Goal: Task Accomplishment & Management: Use online tool/utility

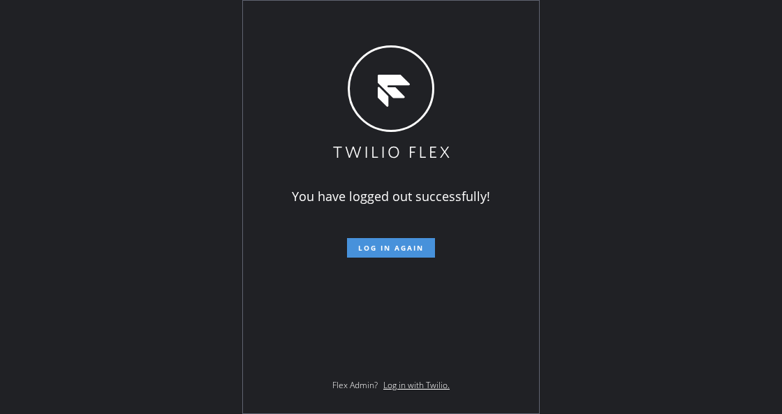
click at [387, 247] on span "Log in again" at bounding box center [391, 248] width 66 height 10
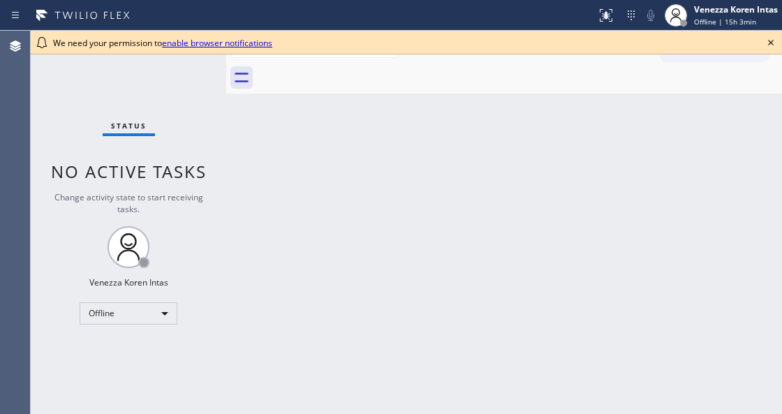
click at [490, 208] on div "Back to Dashboard Change Sender ID Customers Technicians Select a contact Outbo…" at bounding box center [504, 222] width 556 height 383
click at [770, 45] on icon at bounding box center [771, 42] width 17 height 17
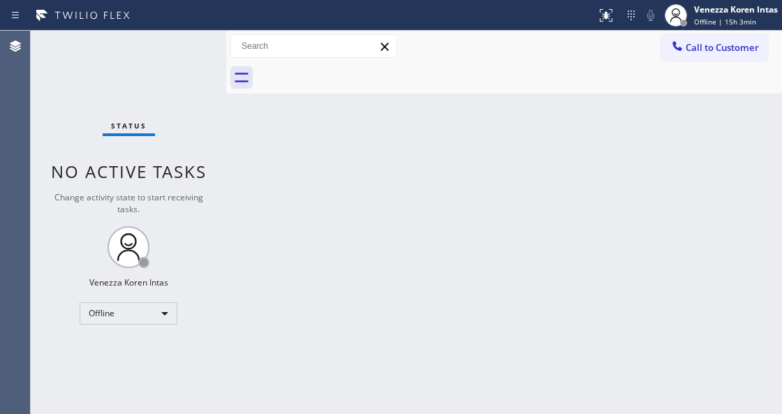
drag, startPoint x: 640, startPoint y: 133, endPoint x: 524, endPoint y: 239, distance: 157.2
click at [640, 133] on div "Back to Dashboard Change Sender ID Customers Technicians Select a contact Outbo…" at bounding box center [504, 222] width 556 height 383
click at [143, 144] on div "Status No active tasks Change activity state to start receiving tasks. Venezza …" at bounding box center [129, 222] width 196 height 383
drag, startPoint x: 311, startPoint y: 250, endPoint x: 307, endPoint y: 282, distance: 32.4
click at [311, 254] on div "Back to Dashboard Change Sender ID Customers Technicians Select a contact Outbo…" at bounding box center [504, 222] width 556 height 383
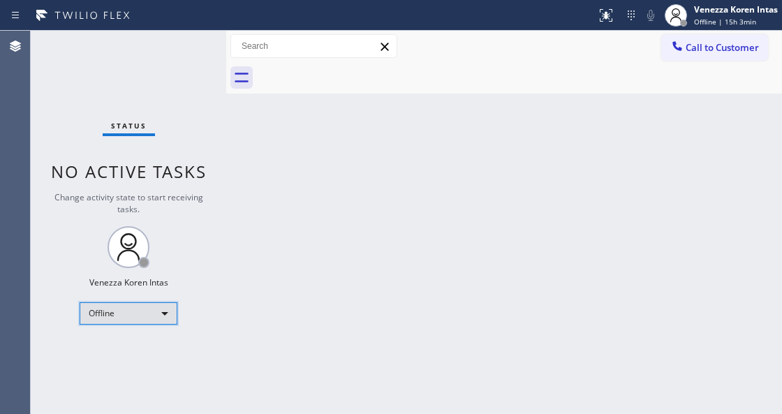
click at [134, 303] on div "Offline" at bounding box center [129, 313] width 98 height 22
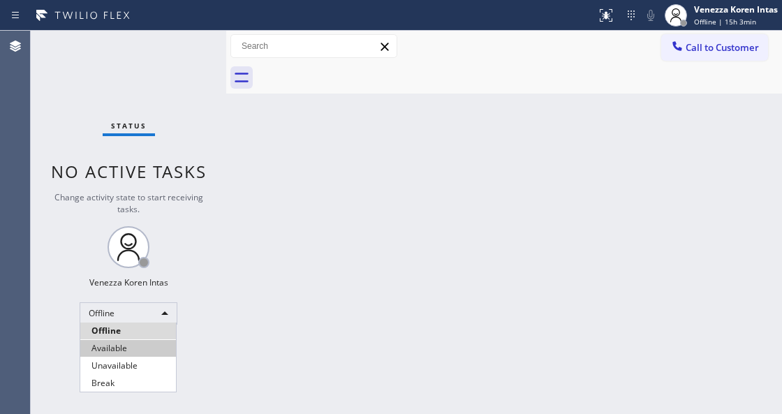
click at [126, 344] on li "Available" at bounding box center [128, 348] width 96 height 17
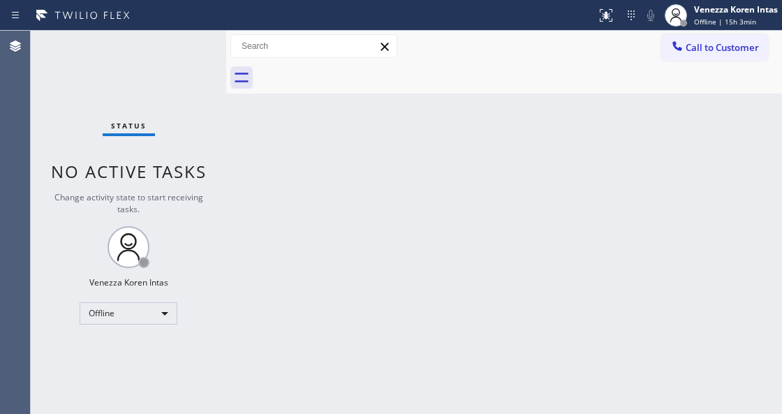
click at [272, 293] on div "Back to Dashboard Change Sender ID Customers Technicians Select a contact Outbo…" at bounding box center [504, 222] width 556 height 383
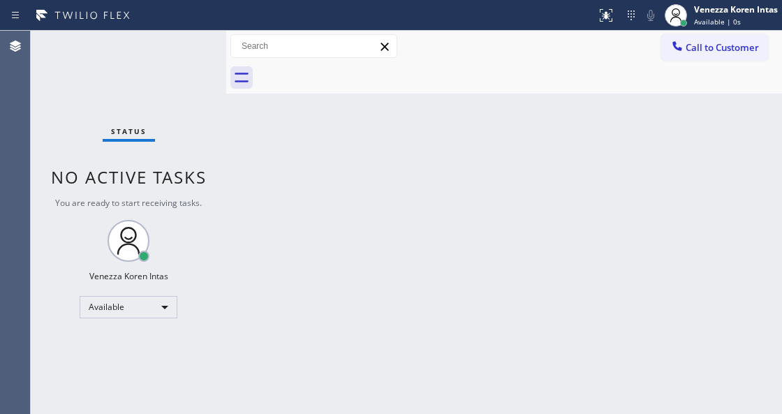
drag, startPoint x: 198, startPoint y: 198, endPoint x: 70, endPoint y: 163, distance: 133.0
click at [198, 198] on span "You are ready to start receiving tasks." at bounding box center [128, 203] width 147 height 12
click at [284, 265] on div "Back to Dashboard Change Sender ID Customers Technicians Select a contact Outbo…" at bounding box center [504, 222] width 556 height 383
click at [272, 249] on div "Back to Dashboard Change Sender ID Customers Technicians Select a contact Outbo…" at bounding box center [504, 222] width 556 height 383
click at [409, 85] on div at bounding box center [519, 77] width 525 height 31
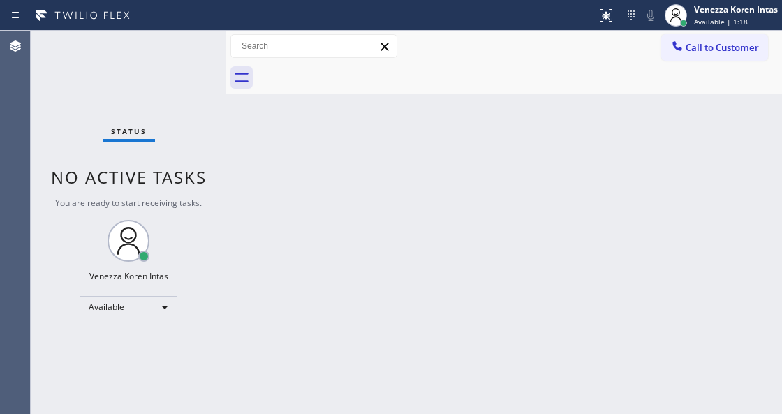
click at [235, 159] on div "Back to Dashboard Change Sender ID Customers Technicians Select a contact Outbo…" at bounding box center [504, 222] width 556 height 383
drag, startPoint x: 201, startPoint y: 108, endPoint x: 189, endPoint y: 68, distance: 41.1
click at [201, 105] on div "Status No active tasks You are ready to start receiving tasks. Venezza Koren In…" at bounding box center [129, 222] width 196 height 383
drag, startPoint x: 189, startPoint y: 68, endPoint x: 17, endPoint y: 115, distance: 178.1
click at [182, 71] on div "Status No active tasks You are ready to start receiving tasks. Venezza Koren In…" at bounding box center [129, 222] width 196 height 383
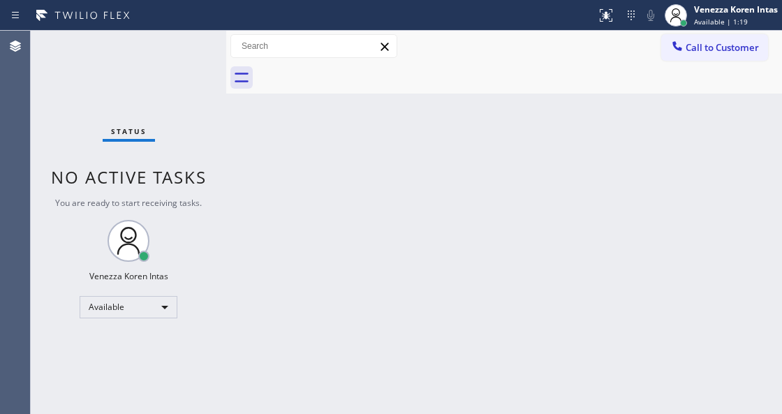
click at [184, 77] on div "Status No active tasks You are ready to start receiving tasks. Venezza Koren In…" at bounding box center [129, 222] width 196 height 383
click at [214, 147] on div "Status No active tasks You are ready to start receiving tasks. Venezza Koren In…" at bounding box center [129, 222] width 196 height 383
drag, startPoint x: 210, startPoint y: 115, endPoint x: 183, endPoint y: 61, distance: 60.0
click at [200, 95] on div "Status No active tasks You are ready to start receiving tasks. Venezza Koren In…" at bounding box center [129, 222] width 196 height 383
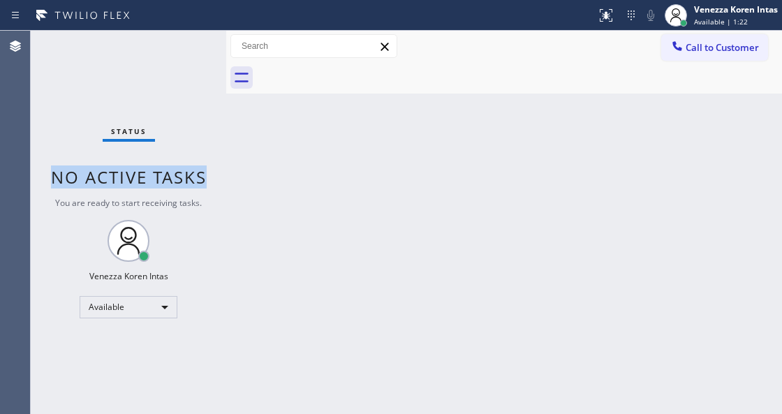
click at [183, 61] on div "Status No active tasks You are ready to start receiving tasks. Venezza Koren In…" at bounding box center [129, 222] width 196 height 383
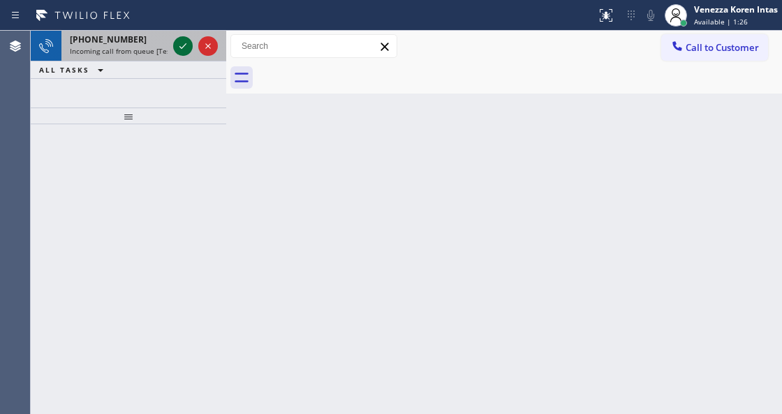
click at [179, 49] on icon at bounding box center [183, 46] width 17 height 17
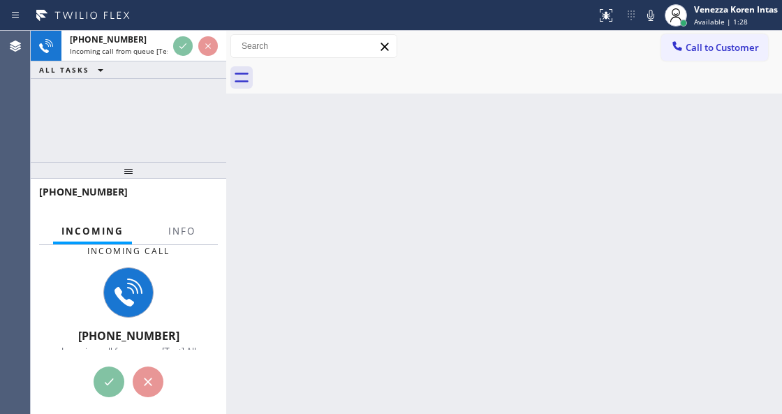
drag, startPoint x: 122, startPoint y: 119, endPoint x: 142, endPoint y: 174, distance: 58.4
click at [142, 174] on div at bounding box center [129, 170] width 196 height 17
click at [182, 236] on span "Info" at bounding box center [181, 231] width 27 height 13
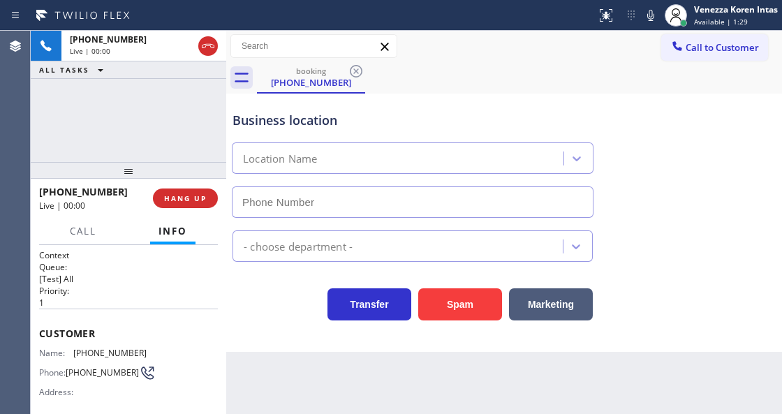
type input "[PHONE_NUMBER]"
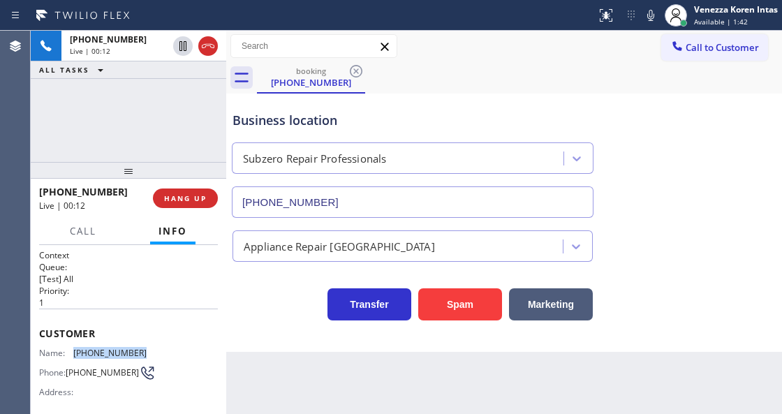
drag, startPoint x: 159, startPoint y: 348, endPoint x: 70, endPoint y: 352, distance: 89.5
click at [70, 352] on div "Name: [PHONE_NUMBER] Phone: [PHONE_NUMBER] Address:" at bounding box center [128, 375] width 179 height 55
copy div "[PHONE_NUMBER]"
click at [406, 10] on div at bounding box center [298, 15] width 585 height 22
click at [471, 68] on div "booking [PHONE_NUMBER]" at bounding box center [519, 77] width 525 height 31
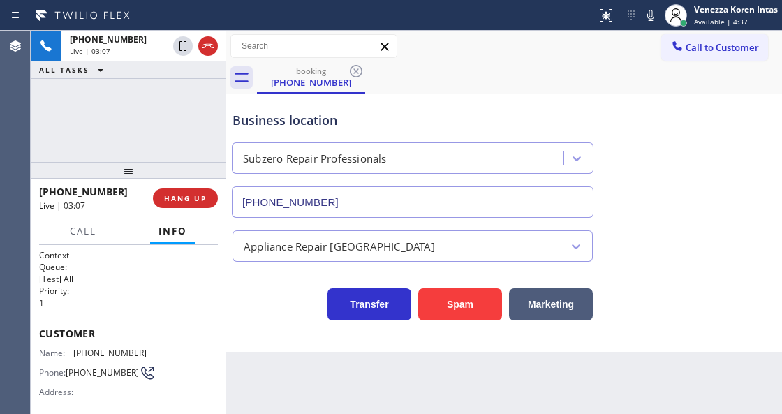
click at [632, 178] on div "Business location Subzero Repair Professionals [PHONE_NUMBER]" at bounding box center [504, 154] width 549 height 126
click at [665, 194] on div "Business location Subzero Repair Professionals [PHONE_NUMBER]" at bounding box center [504, 154] width 549 height 126
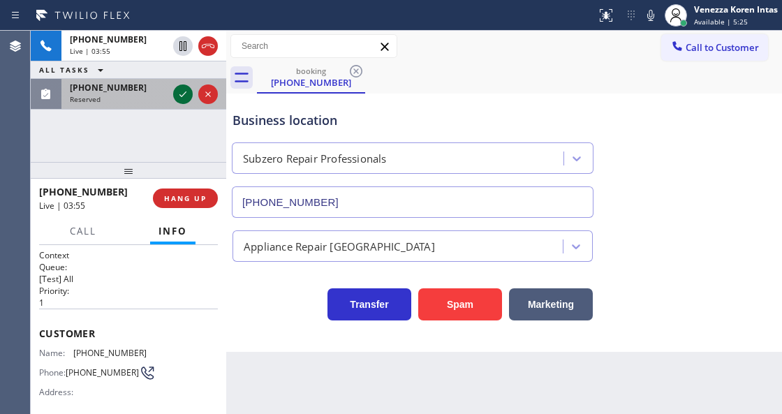
click at [184, 91] on icon at bounding box center [183, 94] width 17 height 17
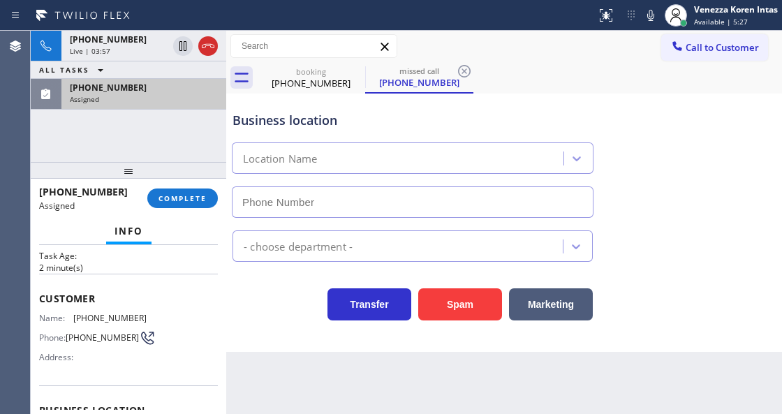
scroll to position [140, 0]
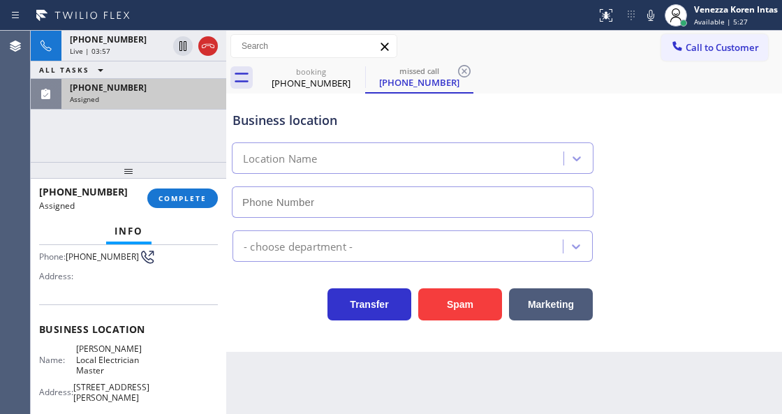
type input "[PHONE_NUMBER]"
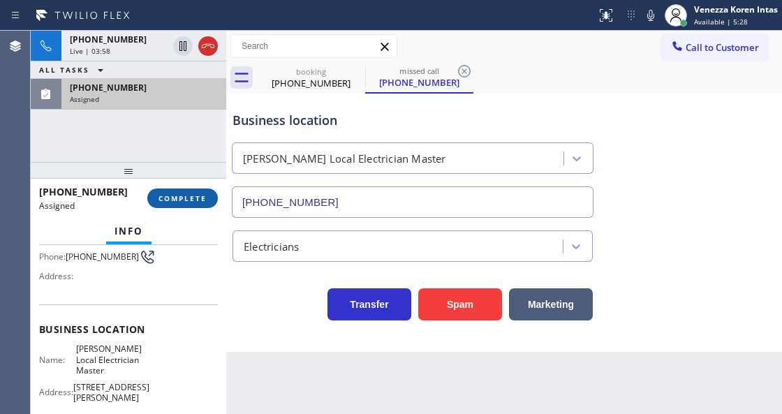
click at [191, 194] on span "COMPLETE" at bounding box center [183, 198] width 48 height 10
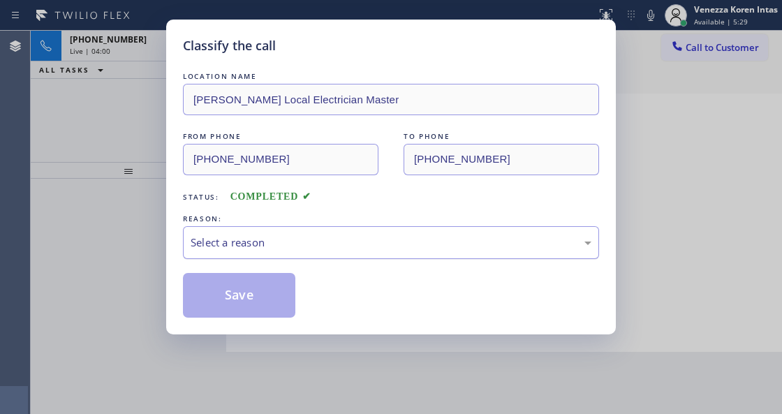
click at [328, 238] on div "Select a reason" at bounding box center [391, 243] width 401 height 16
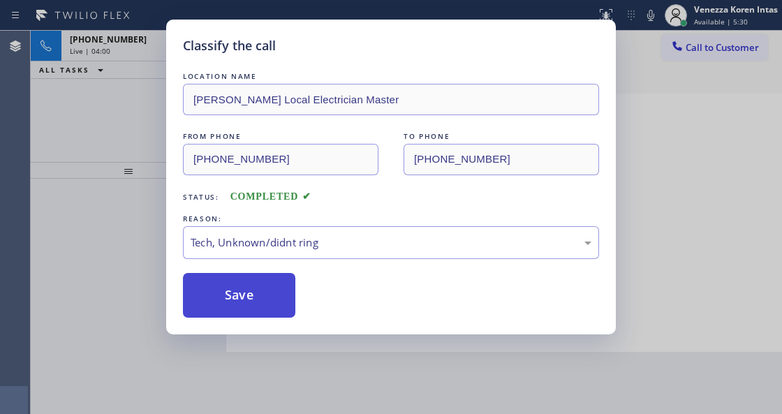
click at [284, 296] on button "Save" at bounding box center [239, 295] width 112 height 45
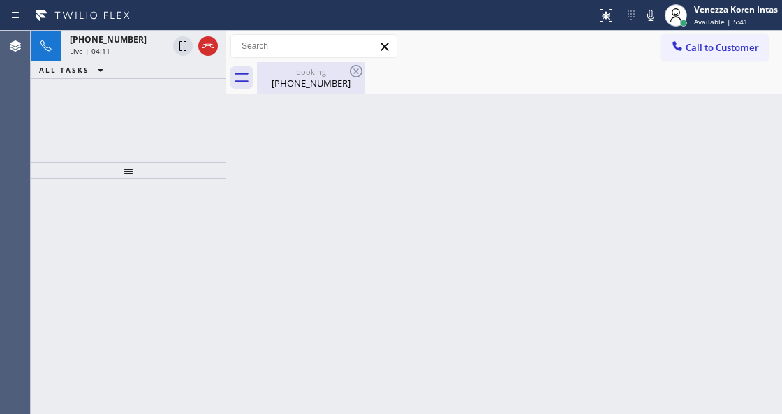
click at [320, 77] on div "[PHONE_NUMBER]" at bounding box center [310, 83] width 105 height 13
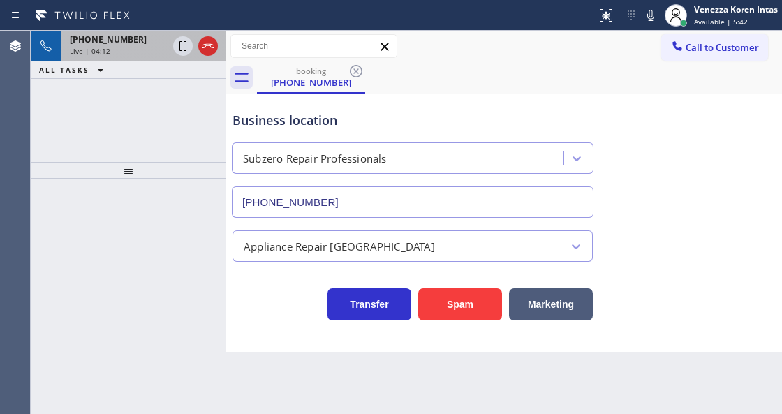
click at [94, 50] on span "Live | 04:12" at bounding box center [90, 51] width 41 height 10
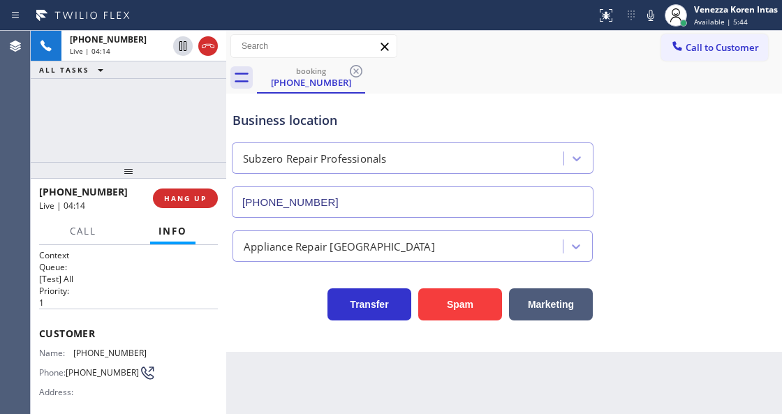
click at [461, 111] on div "Business location" at bounding box center [413, 120] width 360 height 19
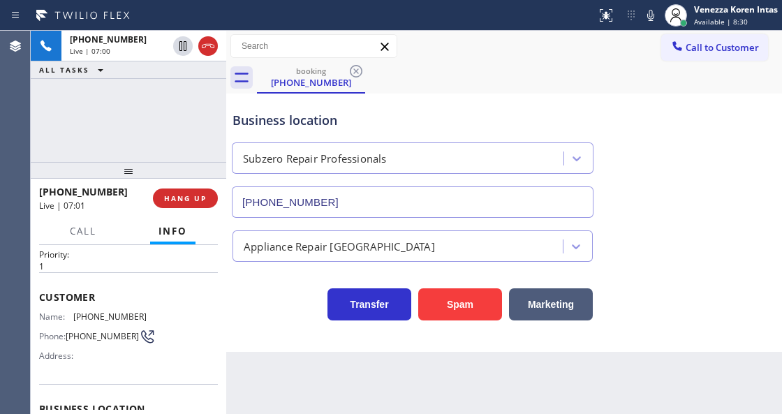
scroll to position [93, 0]
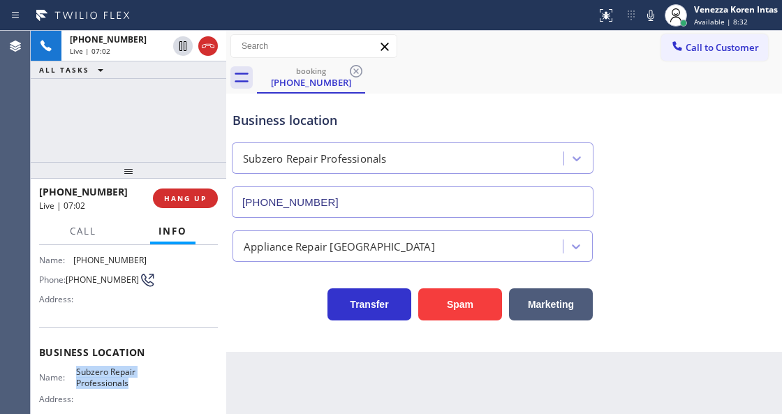
drag, startPoint x: 73, startPoint y: 369, endPoint x: 126, endPoint y: 383, distance: 54.0
click at [126, 383] on div "Name: Subzero Repair Professionals" at bounding box center [93, 378] width 108 height 22
copy span "Subzero Repair Professionals"
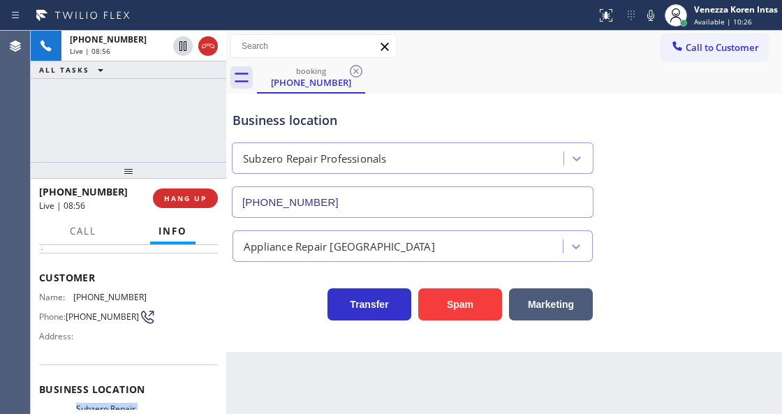
scroll to position [46, 0]
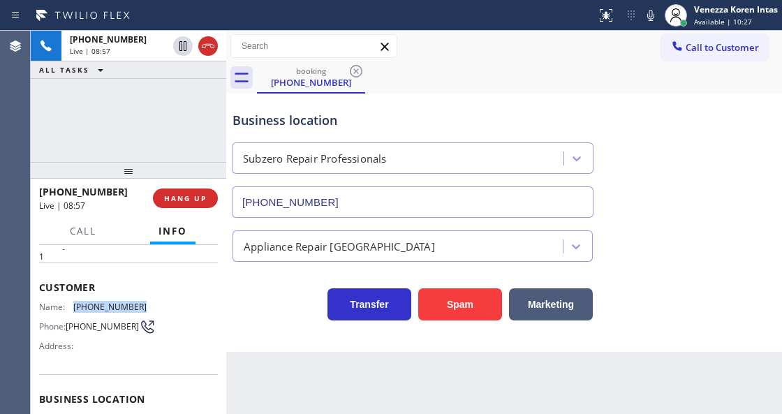
drag, startPoint x: 133, startPoint y: 305, endPoint x: 71, endPoint y: 305, distance: 62.2
click at [71, 305] on div "Name: [PHONE_NUMBER]" at bounding box center [93, 307] width 108 height 10
copy div "[PHONE_NUMBER]"
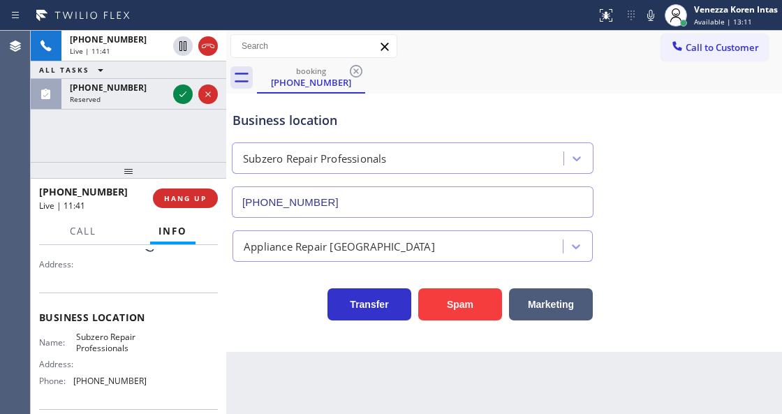
scroll to position [186, 0]
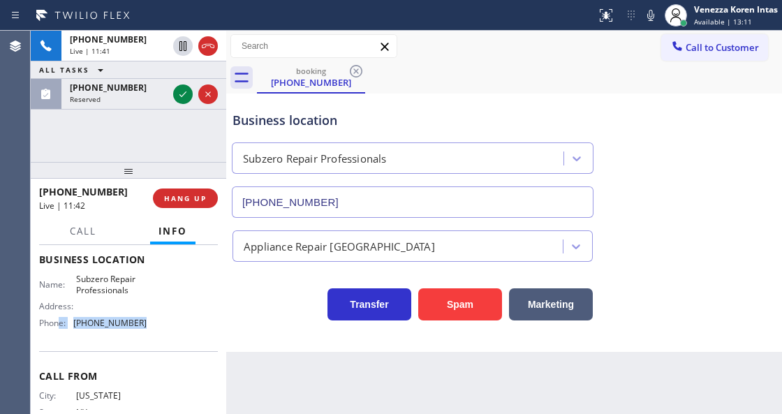
drag, startPoint x: 145, startPoint y: 321, endPoint x: 61, endPoint y: 321, distance: 83.1
click at [61, 321] on div "Name: Subzero Repair Professionals Address: Phone: [PHONE_NUMBER]" at bounding box center [128, 304] width 179 height 60
drag, startPoint x: 105, startPoint y: 323, endPoint x: 154, endPoint y: 275, distance: 68.7
click at [105, 322] on span "[PHONE_NUMBER]" at bounding box center [109, 323] width 73 height 10
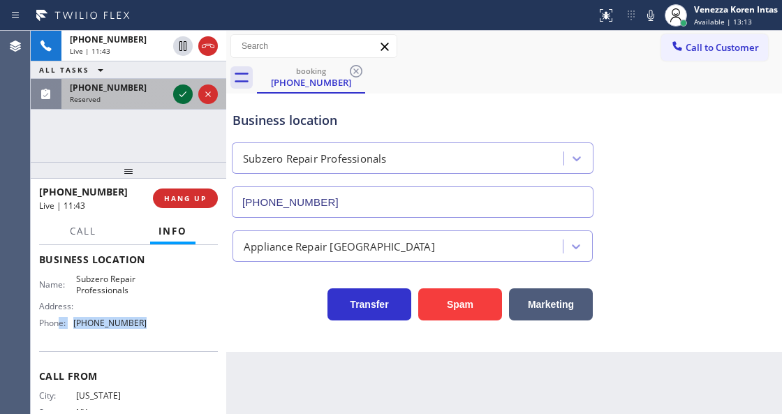
click at [185, 98] on icon at bounding box center [183, 94] width 17 height 17
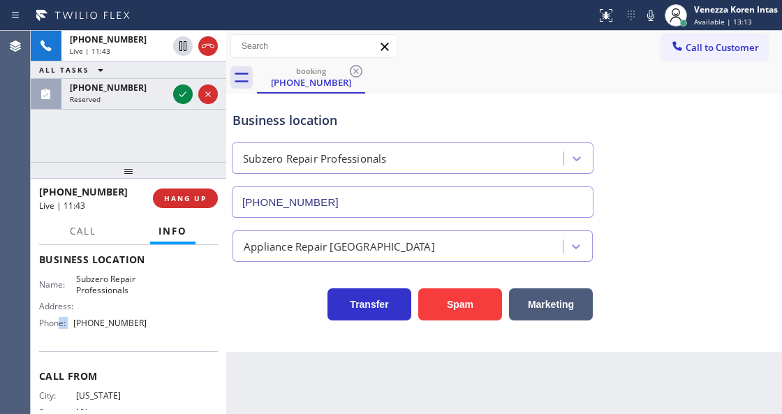
scroll to position [208, 0]
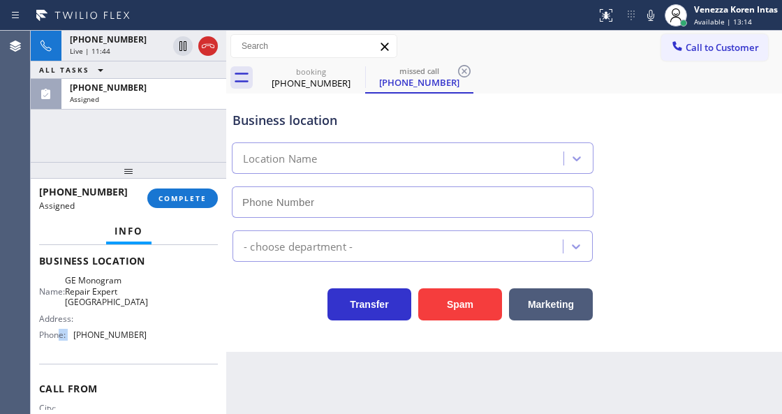
type input "[PHONE_NUMBER]"
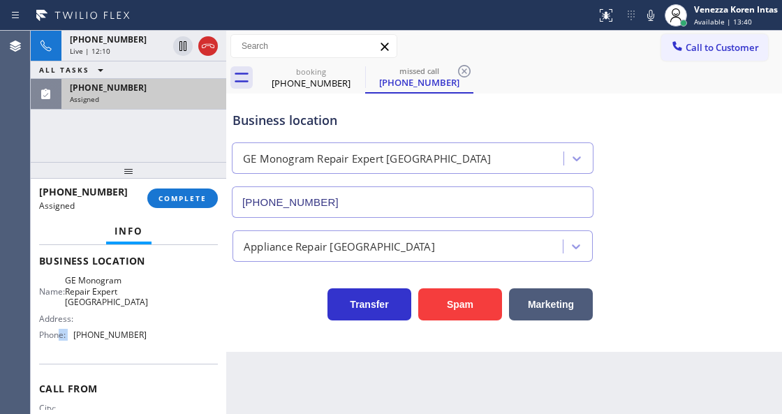
click at [189, 94] on div "Assigned" at bounding box center [144, 99] width 148 height 10
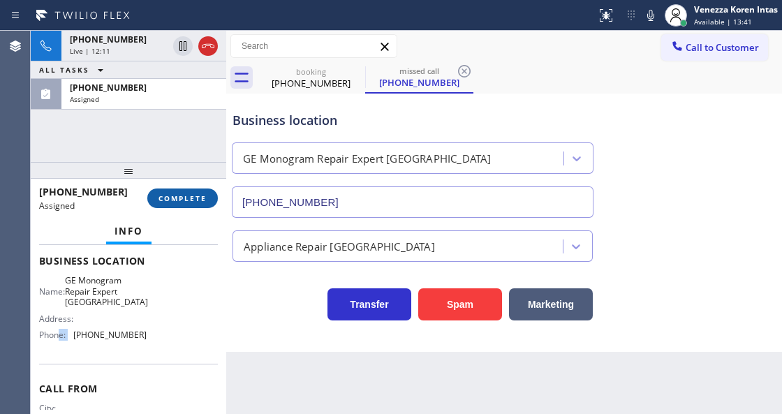
click at [211, 198] on button "COMPLETE" at bounding box center [182, 199] width 71 height 20
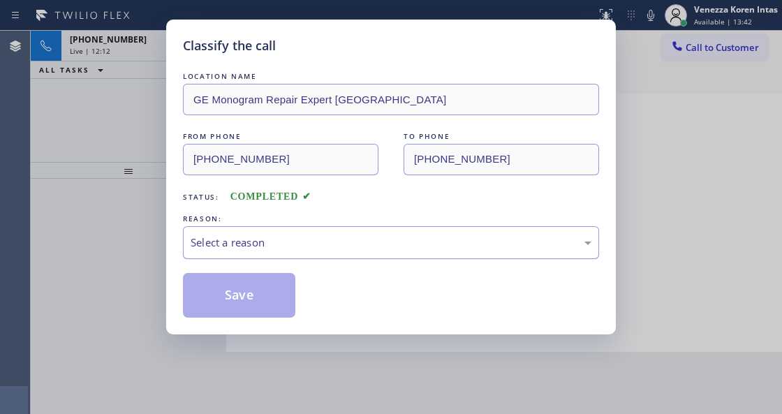
click at [328, 237] on div "Select a reason" at bounding box center [391, 243] width 401 height 16
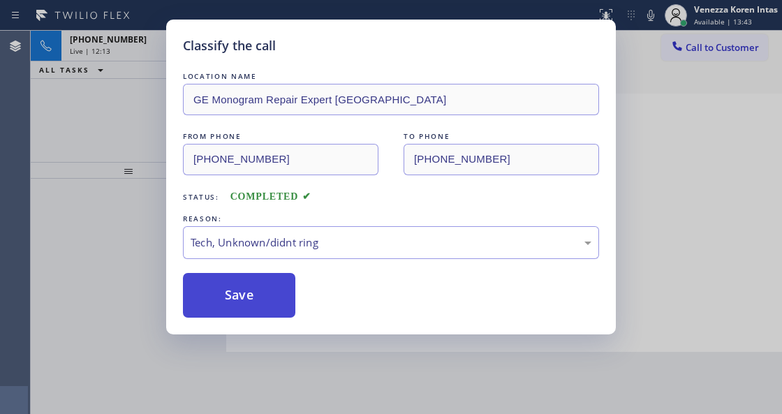
click at [277, 311] on button "Save" at bounding box center [239, 295] width 112 height 45
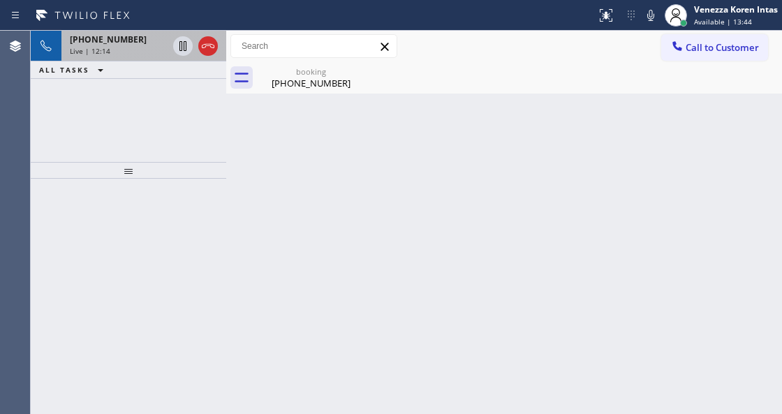
click at [103, 52] on span "Live | 12:14" at bounding box center [90, 51] width 41 height 10
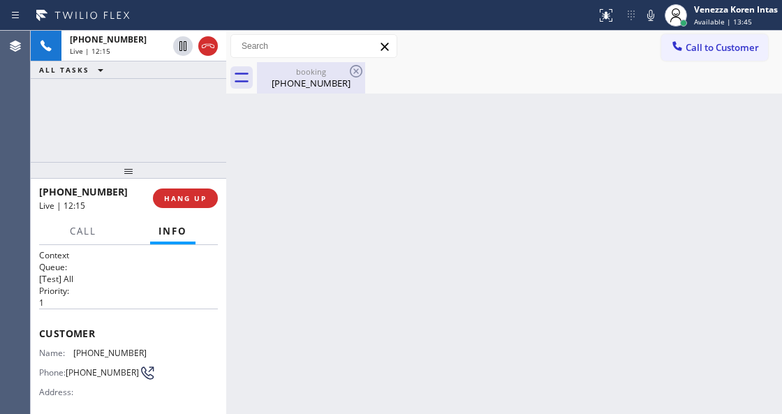
click at [287, 87] on div "[PHONE_NUMBER]" at bounding box center [310, 83] width 105 height 13
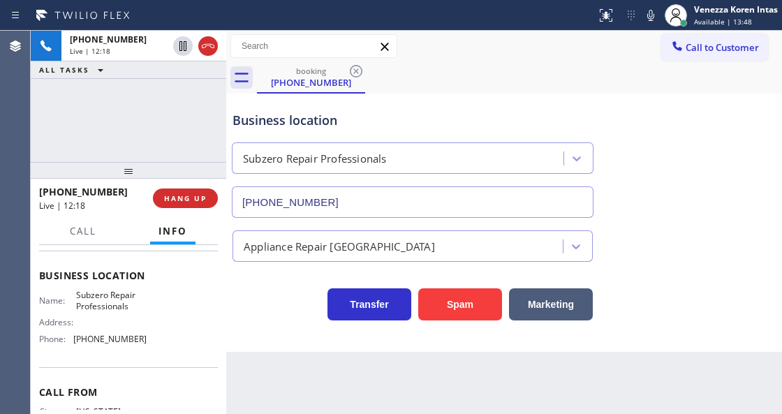
scroll to position [186, 0]
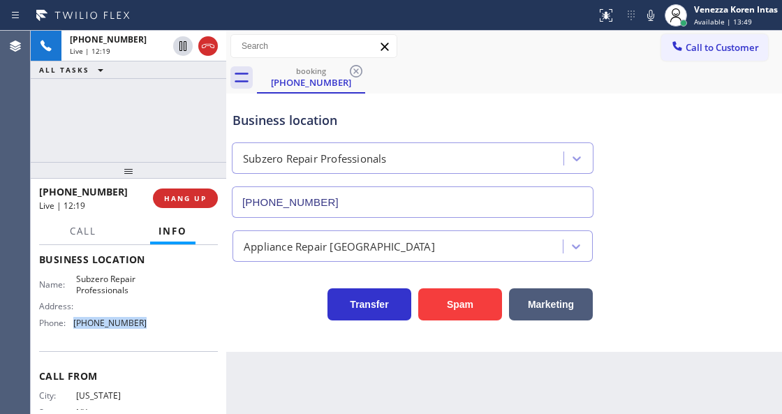
drag, startPoint x: 134, startPoint y: 324, endPoint x: 73, endPoint y: 324, distance: 61.5
click at [73, 324] on div "Name: Subzero Repair Professionals Address: Phone: [PHONE_NUMBER]" at bounding box center [128, 304] width 179 height 60
copy div "[PHONE_NUMBER]"
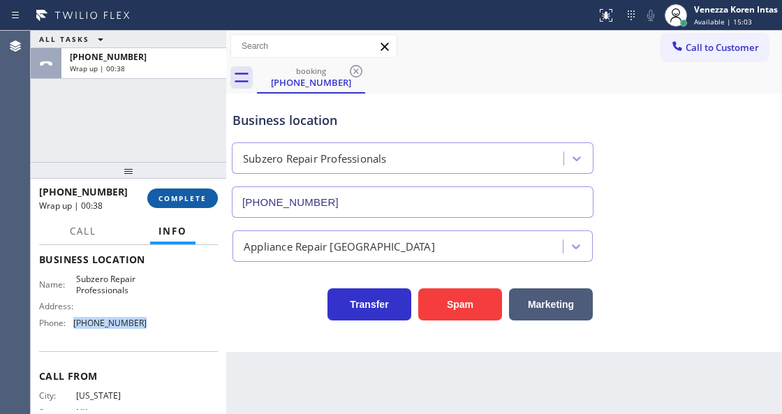
click at [182, 203] on button "COMPLETE" at bounding box center [182, 199] width 71 height 20
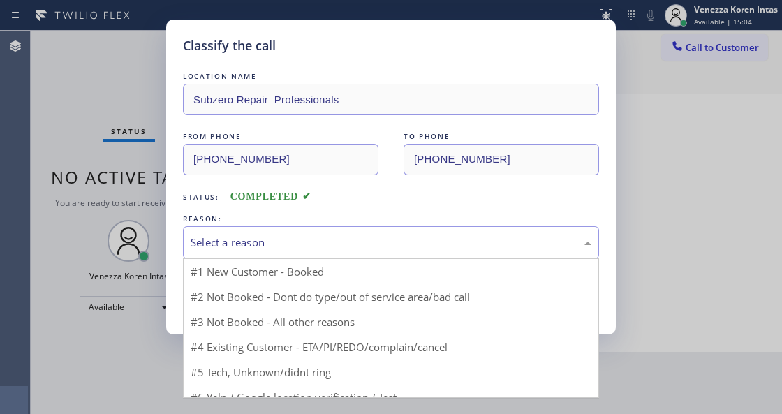
click at [313, 233] on div "Select a reason" at bounding box center [391, 242] width 416 height 33
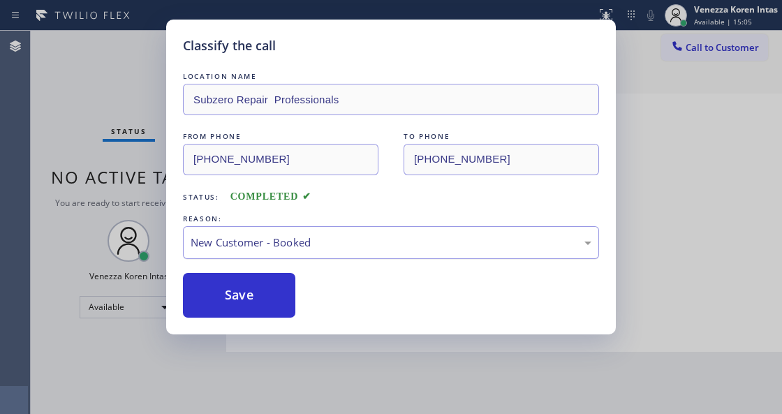
click at [274, 282] on button "Save" at bounding box center [239, 295] width 112 height 45
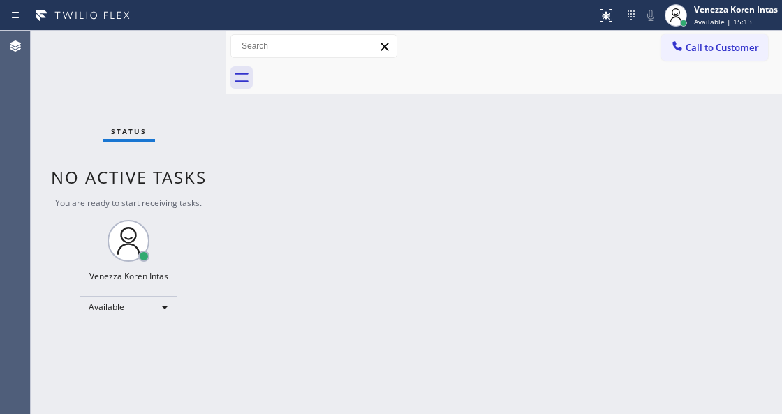
click at [360, 167] on div "Back to Dashboard Change Sender ID Customers Technicians Select a contact Outbo…" at bounding box center [504, 222] width 556 height 383
drag, startPoint x: 159, startPoint y: 131, endPoint x: 166, endPoint y: 143, distance: 13.8
click at [162, 135] on div "Status No active tasks You are ready to start receiving tasks. Venezza Koren In…" at bounding box center [129, 222] width 196 height 383
click at [254, 187] on div "Back to Dashboard Change Sender ID Customers Technicians Select a contact Outbo…" at bounding box center [504, 222] width 556 height 383
click at [358, 278] on div "Back to Dashboard Change Sender ID Customers Technicians Select a contact Outbo…" at bounding box center [504, 222] width 556 height 383
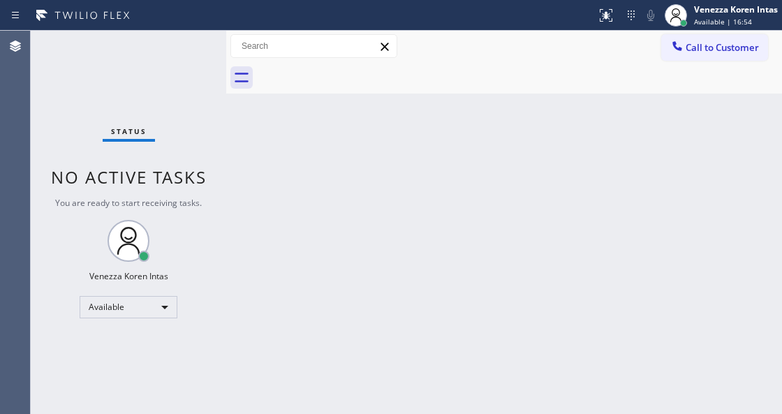
click at [270, 235] on div "Back to Dashboard Change Sender ID Customers Technicians Select a contact Outbo…" at bounding box center [504, 222] width 556 height 383
drag, startPoint x: 211, startPoint y: 173, endPoint x: 200, endPoint y: 198, distance: 27.5
click at [211, 173] on div "Status No active tasks You are ready to start receiving tasks. Venezza Koren In…" at bounding box center [129, 222] width 196 height 383
click at [122, 99] on div "Status No active tasks You are ready to start receiving tasks. Venezza Koren In…" at bounding box center [129, 222] width 196 height 383
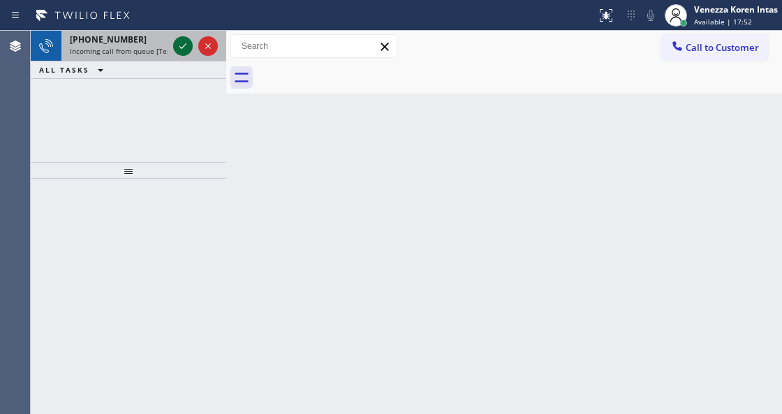
click at [179, 47] on icon at bounding box center [183, 46] width 17 height 17
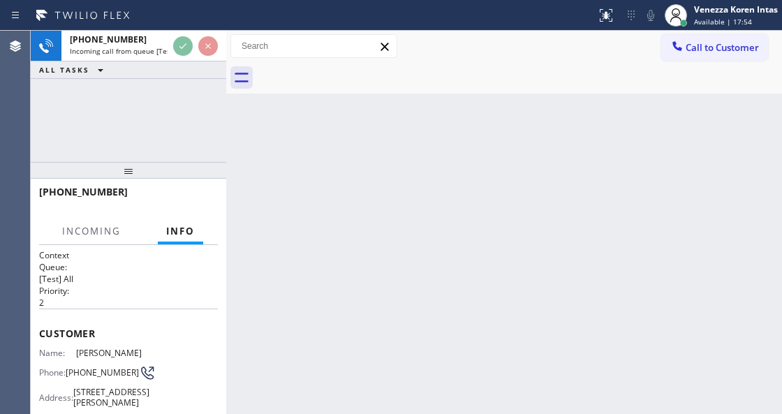
scroll to position [186, 0]
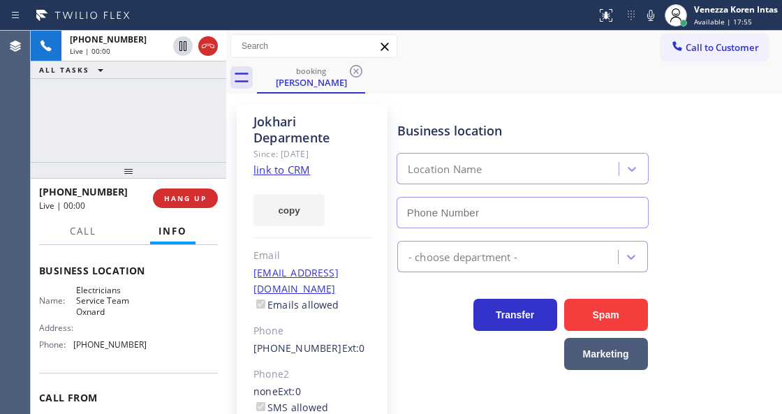
type input "[PHONE_NUMBER]"
click at [260, 171] on link "link to CRM" at bounding box center [282, 170] width 57 height 14
click at [724, 135] on div "Business location Electricians Service Team Oxnard [PHONE_NUMBER]" at bounding box center [587, 165] width 384 height 126
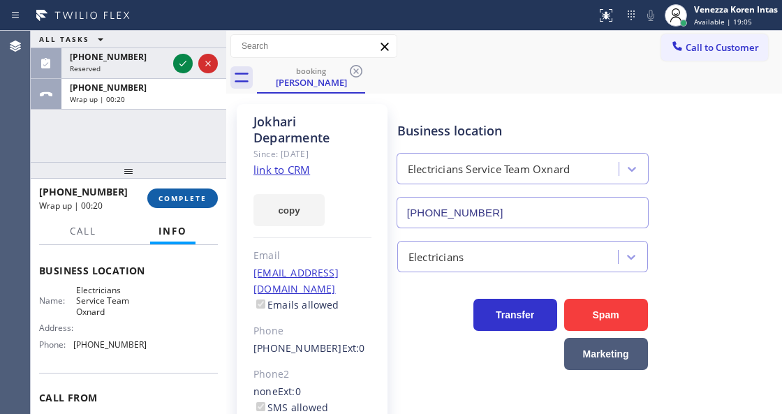
click at [194, 207] on button "COMPLETE" at bounding box center [182, 199] width 71 height 20
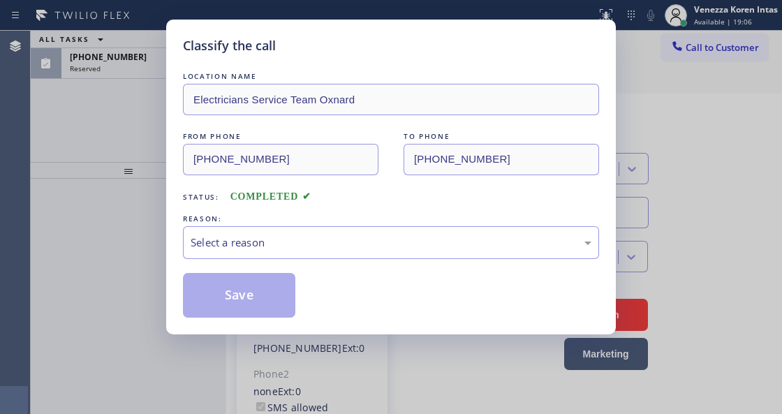
click at [348, 226] on div "REASON:" at bounding box center [391, 219] width 416 height 15
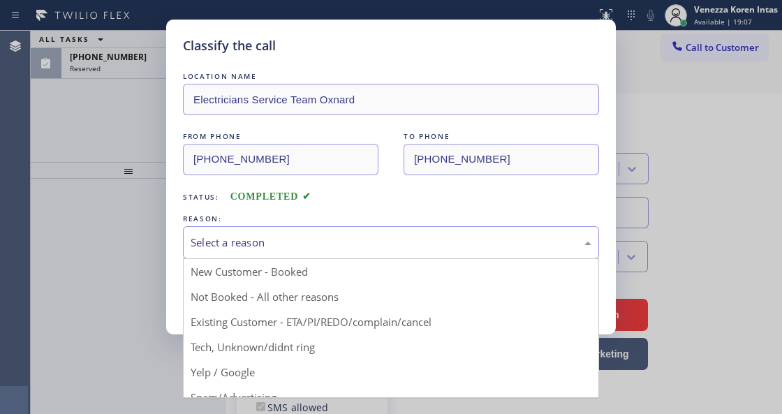
click at [365, 256] on div "Select a reason" at bounding box center [391, 242] width 416 height 33
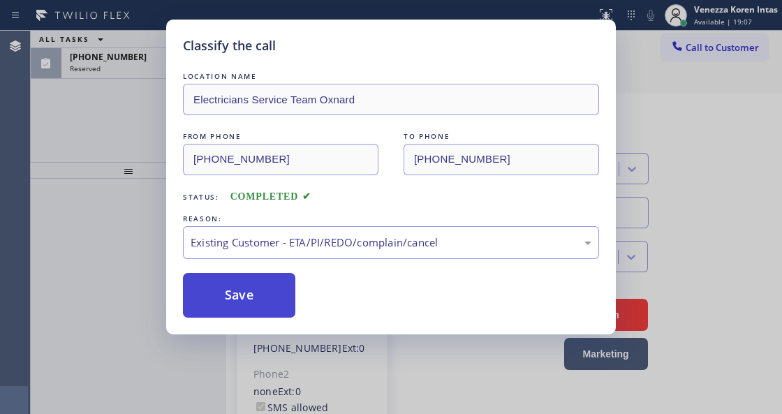
click at [274, 313] on button "Save" at bounding box center [239, 295] width 112 height 45
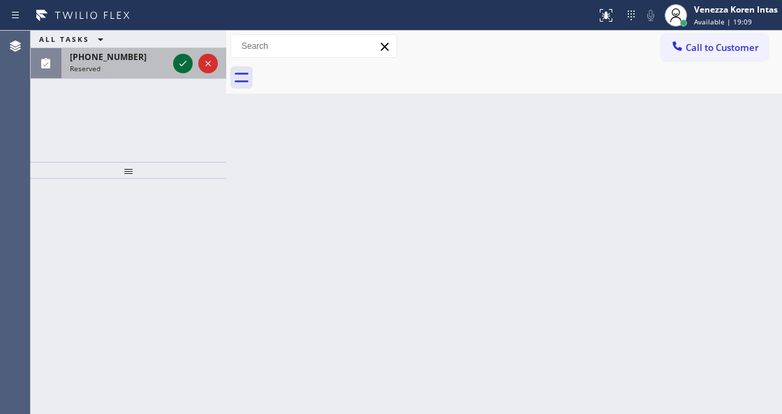
drag, startPoint x: 179, startPoint y: 62, endPoint x: 191, endPoint y: 154, distance: 92.9
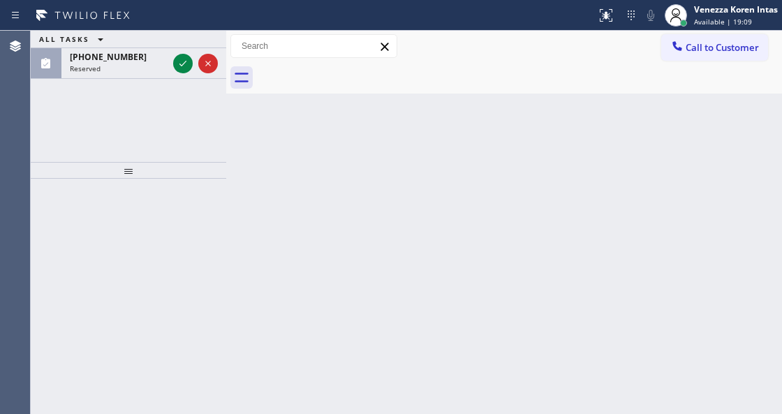
click at [180, 63] on icon at bounding box center [183, 63] width 17 height 17
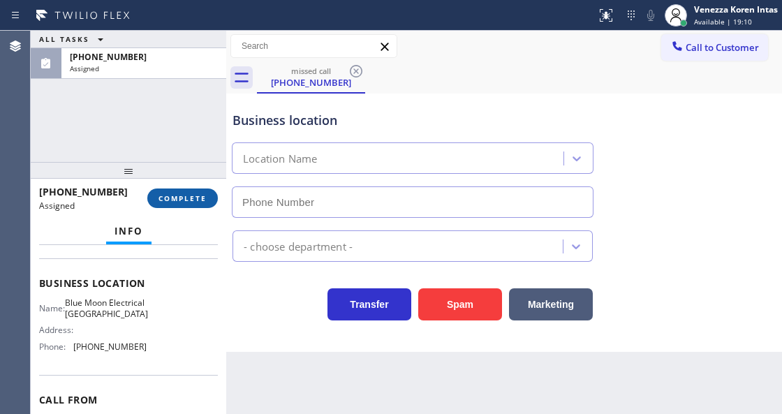
type input "[PHONE_NUMBER]"
click at [191, 205] on button "COMPLETE" at bounding box center [182, 199] width 71 height 20
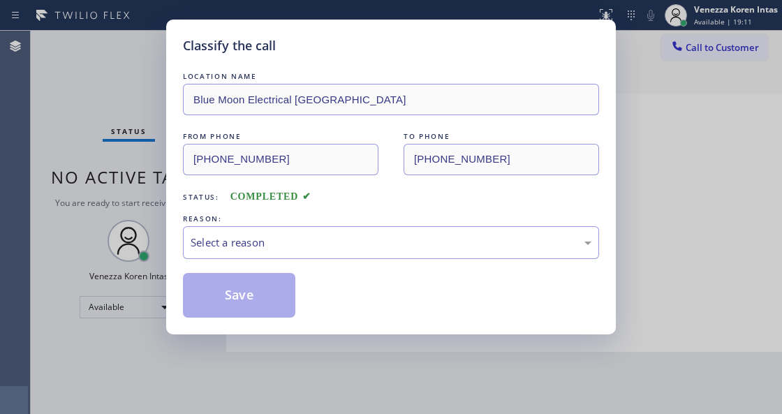
click at [321, 241] on div "Select a reason" at bounding box center [391, 243] width 401 height 16
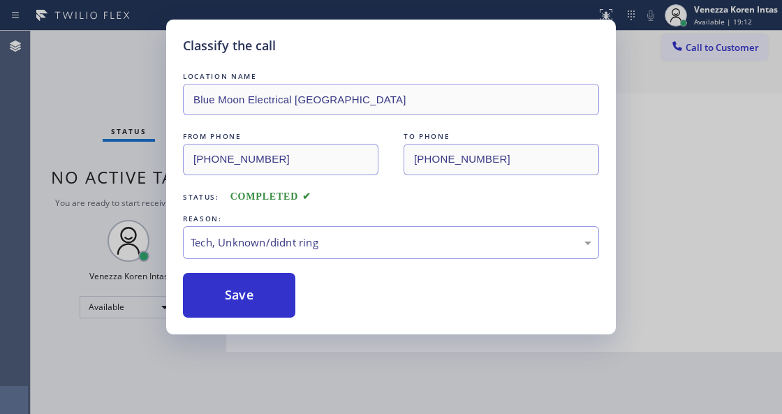
click at [277, 300] on button "Save" at bounding box center [239, 295] width 112 height 45
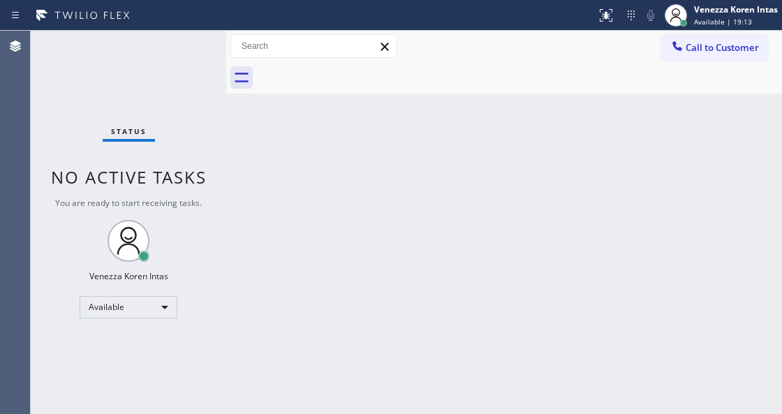
click at [92, 91] on div "Status No active tasks You are ready to start receiving tasks. Venezza Koren In…" at bounding box center [129, 222] width 196 height 383
click at [192, 60] on div "Status No active tasks You are ready to start receiving tasks. Venezza Koren In…" at bounding box center [129, 222] width 196 height 383
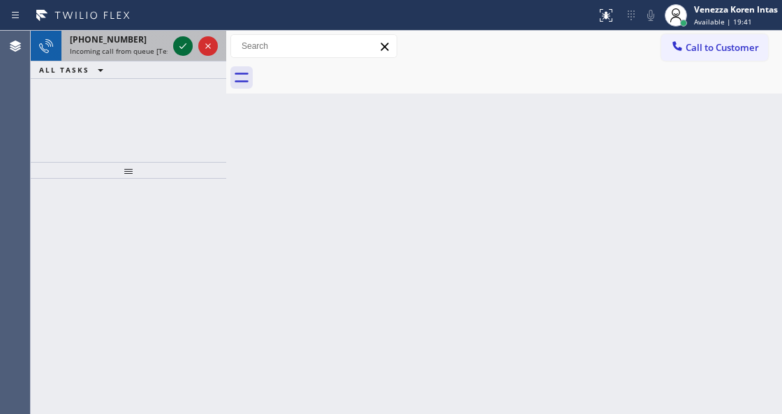
click at [177, 49] on icon at bounding box center [183, 46] width 17 height 17
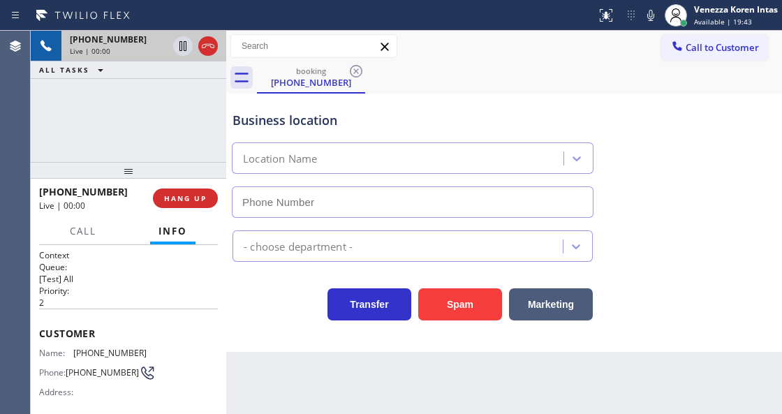
scroll to position [186, 0]
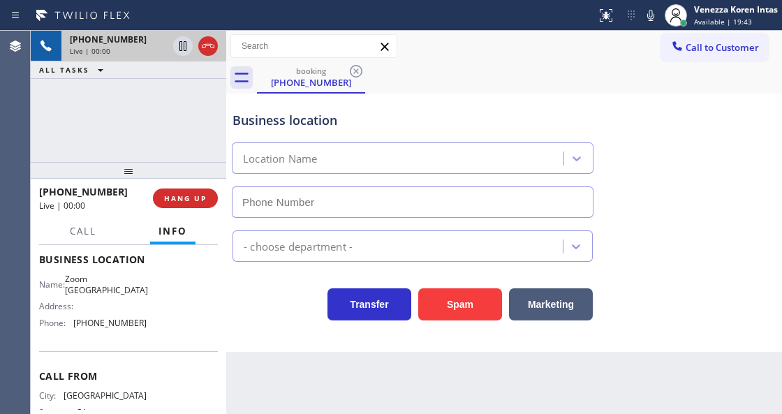
type input "[PHONE_NUMBER]"
drag, startPoint x: 298, startPoint y: 321, endPoint x: 366, endPoint y: 355, distance: 76.2
click at [298, 321] on div "Transfer Spam Marketing" at bounding box center [413, 300] width 366 height 39
click at [651, 17] on icon at bounding box center [651, 15] width 17 height 17
click at [187, 42] on icon at bounding box center [183, 46] width 17 height 17
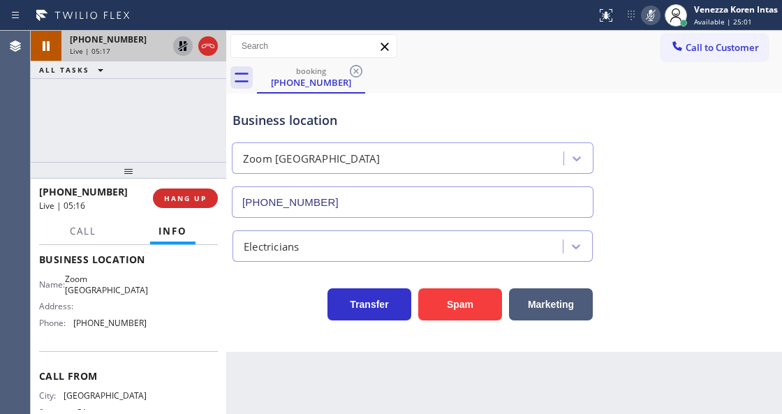
click at [656, 15] on icon at bounding box center [651, 15] width 17 height 17
click at [180, 47] on icon at bounding box center [183, 46] width 17 height 17
click at [651, 10] on icon at bounding box center [650, 15] width 7 height 11
click at [184, 45] on icon at bounding box center [182, 46] width 7 height 10
drag, startPoint x: 73, startPoint y: 279, endPoint x: 140, endPoint y: 309, distance: 73.2
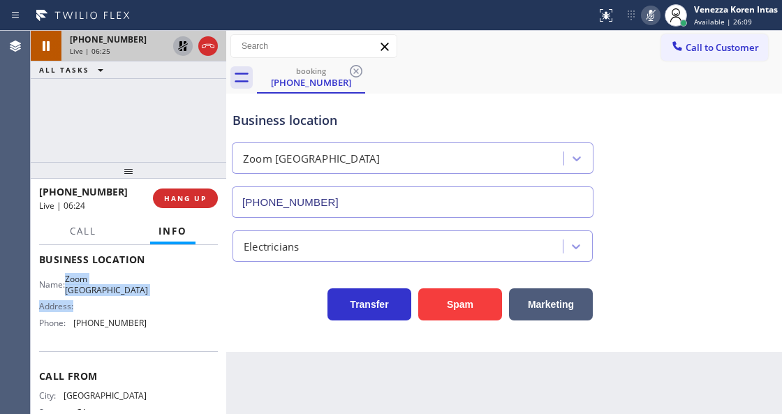
click at [140, 309] on div "Name: Zoom Electricians Cathedral City Address: Phone: [PHONE_NUMBER]" at bounding box center [93, 304] width 108 height 60
click at [140, 295] on span "Zoom [GEOGRAPHIC_DATA]" at bounding box center [106, 285] width 83 height 22
drag, startPoint x: 74, startPoint y: 274, endPoint x: 137, endPoint y: 304, distance: 69.7
click at [137, 295] on div "Name: Zoom Electricians [GEOGRAPHIC_DATA]" at bounding box center [93, 285] width 108 height 22
copy span "Zoom [GEOGRAPHIC_DATA]"
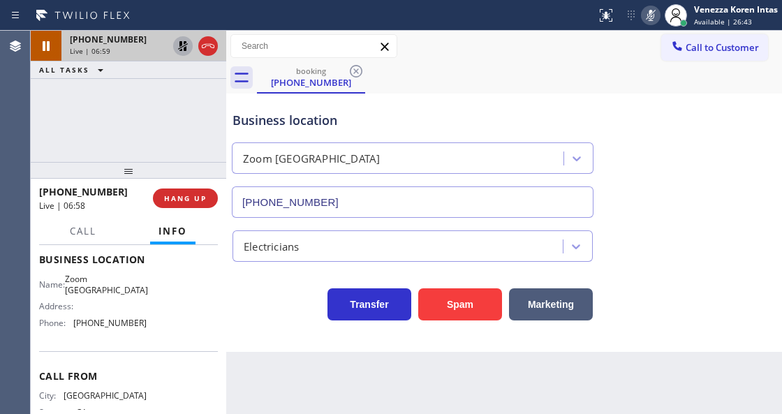
click at [651, 20] on icon at bounding box center [650, 15] width 7 height 11
click at [186, 46] on icon at bounding box center [183, 46] width 17 height 17
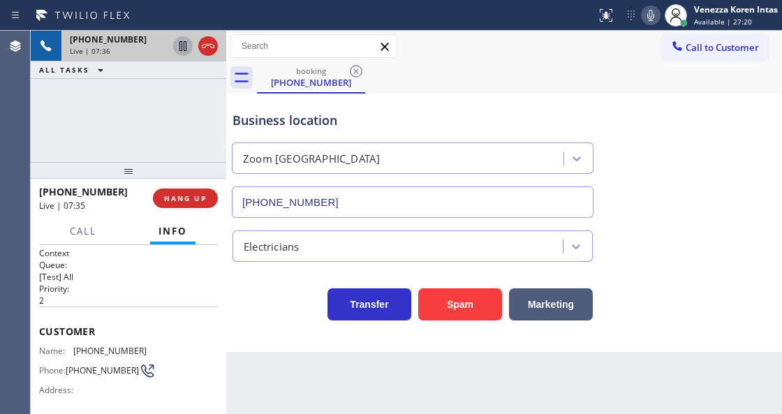
scroll to position [0, 0]
drag, startPoint x: 140, startPoint y: 349, endPoint x: 71, endPoint y: 355, distance: 69.4
click at [71, 355] on div "Name: [PHONE_NUMBER] Phone: [PHONE_NUMBER] Address:" at bounding box center [93, 375] width 108 height 55
copy div "[PHONE_NUMBER]"
click at [408, 15] on div at bounding box center [298, 15] width 585 height 22
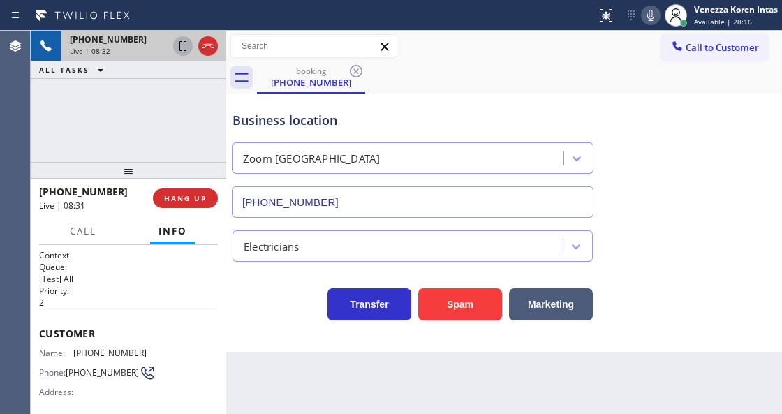
click at [434, 20] on div at bounding box center [298, 15] width 585 height 22
drag, startPoint x: 145, startPoint y: 348, endPoint x: 70, endPoint y: 349, distance: 75.4
click at [70, 349] on div "Name: [PHONE_NUMBER] Phone: [PHONE_NUMBER] Address:" at bounding box center [128, 375] width 179 height 55
copy div "[PHONE_NUMBER]"
click at [390, 69] on div "booking [PHONE_NUMBER]" at bounding box center [519, 77] width 525 height 31
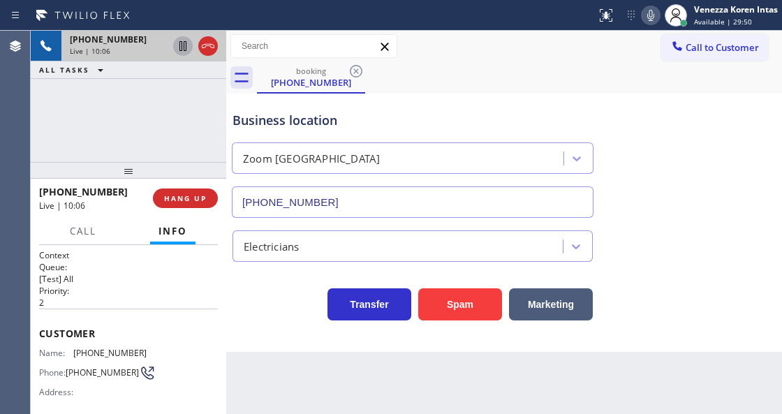
click at [365, 123] on div "Business location" at bounding box center [413, 120] width 360 height 19
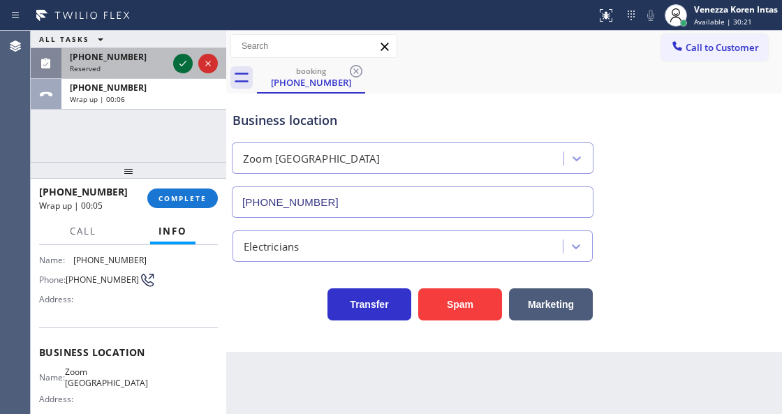
click at [184, 64] on icon at bounding box center [183, 63] width 17 height 17
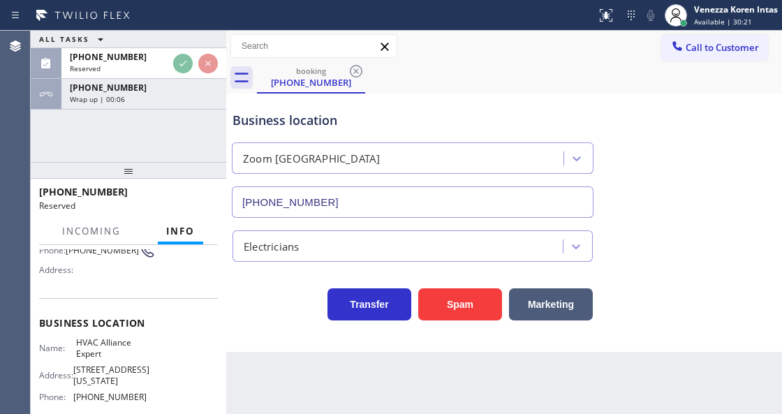
scroll to position [151, 0]
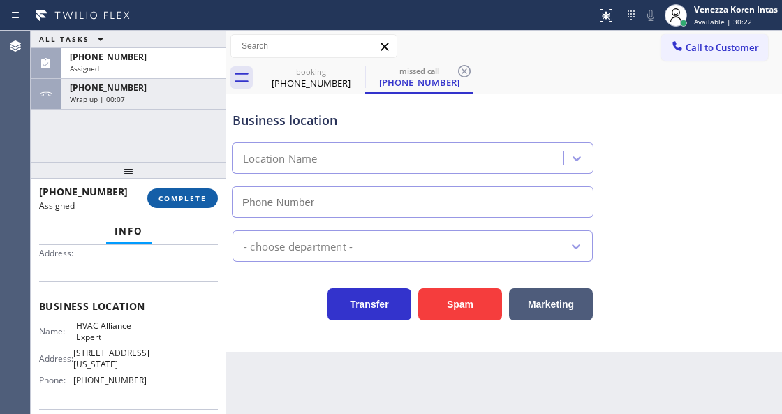
type input "[PHONE_NUMBER]"
click at [193, 196] on span "COMPLETE" at bounding box center [183, 198] width 48 height 10
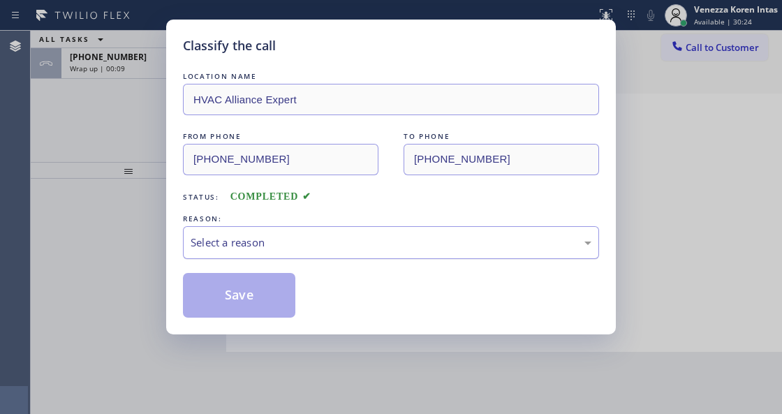
click at [296, 228] on div "Select a reason" at bounding box center [391, 242] width 416 height 33
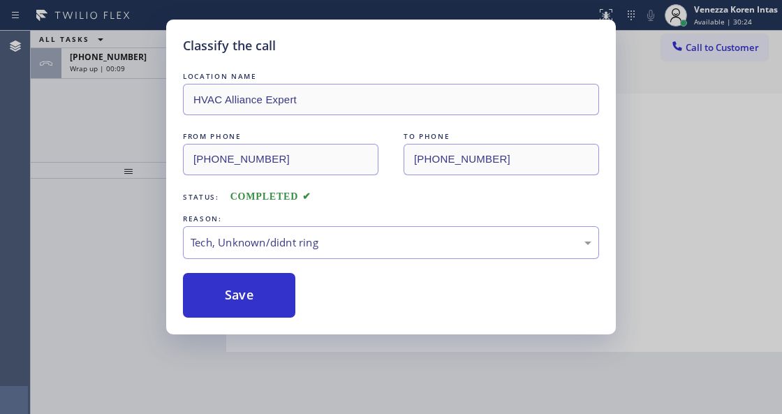
click at [256, 293] on button "Save" at bounding box center [239, 295] width 112 height 45
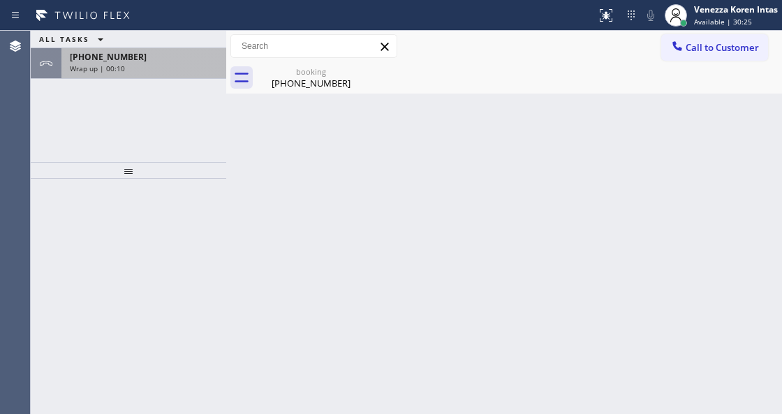
click at [143, 73] on div "[PHONE_NUMBER] Wrap up | 00:10" at bounding box center [140, 63] width 159 height 31
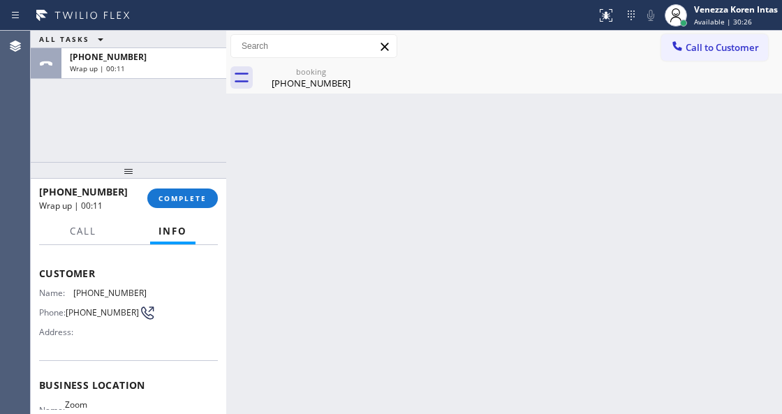
scroll to position [140, 0]
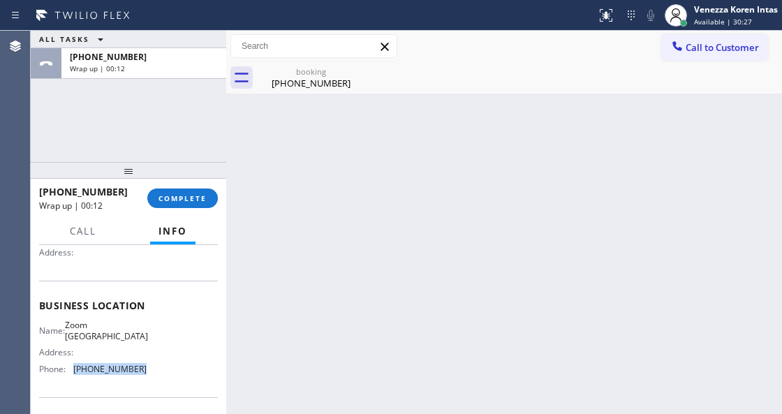
drag, startPoint x: 147, startPoint y: 375, endPoint x: 68, endPoint y: 380, distance: 78.4
click at [68, 380] on div "Name: Zoom Electricians Cathedral City Address: Phone: [PHONE_NUMBER]" at bounding box center [128, 350] width 179 height 60
copy div "[PHONE_NUMBER]"
click at [191, 184] on div "[PHONE_NUMBER] Wrap up | 01:03 COMPLETE" at bounding box center [128, 198] width 179 height 36
click at [205, 196] on span "COMPLETE" at bounding box center [183, 198] width 48 height 10
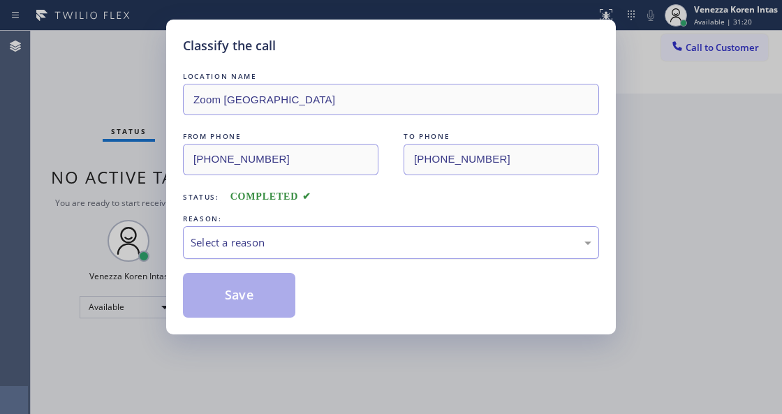
click at [342, 226] on div "REASON:" at bounding box center [391, 219] width 416 height 15
drag, startPoint x: 342, startPoint y: 249, endPoint x: 341, endPoint y: 257, distance: 8.4
click at [341, 257] on div "Select a reason" at bounding box center [391, 242] width 416 height 33
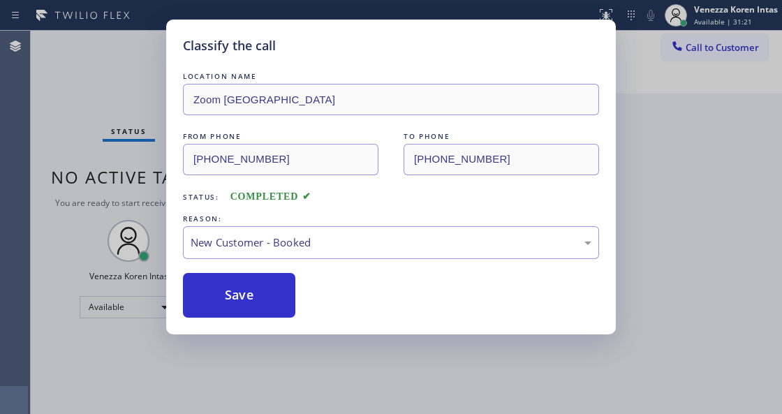
click at [296, 280] on div "Save" at bounding box center [391, 295] width 416 height 45
click at [278, 292] on button "Save" at bounding box center [239, 295] width 112 height 45
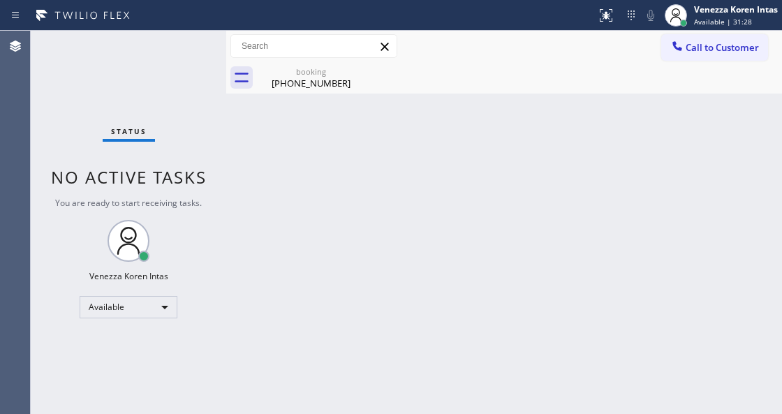
drag, startPoint x: 355, startPoint y: 155, endPoint x: 341, endPoint y: 309, distance: 154.3
click at [354, 156] on div "Back to Dashboard Change Sender ID Customers Technicians Select a contact Outbo…" at bounding box center [504, 222] width 556 height 383
click at [345, 77] on div "[PHONE_NUMBER]" at bounding box center [310, 83] width 105 height 13
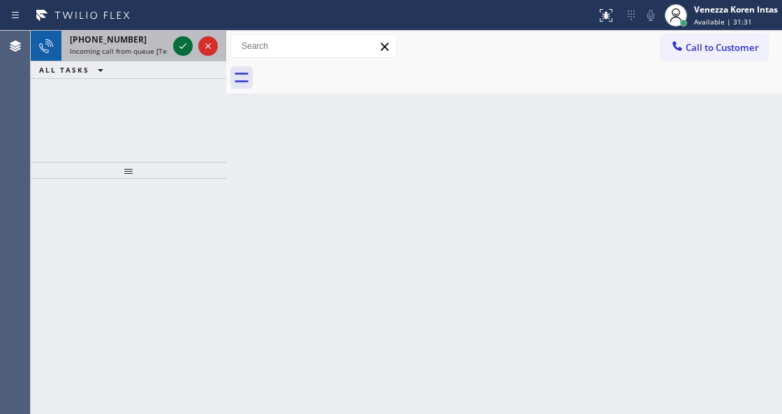
click at [184, 50] on icon at bounding box center [183, 46] width 17 height 17
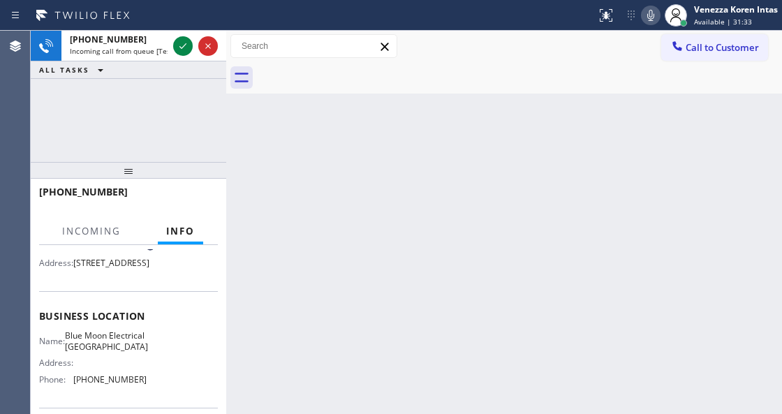
scroll to position [140, 0]
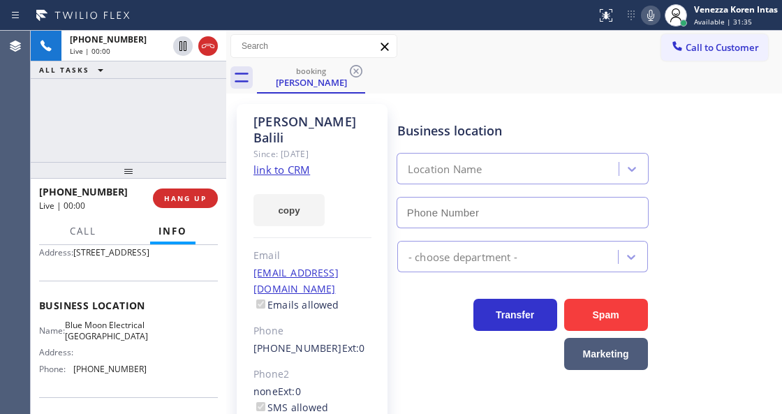
type input "[PHONE_NUMBER]"
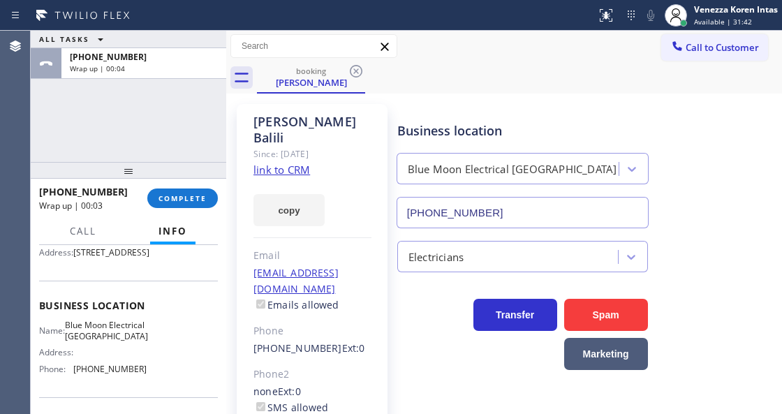
drag, startPoint x: 173, startPoint y: 193, endPoint x: 228, endPoint y: 206, distance: 56.1
click at [175, 193] on span "COMPLETE" at bounding box center [183, 198] width 48 height 10
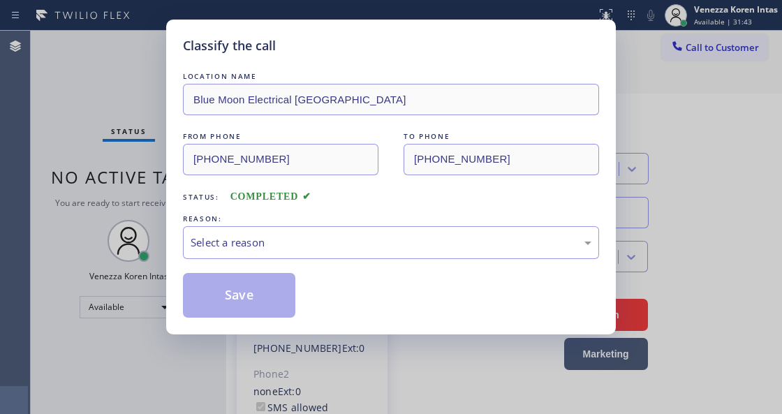
click at [321, 218] on div "REASON:" at bounding box center [391, 219] width 416 height 15
click at [320, 249] on div "Select a reason" at bounding box center [391, 243] width 401 height 16
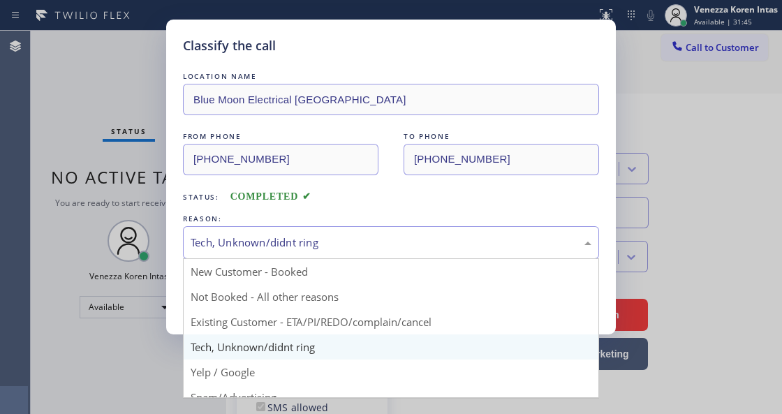
click at [316, 254] on div "Tech, Unknown/didnt ring" at bounding box center [391, 242] width 416 height 33
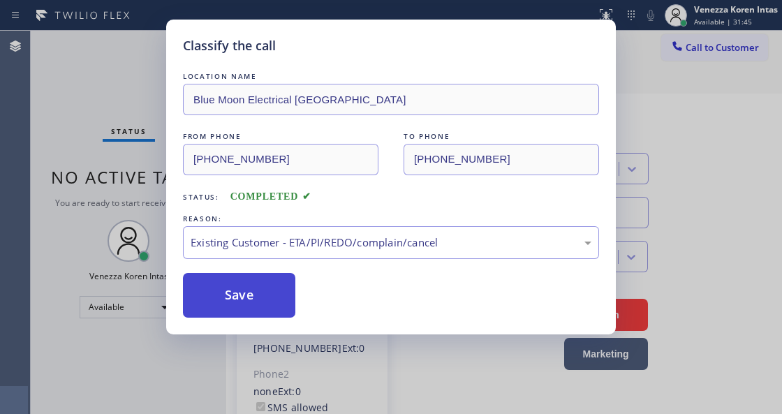
click at [293, 317] on button "Save" at bounding box center [239, 295] width 112 height 45
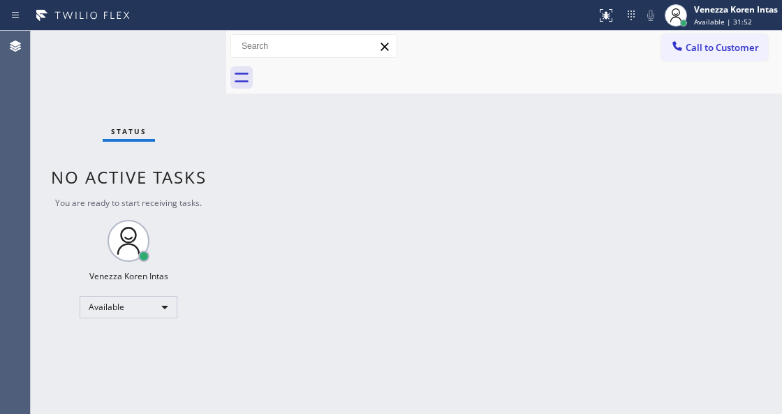
drag, startPoint x: 270, startPoint y: 295, endPoint x: 264, endPoint y: 235, distance: 60.3
click at [270, 295] on div "Back to Dashboard Change Sender ID Customers Technicians Select a contact Outbo…" at bounding box center [504, 222] width 556 height 383
click at [242, 184] on div "Back to Dashboard Change Sender ID Customers Technicians Select a contact Outbo…" at bounding box center [504, 222] width 556 height 383
drag, startPoint x: 198, startPoint y: 138, endPoint x: 31, endPoint y: 142, distance: 166.3
click at [197, 138] on div "Status No active tasks You are ready to start receiving tasks. Venezza Koren In…" at bounding box center [129, 222] width 196 height 383
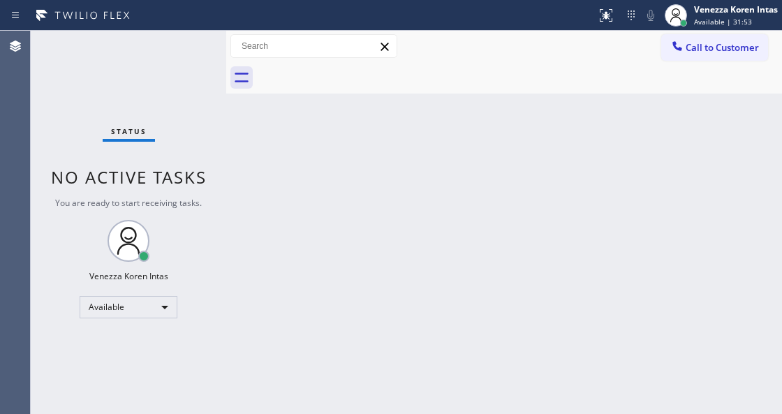
click at [175, 80] on div "Status No active tasks You are ready to start receiving tasks. Venezza Koren In…" at bounding box center [129, 222] width 196 height 383
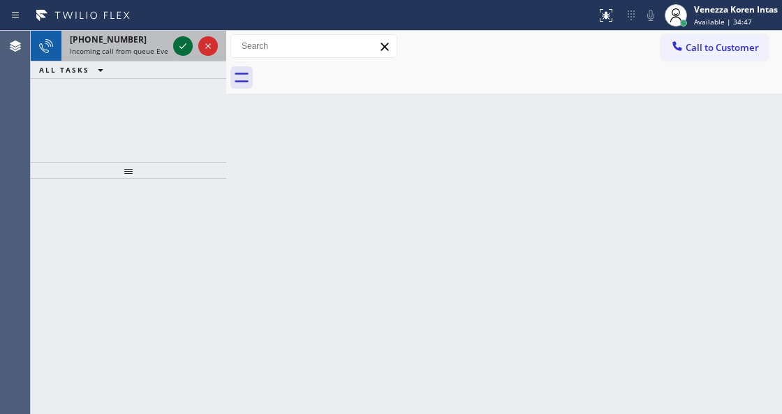
click at [173, 50] on div at bounding box center [183, 46] width 20 height 17
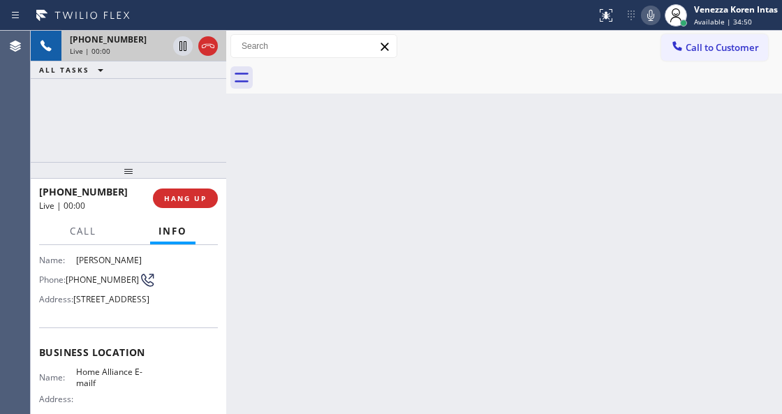
scroll to position [186, 0]
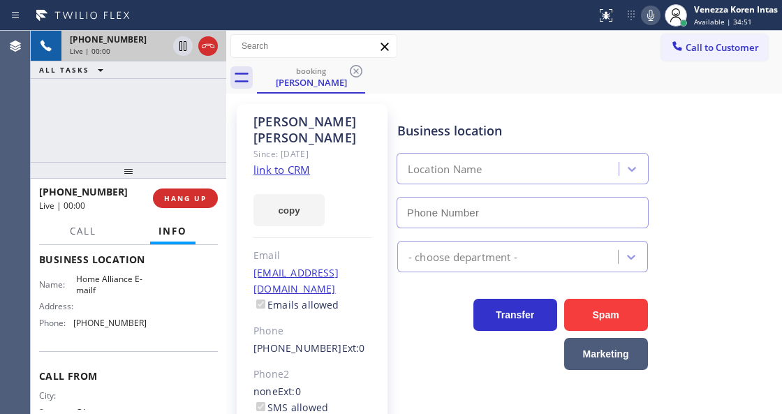
type input "[PHONE_NUMBER]"
click at [110, 85] on div "[PHONE_NUMBER] Live | 00:00 ALL TASKS ALL TASKS ACTIVE TASKS TASKS IN WRAP UP" at bounding box center [129, 96] width 196 height 131
click at [303, 172] on link "link to CRM" at bounding box center [282, 170] width 57 height 14
click at [648, 17] on icon at bounding box center [651, 15] width 17 height 17
click at [182, 47] on icon at bounding box center [182, 46] width 7 height 10
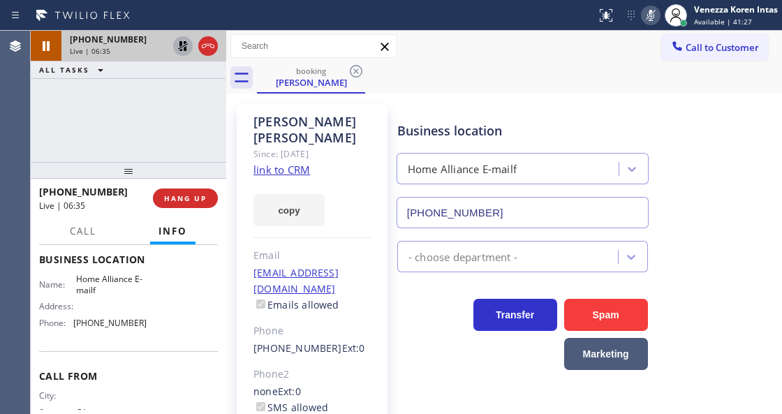
click at [651, 7] on icon at bounding box center [651, 15] width 17 height 17
click at [184, 47] on icon at bounding box center [183, 46] width 10 height 10
drag, startPoint x: 647, startPoint y: 18, endPoint x: 542, endPoint y: 88, distance: 125.9
click at [646, 17] on icon at bounding box center [651, 15] width 17 height 17
click at [188, 52] on icon at bounding box center [183, 46] width 17 height 17
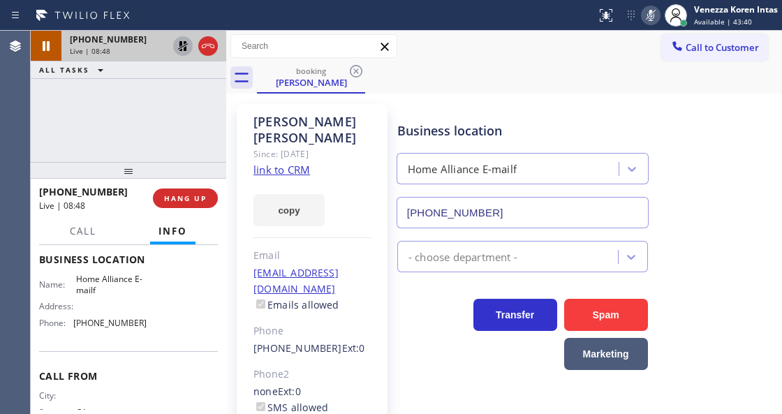
click at [657, 16] on icon at bounding box center [651, 15] width 17 height 17
click at [183, 46] on icon at bounding box center [183, 46] width 10 height 10
click at [645, 14] on icon at bounding box center [651, 15] width 17 height 17
click at [650, 13] on icon at bounding box center [650, 15] width 7 height 11
click at [647, 9] on icon at bounding box center [651, 15] width 17 height 17
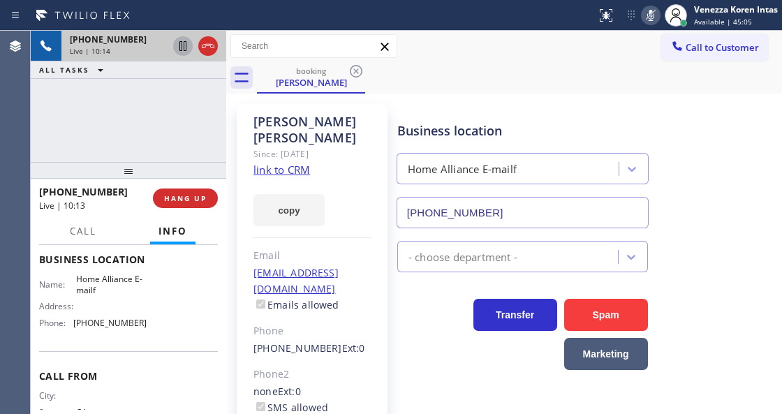
click at [647, 9] on icon at bounding box center [651, 15] width 17 height 17
click at [647, 85] on div "booking [PERSON_NAME]" at bounding box center [519, 77] width 525 height 31
click at [643, 103] on div "Business location Home Alliance E-mailf [PHONE_NUMBER]" at bounding box center [587, 165] width 384 height 126
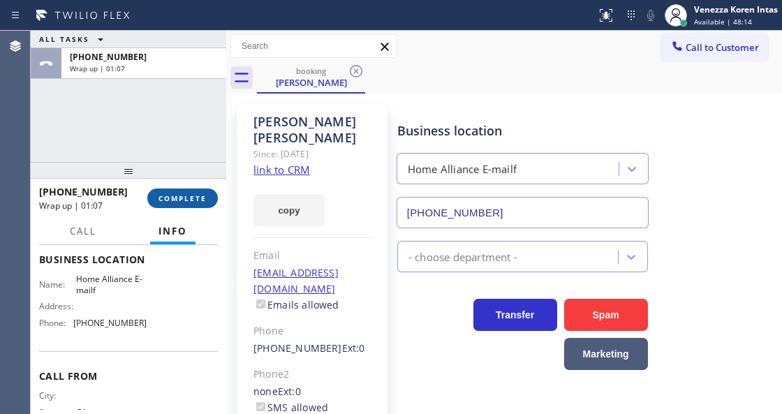
click at [191, 198] on span "COMPLETE" at bounding box center [183, 198] width 48 height 10
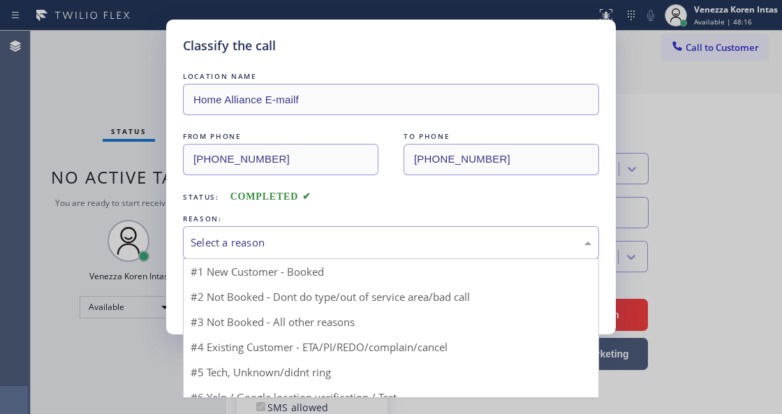
click at [315, 229] on div "Select a reason" at bounding box center [391, 242] width 416 height 33
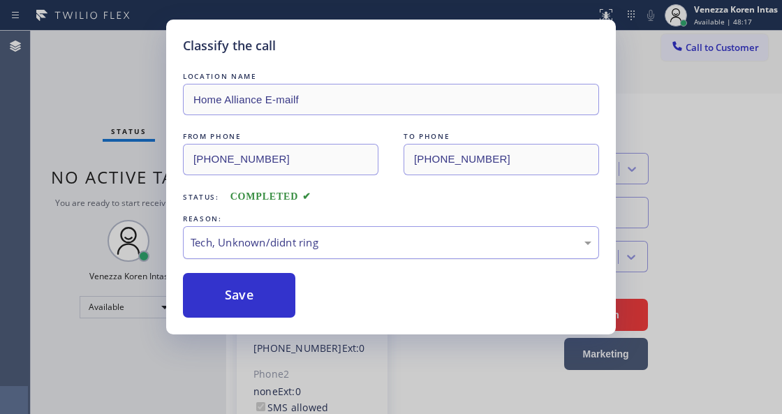
click at [331, 257] on div "Tech, Unknown/didnt ring" at bounding box center [391, 242] width 416 height 33
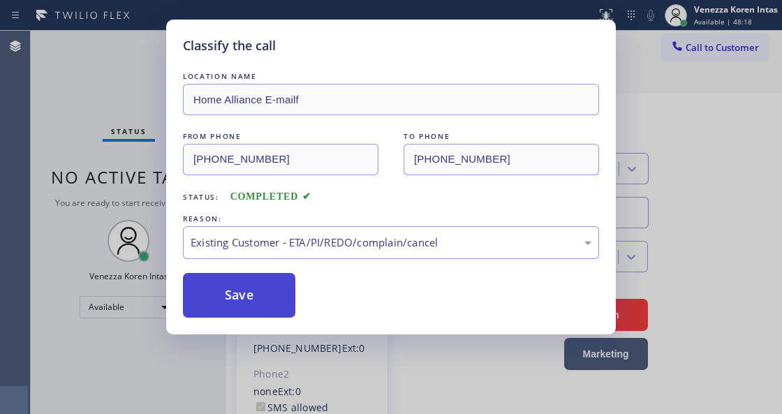
click at [284, 296] on button "Save" at bounding box center [239, 295] width 112 height 45
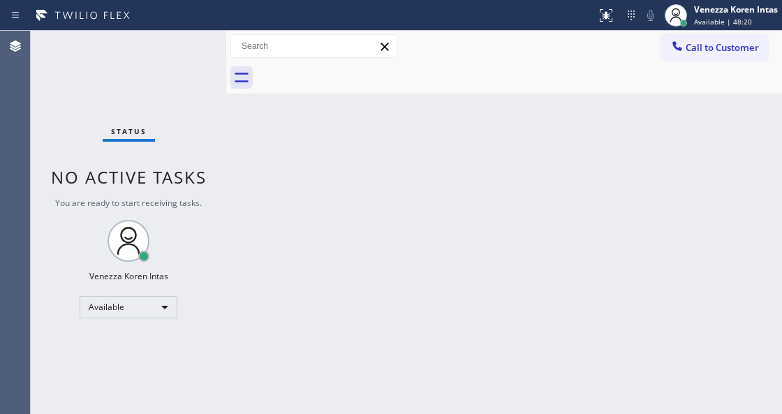
click at [200, 46] on div "Status No active tasks You are ready to start receiving tasks. Venezza Koren In…" at bounding box center [129, 222] width 196 height 383
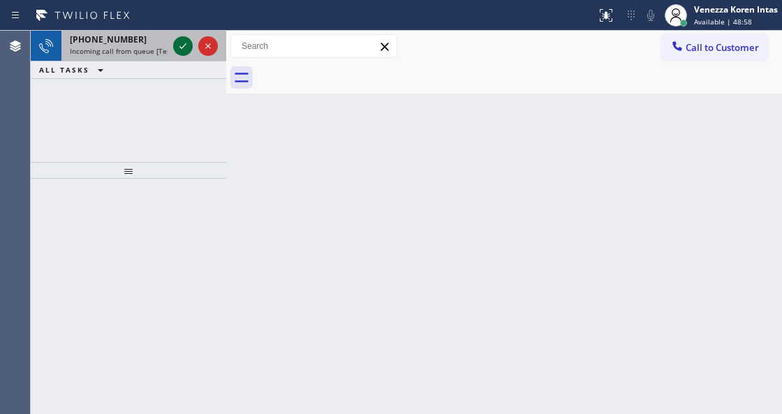
click at [184, 47] on icon at bounding box center [183, 46] width 17 height 17
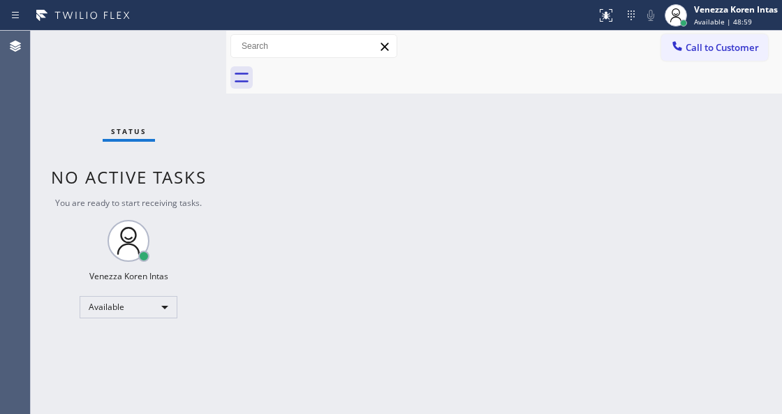
click at [184, 47] on div "Status No active tasks You are ready to start receiving tasks. Venezza Koren In…" at bounding box center [129, 222] width 196 height 383
click at [602, 15] on icon at bounding box center [606, 15] width 17 height 17
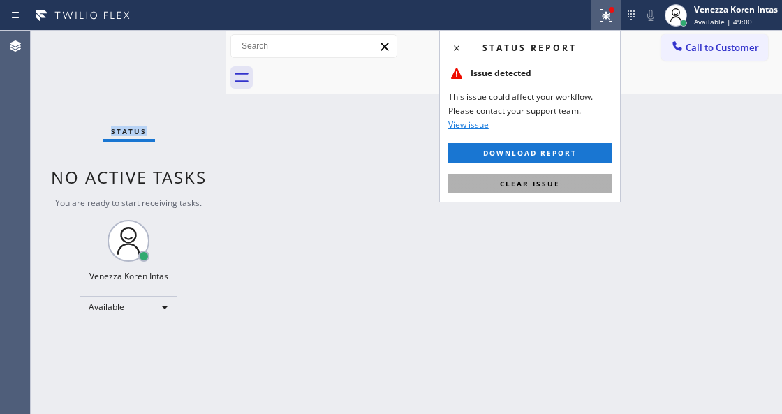
click at [567, 183] on button "Clear issue" at bounding box center [529, 184] width 163 height 20
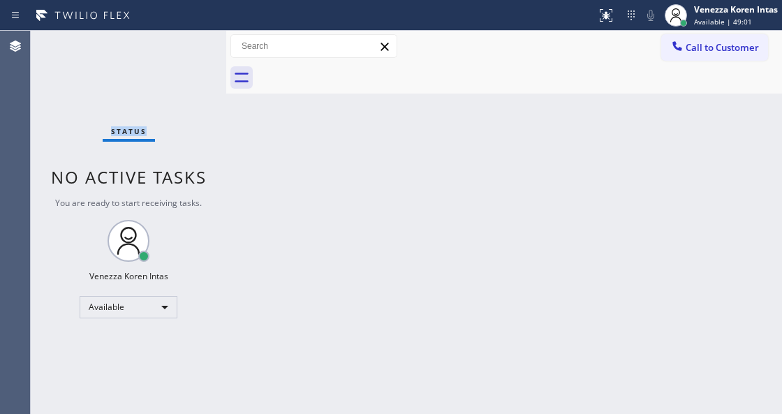
click at [198, 49] on div "Status No active tasks You are ready to start receiving tasks. Venezza Koren In…" at bounding box center [129, 222] width 196 height 383
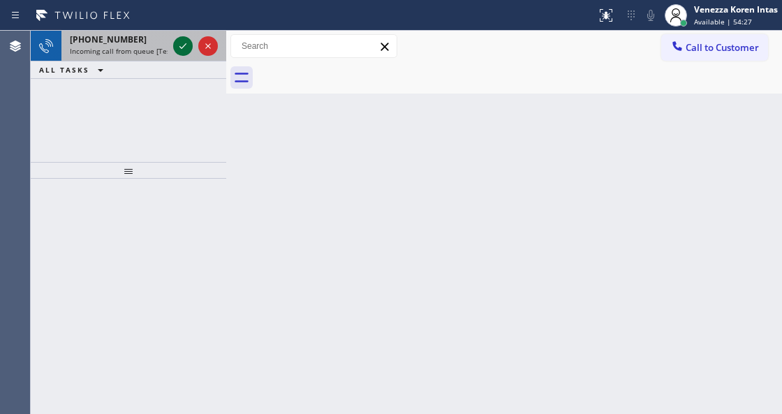
click at [184, 47] on icon at bounding box center [183, 46] width 17 height 17
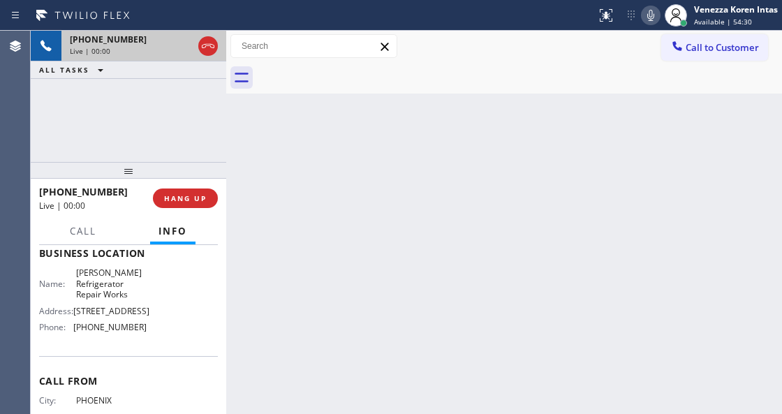
scroll to position [186, 0]
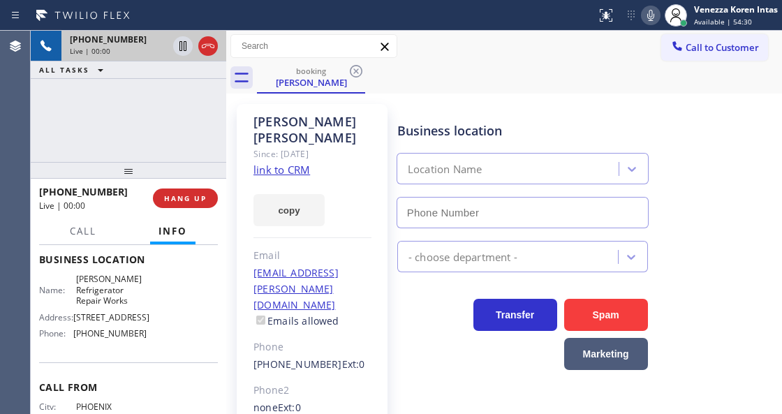
type input "[PHONE_NUMBER]"
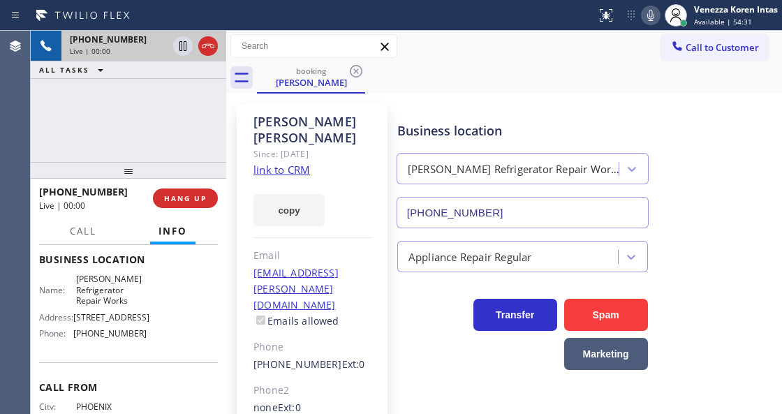
click at [302, 163] on link "link to CRM" at bounding box center [282, 170] width 57 height 14
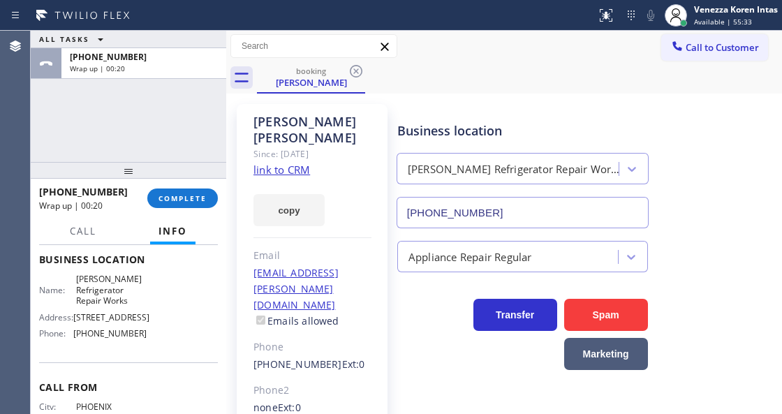
drag, startPoint x: 202, startPoint y: 207, endPoint x: 219, endPoint y: 211, distance: 18.0
click at [202, 207] on button "COMPLETE" at bounding box center [182, 199] width 71 height 20
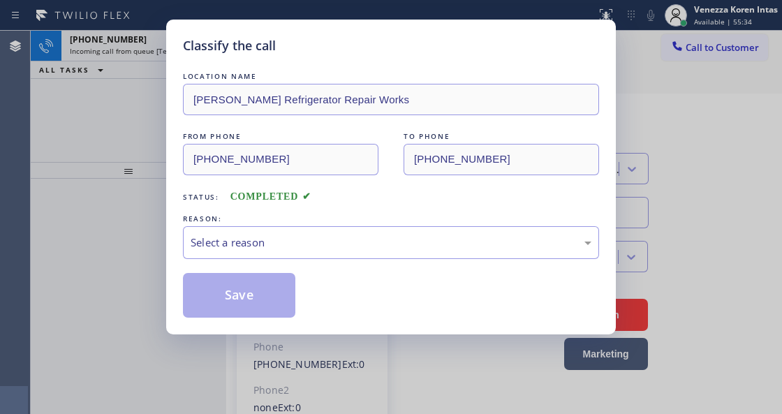
click at [343, 226] on div "REASON:" at bounding box center [391, 219] width 416 height 15
click at [358, 243] on div "Select a reason" at bounding box center [391, 243] width 401 height 16
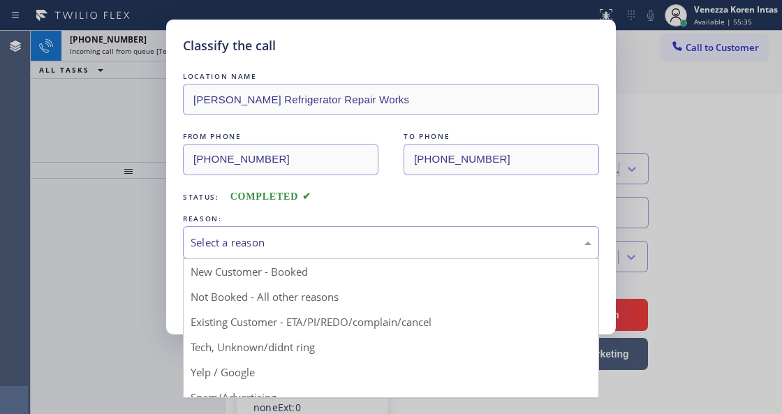
drag, startPoint x: 356, startPoint y: 332, endPoint x: 270, endPoint y: 305, distance: 90.3
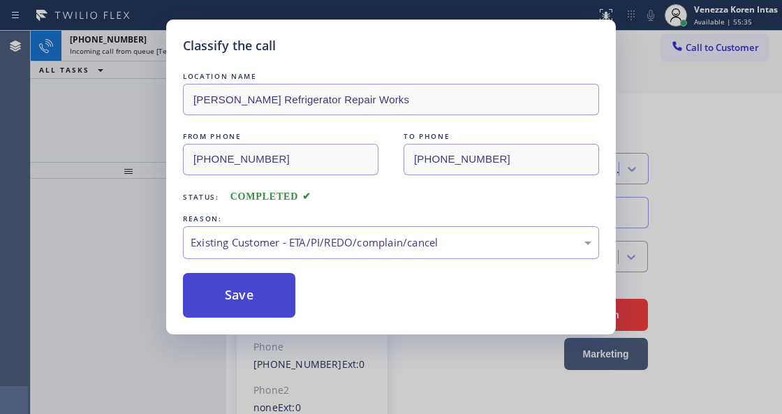
click at [270, 305] on button "Save" at bounding box center [239, 295] width 112 height 45
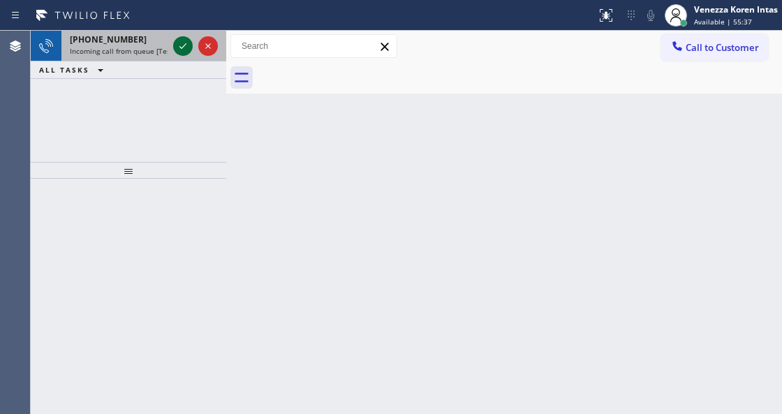
click at [179, 42] on icon at bounding box center [183, 46] width 17 height 17
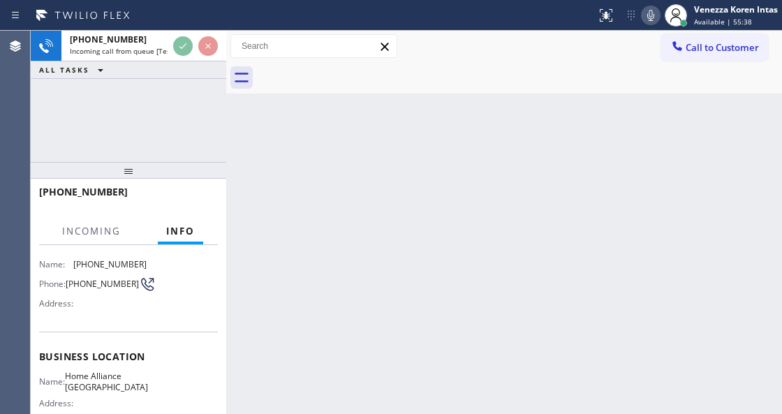
scroll to position [140, 0]
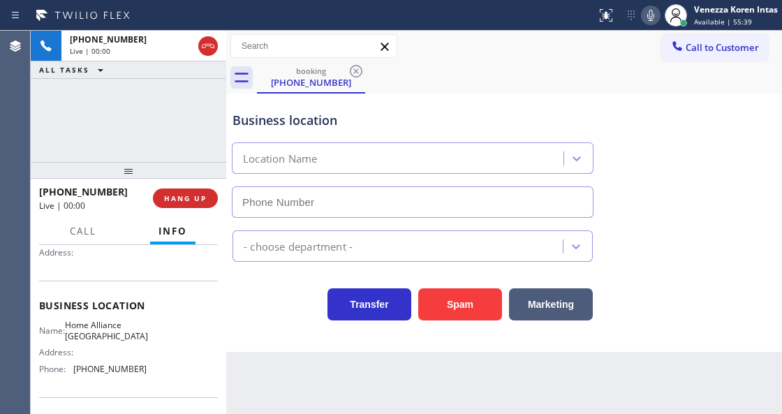
type input "[PHONE_NUMBER]"
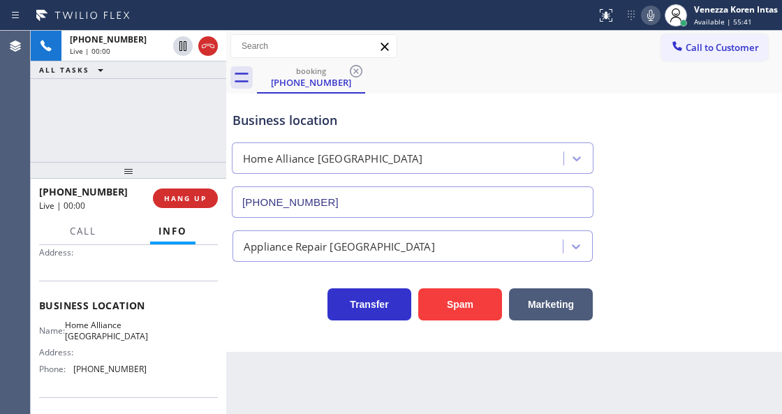
click at [121, 124] on div "[PHONE_NUMBER] Live | 00:00 ALL TASKS ALL TASKS ACTIVE TASKS TASKS IN WRAP UP" at bounding box center [129, 96] width 196 height 131
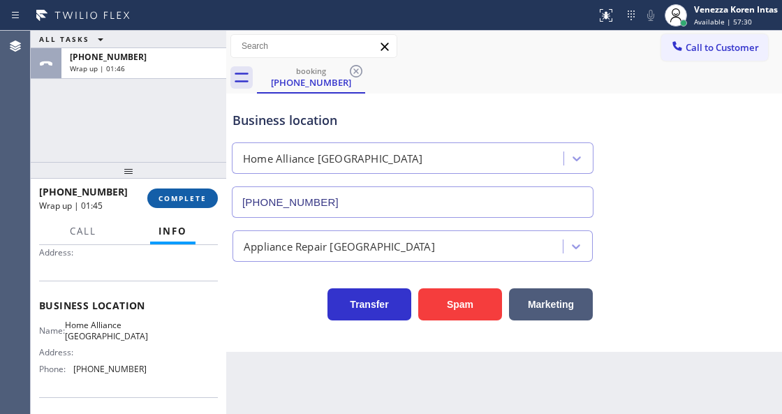
drag, startPoint x: 177, startPoint y: 191, endPoint x: 182, endPoint y: 197, distance: 8.4
click at [177, 191] on button "COMPLETE" at bounding box center [182, 199] width 71 height 20
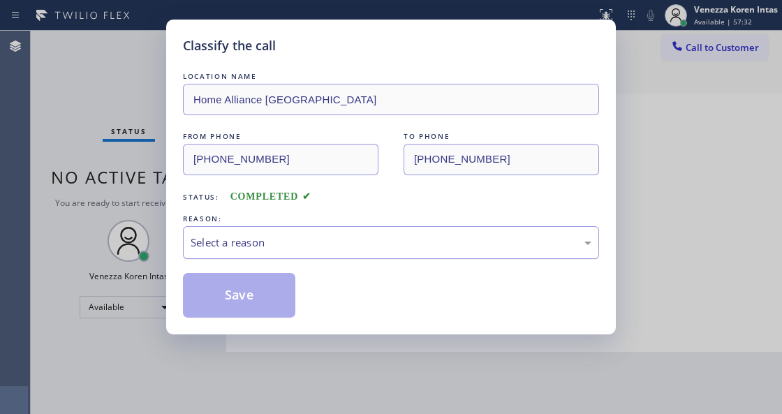
drag, startPoint x: 343, startPoint y: 243, endPoint x: 342, endPoint y: 254, distance: 11.2
click at [343, 244] on div "Select a reason" at bounding box center [391, 243] width 401 height 16
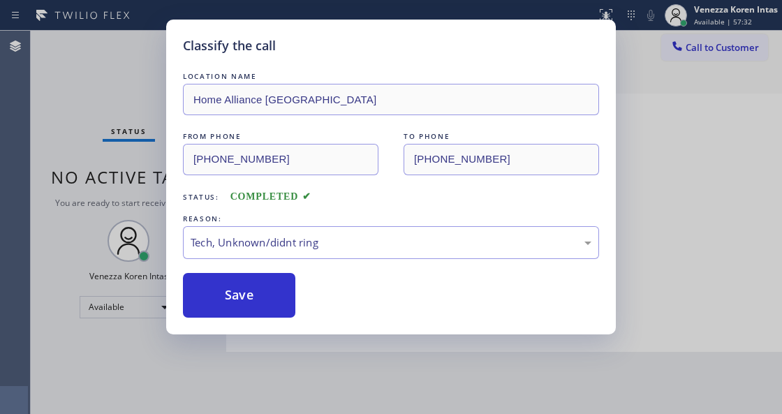
click at [296, 305] on div "Save" at bounding box center [391, 295] width 416 height 45
click at [273, 309] on button "Save" at bounding box center [239, 295] width 112 height 45
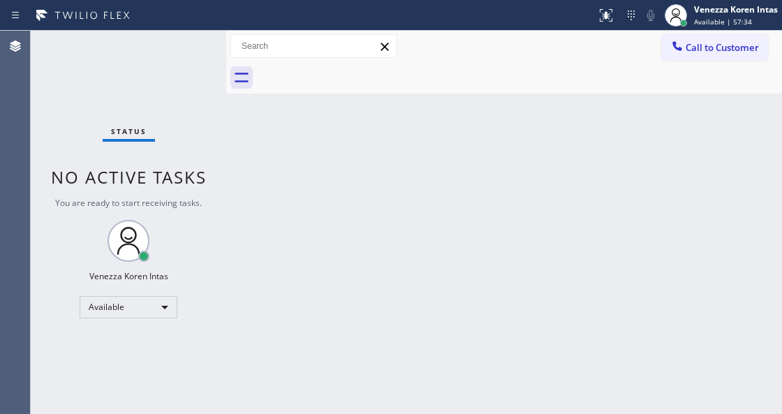
click at [173, 52] on div "Status No active tasks You are ready to start receiving tasks. Venezza Koren In…" at bounding box center [129, 222] width 196 height 383
drag, startPoint x: 251, startPoint y: 215, endPoint x: 249, endPoint y: 203, distance: 12.9
click at [249, 207] on div "Back to Dashboard Change Sender ID Customers Technicians Select a contact Outbo…" at bounding box center [504, 222] width 556 height 383
click at [168, 103] on div "Status No active tasks You are ready to start receiving tasks. Venezza Koren In…" at bounding box center [129, 222] width 196 height 383
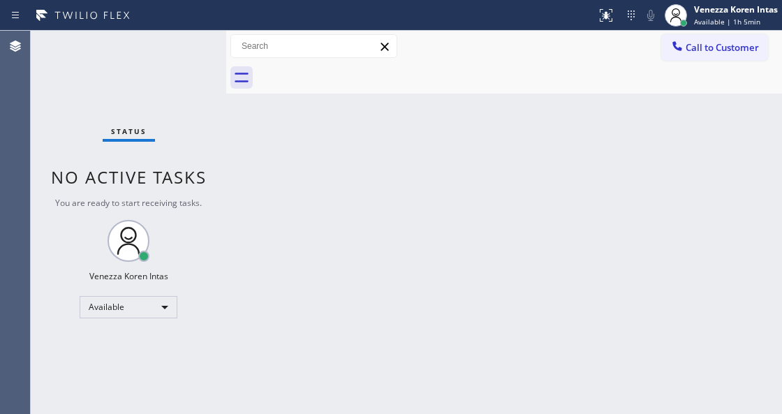
click at [175, 49] on div "Status No active tasks You are ready to start receiving tasks. Venezza Koren In…" at bounding box center [129, 222] width 196 height 383
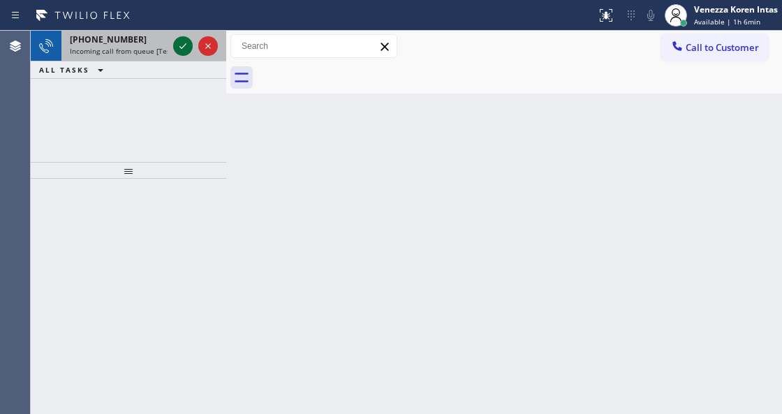
click at [184, 49] on icon at bounding box center [183, 46] width 17 height 17
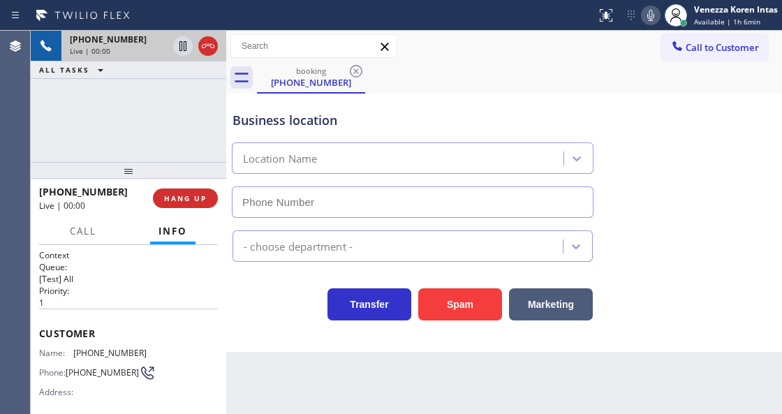
type input "[PHONE_NUMBER]"
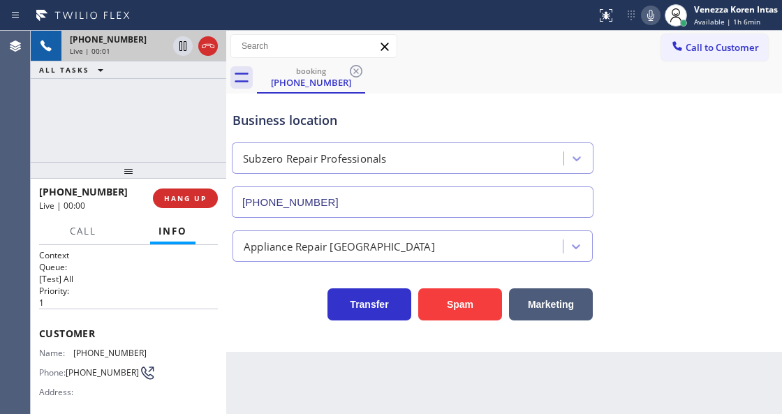
click at [157, 152] on div "[PHONE_NUMBER] Live | 00:01 ALL TASKS ALL TASKS ACTIVE TASKS TASKS IN WRAP UP" at bounding box center [129, 96] width 196 height 131
drag, startPoint x: 149, startPoint y: 353, endPoint x: 73, endPoint y: 346, distance: 76.4
click at [73, 348] on div "Name: [PHONE_NUMBER] Phone: [PHONE_NUMBER] Address:" at bounding box center [128, 375] width 179 height 55
click at [153, 302] on p "1" at bounding box center [128, 303] width 179 height 12
drag, startPoint x: 146, startPoint y: 352, endPoint x: 74, endPoint y: 347, distance: 72.1
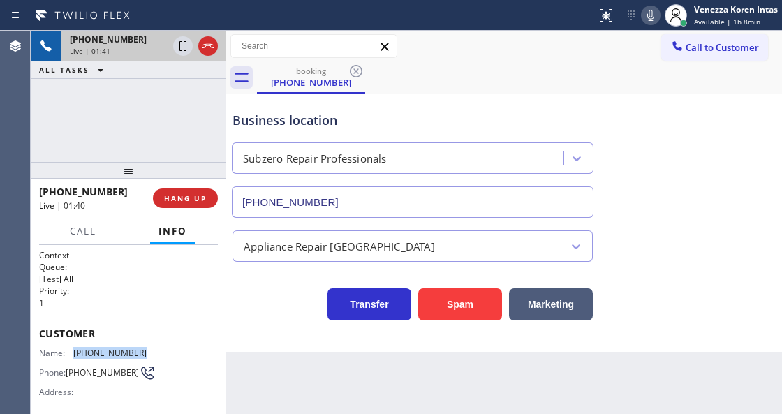
click at [74, 348] on div "Name: [PHONE_NUMBER] Phone: [PHONE_NUMBER] Address:" at bounding box center [128, 375] width 179 height 55
copy div "[PHONE_NUMBER]"
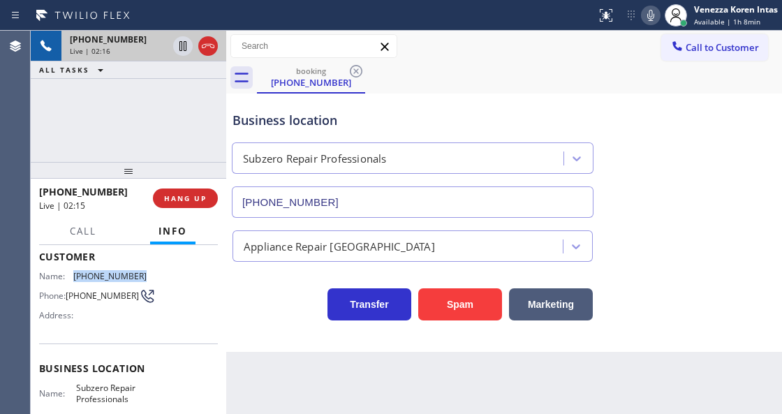
scroll to position [140, 0]
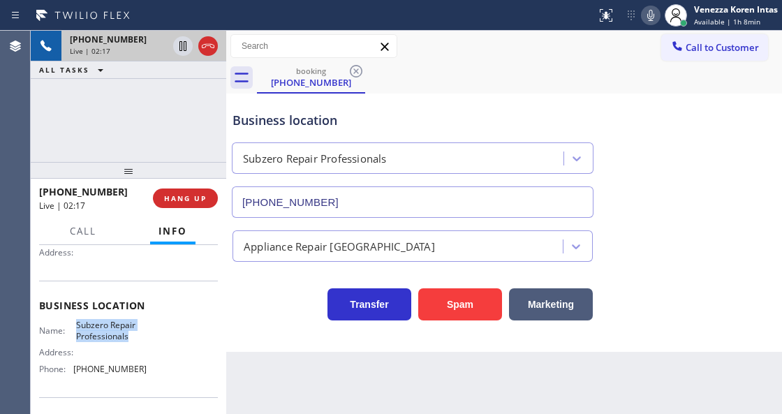
drag, startPoint x: 75, startPoint y: 320, endPoint x: 142, endPoint y: 342, distance: 70.7
click at [142, 342] on div "Business location Name: Subzero Repair Professionals Address: Phone: [PHONE_NUM…" at bounding box center [128, 339] width 179 height 117
copy span "Subzero Repair Professionals"
click at [652, 20] on icon at bounding box center [651, 15] width 17 height 17
click at [656, 17] on icon at bounding box center [651, 15] width 17 height 17
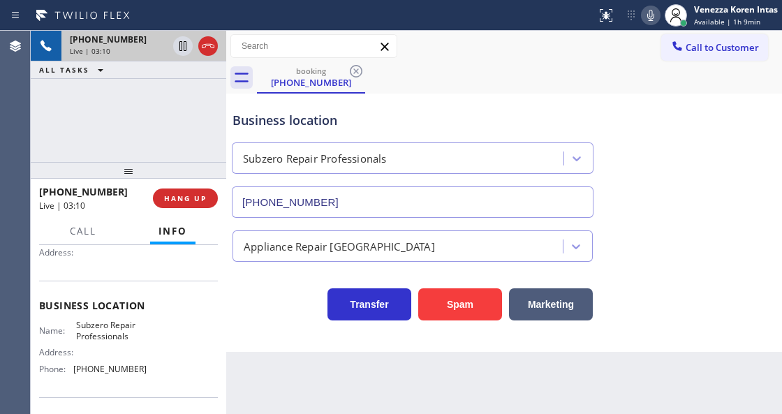
click at [619, 227] on div "Appliance Repair [GEOGRAPHIC_DATA]" at bounding box center [504, 243] width 549 height 37
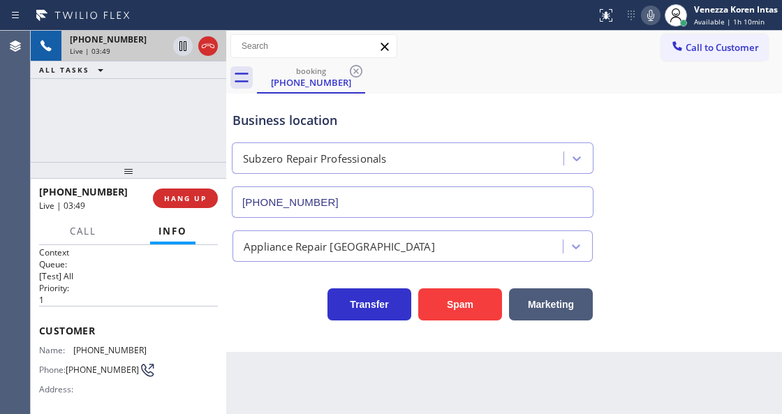
scroll to position [0, 0]
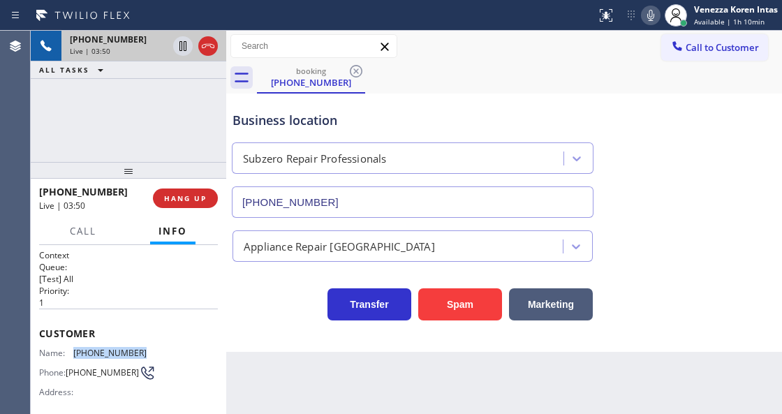
drag, startPoint x: 159, startPoint y: 346, endPoint x: 72, endPoint y: 348, distance: 86.6
click at [72, 348] on div "Name: [PHONE_NUMBER] Phone: [PHONE_NUMBER] Address:" at bounding box center [128, 375] width 179 height 55
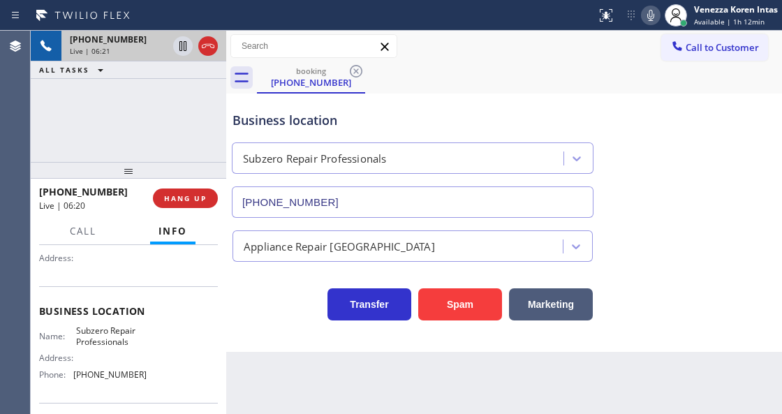
scroll to position [186, 0]
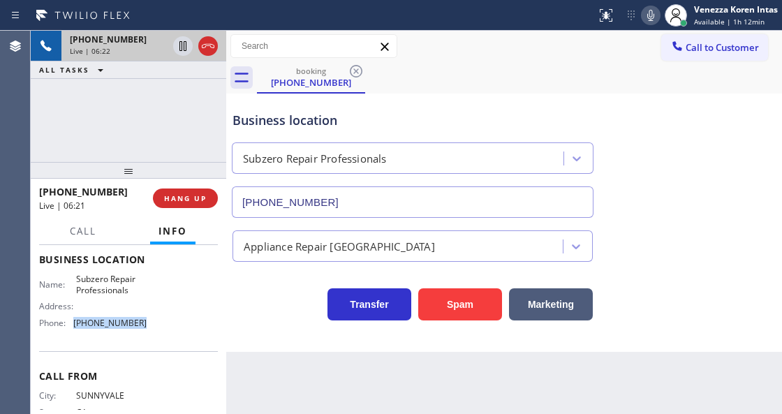
drag, startPoint x: 140, startPoint y: 328, endPoint x: 73, endPoint y: 317, distance: 68.0
click at [73, 317] on div "Name: Subzero Repair Professionals Address: Phone: [PHONE_NUMBER]" at bounding box center [93, 304] width 108 height 60
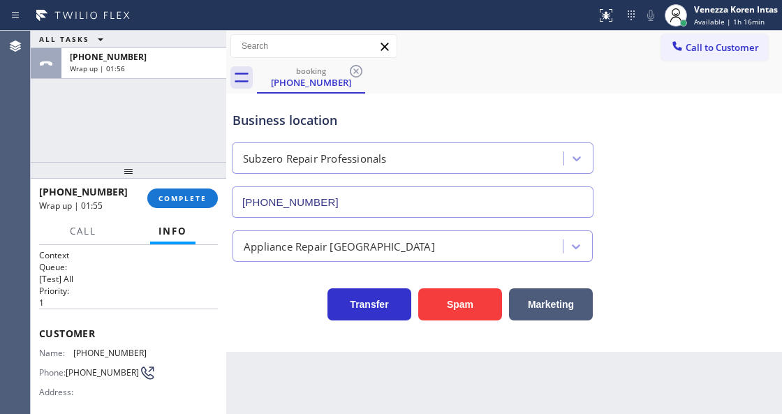
scroll to position [0, 0]
drag, startPoint x: 110, startPoint y: 353, endPoint x: 76, endPoint y: 351, distance: 34.3
click at [76, 351] on div "Name: [PHONE_NUMBER] Phone: [PHONE_NUMBER] Address:" at bounding box center [128, 375] width 179 height 55
click at [203, 198] on span "COMPLETE" at bounding box center [183, 198] width 48 height 10
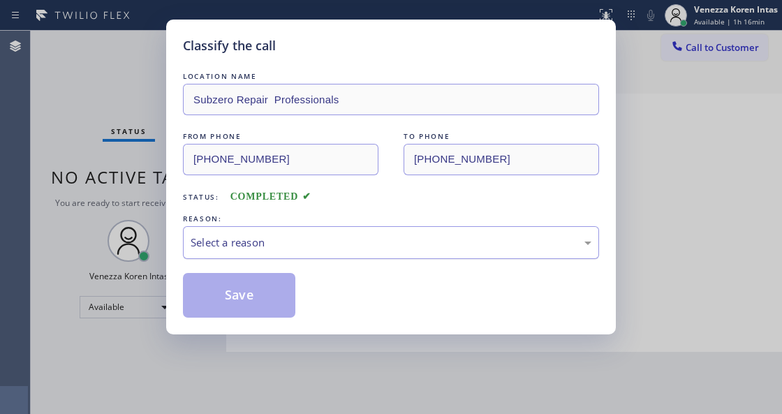
drag, startPoint x: 331, startPoint y: 240, endPoint x: 336, endPoint y: 251, distance: 12.2
click at [334, 237] on div "Select a reason" at bounding box center [391, 243] width 401 height 16
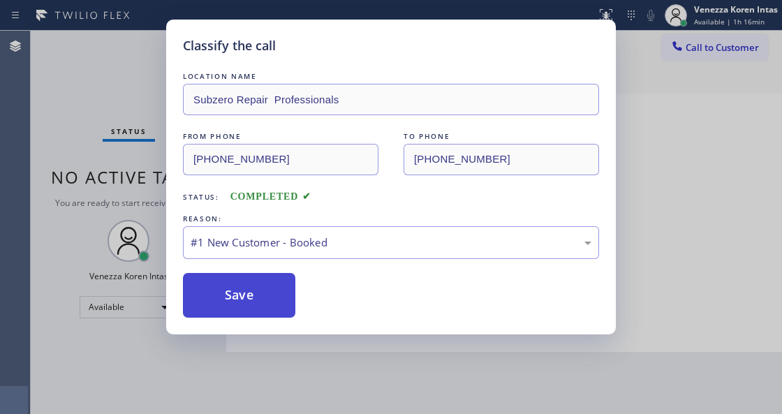
click at [279, 293] on button "Save" at bounding box center [239, 295] width 112 height 45
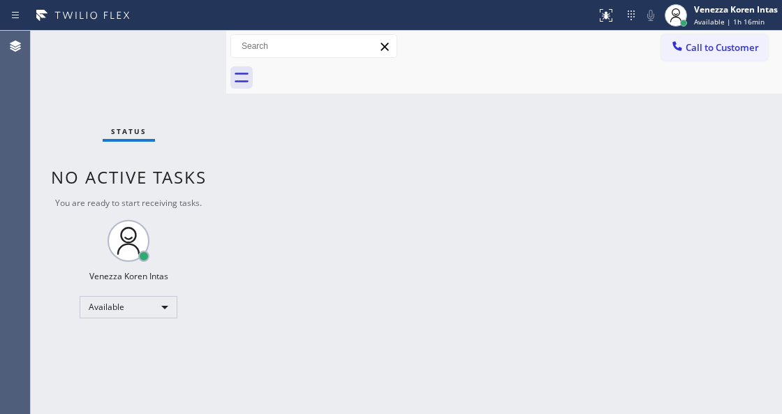
click at [390, 175] on div "Back to Dashboard Change Sender ID Customers Technicians Select a contact Outbo…" at bounding box center [504, 222] width 556 height 383
click at [182, 58] on div "Status No active tasks You are ready to start receiving tasks. Venezza Koren In…" at bounding box center [129, 222] width 196 height 383
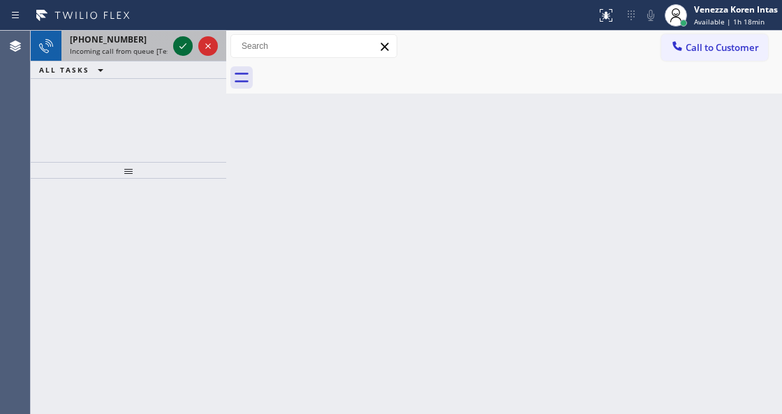
click at [179, 45] on icon at bounding box center [183, 46] width 17 height 17
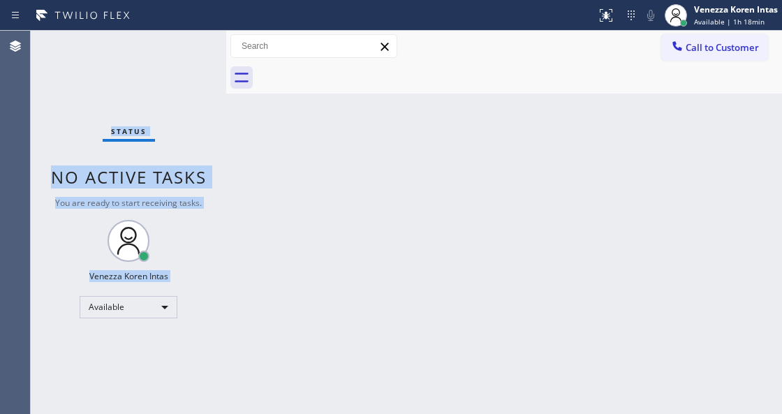
click at [184, 47] on div "Status No active tasks You are ready to start receiving tasks. Venezza Koren In…" at bounding box center [129, 222] width 196 height 383
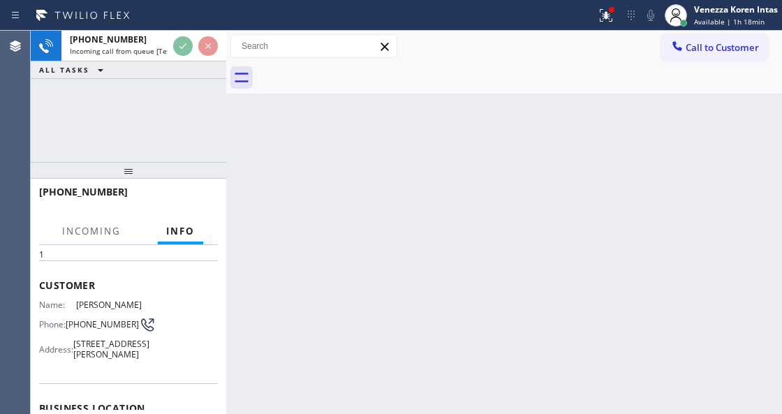
scroll to position [186, 0]
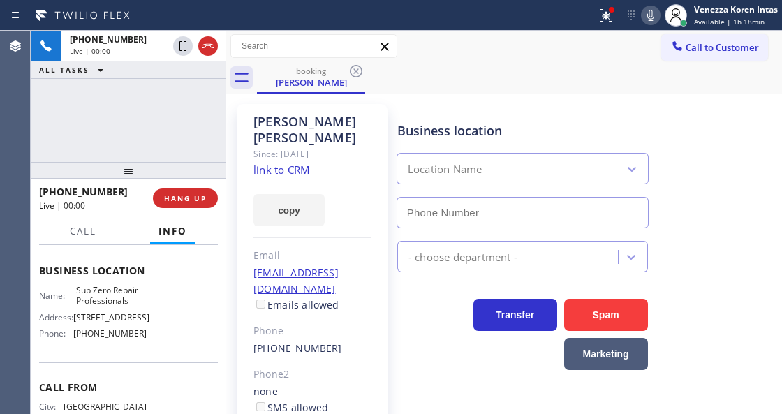
type input "[PHONE_NUMBER]"
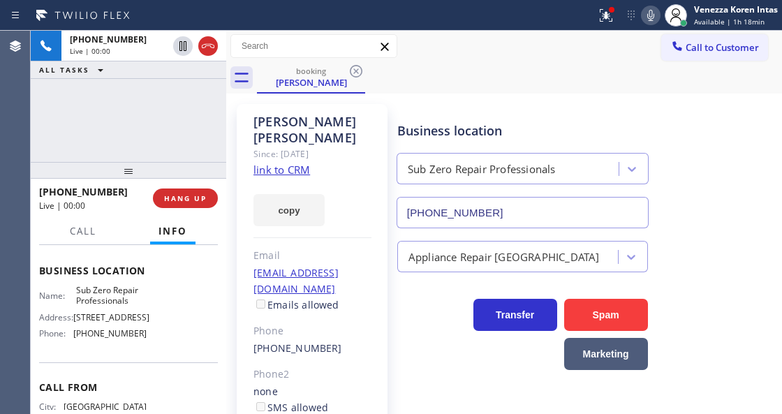
click at [291, 163] on link "link to CRM" at bounding box center [282, 170] width 57 height 14
click at [602, 12] on icon at bounding box center [606, 15] width 17 height 17
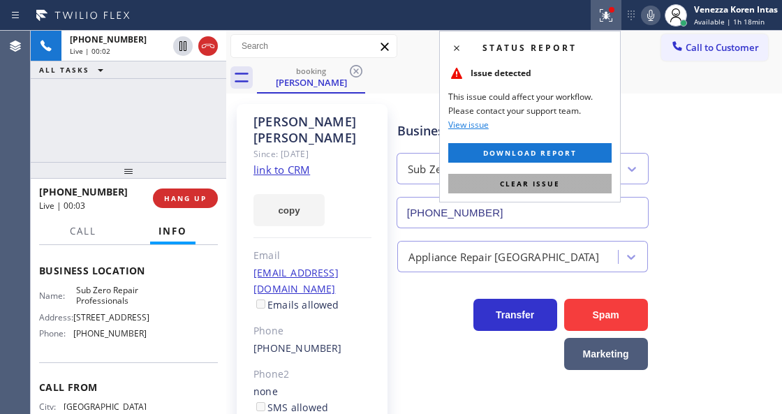
click at [540, 179] on span "Clear issue" at bounding box center [530, 184] width 60 height 10
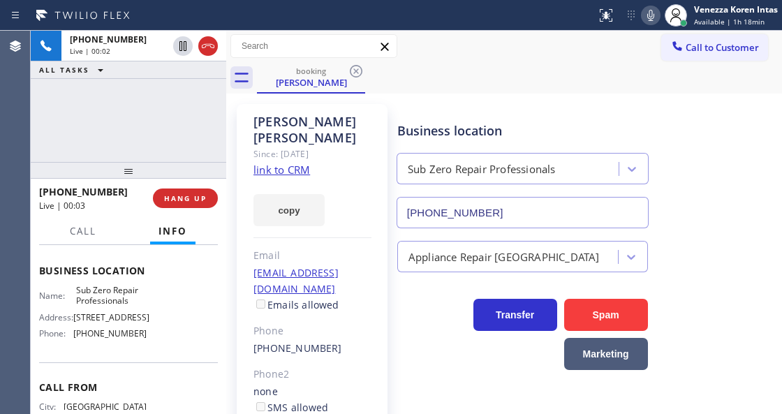
click at [684, 113] on div "Business location Sub Zero Repair Professionals [PHONE_NUMBER]" at bounding box center [587, 165] width 384 height 126
click at [423, 122] on div "Business location" at bounding box center [522, 131] width 251 height 19
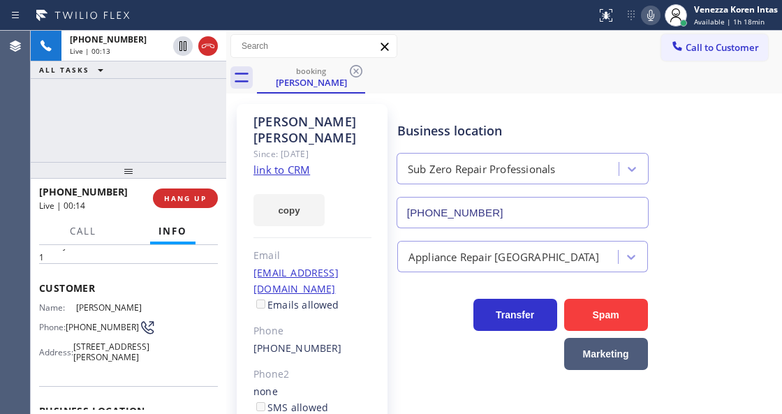
scroll to position [0, 0]
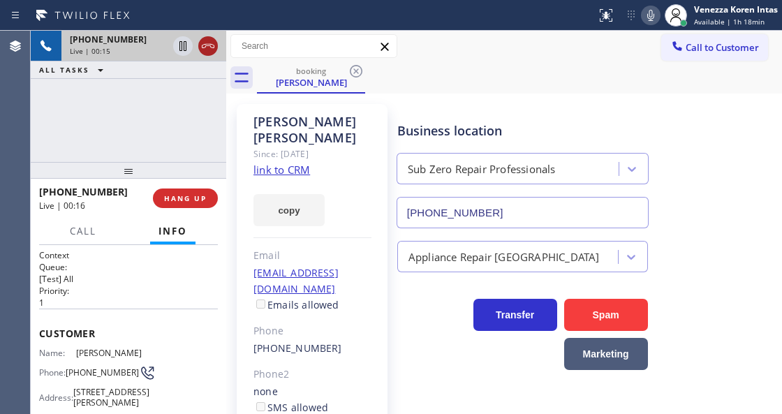
click at [207, 49] on icon at bounding box center [208, 46] width 17 height 17
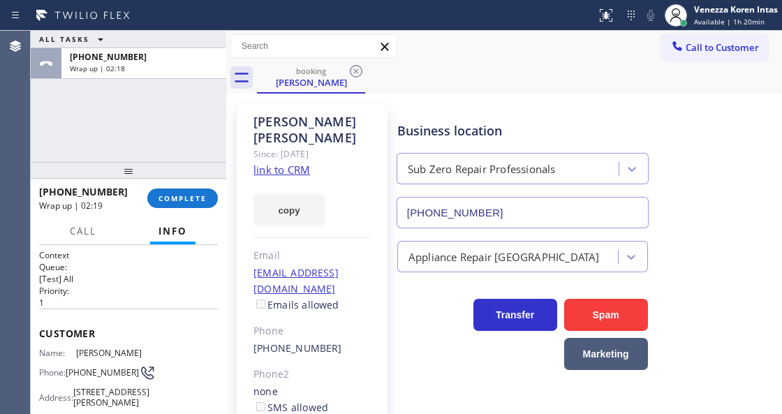
drag, startPoint x: 184, startPoint y: 199, endPoint x: 267, endPoint y: 212, distance: 84.2
click at [185, 198] on span "COMPLETE" at bounding box center [183, 198] width 48 height 10
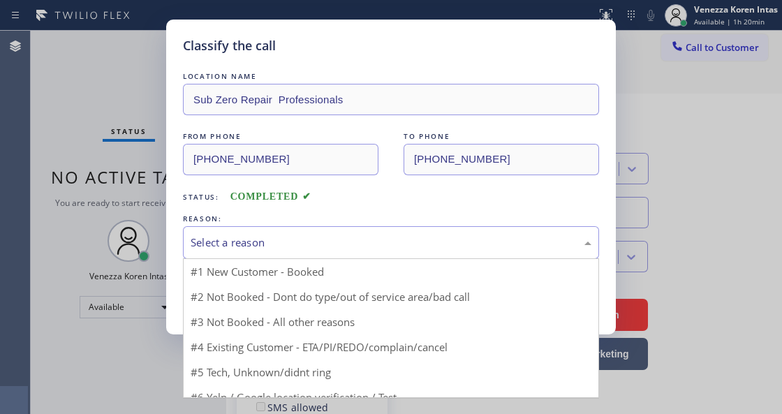
click at [332, 242] on div "Select a reason" at bounding box center [391, 243] width 401 height 16
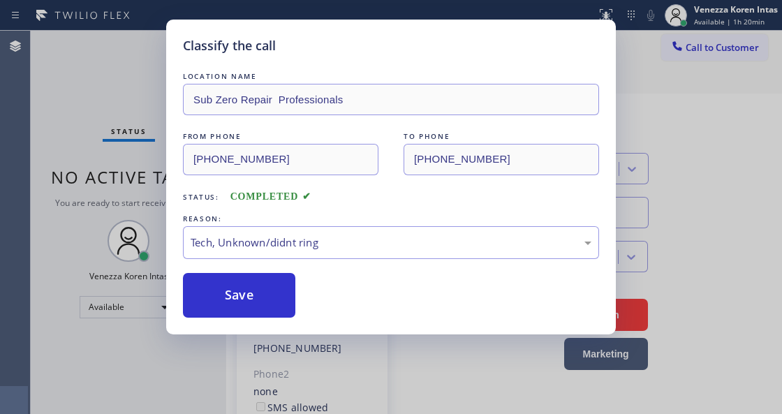
click at [260, 272] on div "LOCATION NAME Sub Zero Repair Professionals FROM PHONE [PHONE_NUMBER] TO PHONE …" at bounding box center [391, 193] width 416 height 249
click at [267, 291] on button "Save" at bounding box center [239, 295] width 112 height 45
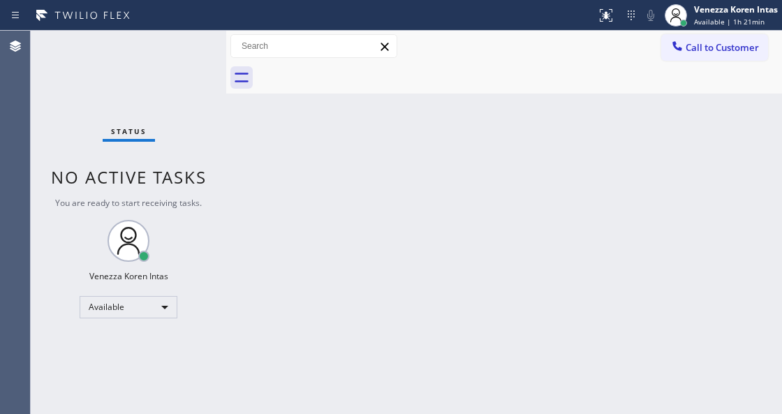
click at [180, 58] on div "Status No active tasks You are ready to start receiving tasks. Venezza Koren In…" at bounding box center [129, 222] width 196 height 383
click at [183, 57] on div "Status No active tasks You are ready to start receiving tasks. Venezza Koren In…" at bounding box center [129, 222] width 196 height 383
click at [188, 57] on div "Status No active tasks You are ready to start receiving tasks. Venezza Koren In…" at bounding box center [129, 222] width 196 height 383
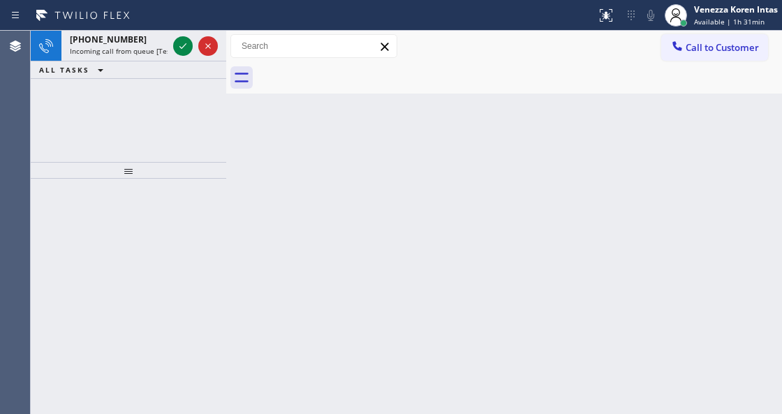
click at [244, 161] on div "Back to Dashboard Change Sender ID Customers Technicians Select a contact Outbo…" at bounding box center [504, 222] width 556 height 383
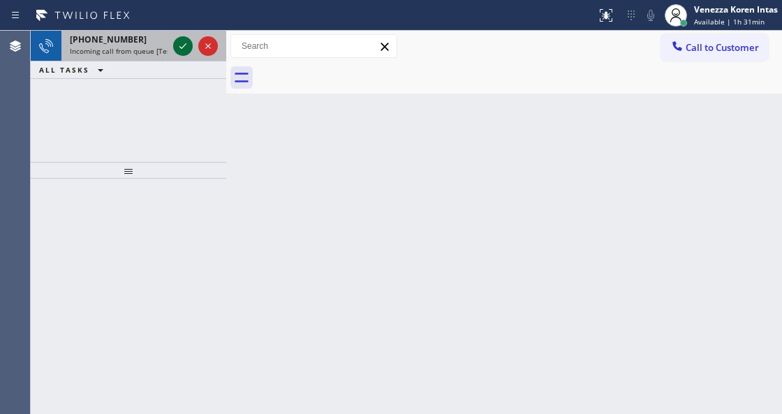
click at [176, 50] on icon at bounding box center [183, 46] width 17 height 17
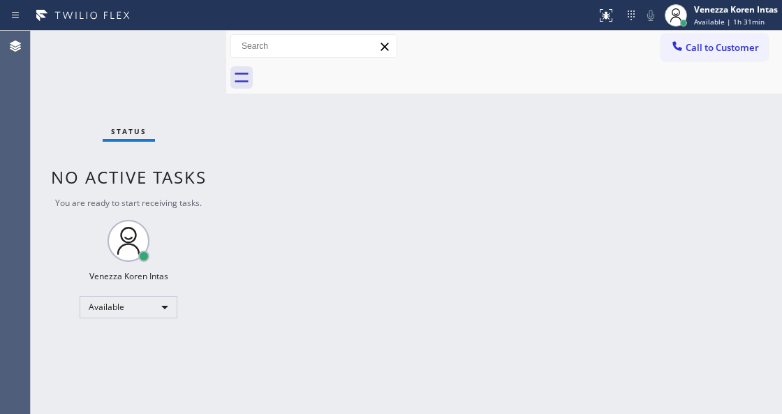
click at [176, 50] on div "Status No active tasks You are ready to start receiving tasks. Venezza Koren In…" at bounding box center [129, 222] width 196 height 383
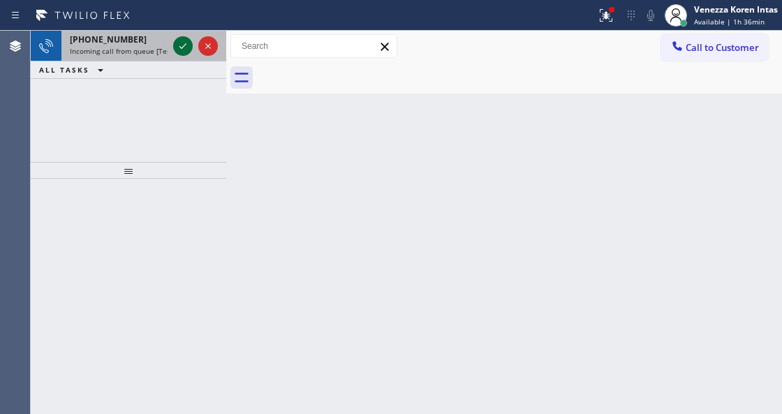
click at [175, 50] on icon at bounding box center [183, 46] width 17 height 17
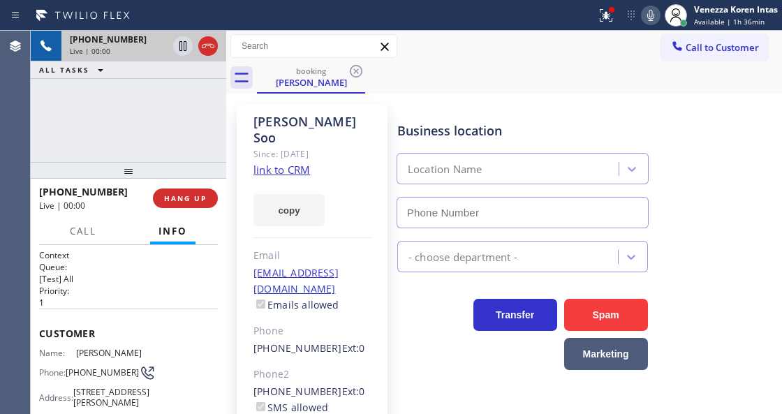
type input "[PHONE_NUMBER]"
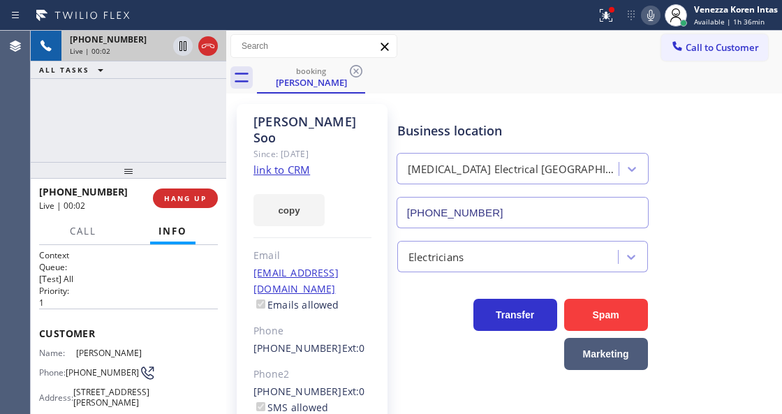
click at [285, 163] on link "link to CRM" at bounding box center [282, 170] width 57 height 14
click at [600, 20] on icon at bounding box center [606, 15] width 13 height 13
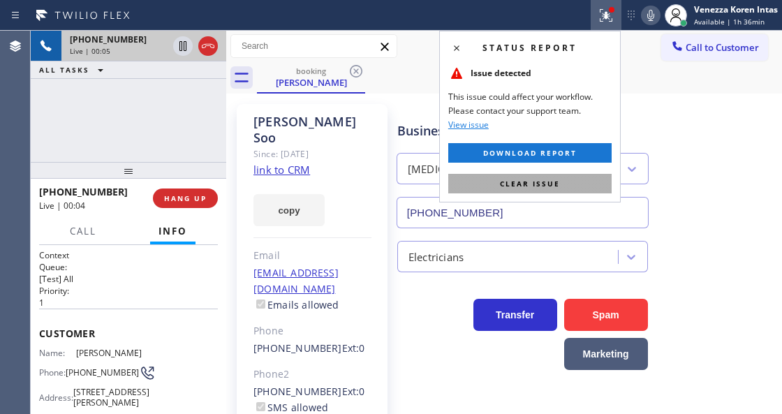
click at [541, 177] on button "Clear issue" at bounding box center [529, 184] width 163 height 20
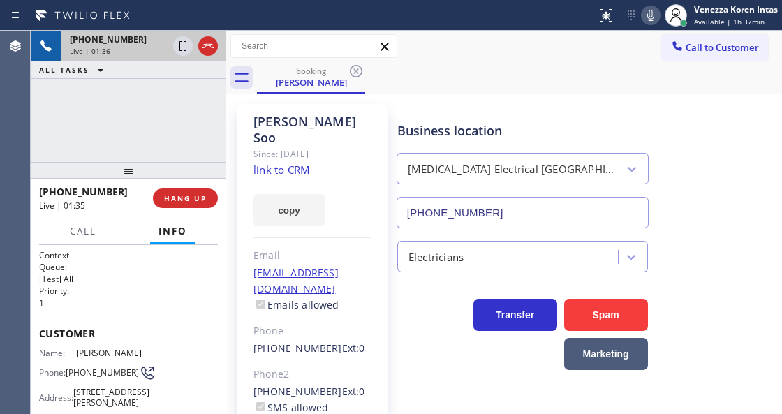
click at [643, 15] on icon at bounding box center [651, 15] width 17 height 17
click at [182, 47] on icon at bounding box center [183, 46] width 17 height 17
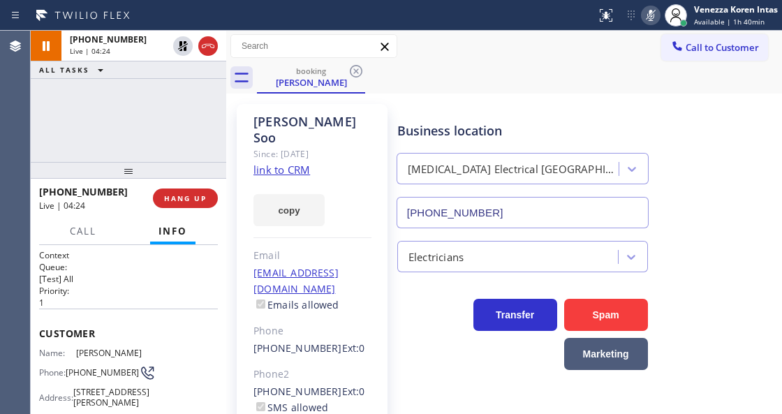
drag, startPoint x: 186, startPoint y: 41, endPoint x: 309, endPoint y: 47, distance: 123.0
click at [186, 41] on icon at bounding box center [183, 46] width 17 height 17
drag, startPoint x: 643, startPoint y: 15, endPoint x: 644, endPoint y: 124, distance: 109.7
click at [643, 15] on icon at bounding box center [651, 15] width 17 height 17
drag, startPoint x: 648, startPoint y: 17, endPoint x: 643, endPoint y: 30, distance: 14.4
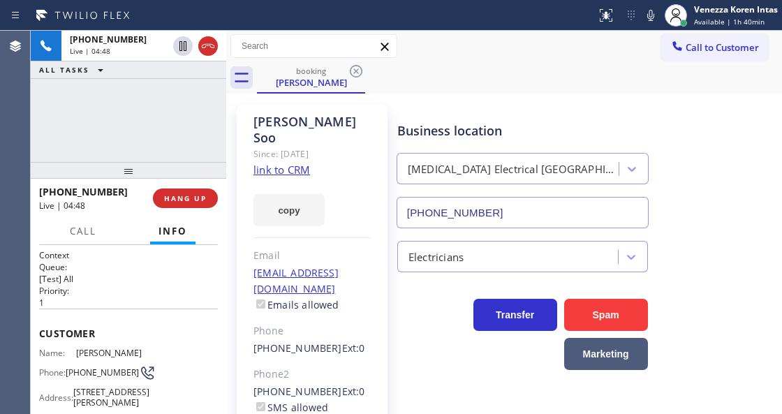
click at [648, 17] on icon at bounding box center [651, 15] width 17 height 17
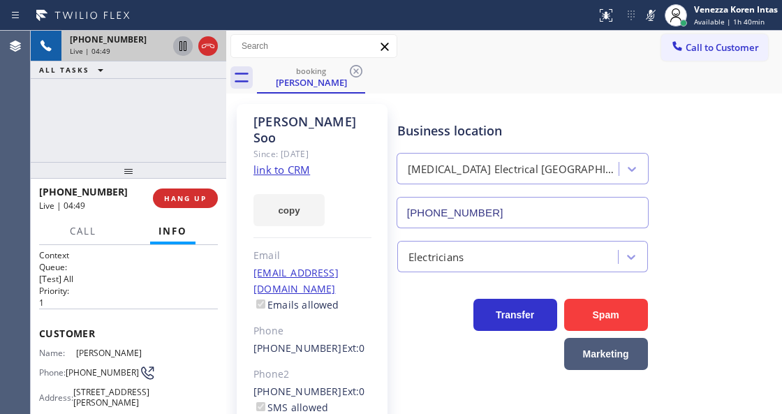
click at [180, 46] on icon at bounding box center [183, 46] width 17 height 17
click at [650, 16] on icon at bounding box center [651, 15] width 17 height 17
click at [179, 49] on icon at bounding box center [183, 46] width 17 height 17
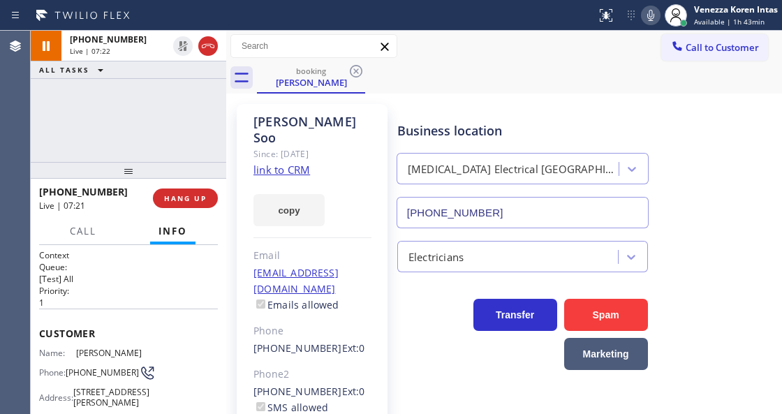
click at [522, 105] on div "Business location [MEDICAL_DATA] Electrical [GEOGRAPHIC_DATA] [PHONE_NUMBER]" at bounding box center [587, 165] width 384 height 126
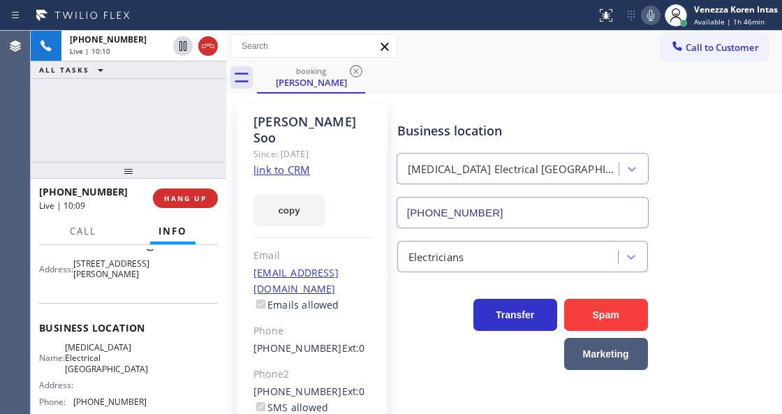
scroll to position [186, 0]
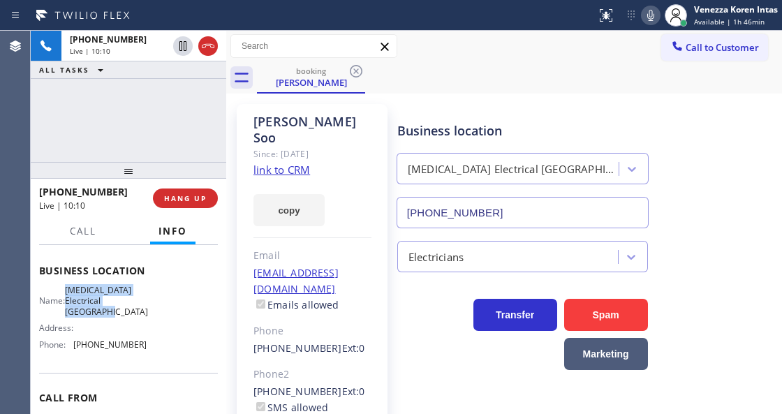
drag, startPoint x: 68, startPoint y: 298, endPoint x: 121, endPoint y: 321, distance: 57.5
click at [121, 317] on div "Name: [MEDICAL_DATA] Electrical [GEOGRAPHIC_DATA]" at bounding box center [93, 301] width 108 height 32
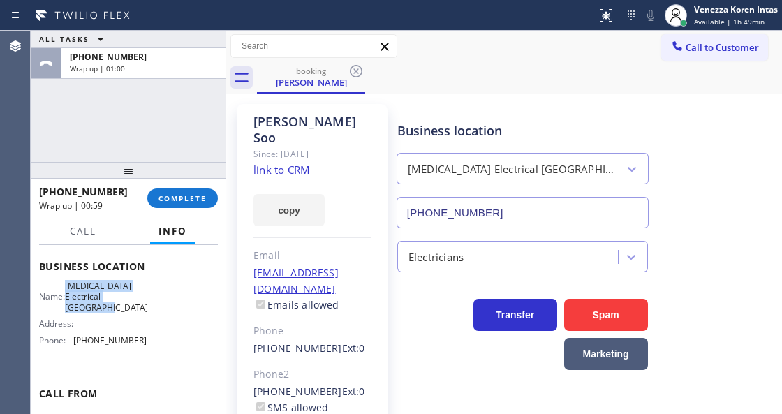
scroll to position [265, 0]
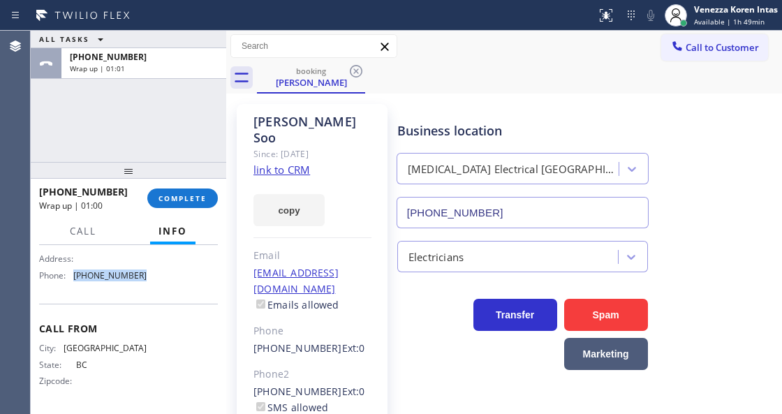
drag, startPoint x: 98, startPoint y: 276, endPoint x: 71, endPoint y: 276, distance: 26.5
click at [71, 276] on div "Name: [MEDICAL_DATA] Electrical [GEOGRAPHIC_DATA] Address: Phone: [PHONE_NUMBER]" at bounding box center [128, 251] width 179 height 71
click at [197, 177] on div at bounding box center [129, 170] width 196 height 17
drag, startPoint x: 201, startPoint y: 186, endPoint x: 206, endPoint y: 199, distance: 14.1
click at [203, 193] on div "[PHONE_NUMBER] Wrap up | 02:41 COMPLETE" at bounding box center [128, 198] width 179 height 36
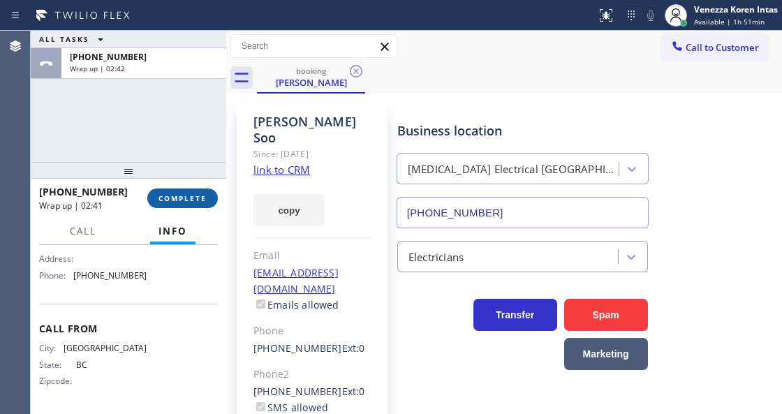
click at [206, 199] on span "COMPLETE" at bounding box center [183, 198] width 48 height 10
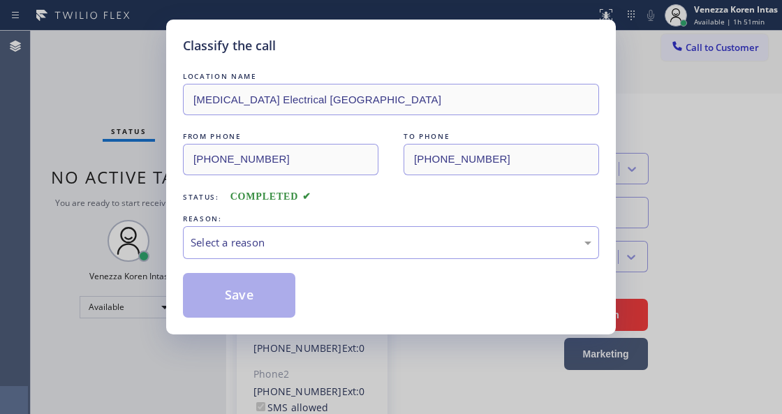
click at [295, 226] on div "REASON:" at bounding box center [391, 219] width 416 height 15
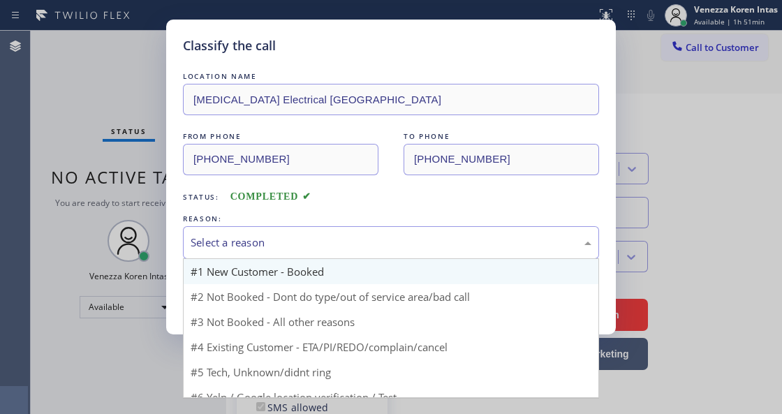
drag, startPoint x: 298, startPoint y: 239, endPoint x: 298, endPoint y: 273, distance: 34.2
click at [298, 248] on div "Select a reason" at bounding box center [391, 243] width 401 height 16
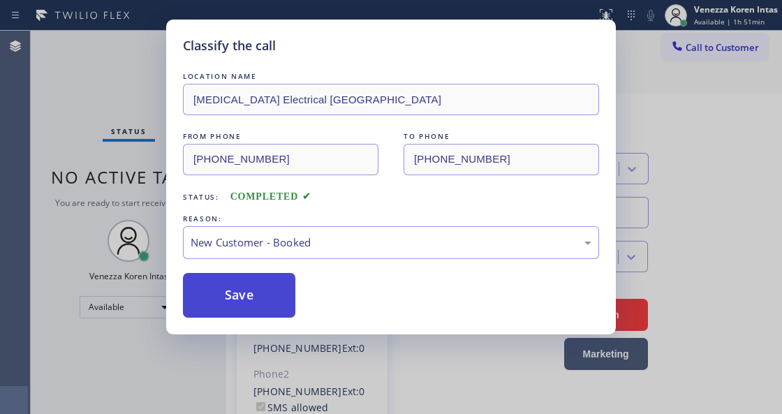
click at [289, 289] on button "Save" at bounding box center [239, 295] width 112 height 45
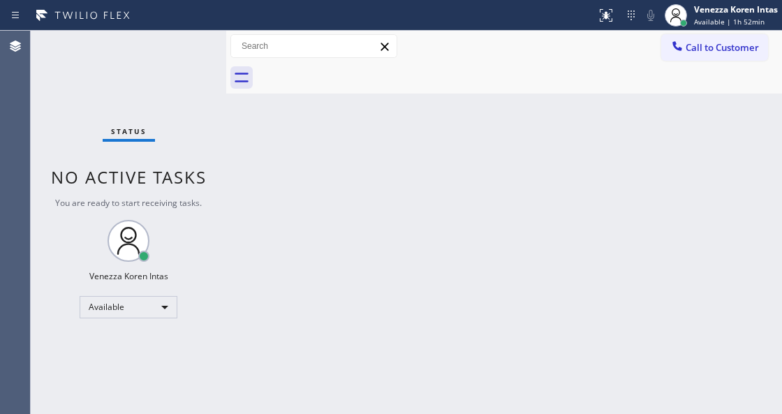
click at [192, 51] on div "Status No active tasks You are ready to start receiving tasks. Venezza Koren In…" at bounding box center [129, 222] width 196 height 383
click at [353, 144] on div "Back to Dashboard Change Sender ID Customers Technicians Select a contact Outbo…" at bounding box center [504, 222] width 556 height 383
drag, startPoint x: 341, startPoint y: 143, endPoint x: 292, endPoint y: 356, distance: 218.5
click at [340, 147] on div "Back to Dashboard Change Sender ID Customers Technicians Select a contact Outbo…" at bounding box center [504, 222] width 556 height 383
click at [267, 223] on div "Back to Dashboard Change Sender ID Customers Technicians Select a contact Outbo…" at bounding box center [504, 222] width 556 height 383
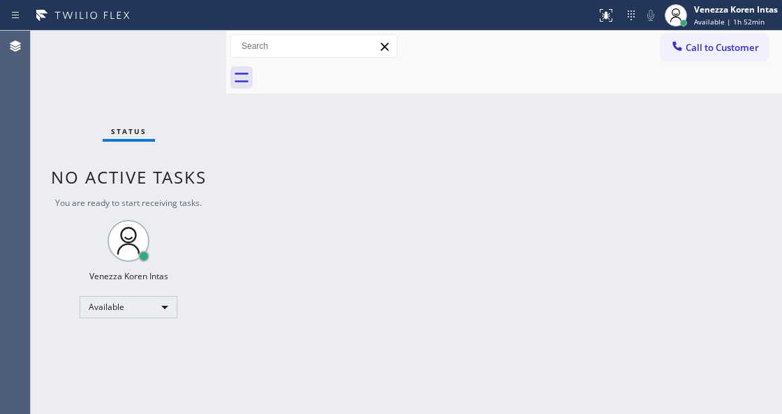
click at [285, 153] on div "Back to Dashboard Change Sender ID Customers Technicians Select a contact Outbo…" at bounding box center [504, 222] width 556 height 383
click at [38, 155] on div "Status No active tasks You are ready to start receiving tasks. Venezza Koren In…" at bounding box center [129, 222] width 196 height 383
click at [163, 73] on div "Status No active tasks You are ready to start receiving tasks. Venezza Koren In…" at bounding box center [129, 222] width 196 height 383
click at [199, 64] on div "Status No active tasks You are ready to start receiving tasks. Venezza Koren In…" at bounding box center [129, 222] width 196 height 383
click at [195, 63] on div "Status No active tasks You are ready to start receiving tasks. Venezza Koren In…" at bounding box center [129, 222] width 196 height 383
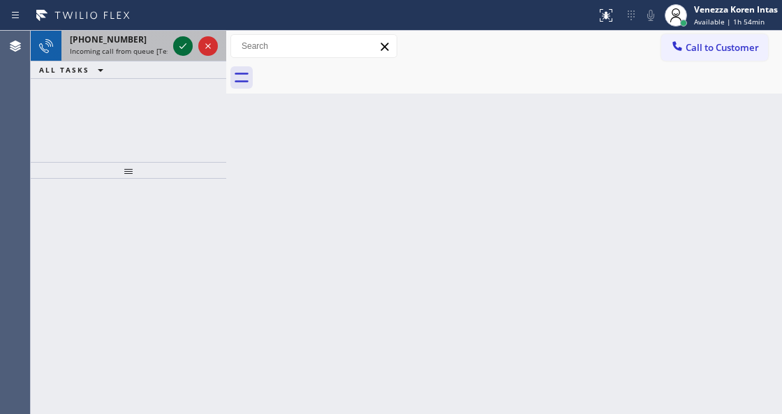
click at [183, 52] on icon at bounding box center [183, 46] width 17 height 17
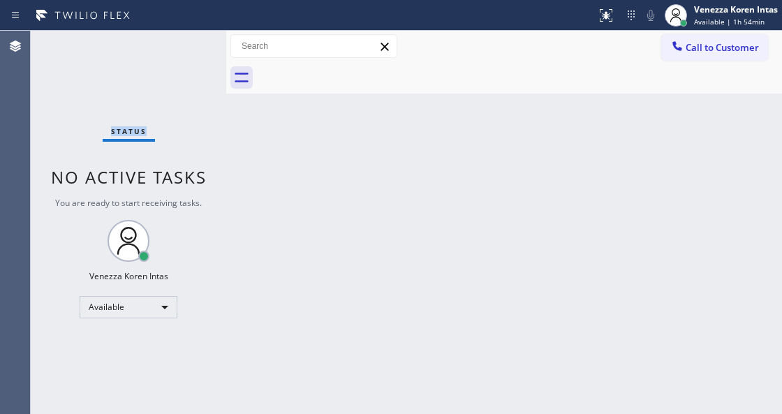
click at [183, 52] on div "Status No active tasks You are ready to start receiving tasks. Venezza Koren In…" at bounding box center [129, 222] width 196 height 383
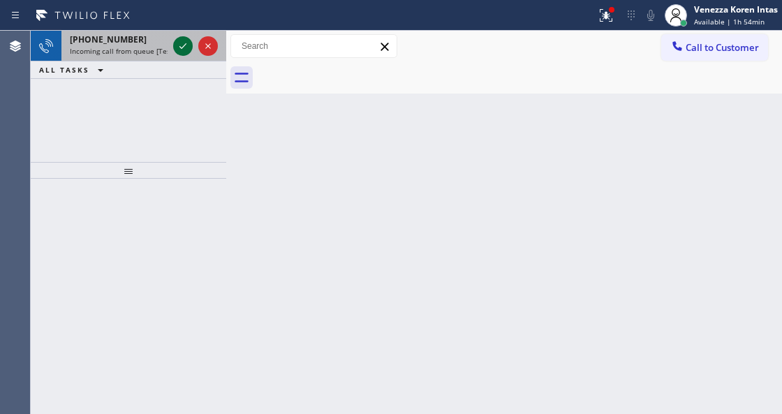
click at [183, 52] on icon at bounding box center [183, 46] width 17 height 17
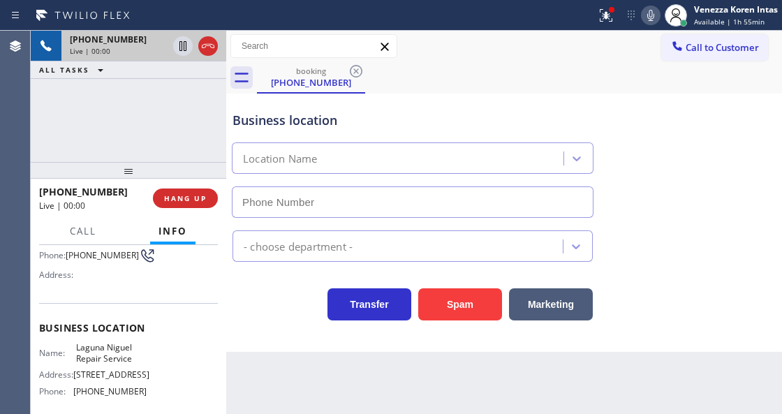
scroll to position [140, 0]
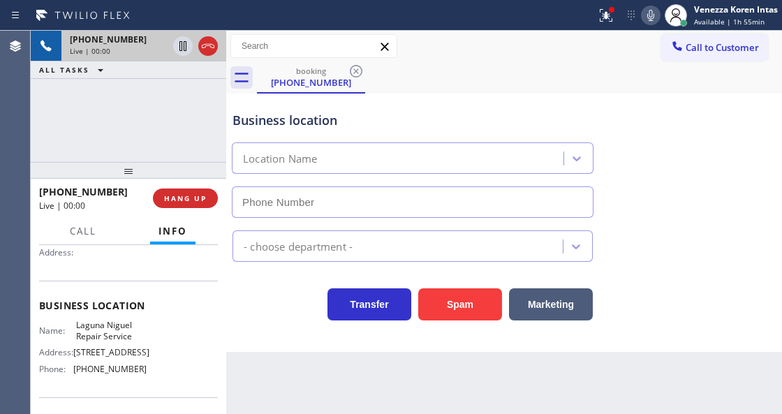
type input "[PHONE_NUMBER]"
click at [179, 133] on div "[PHONE_NUMBER] Live | 00:00 ALL TASKS ALL TASKS ACTIVE TASKS TASKS IN WRAP UP" at bounding box center [129, 96] width 196 height 131
click at [265, 321] on div "Transfer Spam Marketing" at bounding box center [413, 300] width 366 height 39
click at [158, 137] on div "[PHONE_NUMBER] Live | 00:11 ALL TASKS ALL TASKS ACTIVE TASKS TASKS IN WRAP UP" at bounding box center [129, 96] width 196 height 131
click at [155, 103] on div "[PHONE_NUMBER] Live | 00:11 ALL TASKS ALL TASKS ACTIVE TASKS TASKS IN WRAP UP" at bounding box center [129, 96] width 196 height 131
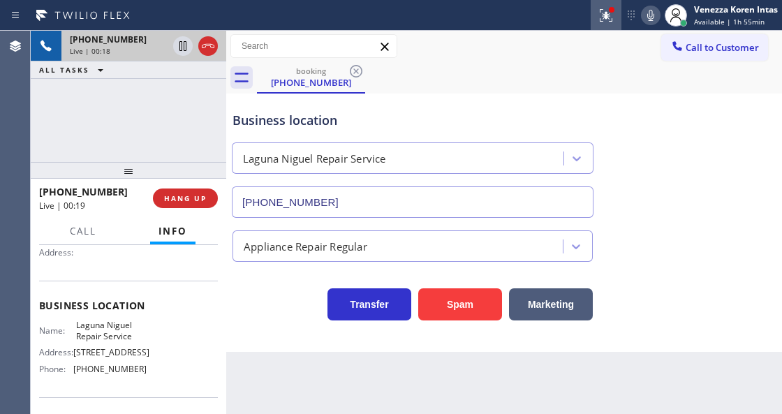
click at [605, 15] on icon at bounding box center [604, 14] width 8 height 10
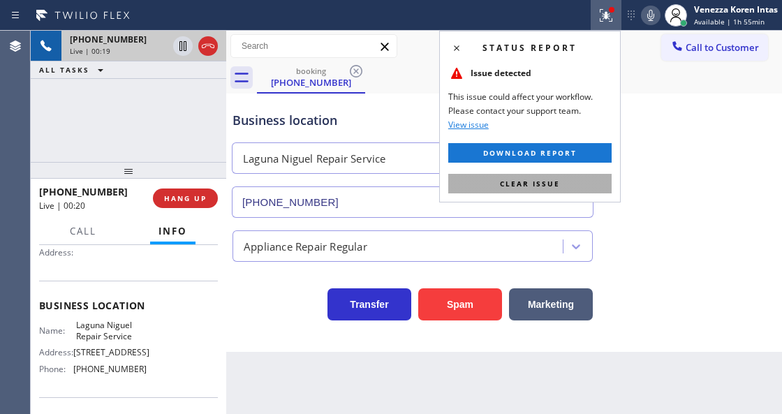
click at [469, 183] on button "Clear issue" at bounding box center [529, 184] width 163 height 20
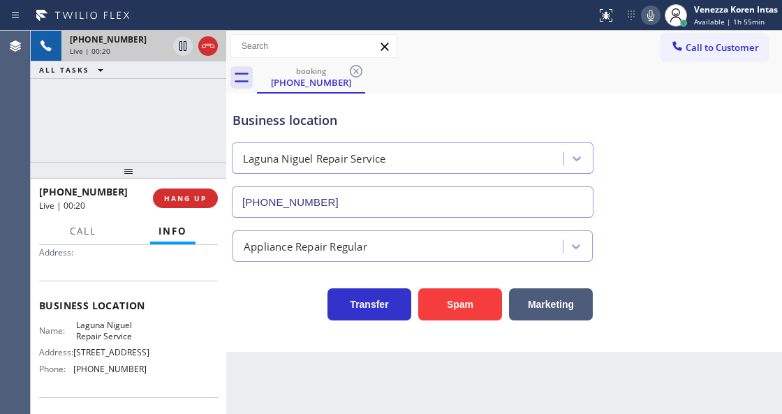
click at [658, 231] on div "Appliance Repair Regular" at bounding box center [504, 243] width 549 height 37
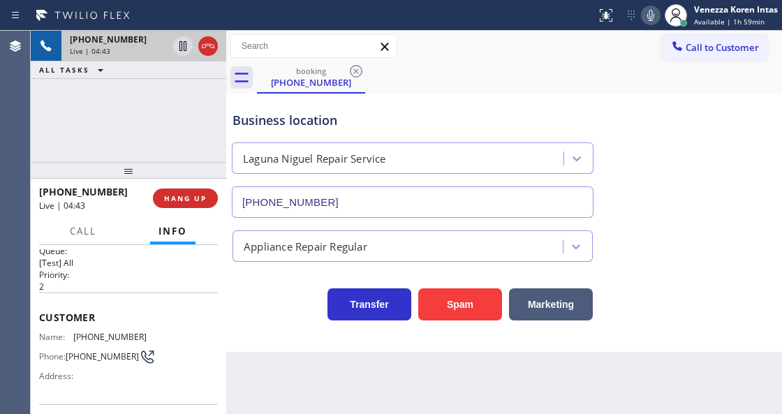
scroll to position [0, 0]
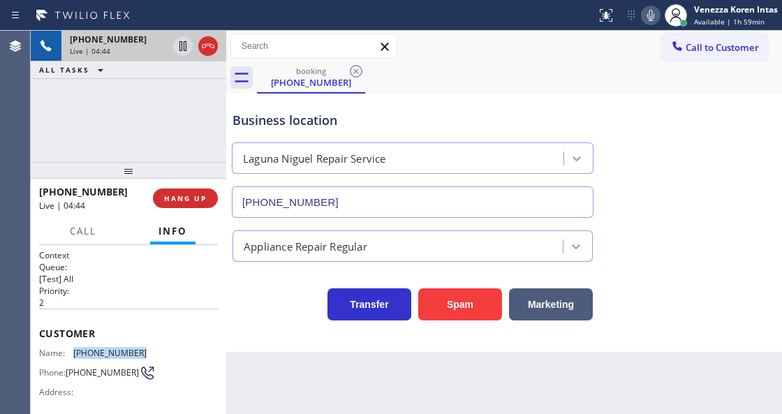
drag, startPoint x: 148, startPoint y: 346, endPoint x: 67, endPoint y: 349, distance: 81.1
click at [67, 349] on div "Name: [PHONE_NUMBER] Phone: [PHONE_NUMBER] Address:" at bounding box center [128, 375] width 179 height 55
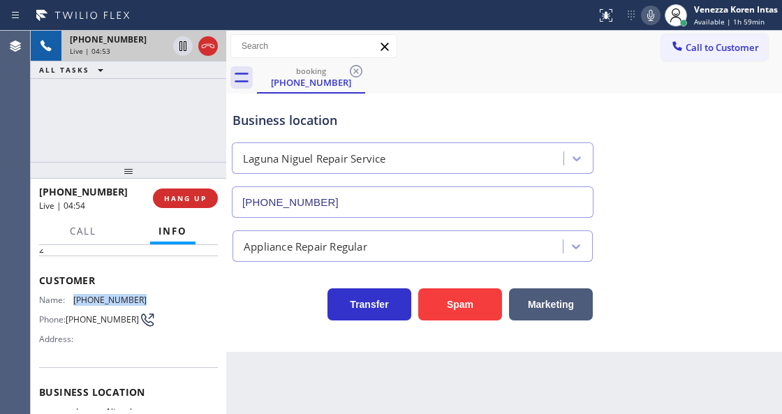
scroll to position [93, 0]
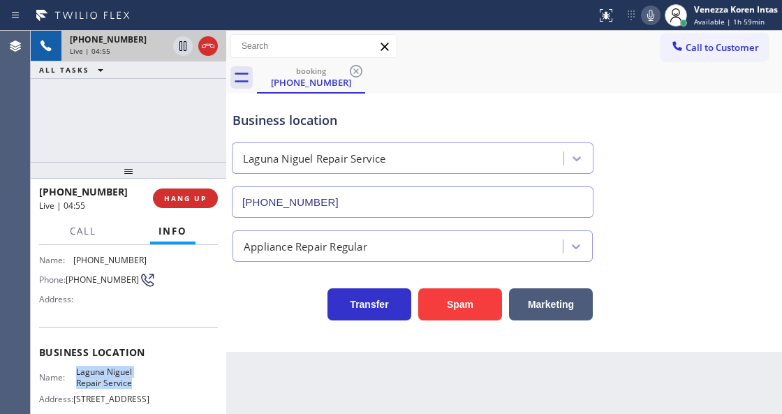
drag, startPoint x: 73, startPoint y: 369, endPoint x: 138, endPoint y: 382, distance: 67.0
click at [138, 382] on div "Name: Laguna Niguel Repair Service" at bounding box center [93, 378] width 108 height 22
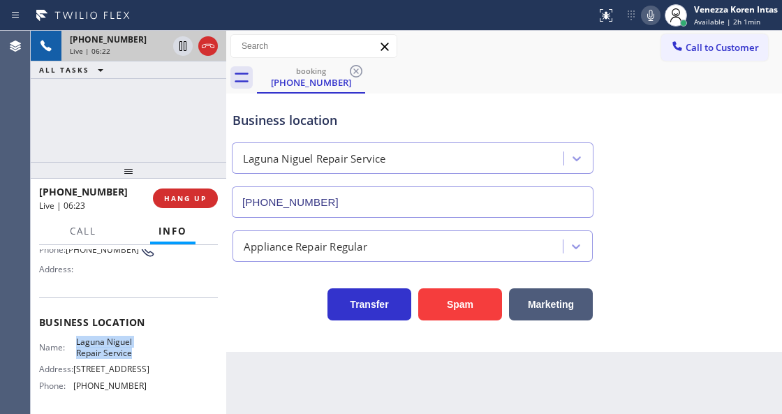
scroll to position [140, 0]
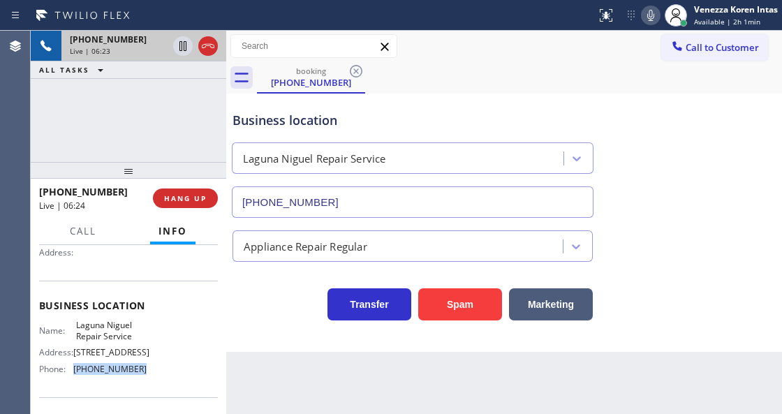
drag, startPoint x: 145, startPoint y: 377, endPoint x: 75, endPoint y: 376, distance: 69.2
click at [75, 376] on div "Name: [GEOGRAPHIC_DATA] Repair Service Address: [STREET_ADDRESS] Phone: [PHONE_…" at bounding box center [128, 350] width 179 height 60
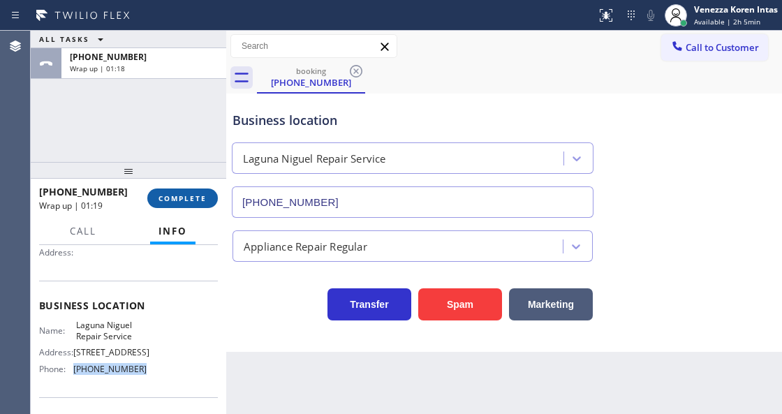
click at [209, 198] on button "COMPLETE" at bounding box center [182, 199] width 71 height 20
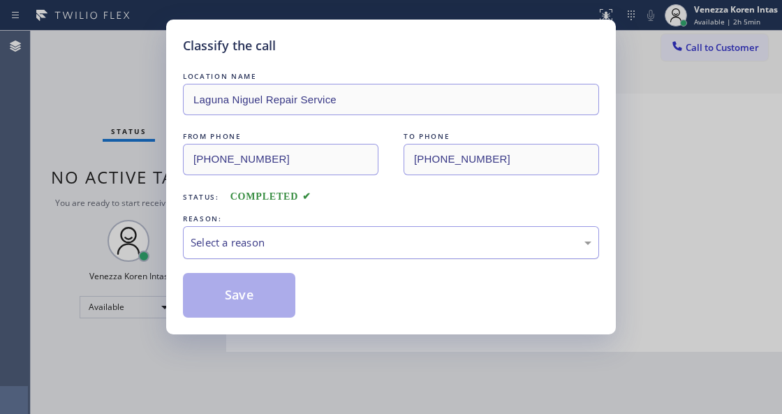
click at [313, 250] on div "Select a reason" at bounding box center [391, 243] width 401 height 16
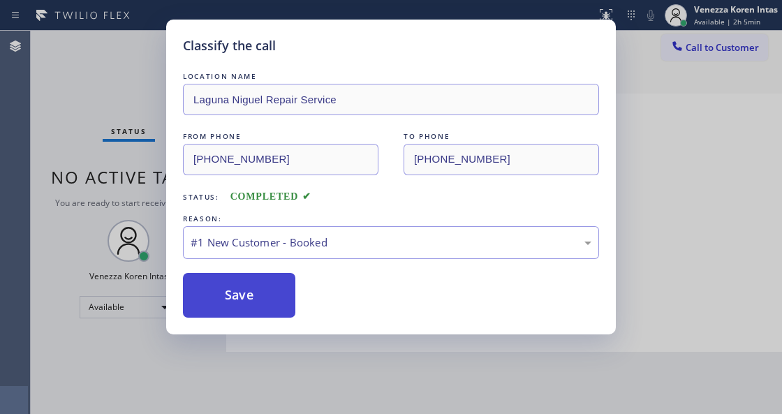
click at [284, 285] on button "Save" at bounding box center [239, 295] width 112 height 45
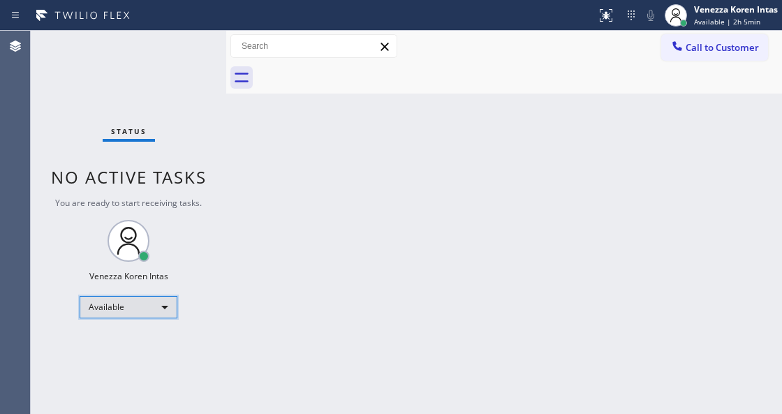
click at [175, 303] on div "Available" at bounding box center [129, 307] width 98 height 22
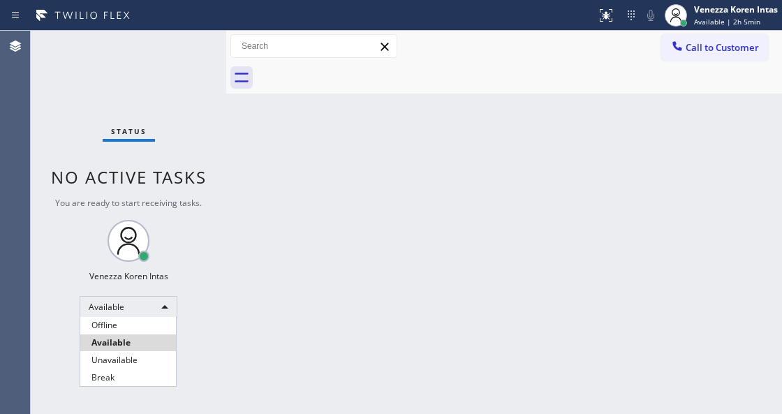
click at [142, 345] on li "Available" at bounding box center [128, 343] width 96 height 17
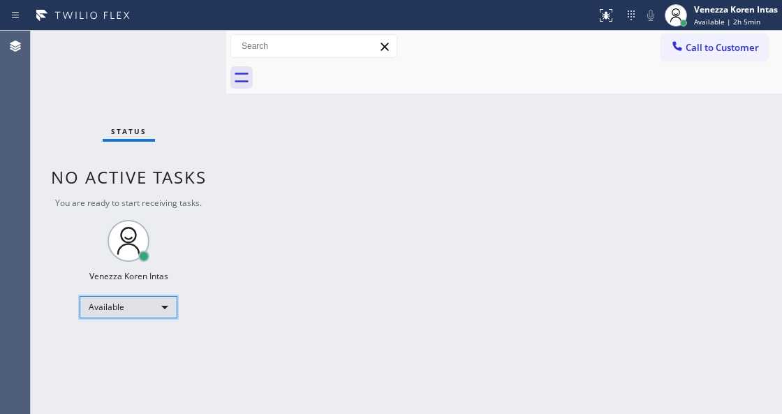
click at [147, 314] on div "Available" at bounding box center [129, 307] width 98 height 22
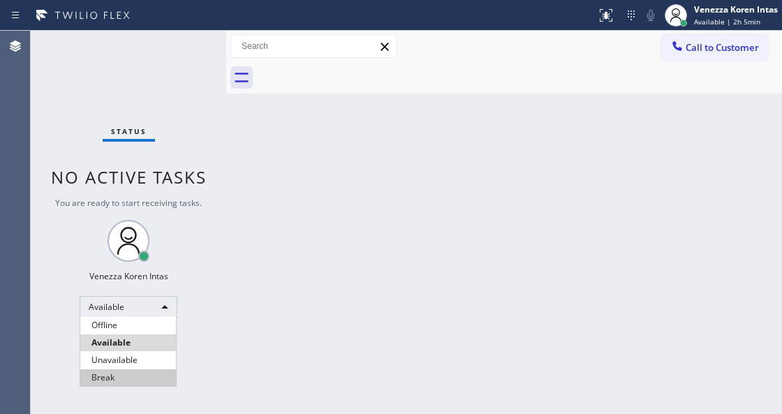
click at [133, 378] on li "Break" at bounding box center [128, 377] width 96 height 17
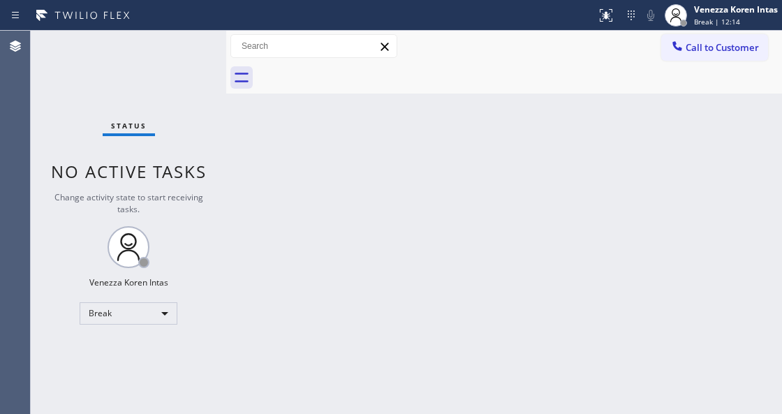
click at [355, 228] on div "Back to Dashboard Change Sender ID Customers Technicians Select a contact Outbo…" at bounding box center [504, 222] width 556 height 383
drag, startPoint x: 190, startPoint y: 142, endPoint x: 184, endPoint y: 78, distance: 64.6
click at [188, 135] on div "Status No active tasks Change activity state to start receiving tasks. Venezza …" at bounding box center [129, 222] width 196 height 383
click at [184, 78] on div "Status No active tasks Change activity state to start receiving tasks. Venezza …" at bounding box center [129, 222] width 196 height 383
drag, startPoint x: 130, startPoint y: 96, endPoint x: 24, endPoint y: 122, distance: 109.3
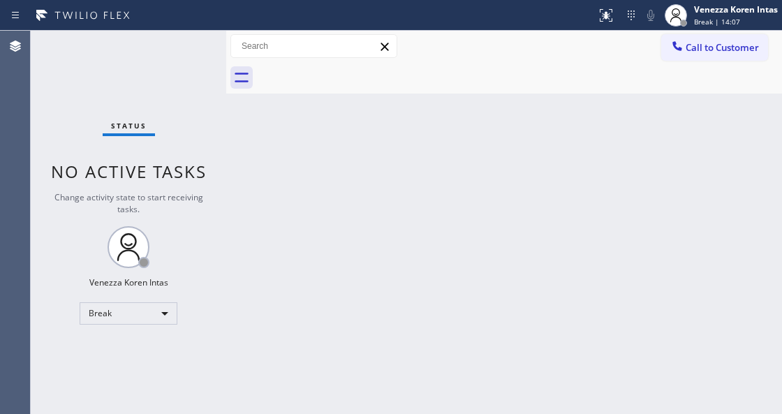
click at [129, 96] on div "Status No active tasks Change activity state to start receiving tasks. Venezza …" at bounding box center [129, 222] width 196 height 383
click at [184, 54] on div "Status No active tasks Change activity state to start receiving tasks. Venezza …" at bounding box center [129, 222] width 196 height 383
click at [727, 21] on span "Break | 14:50" at bounding box center [717, 22] width 46 height 10
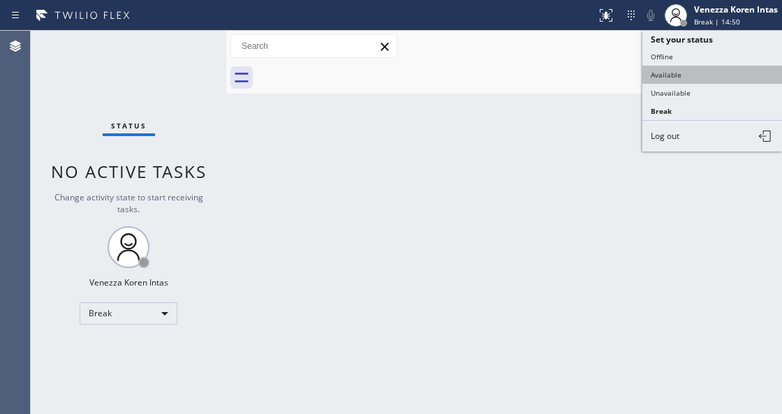
click at [691, 73] on button "Available" at bounding box center [713, 75] width 140 height 18
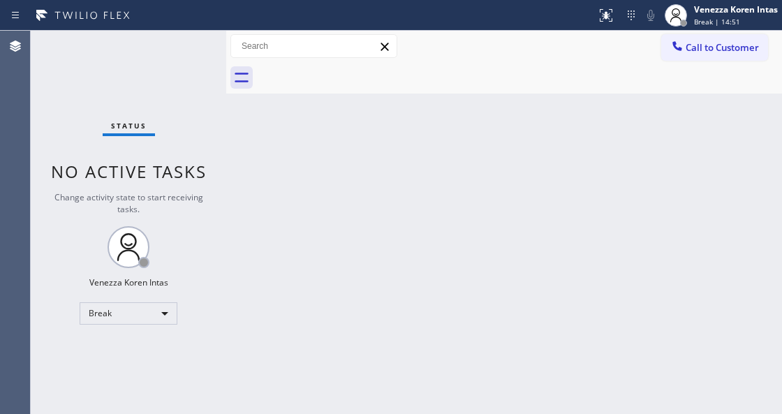
drag, startPoint x: 471, startPoint y: 218, endPoint x: 455, endPoint y: 225, distance: 17.5
click at [464, 221] on div "Back to Dashboard Change Sender ID Customers Technicians Select a contact Outbo…" at bounding box center [504, 222] width 556 height 383
click at [196, 80] on div "Status No active tasks Change activity state to start receiving tasks. Venezza …" at bounding box center [129, 222] width 196 height 383
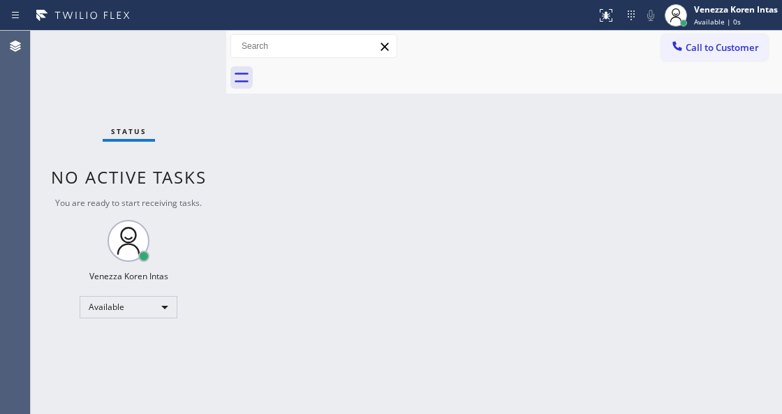
click at [205, 63] on div "Status No active tasks You are ready to start receiving tasks. Venezza Koren In…" at bounding box center [129, 222] width 196 height 383
drag, startPoint x: 205, startPoint y: 63, endPoint x: 203, endPoint y: 55, distance: 8.0
click at [205, 62] on div "Status No active tasks You are ready to start receiving tasks. Venezza Koren In…" at bounding box center [129, 222] width 196 height 383
click at [203, 54] on div "Status No active tasks You are ready to start receiving tasks. Venezza Koren In…" at bounding box center [129, 222] width 196 height 383
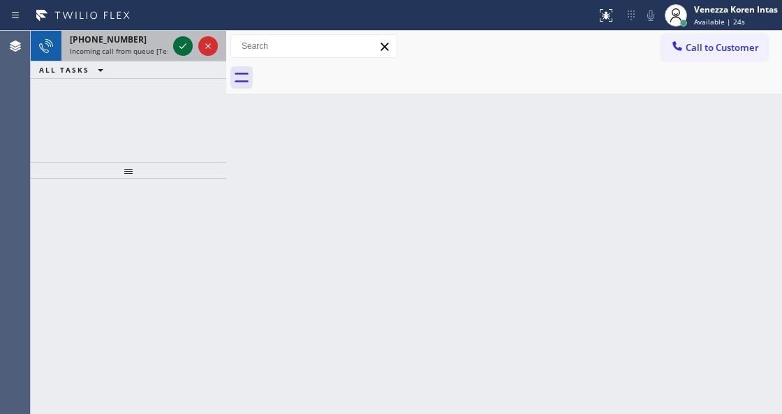
click at [187, 46] on icon at bounding box center [183, 46] width 17 height 17
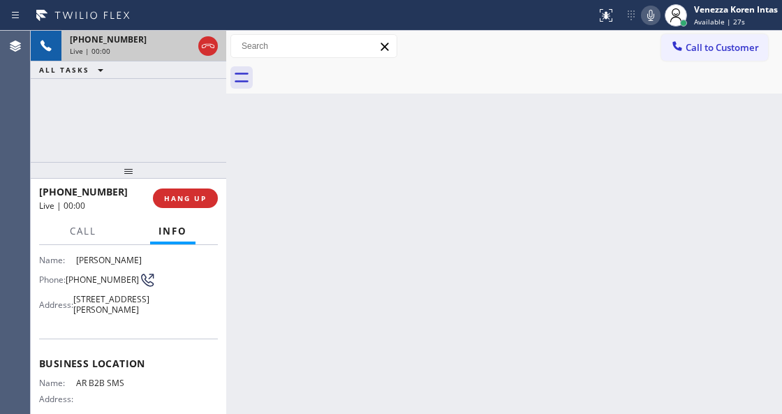
scroll to position [186, 0]
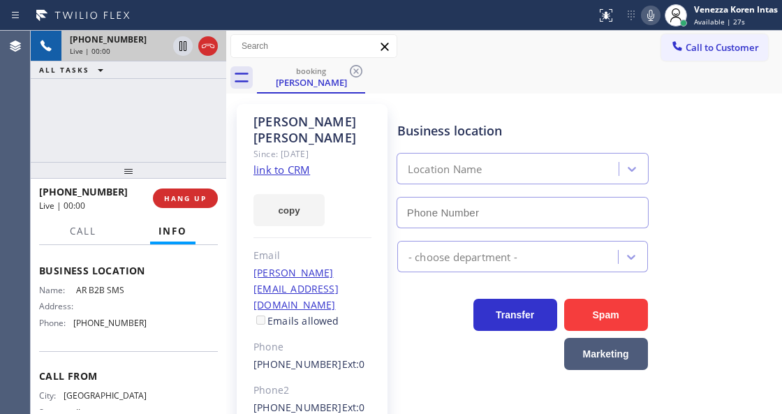
type input "[PHONE_NUMBER]"
click at [303, 176] on link "link to CRM" at bounding box center [282, 170] width 57 height 14
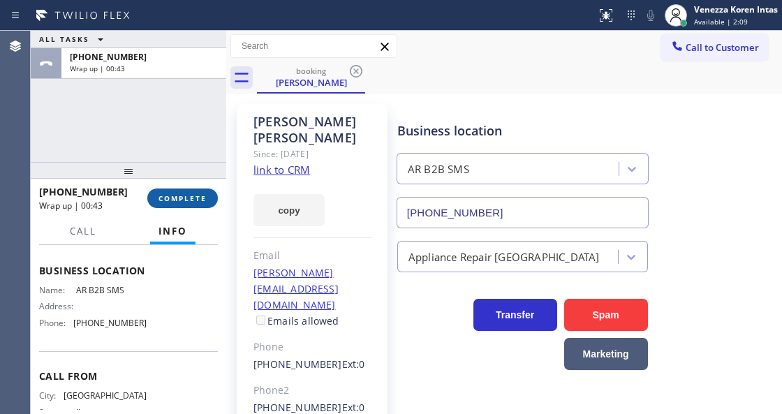
click at [204, 196] on span "COMPLETE" at bounding box center [183, 198] width 48 height 10
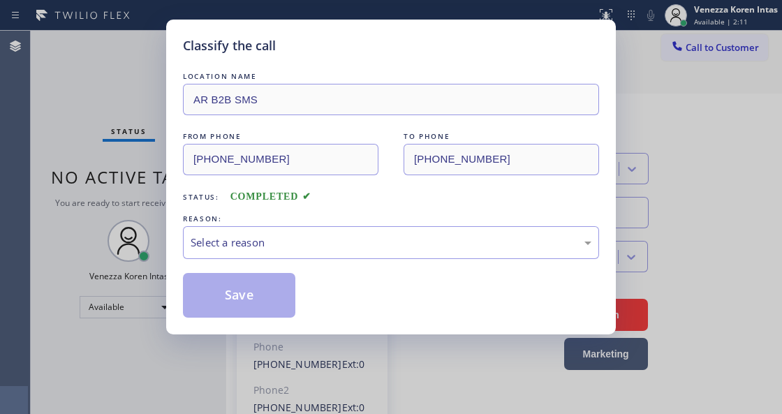
click at [359, 211] on div "LOCATION NAME AR B2B SMS FROM PHONE [PHONE_NUMBER] TO PHONE [PHONE_NUMBER] Stat…" at bounding box center [391, 193] width 416 height 249
click at [367, 240] on div "Select a reason" at bounding box center [391, 243] width 401 height 16
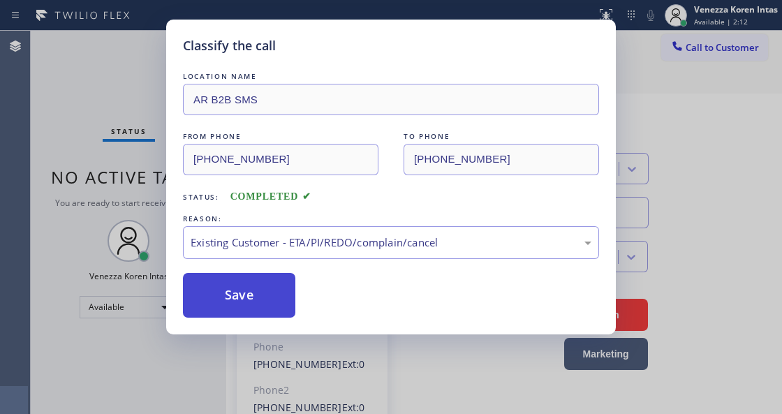
click at [264, 283] on button "Save" at bounding box center [239, 295] width 112 height 45
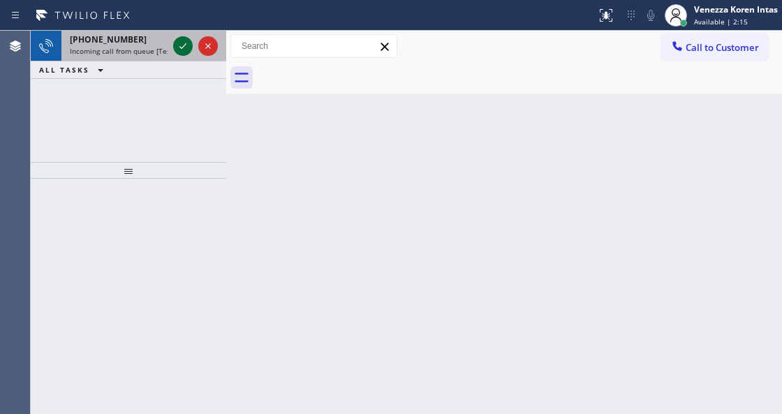
click at [180, 44] on icon at bounding box center [183, 46] width 17 height 17
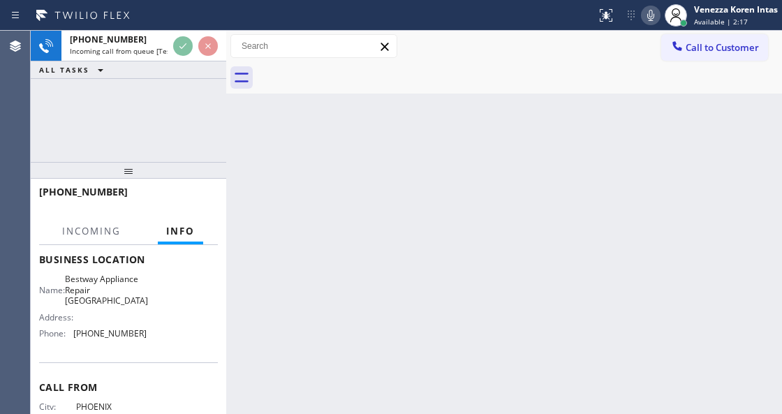
scroll to position [186, 0]
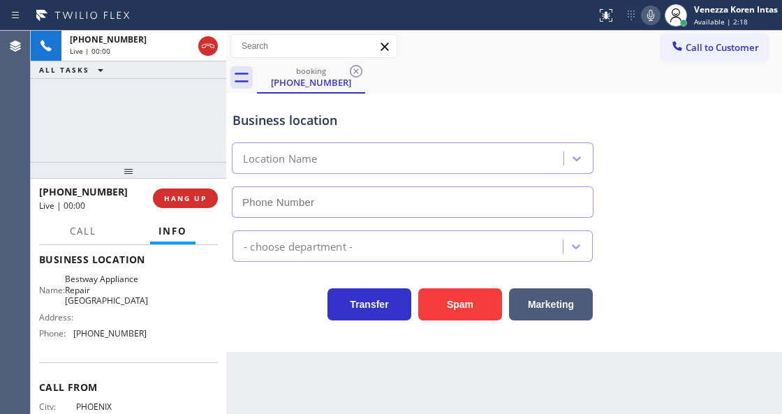
type input "[PHONE_NUMBER]"
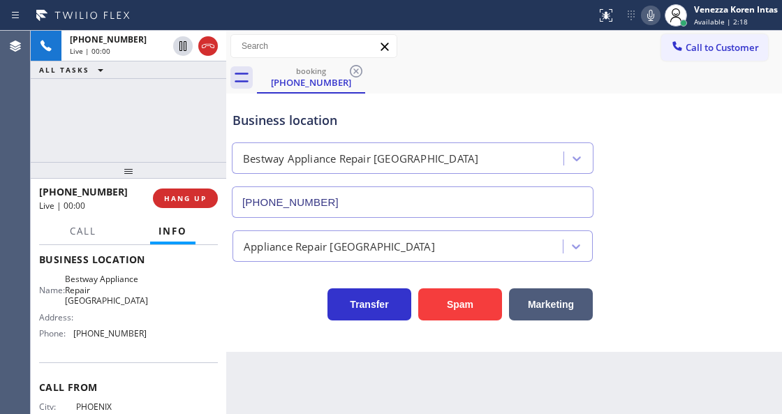
drag, startPoint x: 115, startPoint y: 167, endPoint x: 108, endPoint y: 168, distance: 7.1
click at [115, 166] on div at bounding box center [129, 170] width 196 height 17
click at [163, 138] on div "[PHONE_NUMBER] Live | 00:00 ALL TASKS ALL TASKS ACTIVE TASKS TASKS IN WRAP UP" at bounding box center [129, 96] width 196 height 131
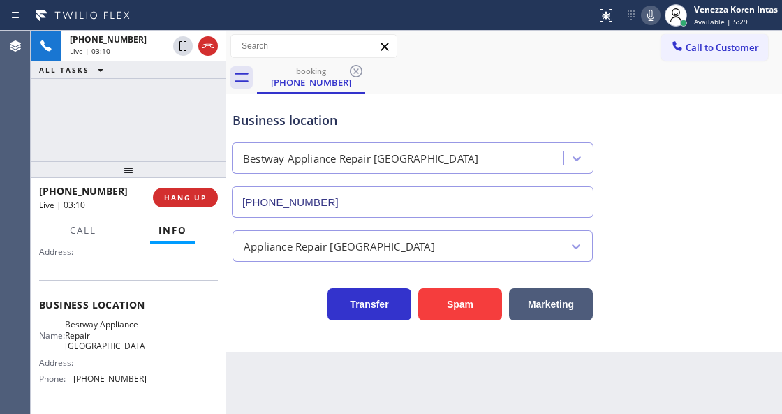
scroll to position [140, 0]
drag, startPoint x: 72, startPoint y: 323, endPoint x: 112, endPoint y: 355, distance: 51.2
click at [112, 355] on div "Name: Bestway Appliance Repair Phoenix Address: Phone: [PHONE_NUMBER]" at bounding box center [93, 354] width 108 height 71
click at [110, 339] on span "Bestway Appliance Repair [GEOGRAPHIC_DATA]" at bounding box center [106, 335] width 83 height 32
drag, startPoint x: 74, startPoint y: 321, endPoint x: 110, endPoint y: 346, distance: 43.6
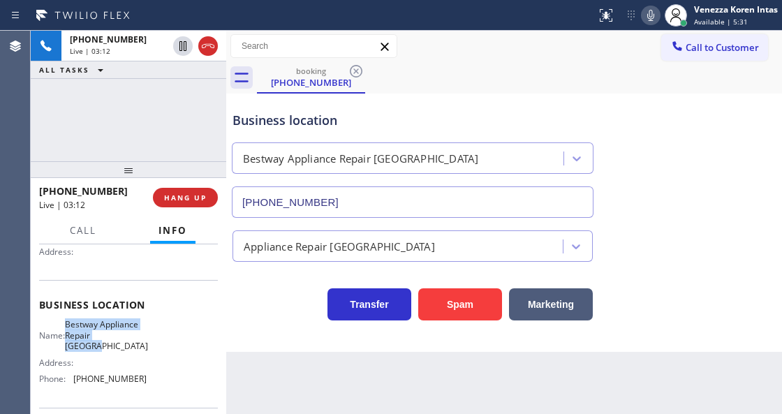
click at [110, 346] on div "Name: Bestway Appliance Repair [GEOGRAPHIC_DATA]" at bounding box center [93, 335] width 108 height 32
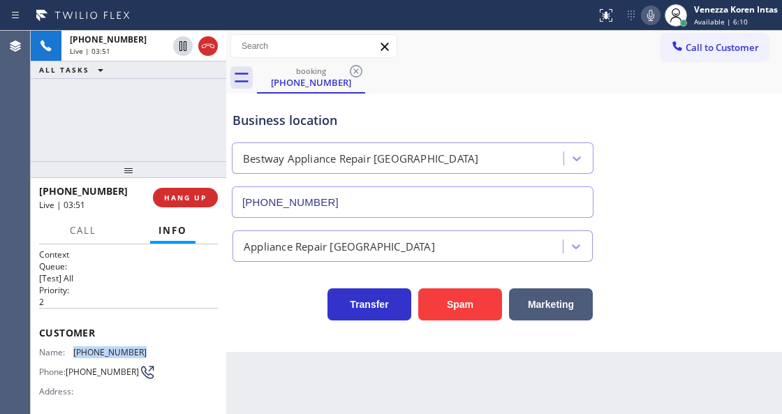
drag, startPoint x: 141, startPoint y: 346, endPoint x: 75, endPoint y: 344, distance: 65.7
click at [75, 347] on div "Name: [PHONE_NUMBER] Phone: [PHONE_NUMBER] Address:" at bounding box center [128, 374] width 179 height 55
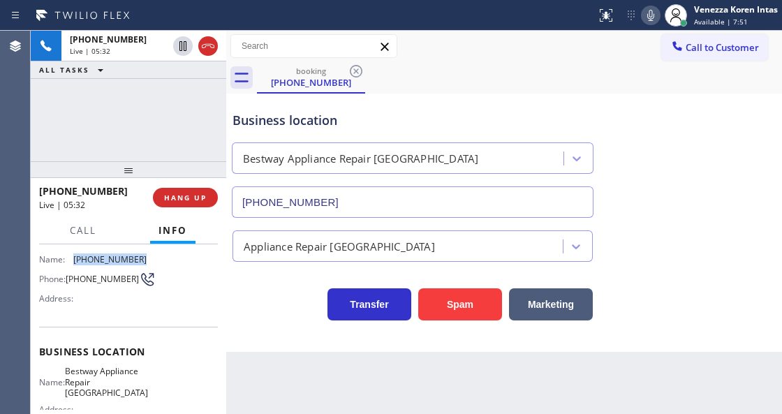
scroll to position [140, 0]
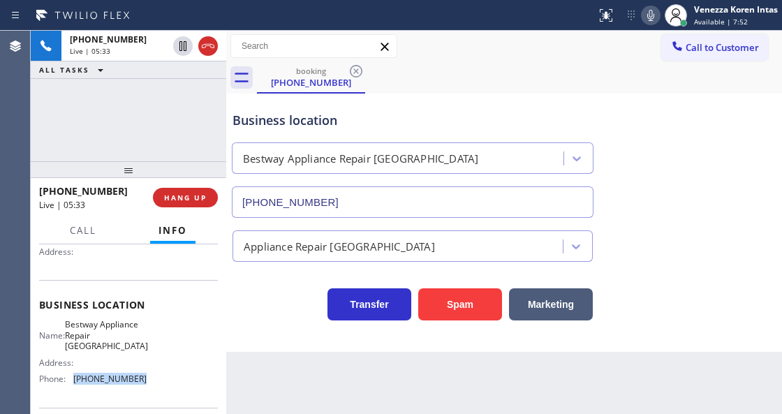
drag, startPoint x: 141, startPoint y: 379, endPoint x: 73, endPoint y: 380, distance: 68.5
click at [73, 380] on div "Phone: [PHONE_NUMBER]" at bounding box center [93, 379] width 108 height 10
click at [658, 15] on icon at bounding box center [651, 15] width 17 height 17
click at [651, 64] on div "booking [PHONE_NUMBER]" at bounding box center [519, 77] width 525 height 31
click at [648, 24] on button at bounding box center [651, 16] width 20 height 20
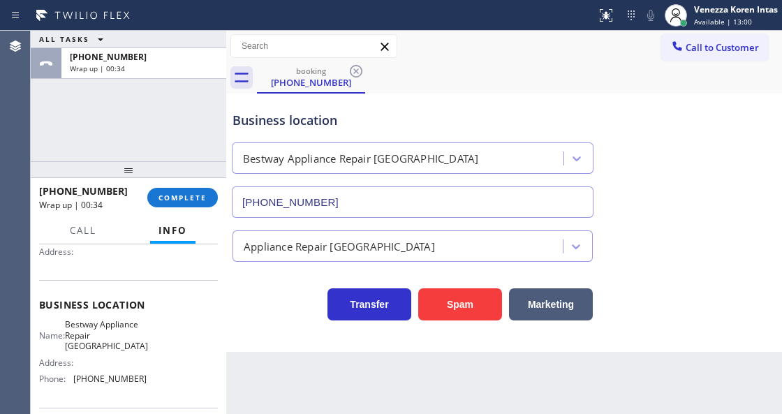
click at [358, 215] on input "[PHONE_NUMBER]" at bounding box center [413, 201] width 362 height 31
click at [191, 186] on div "[PHONE_NUMBER] Wrap up | 01:20 COMPLETE" at bounding box center [128, 197] width 179 height 36
click at [215, 200] on button "COMPLETE" at bounding box center [182, 198] width 71 height 20
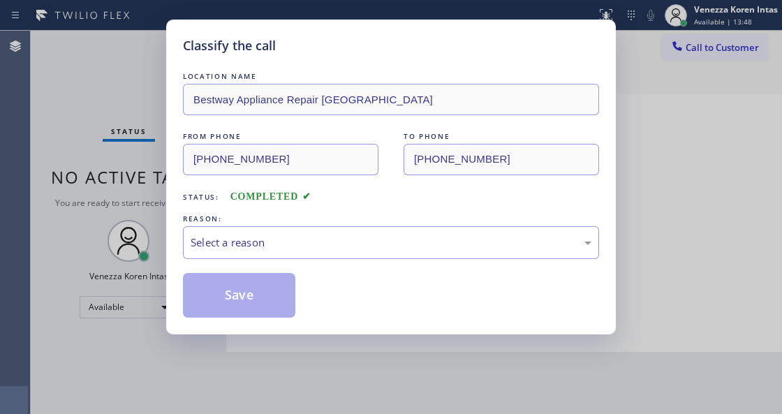
click at [268, 224] on div "REASON:" at bounding box center [391, 219] width 416 height 15
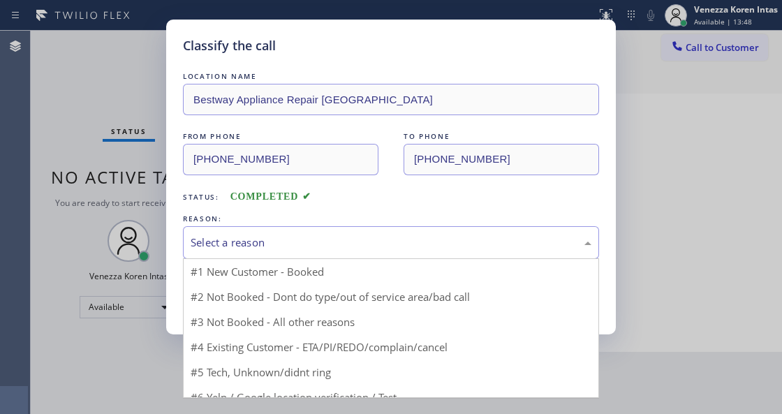
click at [251, 246] on div "Select a reason" at bounding box center [391, 243] width 401 height 16
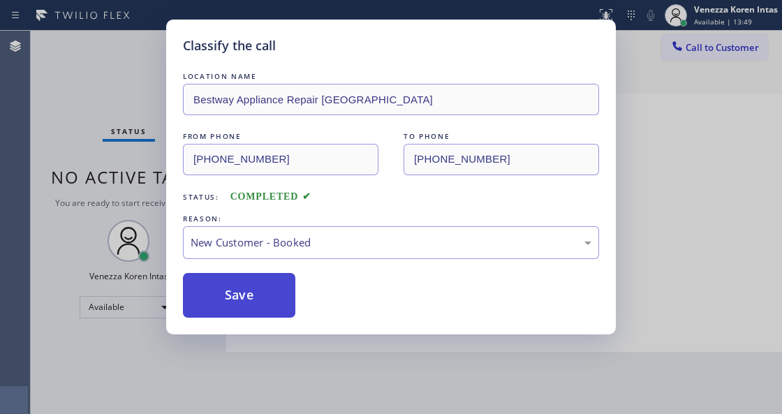
click at [250, 306] on button "Save" at bounding box center [239, 295] width 112 height 45
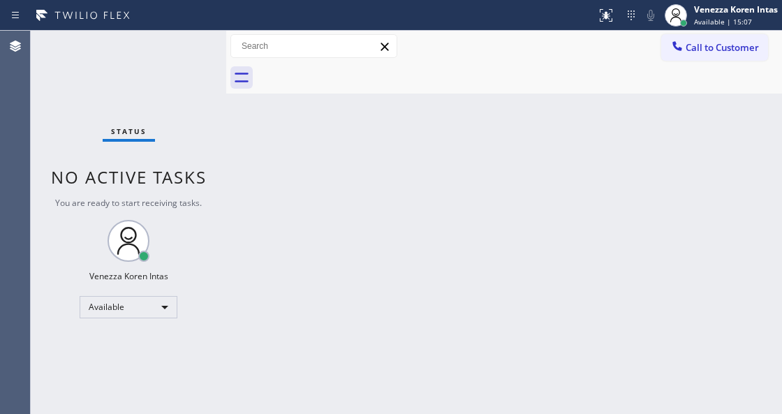
drag, startPoint x: 128, startPoint y: 92, endPoint x: 73, endPoint y: 108, distance: 57.3
click at [96, 100] on div "Status No active tasks You are ready to start receiving tasks. Venezza Koren In…" at bounding box center [129, 222] width 196 height 383
click at [160, 54] on div "Status No active tasks You are ready to start receiving tasks. Venezza Koren In…" at bounding box center [129, 222] width 196 height 383
click at [194, 59] on div "Status No active tasks You are ready to start receiving tasks. Venezza Koren In…" at bounding box center [129, 222] width 196 height 383
click at [193, 59] on div "Status No active tasks You are ready to start receiving tasks. Venezza Koren In…" at bounding box center [129, 222] width 196 height 383
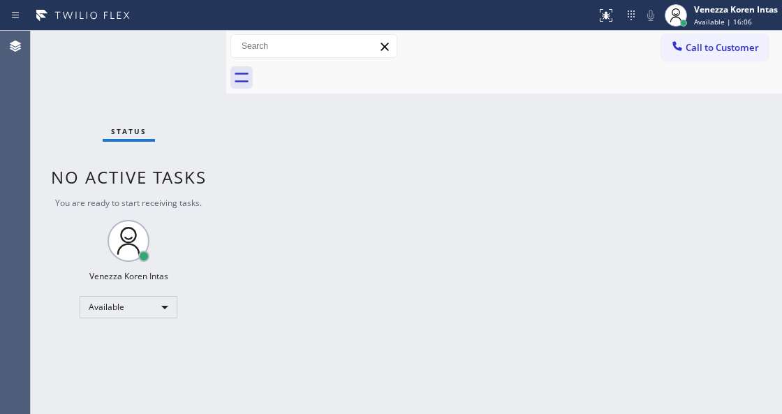
drag, startPoint x: 192, startPoint y: 143, endPoint x: 191, endPoint y: 129, distance: 14.0
click at [191, 133] on div "Status No active tasks You are ready to start receiving tasks. Venezza Koren In…" at bounding box center [129, 222] width 196 height 383
click at [179, 68] on div "Status No active tasks You are ready to start receiving tasks. Venezza Koren In…" at bounding box center [129, 222] width 196 height 383
click at [179, 61] on div "Status No active tasks You are ready to start receiving tasks. Venezza Koren In…" at bounding box center [129, 222] width 196 height 383
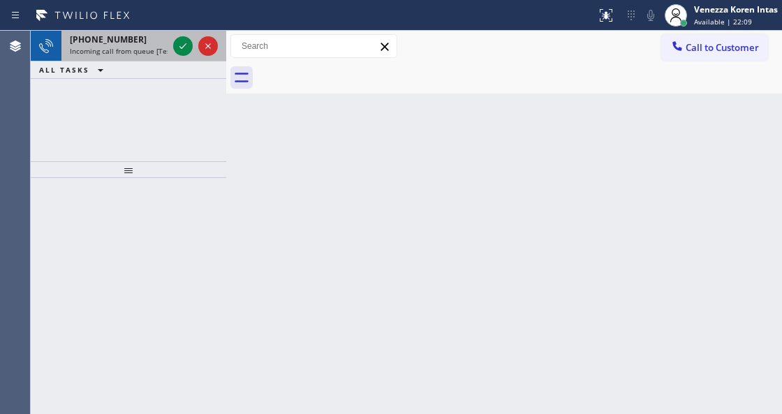
click at [82, 47] on span "Incoming call from queue [Test] All" at bounding box center [128, 51] width 116 height 10
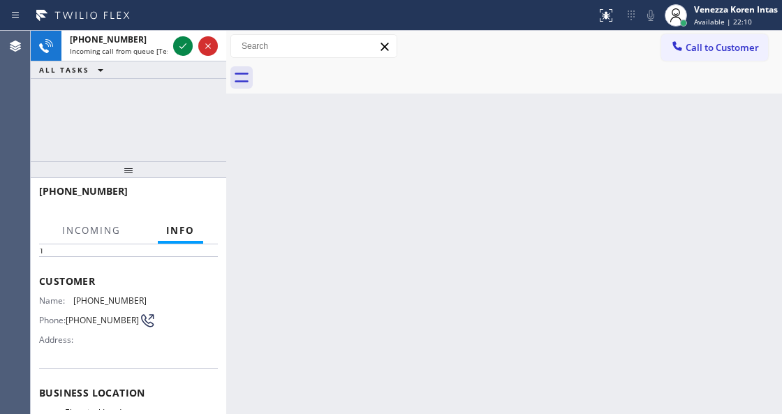
scroll to position [140, 0]
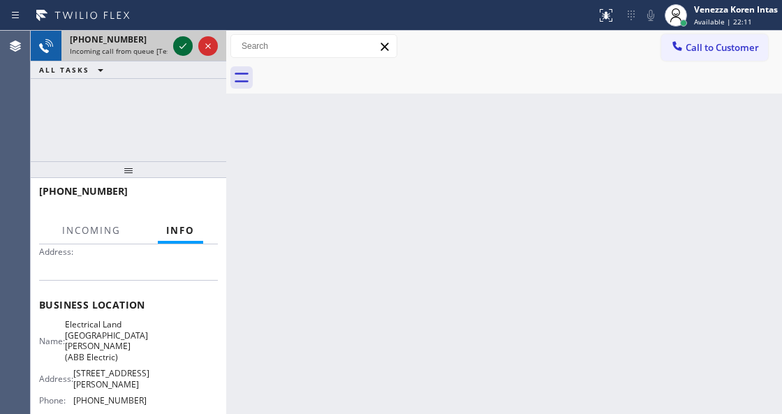
click at [179, 43] on icon at bounding box center [183, 46] width 17 height 17
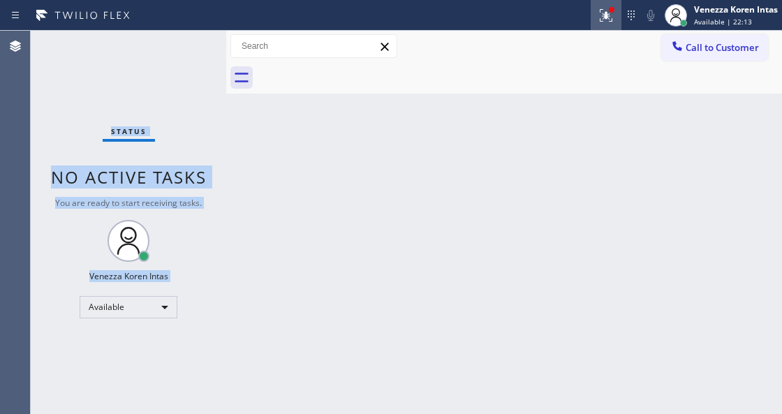
click at [598, 18] on icon at bounding box center [606, 15] width 17 height 17
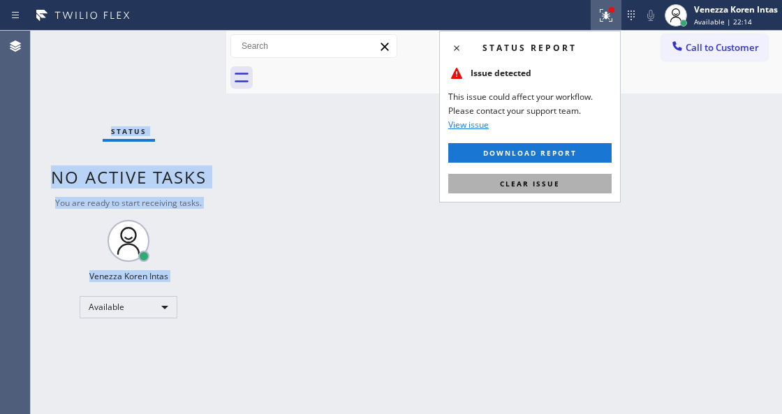
click at [600, 184] on button "Clear issue" at bounding box center [529, 184] width 163 height 20
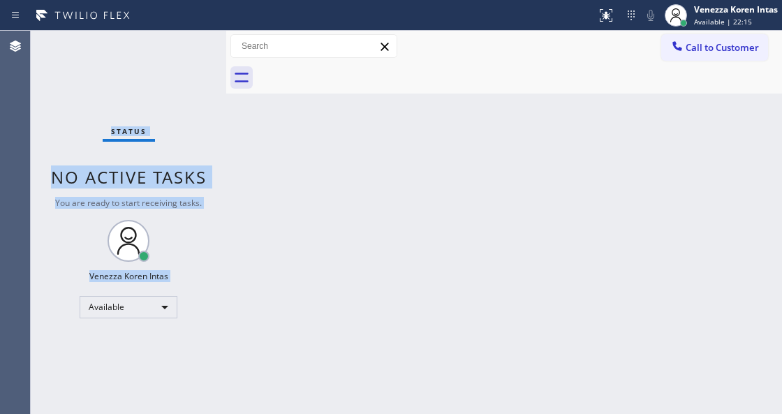
click at [191, 56] on div "Status No active tasks You are ready to start receiving tasks. Venezza Koren In…" at bounding box center [129, 222] width 196 height 383
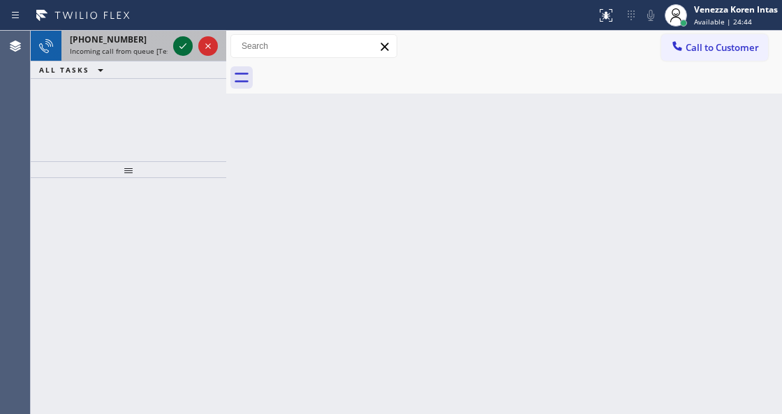
click at [181, 41] on icon at bounding box center [183, 46] width 17 height 17
click at [188, 42] on icon at bounding box center [183, 46] width 17 height 17
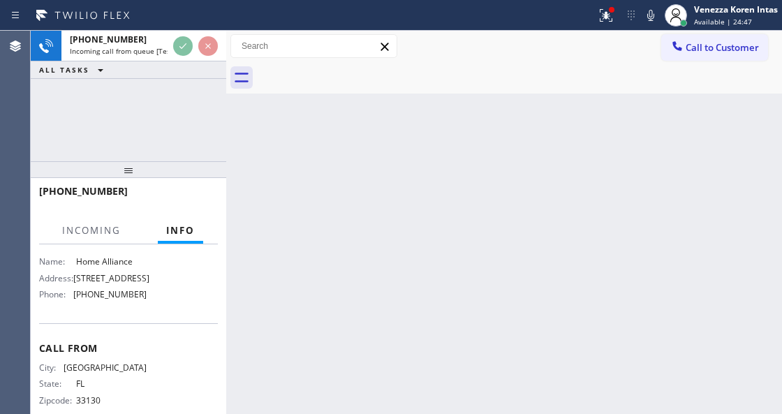
scroll to position [232, 0]
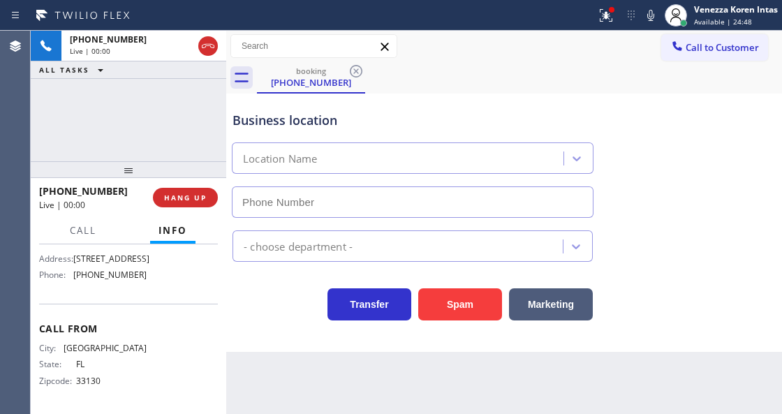
type input "[PHONE_NUMBER]"
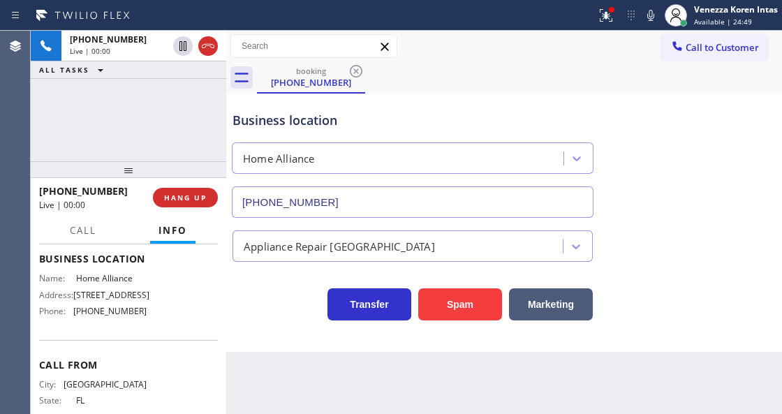
click at [205, 124] on div "[PHONE_NUMBER] Live | 00:00 ALL TASKS ALL TASKS ACTIVE TASKS TASKS IN WRAP UP" at bounding box center [129, 96] width 196 height 131
click at [583, 20] on div at bounding box center [298, 15] width 585 height 22
click at [615, 23] on div at bounding box center [606, 15] width 31 height 17
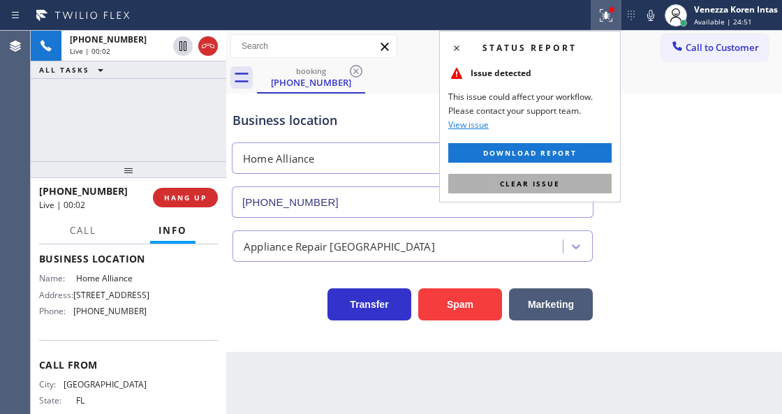
click at [562, 188] on button "Clear issue" at bounding box center [529, 184] width 163 height 20
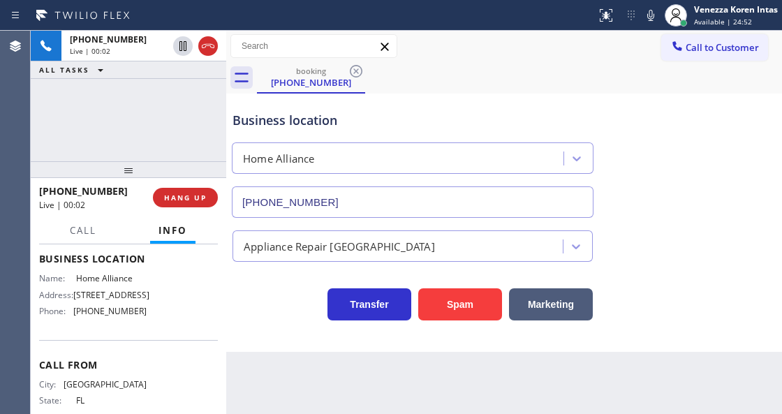
drag, startPoint x: 261, startPoint y: 127, endPoint x: 242, endPoint y: 123, distance: 20.0
click at [251, 126] on div "Business location" at bounding box center [413, 120] width 360 height 19
click at [142, 94] on div "[PHONE_NUMBER] Live | 00:02 ALL TASKS ALL TASKS ACTIVE TASKS TASKS IN WRAP UP" at bounding box center [129, 96] width 196 height 131
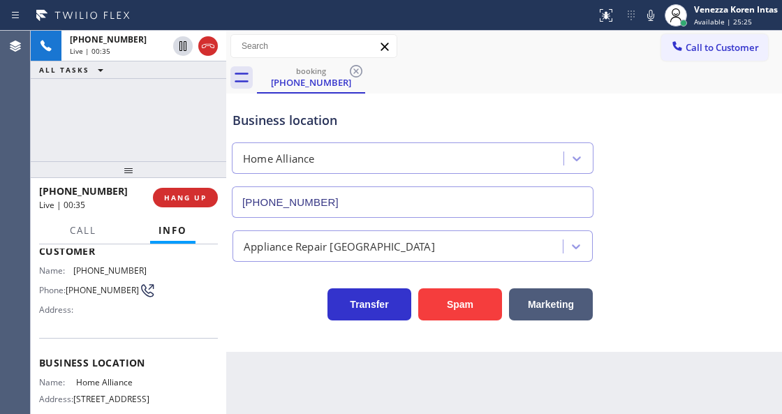
scroll to position [0, 0]
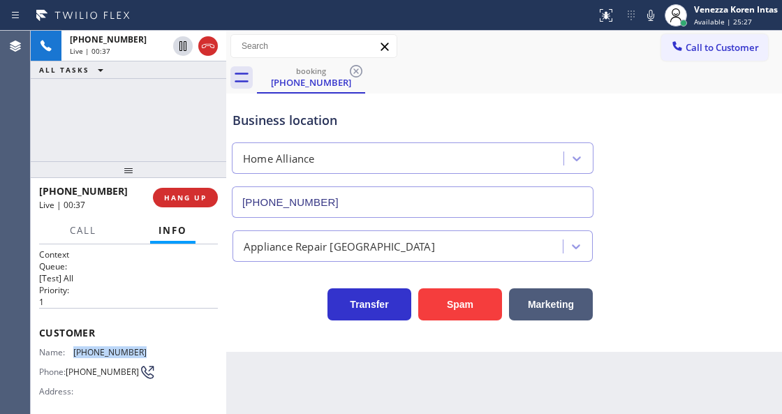
drag, startPoint x: 148, startPoint y: 348, endPoint x: 75, endPoint y: 346, distance: 72.6
click at [75, 347] on div "Name: [PHONE_NUMBER] Phone: [PHONE_NUMBER] Address:" at bounding box center [128, 374] width 179 height 55
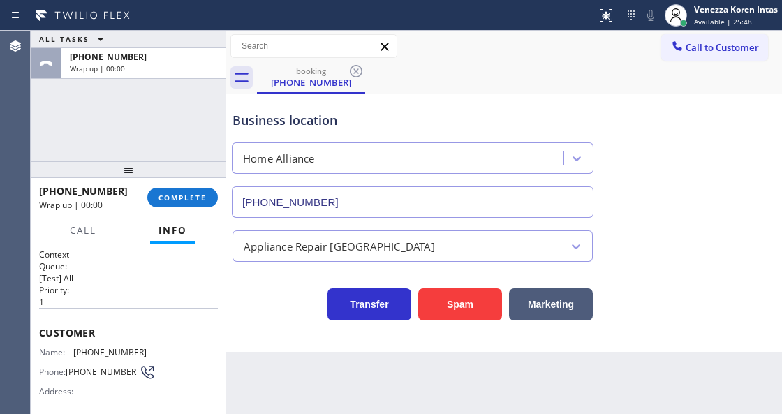
click at [192, 91] on div "ALL TASKS ALL TASKS ACTIVE TASKS TASKS IN WRAP UP [PHONE_NUMBER] Wrap up | 00:00" at bounding box center [129, 96] width 196 height 131
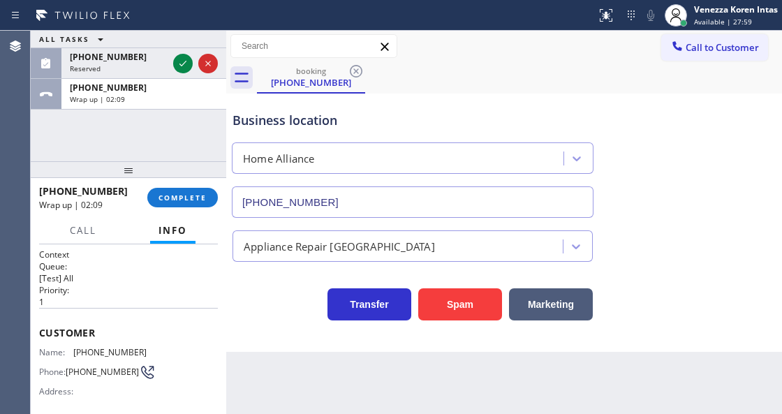
click at [183, 207] on div "[PHONE_NUMBER] Wrap up | 02:09 COMPLETE" at bounding box center [128, 197] width 179 height 36
click at [208, 197] on button "COMPLETE" at bounding box center [182, 198] width 71 height 20
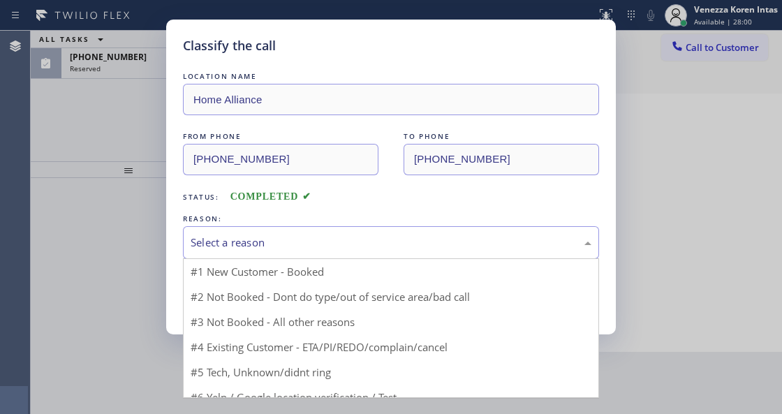
click at [281, 235] on div "Select a reason" at bounding box center [391, 243] width 401 height 16
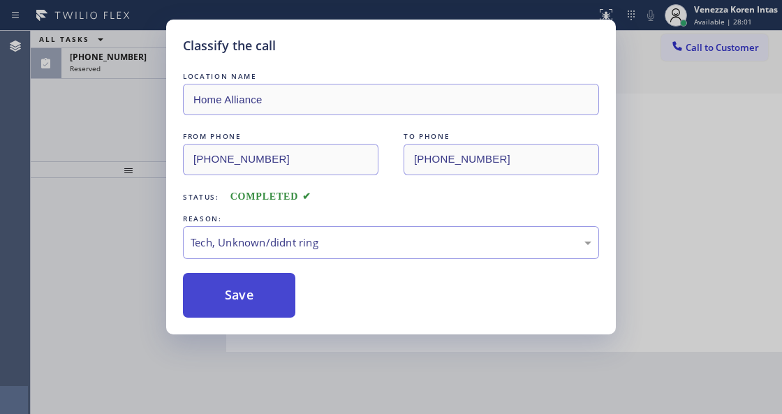
click at [253, 314] on button "Save" at bounding box center [239, 295] width 112 height 45
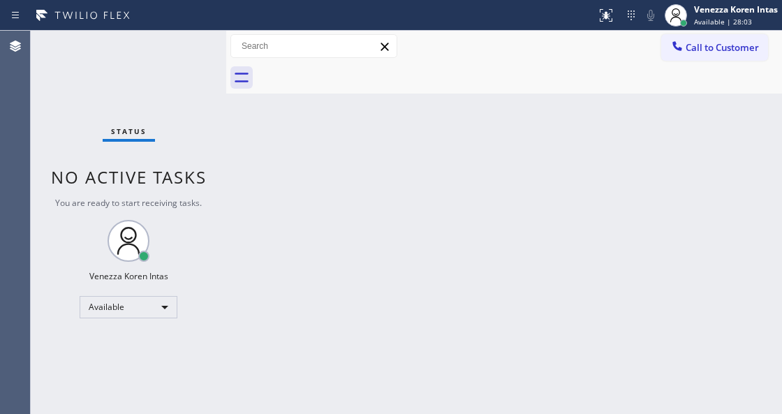
click at [184, 63] on div "Status No active tasks You are ready to start receiving tasks. Venezza Koren In…" at bounding box center [129, 222] width 196 height 383
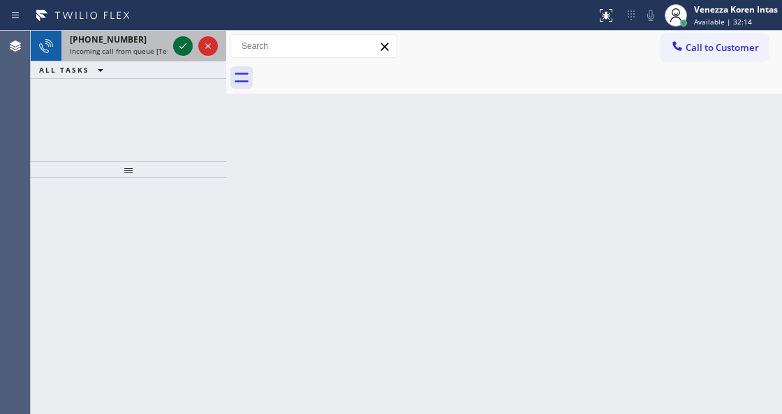
click at [184, 49] on icon at bounding box center [183, 46] width 17 height 17
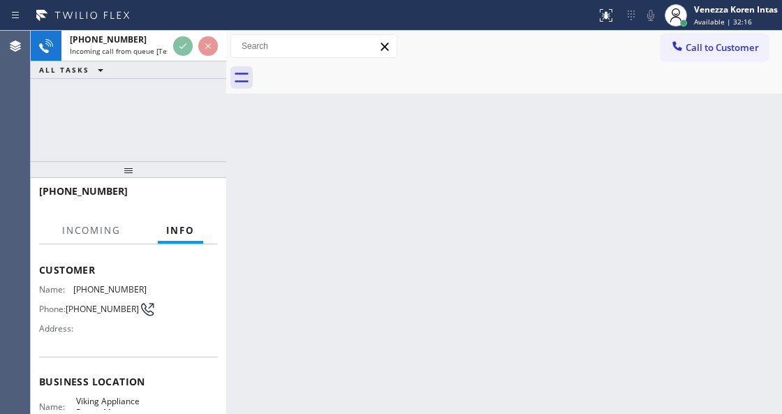
scroll to position [140, 0]
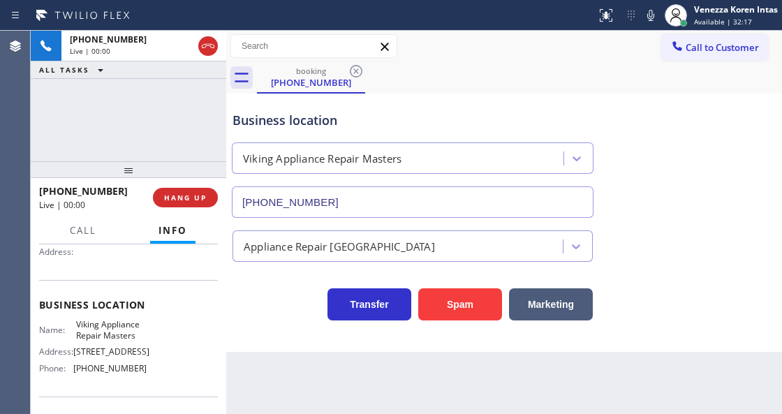
type input "[PHONE_NUMBER]"
drag, startPoint x: 71, startPoint y: 318, endPoint x: 135, endPoint y: 339, distance: 68.0
click at [135, 339] on div "Business location Name: Viking Appliance Repair Masters Address: [STREET_ADDRES…" at bounding box center [128, 338] width 179 height 117
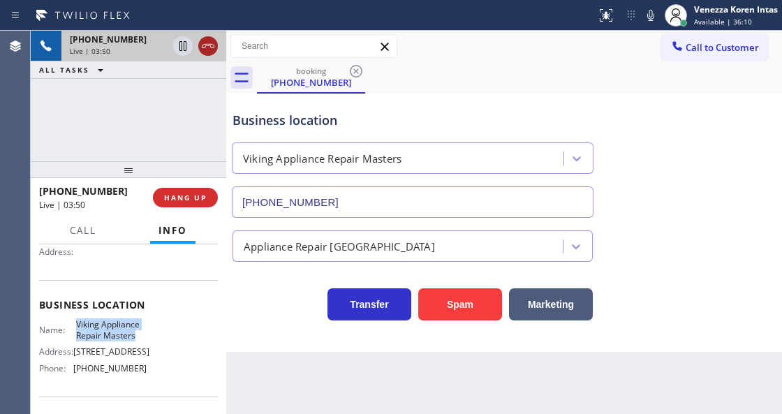
click at [205, 48] on icon at bounding box center [208, 46] width 17 height 17
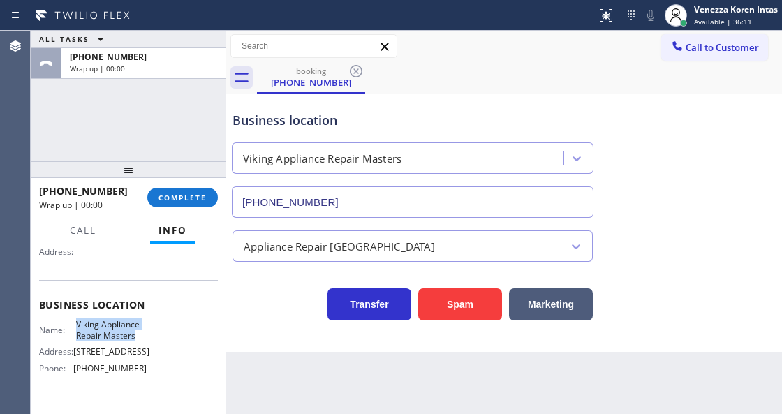
scroll to position [0, 0]
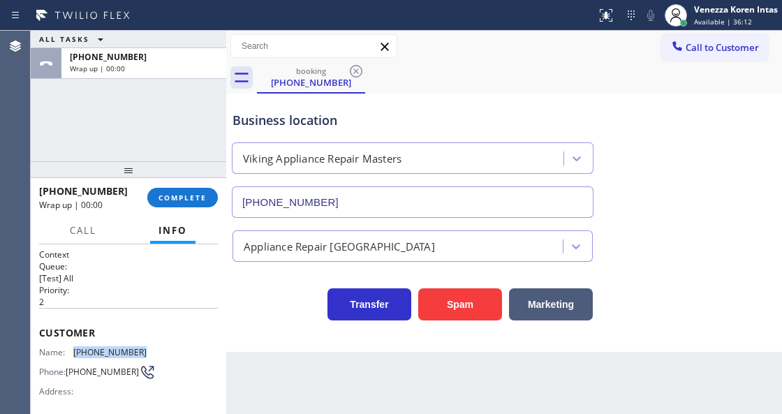
drag, startPoint x: 149, startPoint y: 347, endPoint x: 75, endPoint y: 353, distance: 74.3
click at [75, 353] on div "Name: [PHONE_NUMBER] Phone: [PHONE_NUMBER] Address:" at bounding box center [128, 374] width 179 height 55
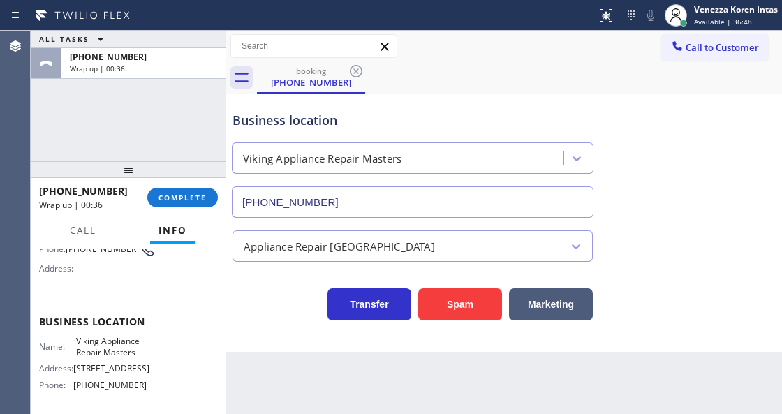
scroll to position [140, 0]
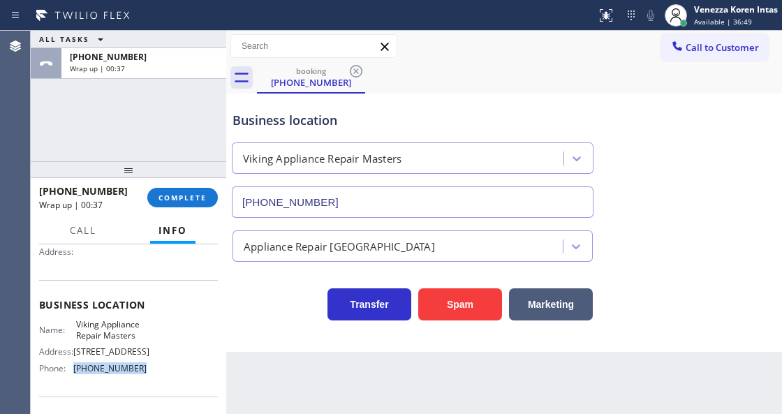
drag, startPoint x: 145, startPoint y: 383, endPoint x: 70, endPoint y: 379, distance: 75.6
click at [70, 379] on div "Name: Viking Appliance Repair Masters Address: [STREET_ADDRESS] Phone: [PHONE_N…" at bounding box center [128, 349] width 179 height 60
click at [208, 194] on button "COMPLETE" at bounding box center [182, 198] width 71 height 20
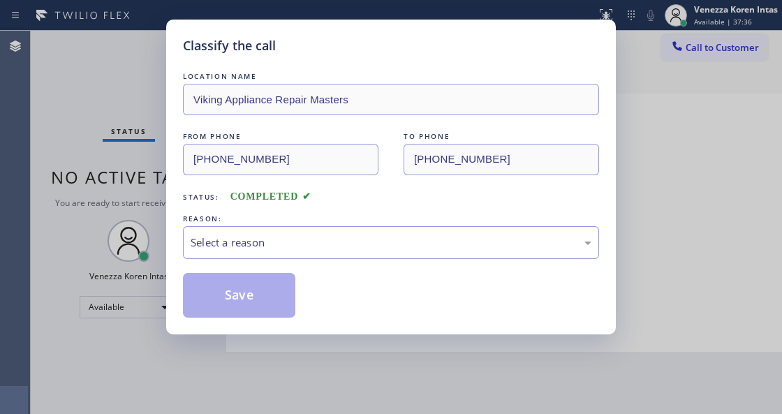
click at [342, 223] on div "REASON:" at bounding box center [391, 219] width 416 height 15
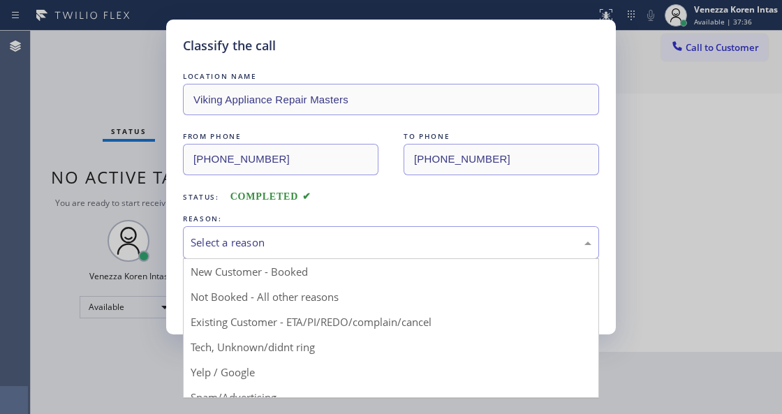
click at [345, 242] on div "Select a reason" at bounding box center [391, 243] width 401 height 16
drag, startPoint x: 313, startPoint y: 306, endPoint x: 264, endPoint y: 302, distance: 49.1
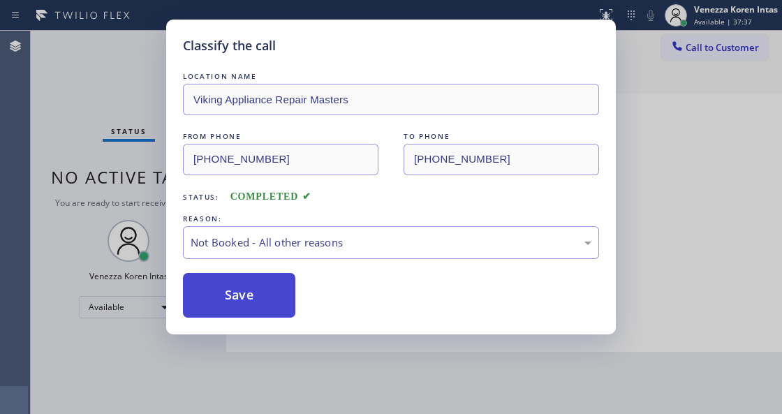
click at [239, 298] on button "Save" at bounding box center [239, 295] width 112 height 45
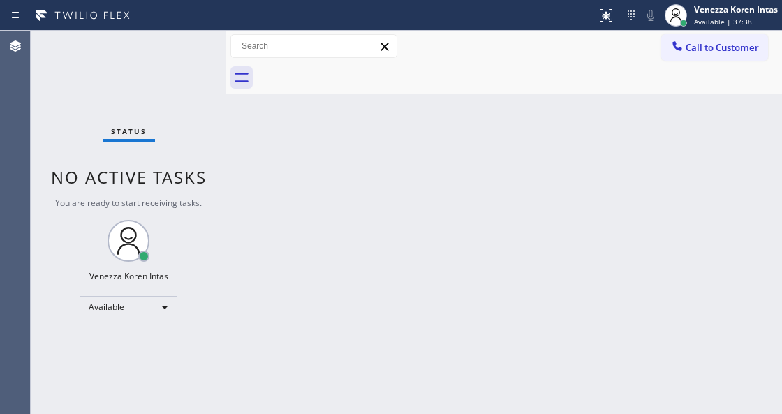
click at [142, 81] on div "Status No active tasks You are ready to start receiving tasks. Venezza Koren In…" at bounding box center [129, 222] width 196 height 383
drag, startPoint x: 164, startPoint y: 82, endPoint x: 183, endPoint y: 71, distance: 21.9
click at [166, 80] on div "Status No active tasks You are ready to start receiving tasks. Venezza Koren In…" at bounding box center [129, 222] width 196 height 383
click at [183, 71] on div "Status No active tasks You are ready to start receiving tasks. Venezza Koren In…" at bounding box center [129, 222] width 196 height 383
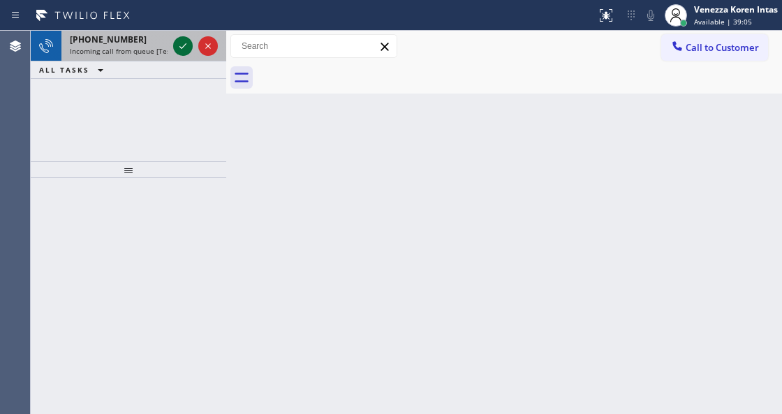
click at [179, 39] on icon at bounding box center [183, 46] width 17 height 17
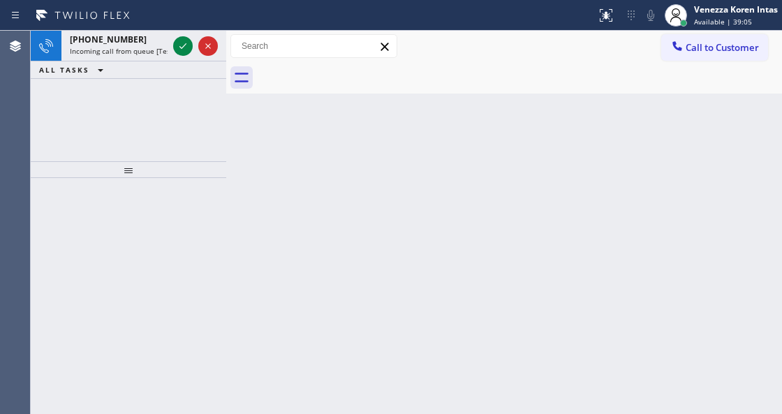
click at [183, 61] on div "ALL TASKS ALL TASKS ACTIVE TASKS TASKS IN WRAP UP" at bounding box center [129, 69] width 196 height 17
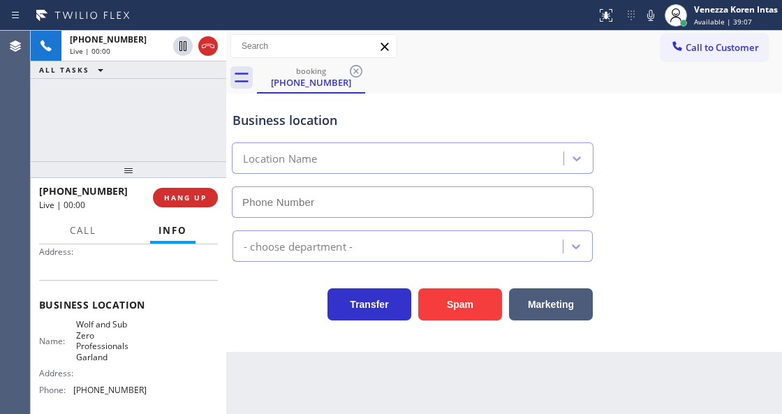
scroll to position [186, 0]
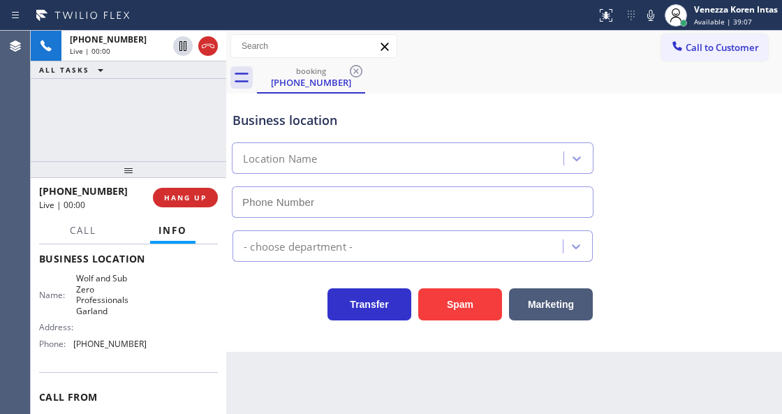
type input "[PHONE_NUMBER]"
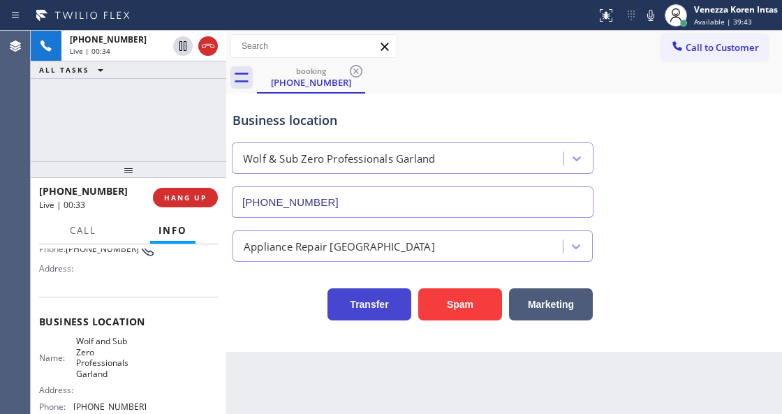
scroll to position [140, 0]
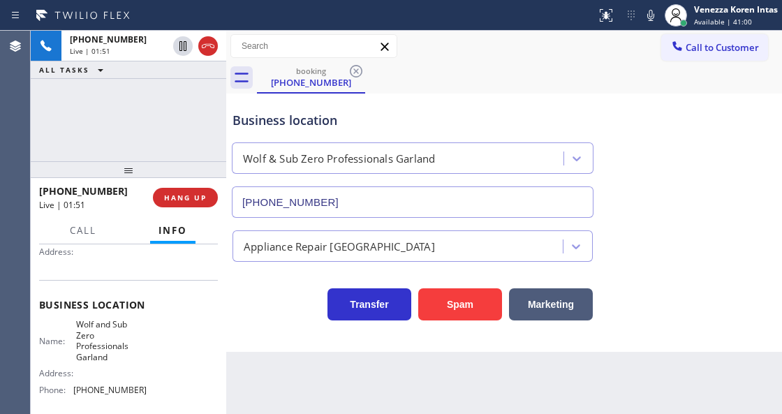
click at [652, 18] on icon at bounding box center [651, 15] width 17 height 17
click at [657, 24] on div "Status report No issues detected If you experience an issue, please download th…" at bounding box center [686, 15] width 191 height 31
click at [654, 20] on icon at bounding box center [651, 15] width 17 height 17
drag, startPoint x: 75, startPoint y: 321, endPoint x: 110, endPoint y: 364, distance: 55.1
click at [110, 364] on div "Name: [PERSON_NAME] and Sub Zero Professionals Garland Address: Phone: [PHONE_N…" at bounding box center [93, 360] width 108 height 82
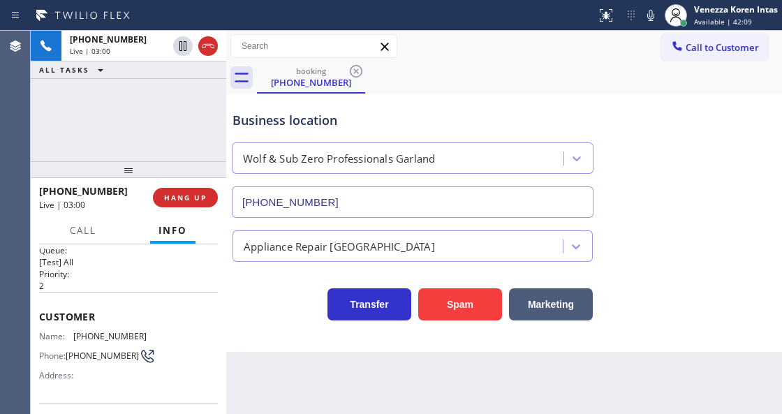
scroll to position [0, 0]
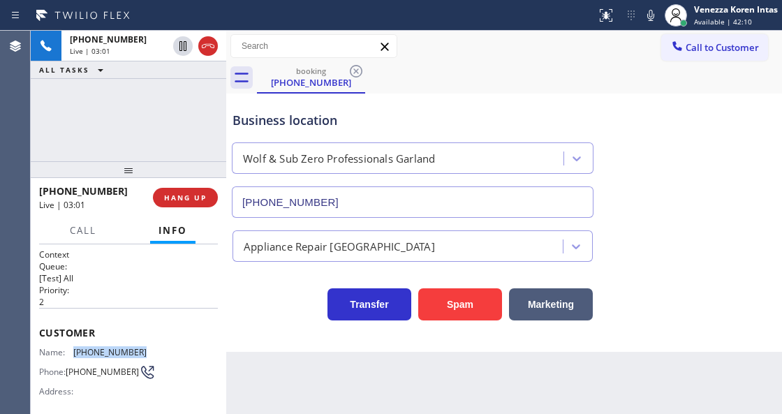
drag, startPoint x: 137, startPoint y: 344, endPoint x: 75, endPoint y: 351, distance: 62.5
click at [75, 351] on div "Customer Name: [PHONE_NUMBER] Phone: [PHONE_NUMBER] Address:" at bounding box center [128, 364] width 179 height 112
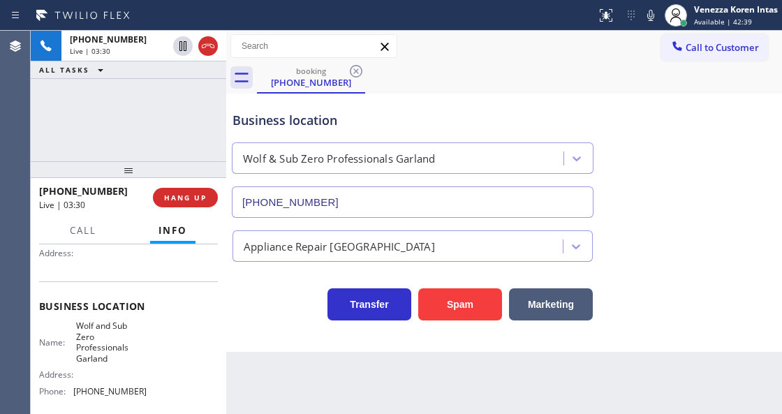
scroll to position [140, 0]
drag, startPoint x: 117, startPoint y: 395, endPoint x: 76, endPoint y: 395, distance: 41.2
click at [76, 395] on div "Name: [PERSON_NAME] and Sub Zero Professionals Garland Address: Phone: [PHONE_N…" at bounding box center [128, 360] width 179 height 82
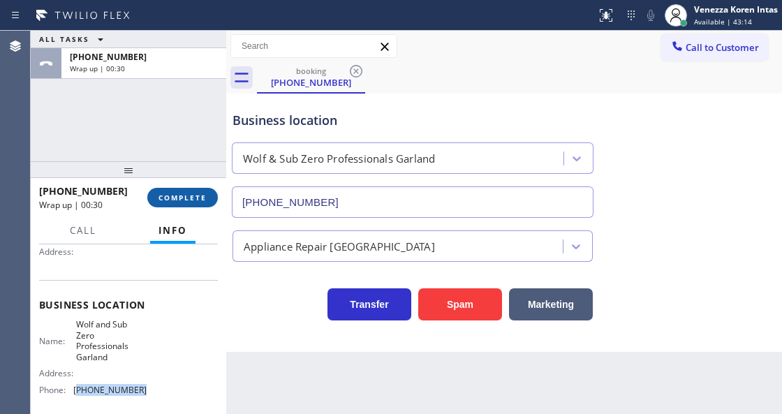
click at [193, 194] on span "COMPLETE" at bounding box center [183, 198] width 48 height 10
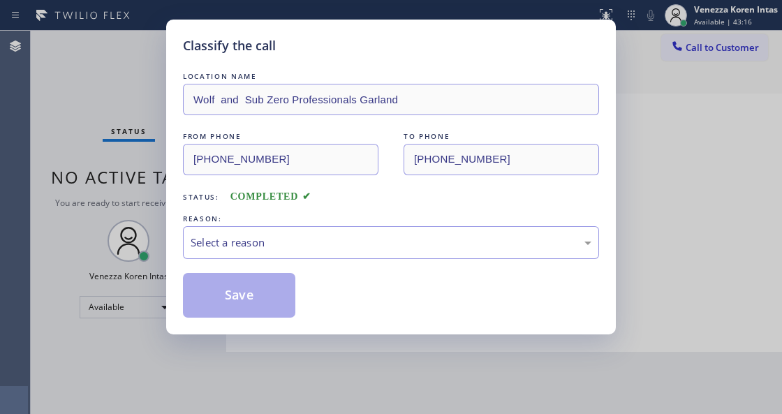
click at [327, 237] on div "Select a reason" at bounding box center [391, 243] width 401 height 16
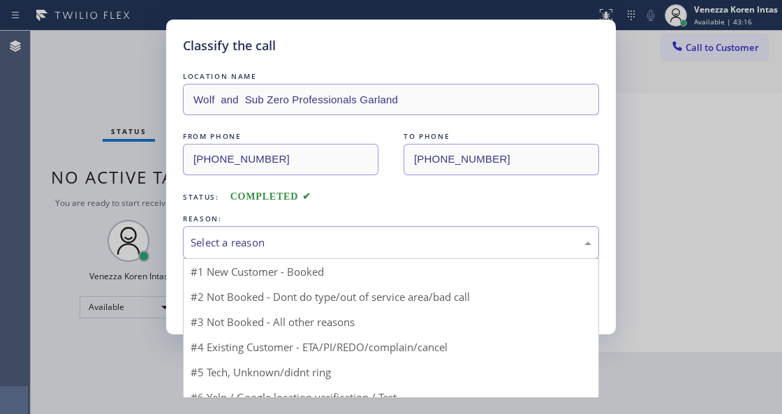
drag, startPoint x: 291, startPoint y: 305, endPoint x: 264, endPoint y: 301, distance: 26.9
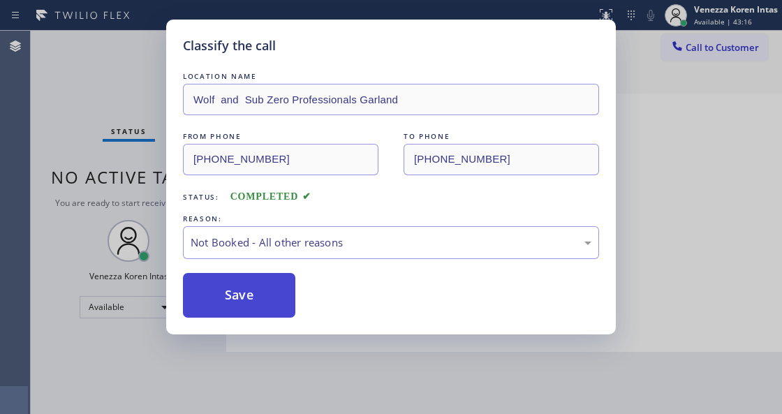
click at [264, 301] on button "Save" at bounding box center [239, 295] width 112 height 45
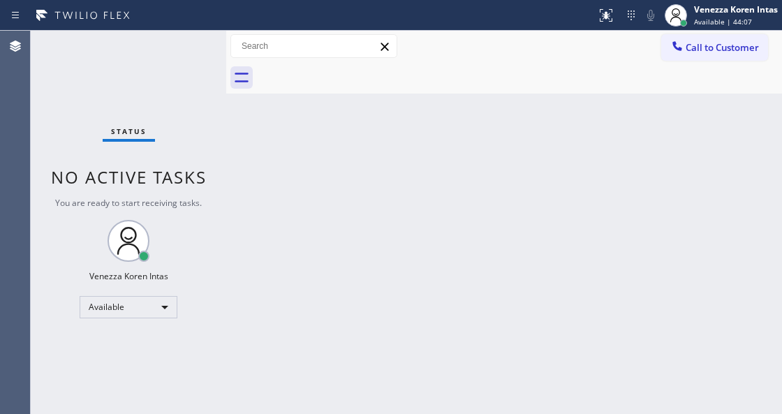
click at [310, 247] on div "Back to Dashboard Change Sender ID Customers Technicians Select a contact Outbo…" at bounding box center [504, 222] width 556 height 383
drag, startPoint x: 228, startPoint y: 129, endPoint x: 66, endPoint y: 87, distance: 166.7
click at [226, 129] on div at bounding box center [226, 222] width 0 height 383
drag, startPoint x: 66, startPoint y: 87, endPoint x: 14, endPoint y: 92, distance: 52.7
click at [54, 91] on div "Status No active tasks You are ready to start receiving tasks. Venezza Koren In…" at bounding box center [128, 222] width 194 height 383
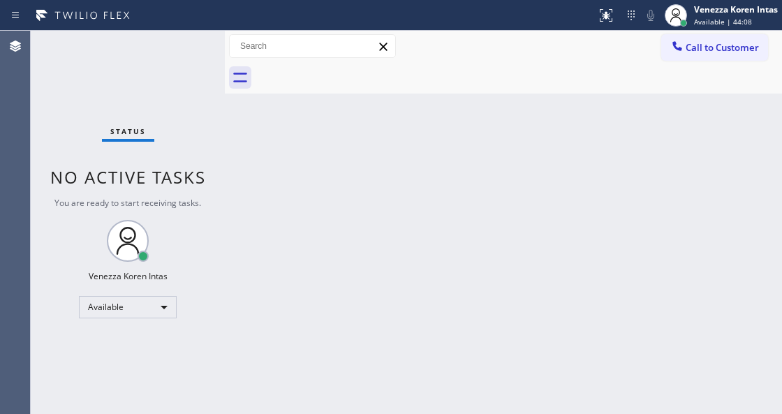
drag, startPoint x: 163, startPoint y: 49, endPoint x: 203, endPoint y: 47, distance: 39.2
click at [163, 49] on div "Status No active tasks You are ready to start receiving tasks. Venezza Koren In…" at bounding box center [128, 222] width 194 height 383
click at [204, 47] on div "Status No active tasks You are ready to start receiving tasks. Venezza Koren In…" at bounding box center [128, 222] width 194 height 383
click at [183, 50] on div "Status No active tasks You are ready to start receiving tasks. Venezza Koren In…" at bounding box center [128, 222] width 194 height 383
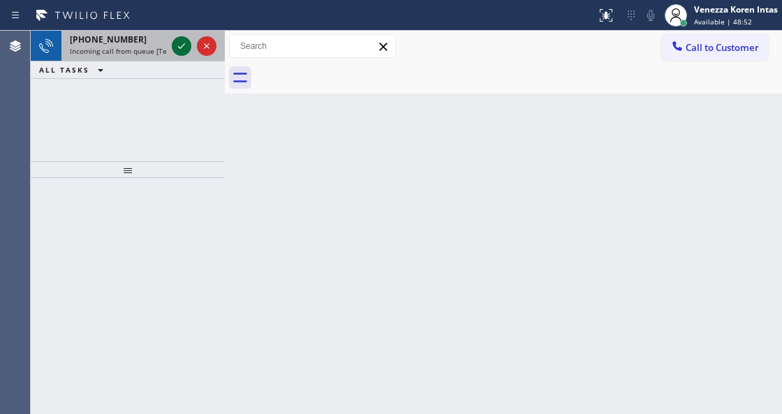
click at [183, 50] on icon at bounding box center [181, 46] width 17 height 17
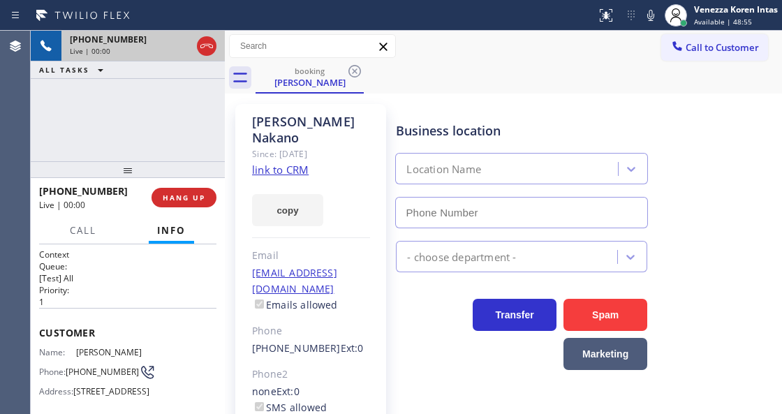
scroll to position [93, 0]
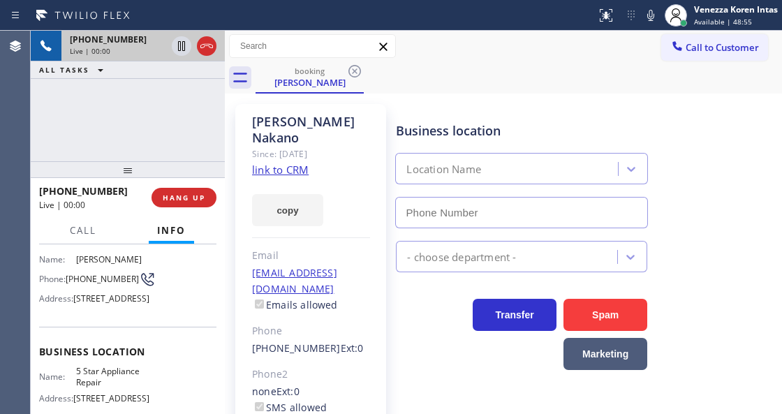
type input "[PHONE_NUMBER]"
click at [270, 163] on link "link to CRM" at bounding box center [280, 170] width 57 height 14
click at [645, 19] on icon at bounding box center [651, 15] width 17 height 17
click at [183, 47] on div "Live | 01:24" at bounding box center [143, 51] width 147 height 10
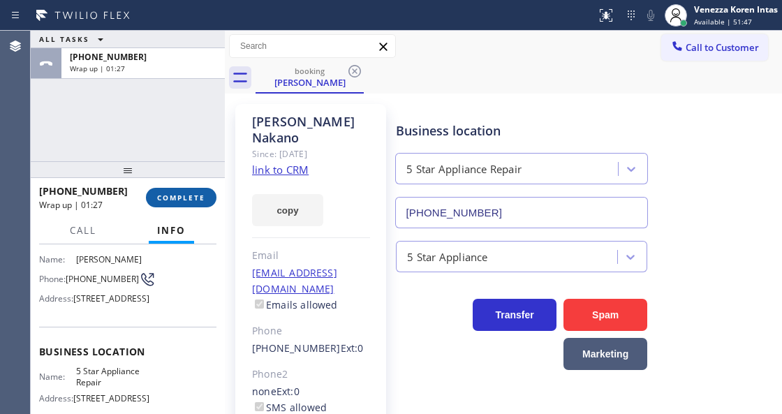
click at [161, 190] on button "COMPLETE" at bounding box center [181, 198] width 71 height 20
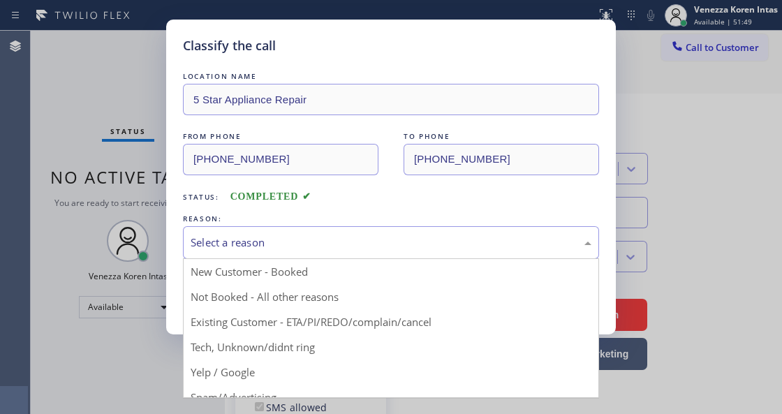
click at [325, 247] on div "Select a reason" at bounding box center [391, 243] width 401 height 16
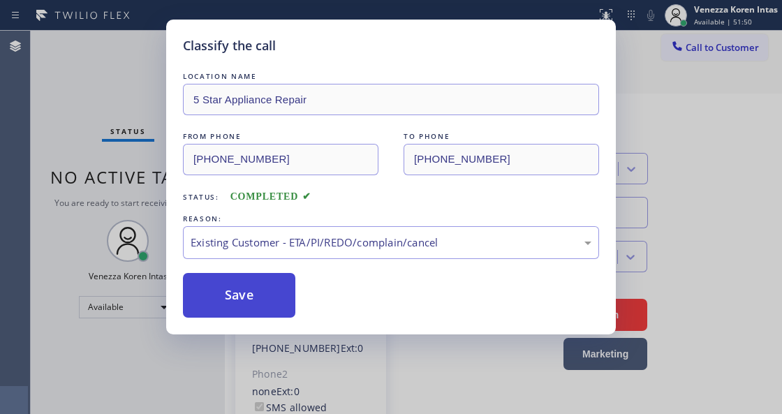
click at [253, 293] on button "Save" at bounding box center [239, 295] width 112 height 45
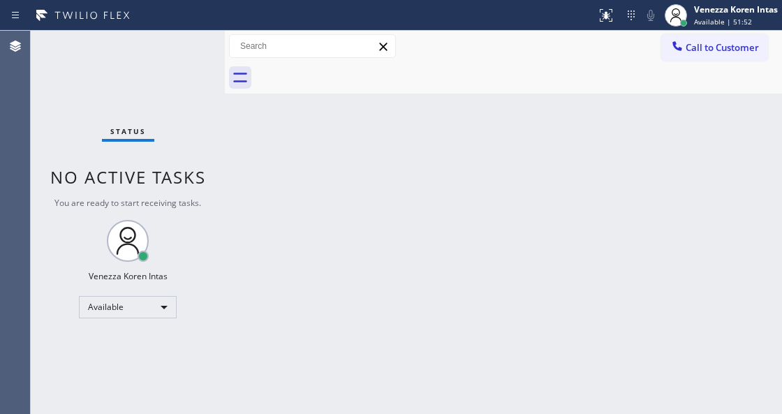
click at [191, 35] on div "Status No active tasks You are ready to start receiving tasks. Venezza Koren In…" at bounding box center [128, 222] width 194 height 383
click at [182, 59] on div "Status No active tasks You are ready to start receiving tasks. Venezza Koren In…" at bounding box center [128, 222] width 194 height 383
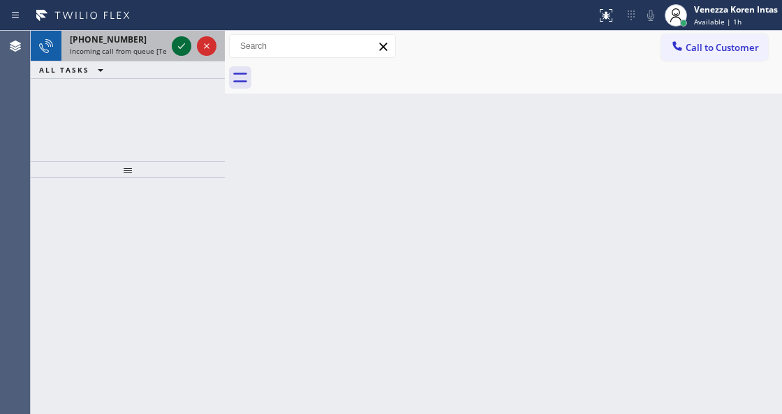
click at [177, 50] on icon at bounding box center [181, 46] width 17 height 17
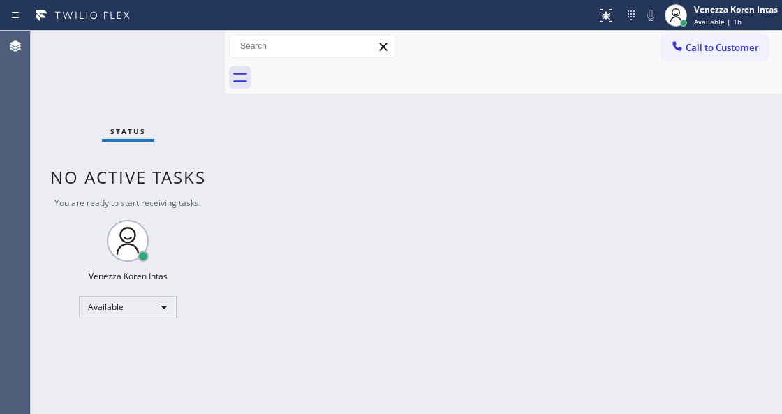
click at [179, 50] on div "Status No active tasks You are ready to start receiving tasks. Venezza Koren In…" at bounding box center [128, 222] width 194 height 383
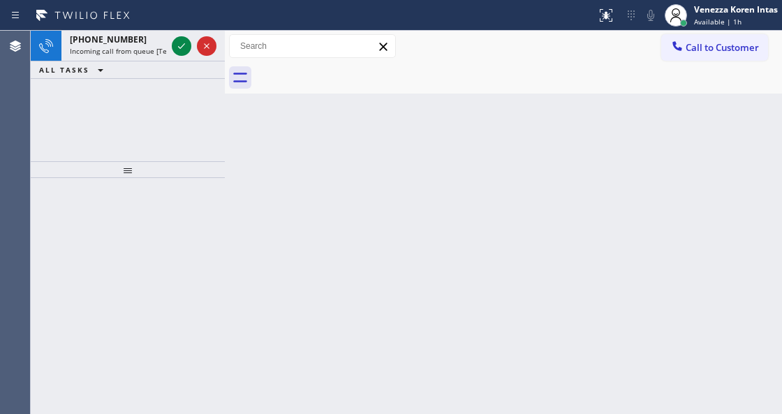
click at [179, 50] on icon at bounding box center [181, 46] width 17 height 17
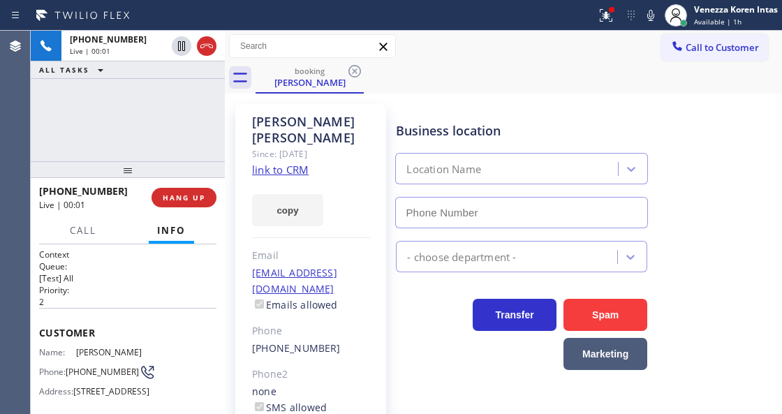
type input "[PHONE_NUMBER]"
click at [589, 18] on div at bounding box center [298, 15] width 585 height 22
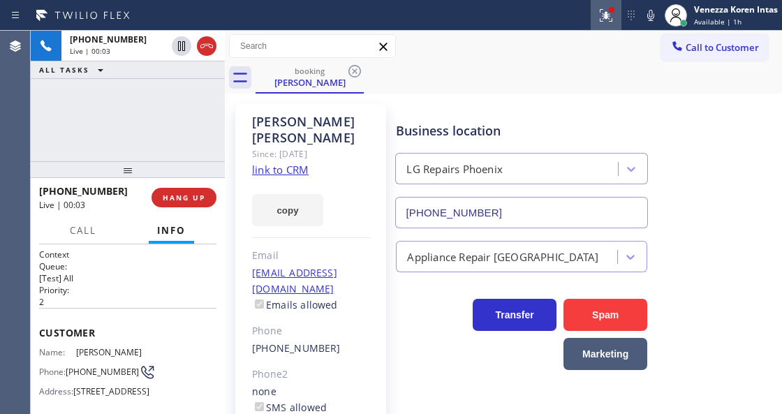
click at [598, 22] on icon at bounding box center [606, 15] width 17 height 17
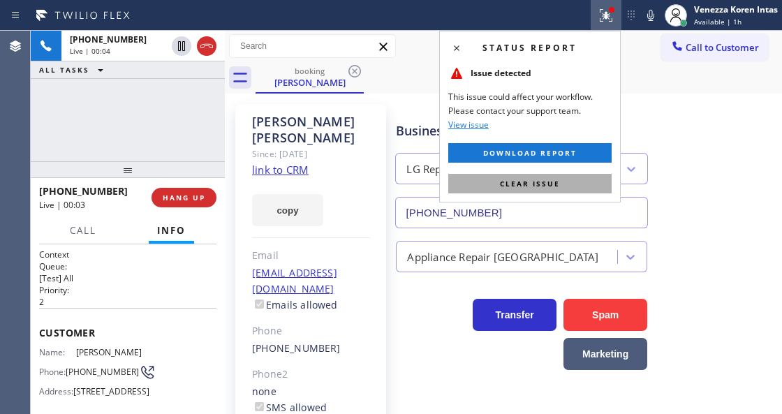
click at [578, 189] on button "Clear issue" at bounding box center [529, 184] width 163 height 20
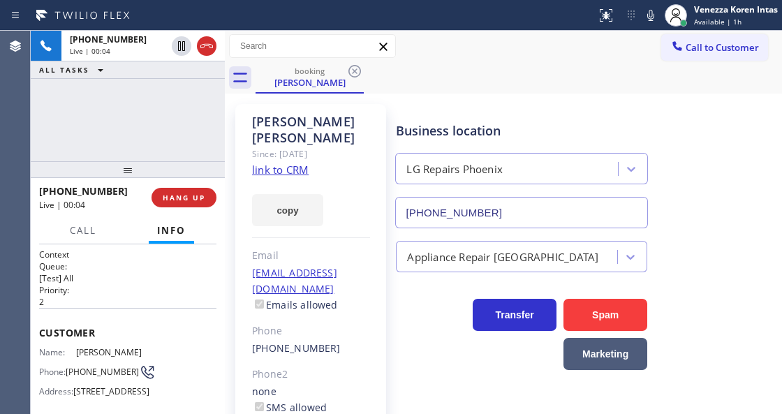
click at [744, 143] on div "Business location LG Repairs [GEOGRAPHIC_DATA] [PHONE_NUMBER]" at bounding box center [586, 165] width 386 height 126
click at [286, 163] on link "link to CRM" at bounding box center [280, 170] width 57 height 14
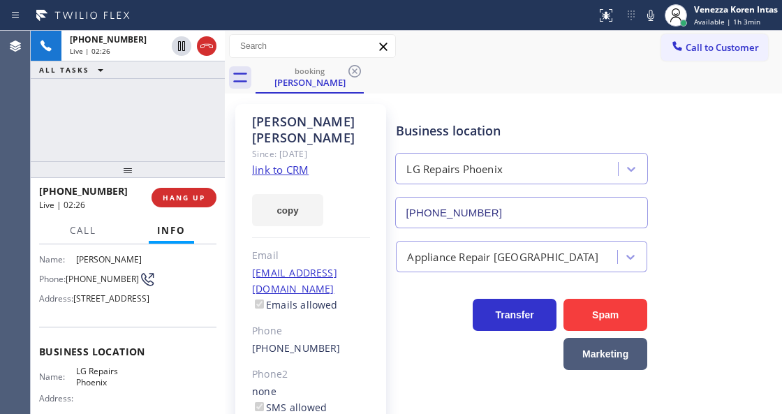
scroll to position [140, 0]
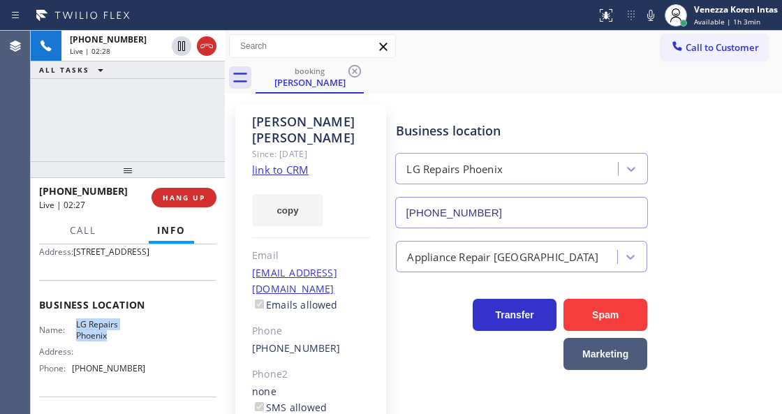
drag, startPoint x: 75, startPoint y: 344, endPoint x: 111, endPoint y: 358, distance: 38.3
click at [111, 341] on span "LG Repairs Phoenix" at bounding box center [110, 330] width 69 height 22
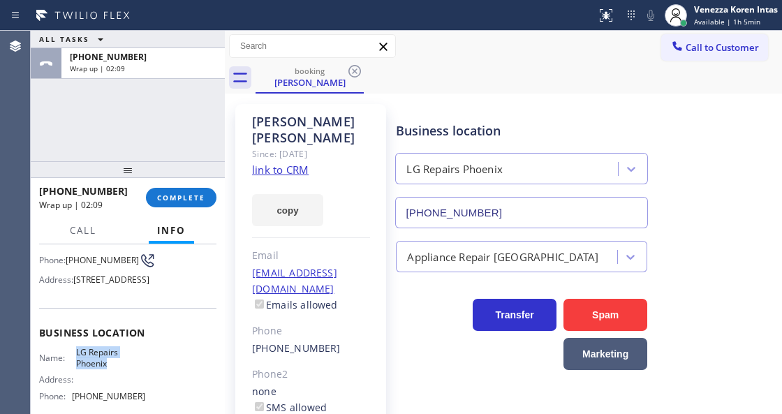
scroll to position [186, 0]
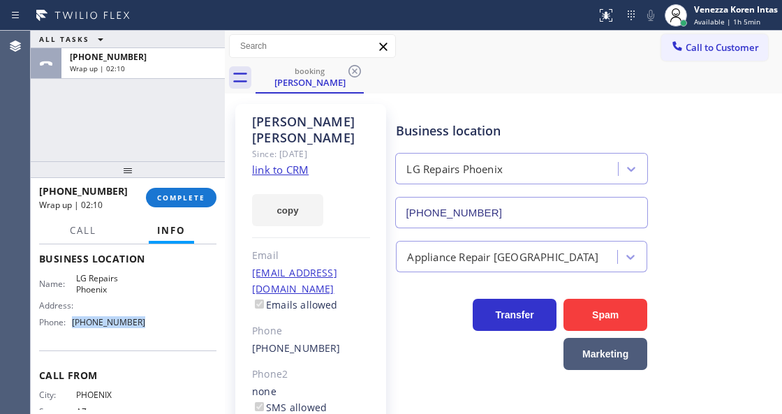
drag, startPoint x: 154, startPoint y: 339, endPoint x: 73, endPoint y: 349, distance: 81.7
click at [73, 333] on div "Name: LG Repairs Phoenix Address: Phone: [PHONE_NUMBER]" at bounding box center [127, 303] width 177 height 60
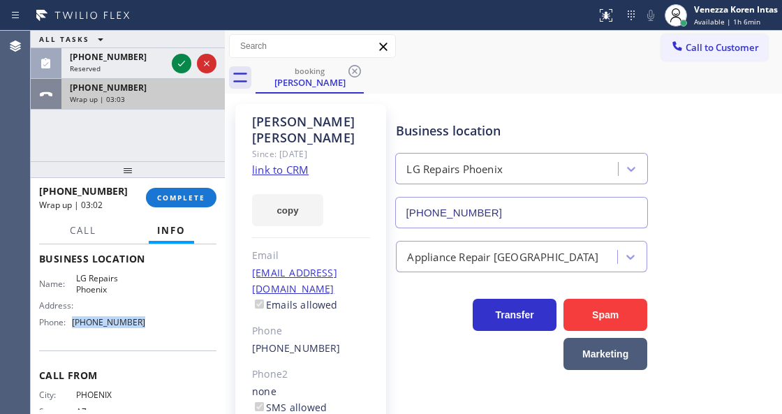
click at [185, 96] on div "Wrap up | 03:03" at bounding box center [143, 99] width 147 height 10
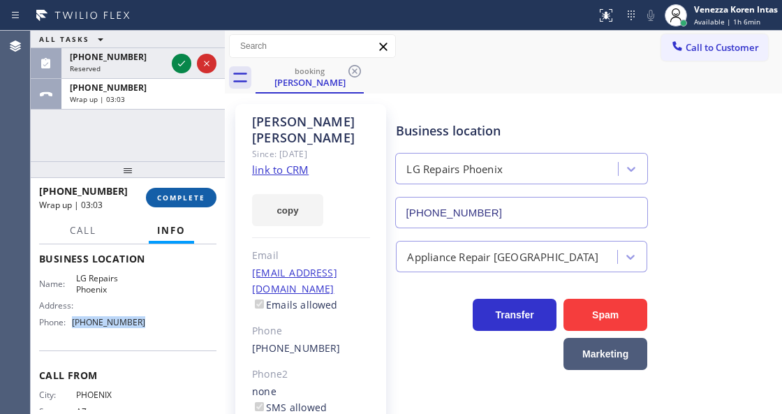
click at [198, 203] on button "COMPLETE" at bounding box center [181, 198] width 71 height 20
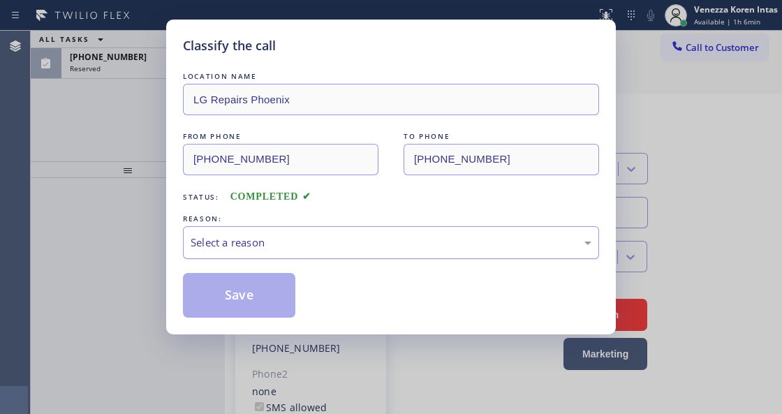
click at [330, 243] on div "Select a reason" at bounding box center [391, 243] width 401 height 16
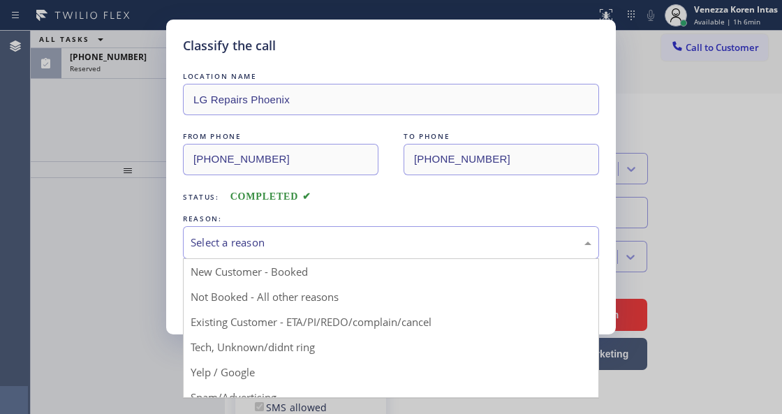
drag, startPoint x: 365, startPoint y: 321, endPoint x: 345, endPoint y: 320, distance: 19.6
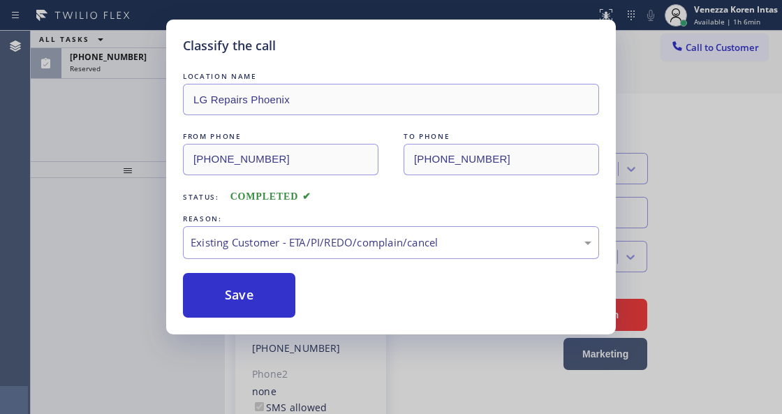
click at [249, 279] on button "Save" at bounding box center [239, 295] width 112 height 45
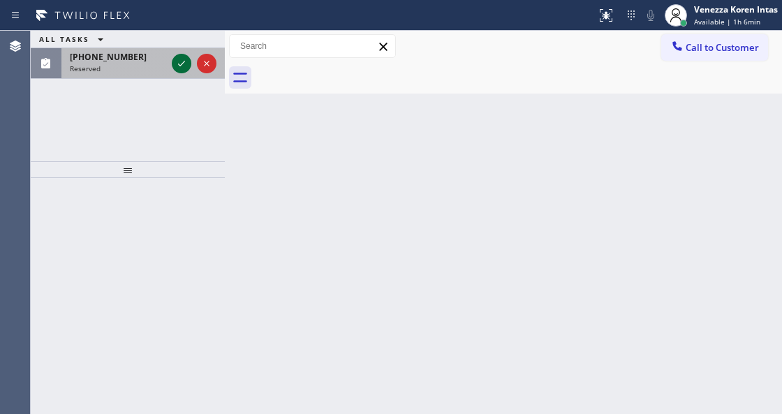
click at [179, 63] on icon at bounding box center [181, 63] width 17 height 17
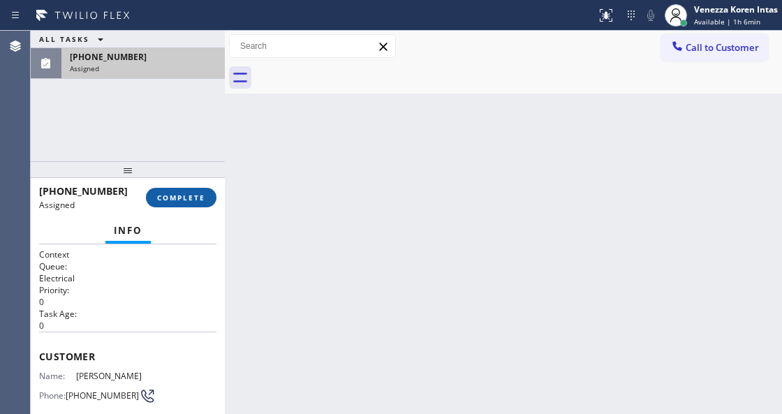
click at [205, 203] on button "COMPLETE" at bounding box center [181, 198] width 71 height 20
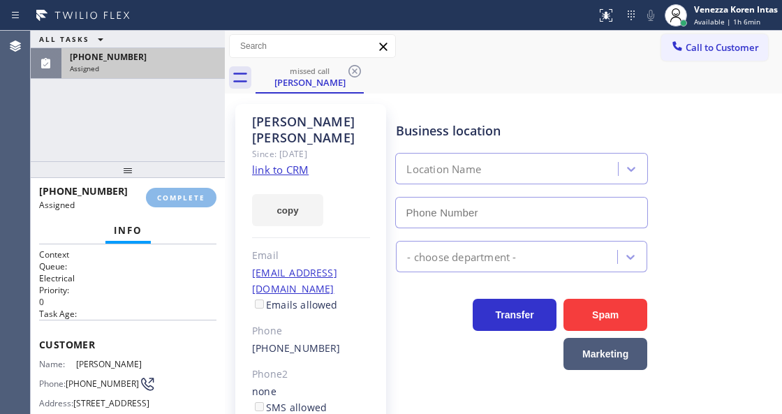
type input "[PHONE_NUMBER]"
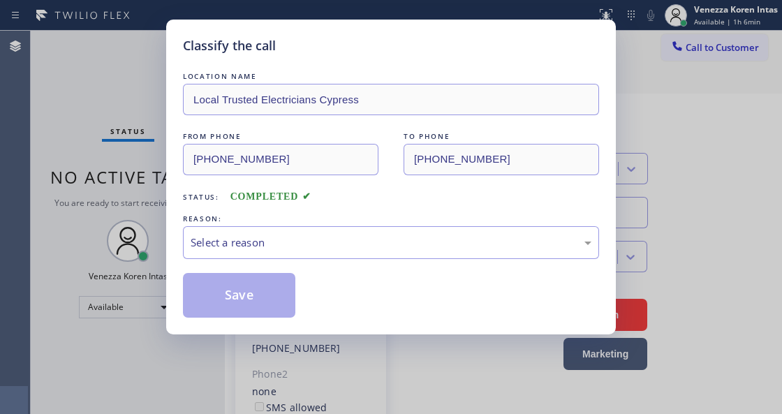
click at [371, 223] on div "REASON:" at bounding box center [391, 219] width 416 height 15
drag, startPoint x: 371, startPoint y: 243, endPoint x: 369, endPoint y: 251, distance: 8.6
click at [370, 246] on div "Select a reason" at bounding box center [391, 243] width 401 height 16
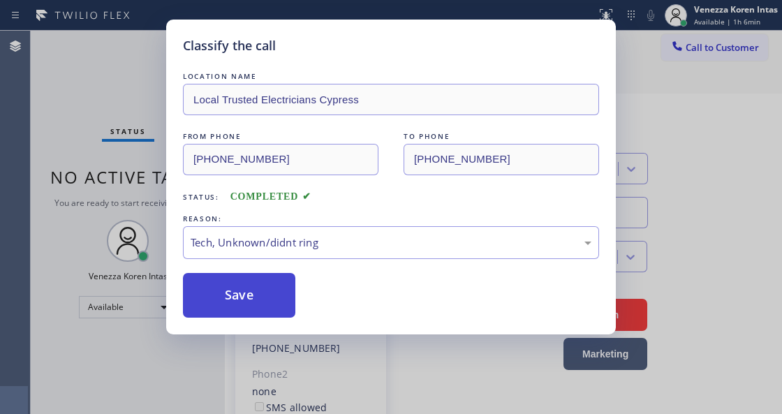
click at [286, 306] on button "Save" at bounding box center [239, 295] width 112 height 45
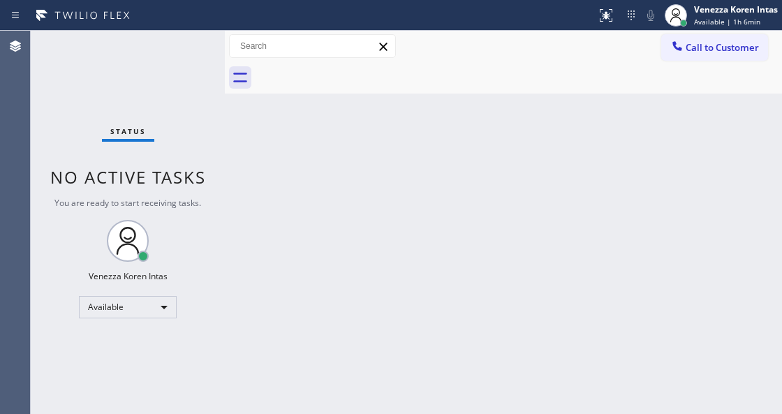
drag, startPoint x: 210, startPoint y: 219, endPoint x: 203, endPoint y: 212, distance: 8.9
click at [208, 217] on div "Status No active tasks You are ready to start receiving tasks. Venezza Koren In…" at bounding box center [128, 222] width 194 height 383
drag, startPoint x: 179, startPoint y: 52, endPoint x: 196, endPoint y: 45, distance: 18.2
click at [189, 48] on div "Status No active tasks You are ready to start receiving tasks. Venezza Koren In…" at bounding box center [128, 222] width 194 height 383
click at [196, 45] on div "Status No active tasks You are ready to start receiving tasks. Venezza Koren In…" at bounding box center [128, 222] width 194 height 383
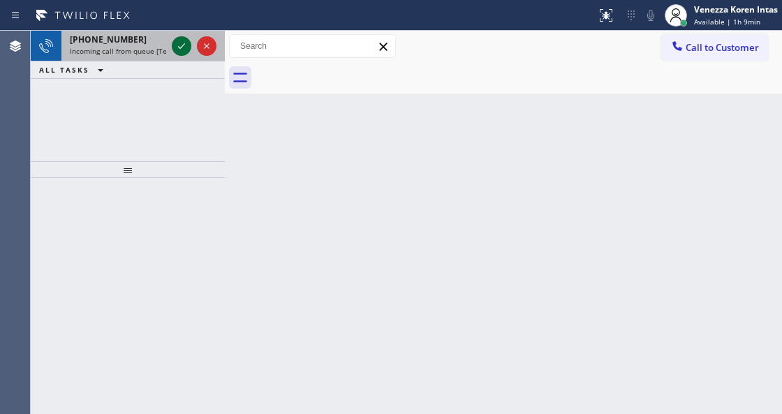
click at [183, 52] on icon at bounding box center [181, 46] width 17 height 17
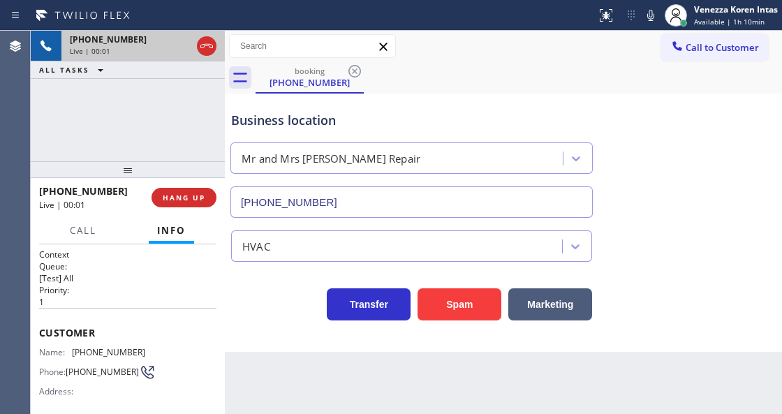
scroll to position [93, 0]
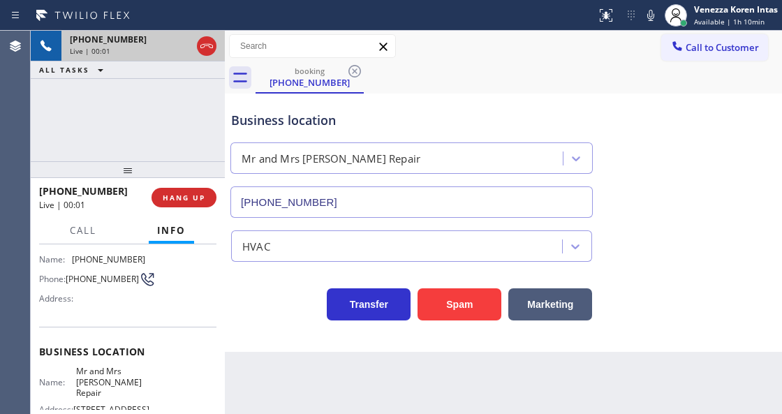
type input "[PHONE_NUMBER]"
click at [332, 94] on div "Business location Mr and Mrs [PERSON_NAME] Repair [PHONE_NUMBER]" at bounding box center [503, 154] width 550 height 126
click at [197, 45] on div at bounding box center [207, 46] width 20 height 17
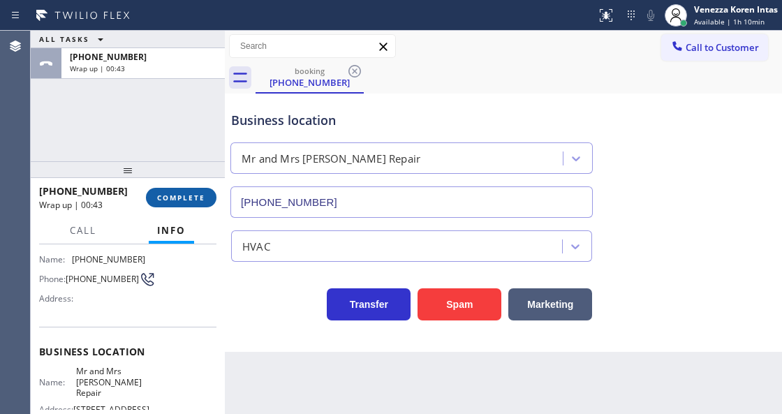
click at [209, 196] on button "COMPLETE" at bounding box center [181, 198] width 71 height 20
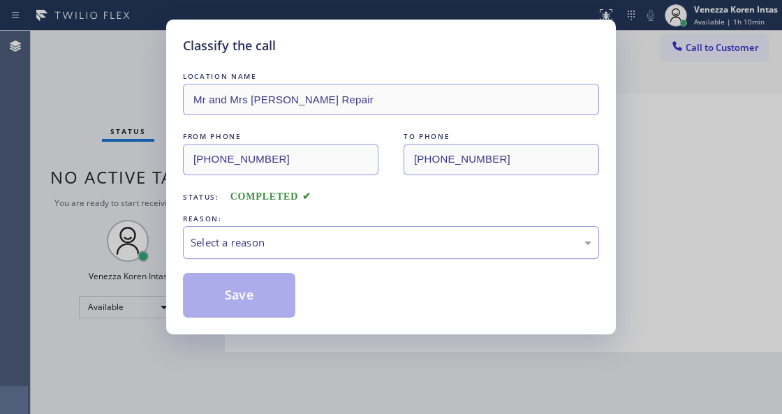
click at [302, 250] on div "Select a reason" at bounding box center [391, 243] width 401 height 16
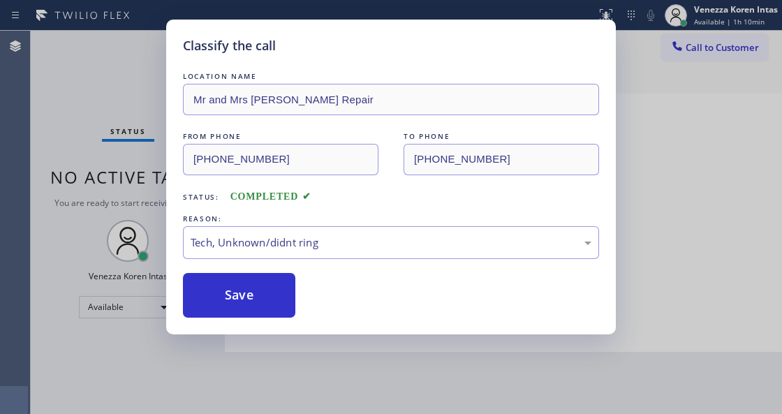
click at [281, 320] on div "Classify the call LOCATION NAME Mr and Mrs [PERSON_NAME] Repair FROM PHONE [PHO…" at bounding box center [391, 177] width 450 height 315
click at [281, 309] on button "Save" at bounding box center [239, 295] width 112 height 45
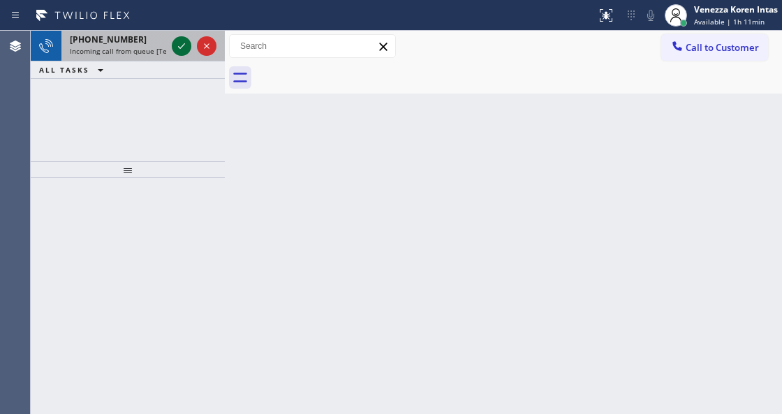
click at [182, 49] on icon at bounding box center [181, 46] width 17 height 17
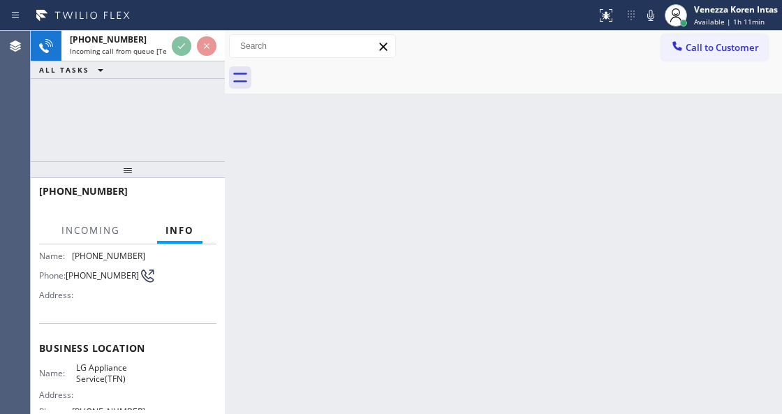
scroll to position [140, 0]
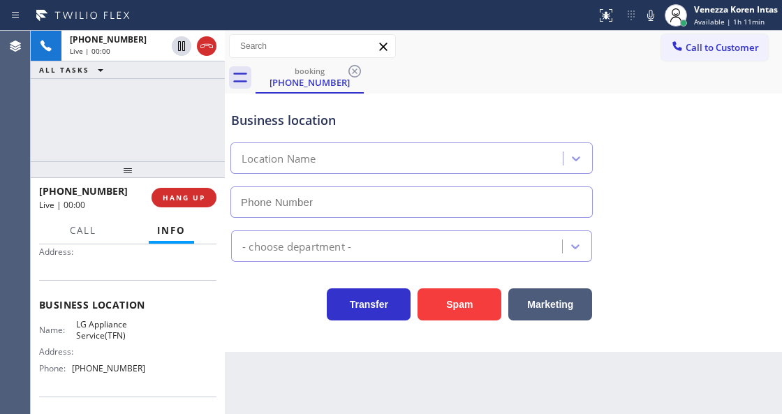
type input "[PHONE_NUMBER]"
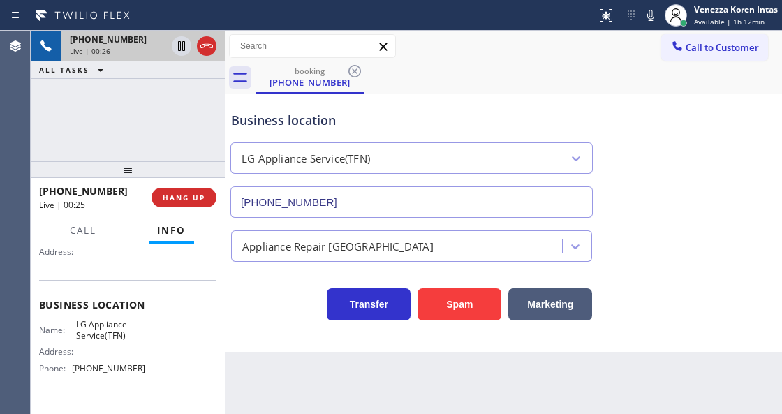
click at [197, 55] on div at bounding box center [194, 46] width 50 height 31
click at [205, 53] on icon at bounding box center [206, 46] width 17 height 17
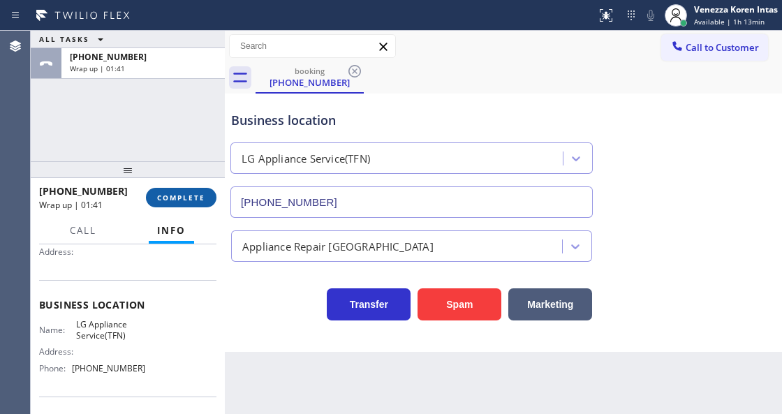
click at [207, 196] on button "COMPLETE" at bounding box center [181, 198] width 71 height 20
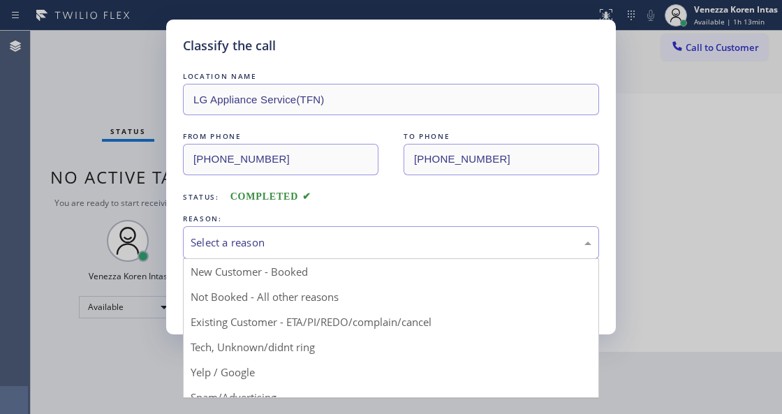
click at [297, 256] on div "Select a reason" at bounding box center [391, 242] width 416 height 33
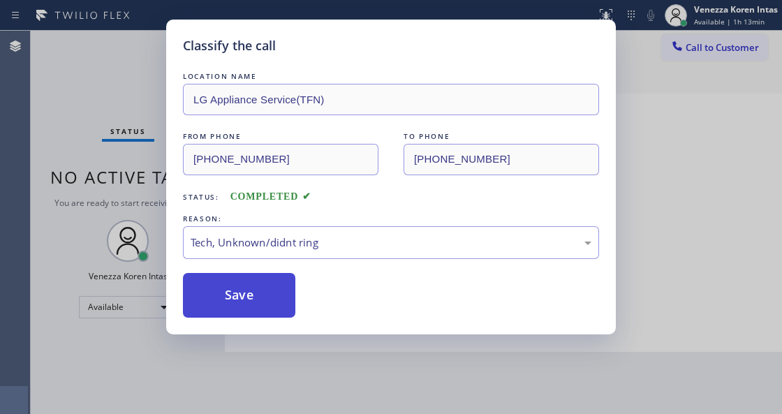
click at [279, 298] on button "Save" at bounding box center [239, 295] width 112 height 45
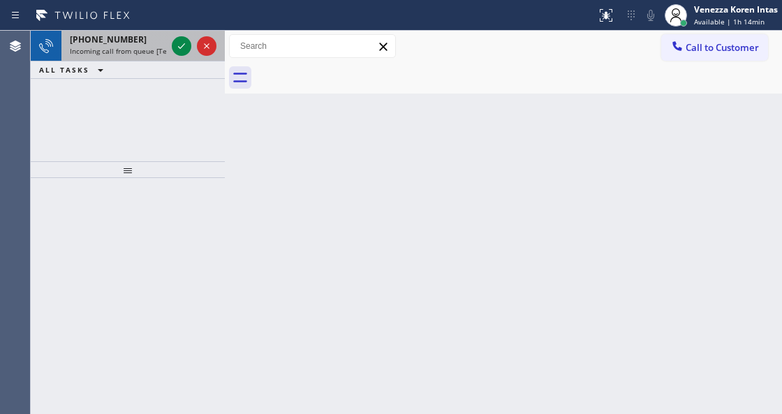
click at [187, 55] on div at bounding box center [194, 46] width 50 height 31
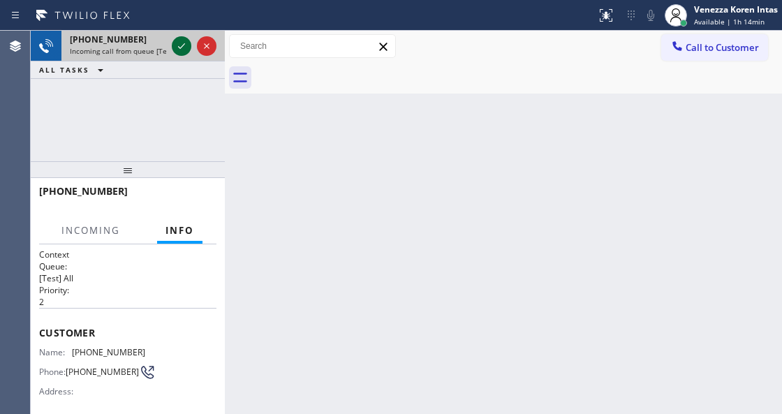
click at [182, 47] on icon at bounding box center [181, 46] width 17 height 17
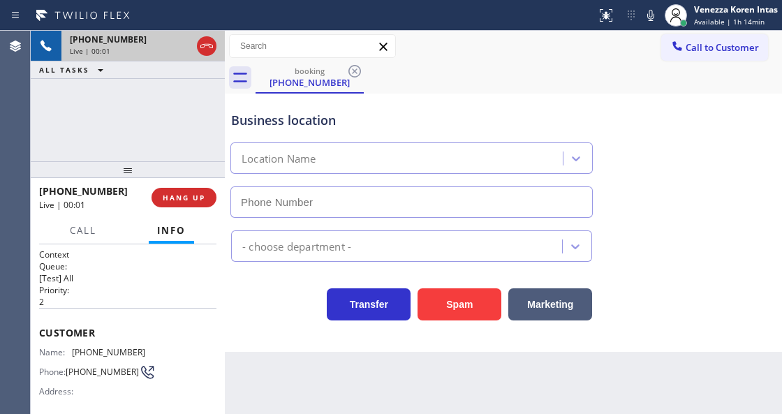
type input "[PHONE_NUMBER]"
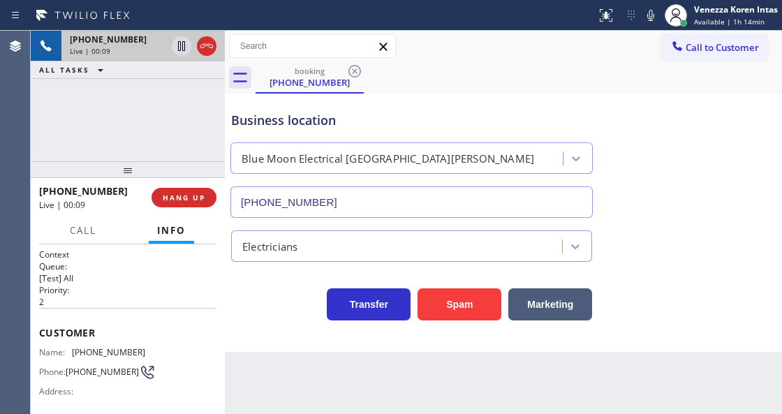
click at [408, 68] on div "booking [PHONE_NUMBER]" at bounding box center [519, 77] width 527 height 31
click at [95, 112] on div "[PHONE_NUMBER] Live | 01:50 ALL TASKS ALL TASKS ACTIVE TASKS TASKS IN WRAP UP" at bounding box center [128, 96] width 194 height 131
drag, startPoint x: 94, startPoint y: 94, endPoint x: 19, endPoint y: 106, distance: 75.8
click at [94, 94] on div "[PHONE_NUMBER] Live | 02:14 ALL TASKS ALL TASKS ACTIVE TASKS TASKS IN WRAP UP" at bounding box center [128, 96] width 194 height 131
click at [84, 109] on div "[PHONE_NUMBER] Live | 02:15 ALL TASKS ALL TASKS ACTIVE TASKS TASKS IN WRAP UP" at bounding box center [128, 96] width 194 height 131
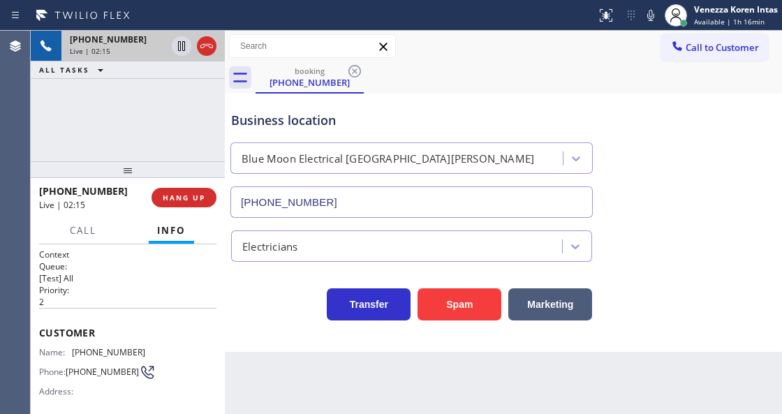
click at [556, 92] on div "Business location Blue Moon Electrical [GEOGRAPHIC_DATA][PERSON_NAME] [PHONE_NU…" at bounding box center [503, 154] width 550 height 126
click at [651, 17] on icon at bounding box center [651, 15] width 17 height 17
click at [182, 52] on icon at bounding box center [181, 46] width 17 height 17
click at [648, 17] on icon at bounding box center [651, 15] width 17 height 17
click at [182, 41] on icon at bounding box center [181, 46] width 17 height 17
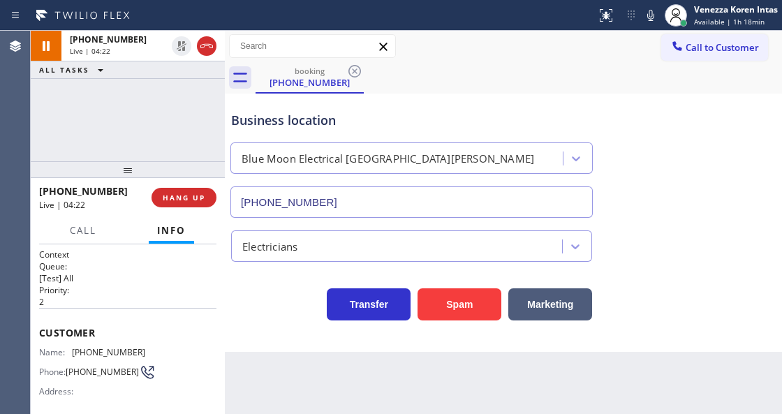
click at [460, 73] on div "booking [PHONE_NUMBER]" at bounding box center [519, 77] width 527 height 31
click at [427, 99] on div "Business location Blue Moon Electrical [GEOGRAPHIC_DATA][PERSON_NAME] [PHONE_NU…" at bounding box center [411, 157] width 367 height 121
drag, startPoint x: 142, startPoint y: 353, endPoint x: 73, endPoint y: 347, distance: 69.4
click at [73, 347] on div "Name: [PHONE_NUMBER] Phone: [PHONE_NUMBER] Address:" at bounding box center [127, 374] width 177 height 55
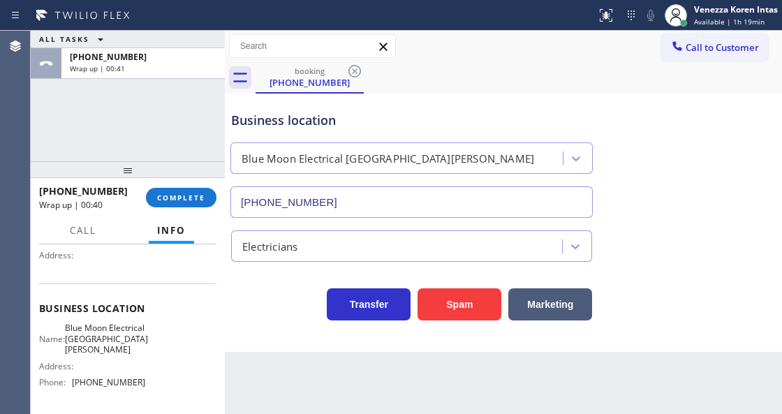
scroll to position [186, 0]
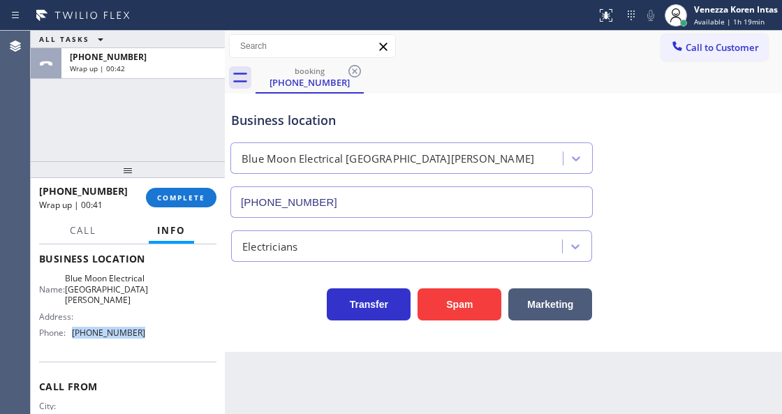
drag, startPoint x: 126, startPoint y: 337, endPoint x: 75, endPoint y: 339, distance: 50.3
click at [75, 339] on div "Name: Blue Moon Electrical [GEOGRAPHIC_DATA][PERSON_NAME] Address: Phone: [PHON…" at bounding box center [92, 308] width 106 height 71
drag, startPoint x: 197, startPoint y: 207, endPoint x: 197, endPoint y: 200, distance: 7.7
click at [197, 206] on div "[PHONE_NUMBER] Wrap up | 01:18 COMPLETE" at bounding box center [127, 197] width 177 height 36
click at [197, 200] on span "COMPLETE" at bounding box center [181, 198] width 48 height 10
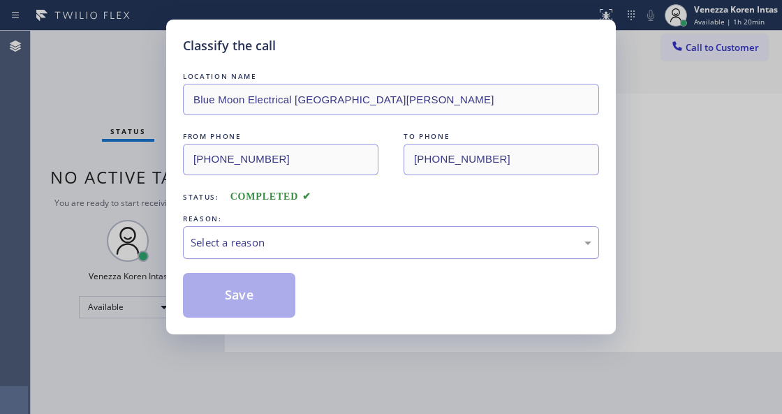
drag, startPoint x: 328, startPoint y: 228, endPoint x: 320, endPoint y: 249, distance: 22.3
click at [327, 228] on div "Select a reason" at bounding box center [391, 242] width 416 height 33
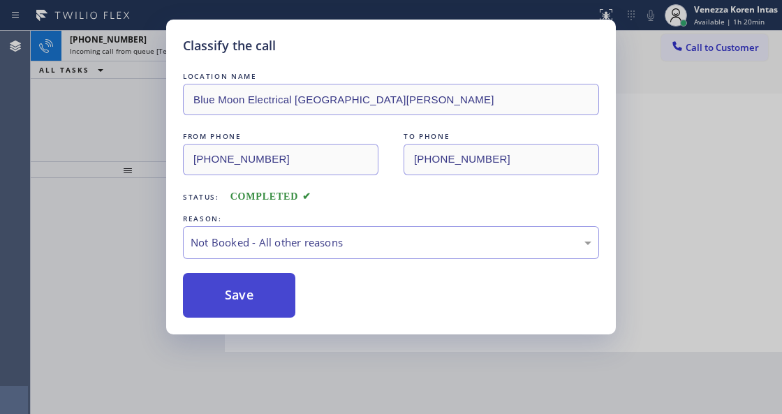
click at [256, 288] on button "Save" at bounding box center [239, 295] width 112 height 45
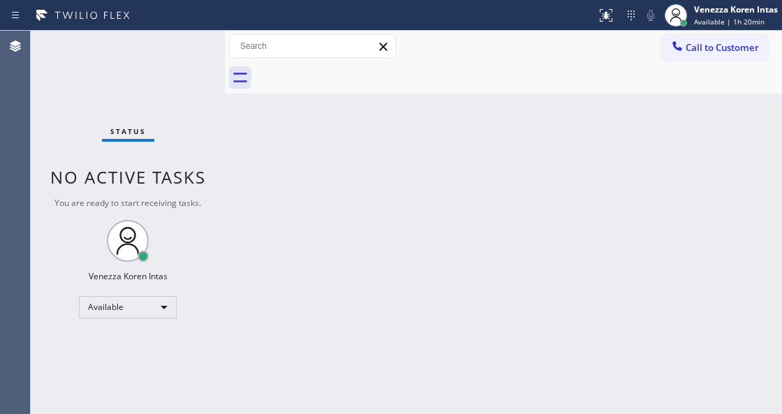
click at [179, 48] on div "Status No active tasks You are ready to start receiving tasks. Venezza Koren In…" at bounding box center [128, 222] width 194 height 383
drag, startPoint x: 221, startPoint y: 76, endPoint x: 196, endPoint y: 47, distance: 38.1
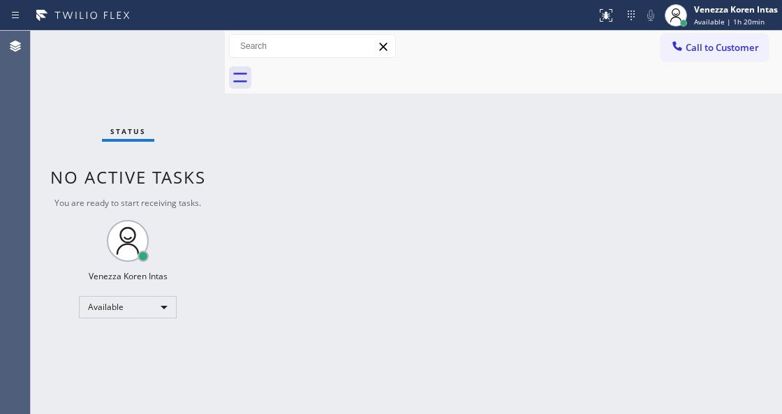
click at [221, 75] on div "Status No active tasks You are ready to start receiving tasks. Venezza Koren In…" at bounding box center [406, 222] width 751 height 383
click at [196, 47] on div "Status No active tasks You are ready to start receiving tasks. Venezza Koren In…" at bounding box center [128, 222] width 194 height 383
click at [184, 68] on div "Status No active tasks You are ready to start receiving tasks. Venezza Koren In…" at bounding box center [128, 222] width 194 height 383
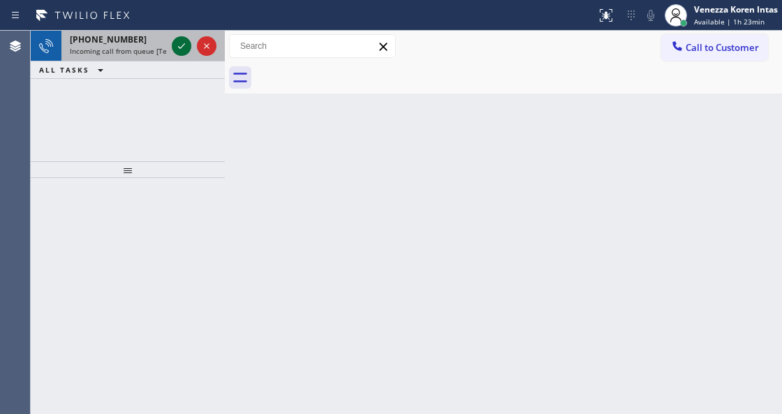
click at [184, 52] on icon at bounding box center [181, 46] width 17 height 17
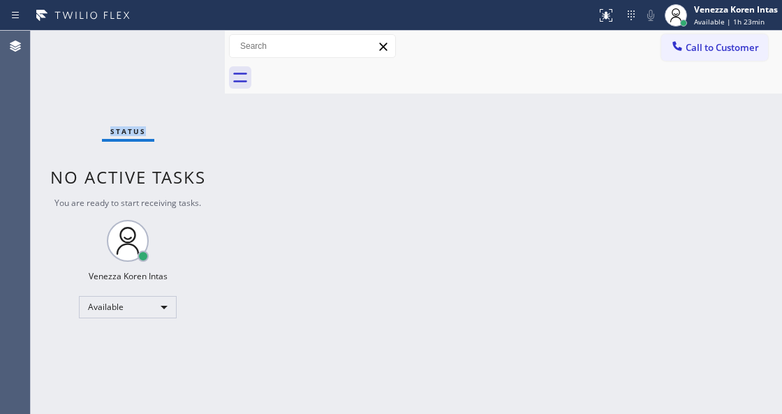
click at [184, 52] on div "Status No active tasks You are ready to start receiving tasks. Venezza Koren In…" at bounding box center [128, 222] width 194 height 383
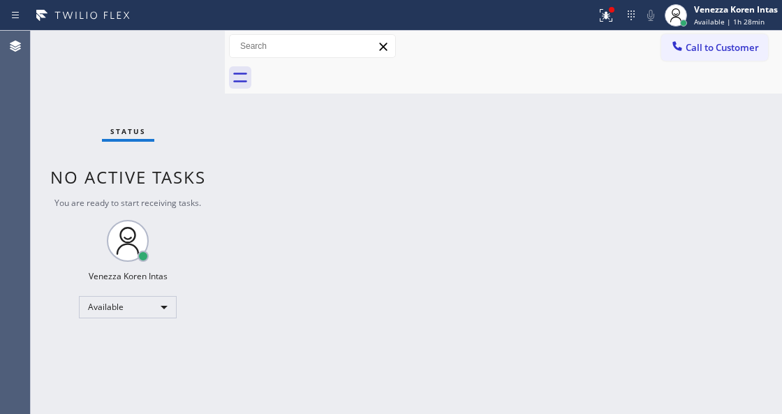
click at [420, 212] on div "Back to Dashboard Change Sender ID Customers Technicians Select a contact Outbo…" at bounding box center [503, 222] width 557 height 383
click at [170, 96] on div "Status No active tasks You are ready to start receiving tasks. Venezza Koren In…" at bounding box center [128, 222] width 194 height 383
click at [164, 71] on div "Status No active tasks You are ready to start receiving tasks. Venezza Koren In…" at bounding box center [128, 222] width 194 height 383
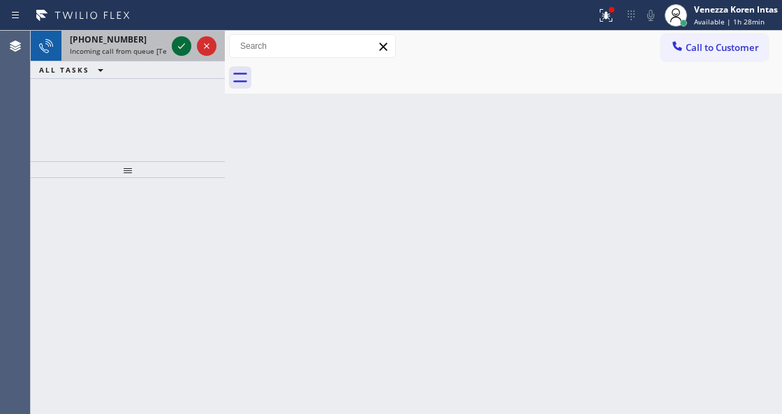
click at [181, 49] on icon at bounding box center [181, 46] width 17 height 17
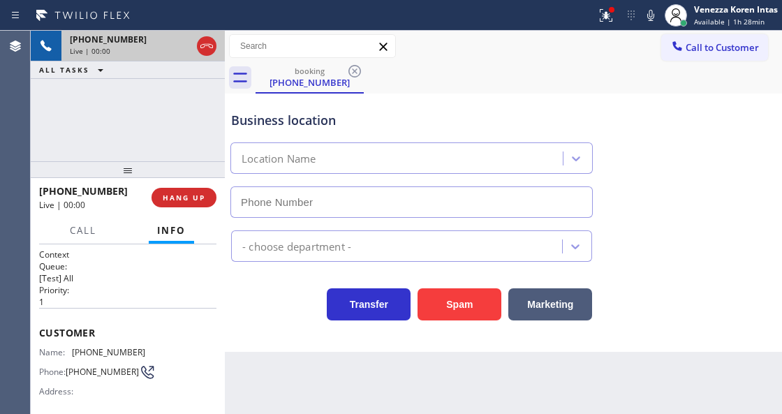
type input "[PHONE_NUMBER]"
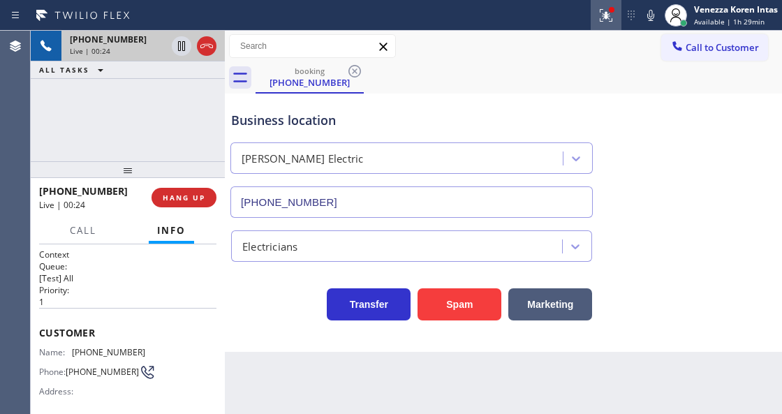
click at [603, 8] on icon at bounding box center [606, 15] width 17 height 17
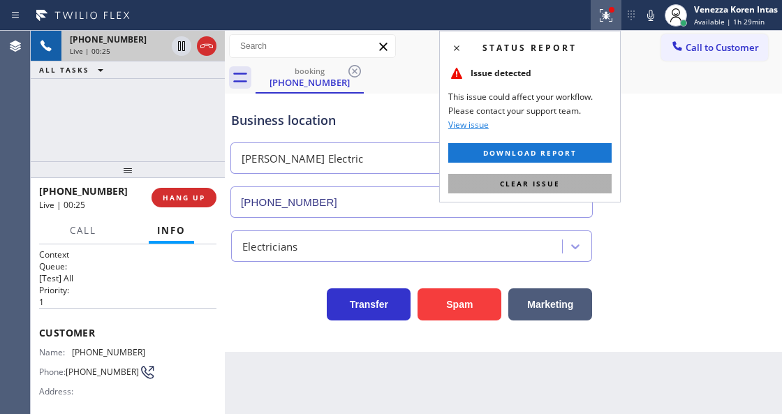
click at [569, 181] on button "Clear issue" at bounding box center [529, 184] width 163 height 20
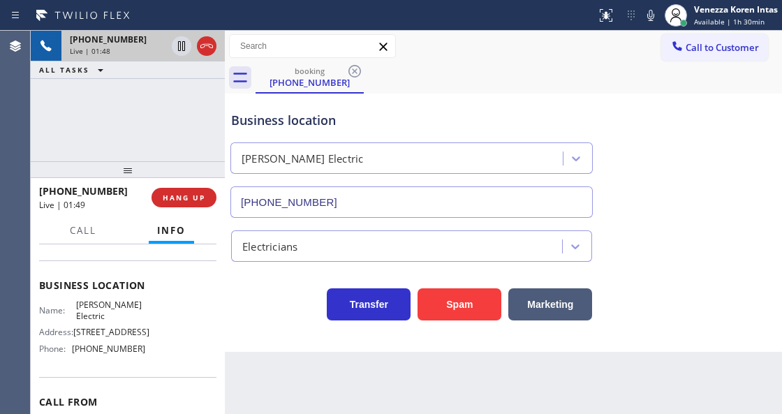
scroll to position [140, 0]
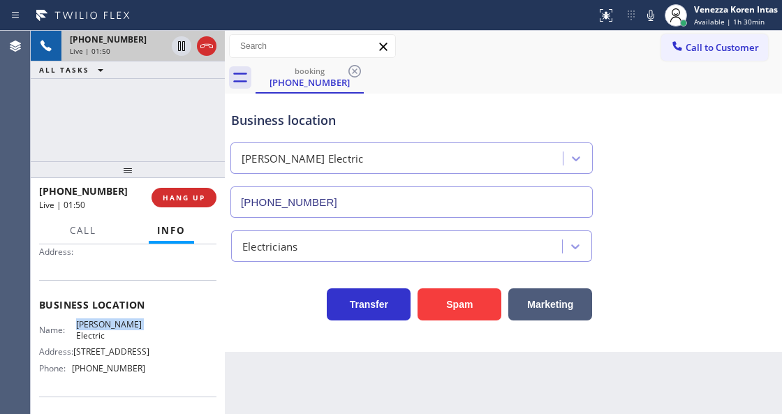
drag, startPoint x: 75, startPoint y: 323, endPoint x: 129, endPoint y: 323, distance: 53.1
click at [129, 323] on span "[PERSON_NAME] Electric" at bounding box center [110, 330] width 69 height 22
click at [643, 17] on icon at bounding box center [651, 15] width 17 height 17
click at [173, 41] on icon at bounding box center [181, 46] width 17 height 17
click at [175, 42] on icon at bounding box center [181, 46] width 17 height 17
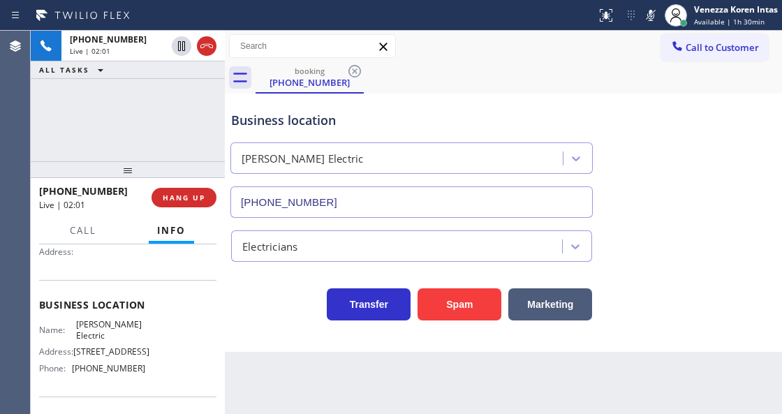
click at [460, 55] on div "Call to Customer Outbound call Location Search location Your caller id phone nu…" at bounding box center [503, 46] width 557 height 24
click at [648, 8] on icon at bounding box center [651, 15] width 17 height 17
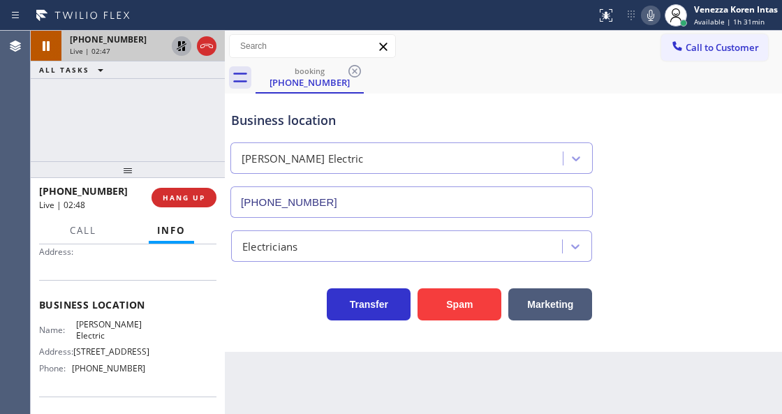
click at [191, 45] on div at bounding box center [194, 46] width 50 height 31
click at [187, 46] on icon at bounding box center [181, 46] width 17 height 17
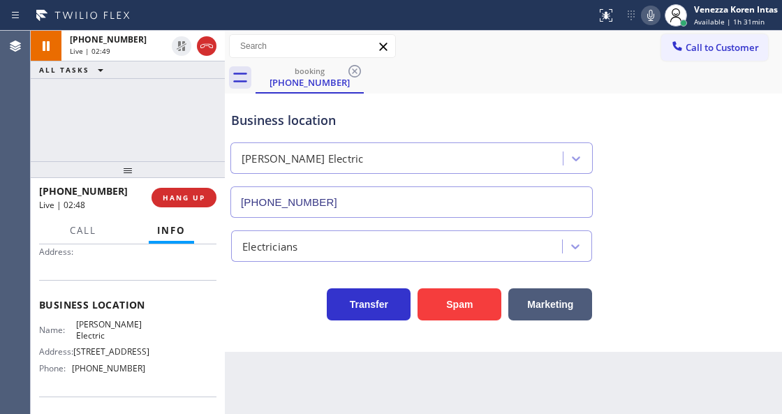
click at [413, 62] on div "booking [PHONE_NUMBER]" at bounding box center [519, 77] width 527 height 31
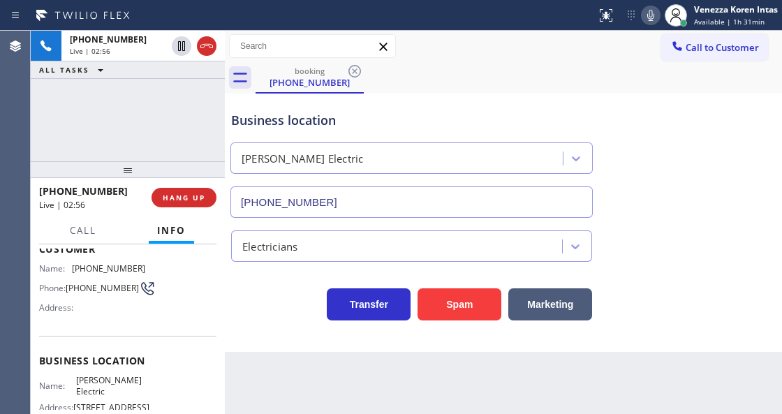
scroll to position [0, 0]
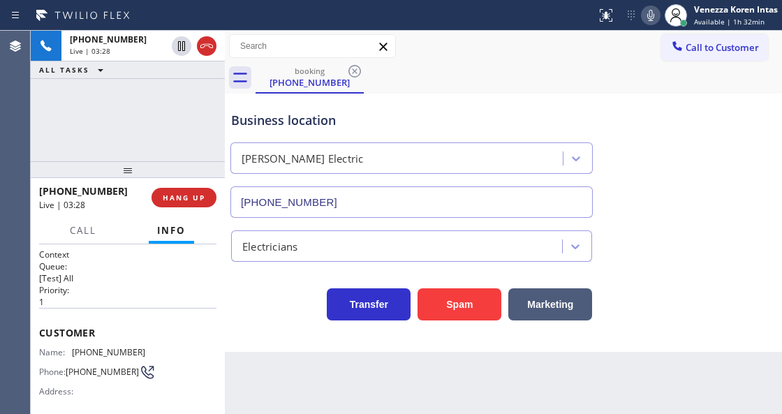
click at [276, 291] on div "Transfer Spam Marketing" at bounding box center [411, 300] width 367 height 39
drag, startPoint x: 156, startPoint y: 349, endPoint x: 72, endPoint y: 353, distance: 83.9
click at [72, 353] on div "Name: [PHONE_NUMBER] Phone: [PHONE_NUMBER] Address:" at bounding box center [127, 374] width 177 height 55
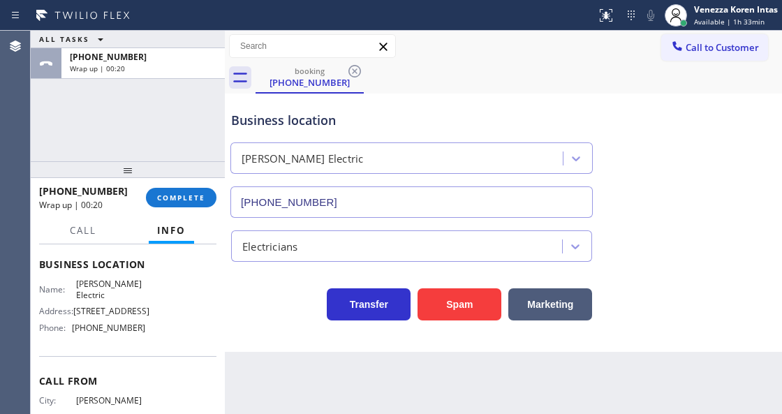
scroll to position [186, 0]
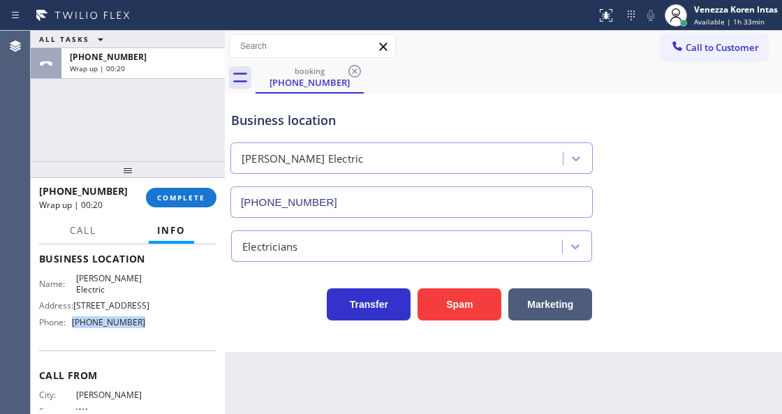
drag, startPoint x: 144, startPoint y: 356, endPoint x: 75, endPoint y: 363, distance: 68.8
click at [75, 333] on div "Name: [PERSON_NAME] Electric Address: [STREET_ADDRESS] Phone: [PHONE_NUMBER]" at bounding box center [127, 303] width 177 height 60
drag, startPoint x: 174, startPoint y: 197, endPoint x: 291, endPoint y: 195, distance: 116.7
click at [175, 197] on span "COMPLETE" at bounding box center [181, 198] width 48 height 10
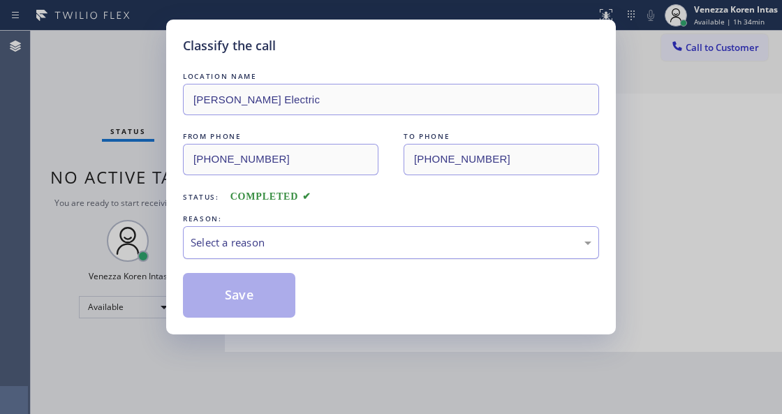
click at [286, 234] on div "Select a reason" at bounding box center [391, 242] width 416 height 33
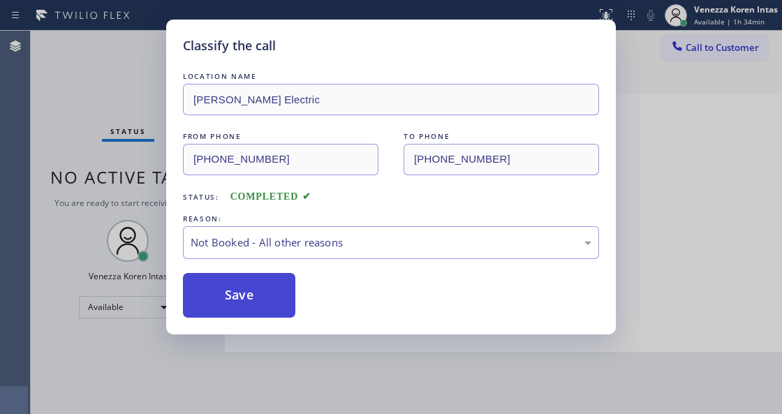
click at [272, 300] on button "Save" at bounding box center [239, 295] width 112 height 45
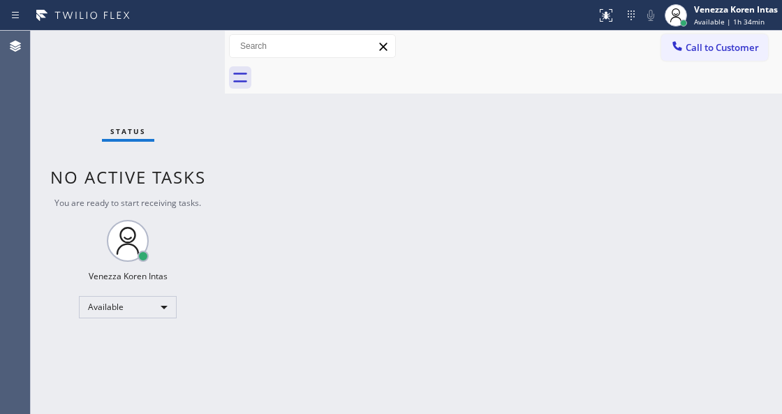
drag, startPoint x: 256, startPoint y: 174, endPoint x: 248, endPoint y: 175, distance: 7.7
click at [252, 174] on div "Back to Dashboard Change Sender ID Customers Technicians Select a contact Outbo…" at bounding box center [503, 222] width 557 height 383
drag, startPoint x: 71, startPoint y: 115, endPoint x: 27, endPoint y: 125, distance: 45.8
click at [67, 116] on div "Status No active tasks You are ready to start receiving tasks. Venezza Koren In…" at bounding box center [128, 222] width 194 height 383
click at [179, 53] on div "Status No active tasks You are ready to start receiving tasks. Venezza Koren In…" at bounding box center [128, 222] width 194 height 383
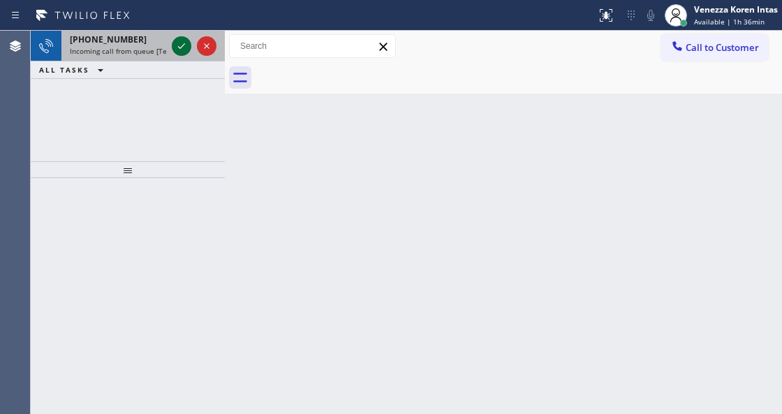
click at [178, 51] on icon at bounding box center [181, 46] width 17 height 17
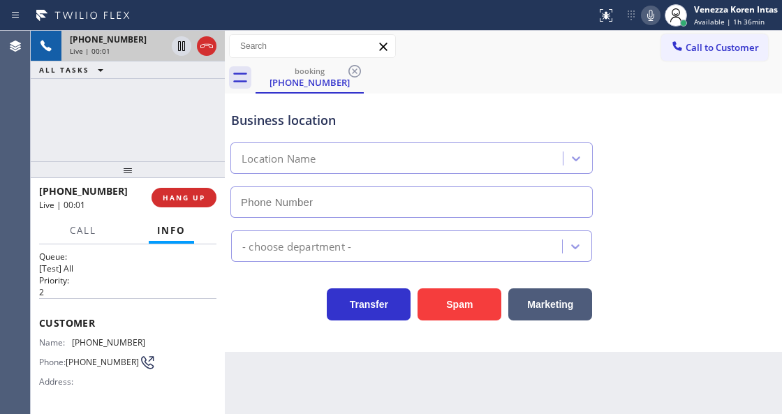
scroll to position [140, 0]
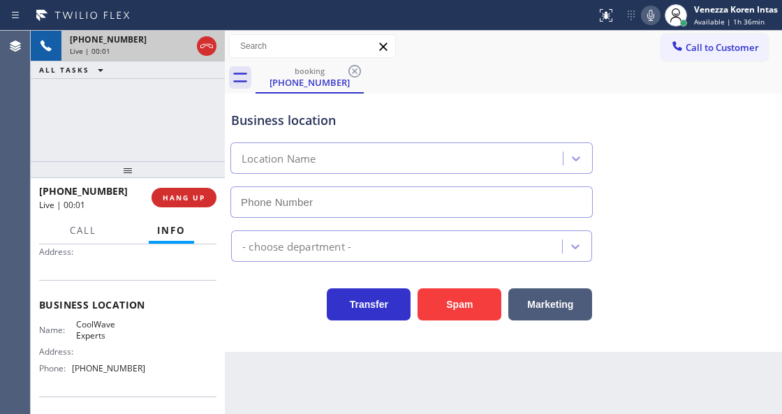
type input "[PHONE_NUMBER]"
click at [286, 339] on div "Business location CoolWave Experts [PHONE_NUMBER] HVAC Transfer Spam Marketing" at bounding box center [503, 223] width 557 height 258
click at [277, 292] on div "Transfer Spam Marketing" at bounding box center [411, 300] width 367 height 39
click at [212, 47] on icon at bounding box center [206, 46] width 13 height 4
click at [300, 133] on div "Business location CoolWave Experts [PHONE_NUMBER]" at bounding box center [411, 157] width 367 height 121
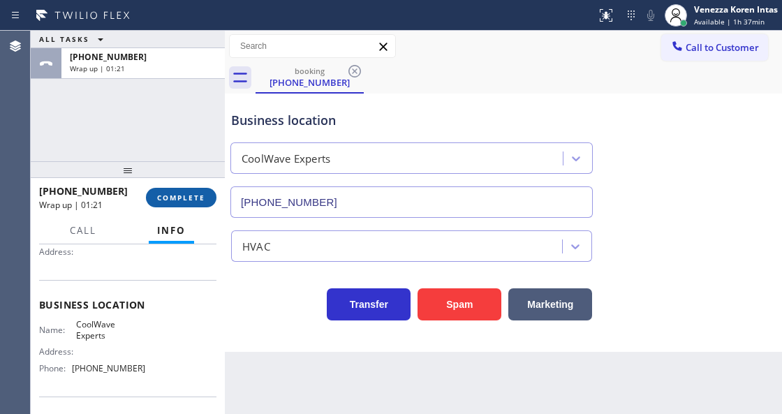
click at [186, 203] on button "COMPLETE" at bounding box center [181, 198] width 71 height 20
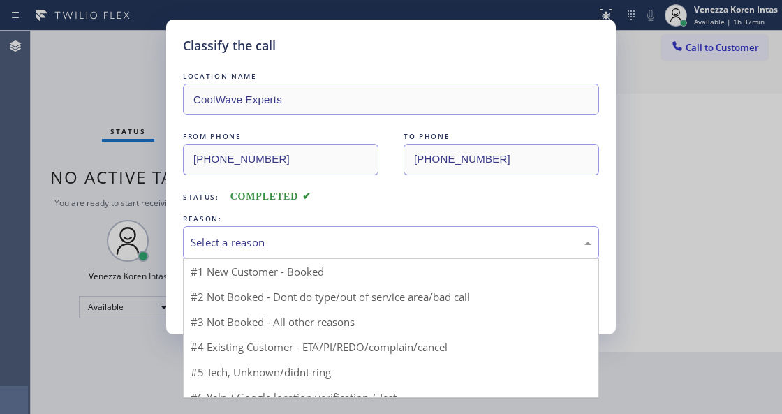
click at [315, 244] on div "Select a reason" at bounding box center [391, 243] width 401 height 16
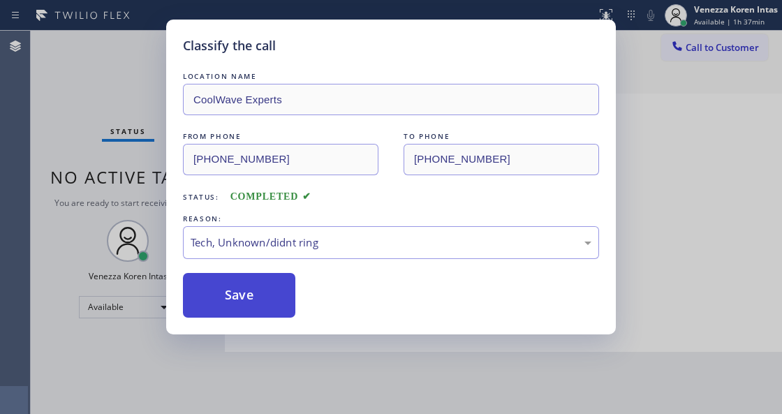
click at [286, 305] on button "Save" at bounding box center [239, 295] width 112 height 45
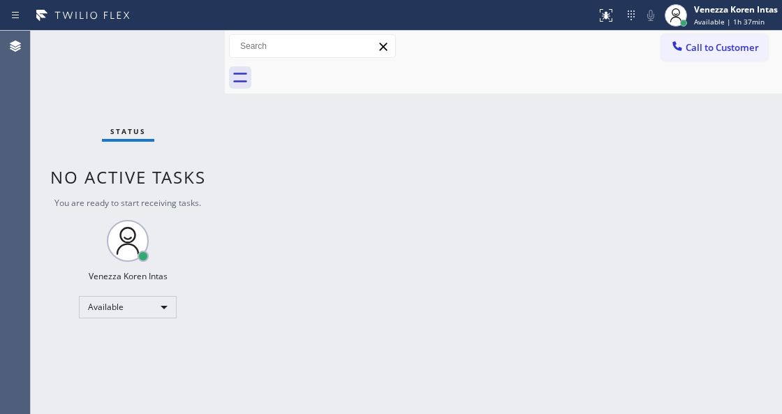
click at [169, 47] on div "Status No active tasks You are ready to start receiving tasks. Venezza Koren In…" at bounding box center [128, 222] width 194 height 383
drag, startPoint x: 243, startPoint y: 173, endPoint x: 237, endPoint y: 161, distance: 13.4
click at [243, 173] on div "Back to Dashboard Change Sender ID Customers Technicians Select a contact Outbo…" at bounding box center [503, 222] width 557 height 383
drag, startPoint x: 210, startPoint y: 124, endPoint x: 170, endPoint y: 81, distance: 58.8
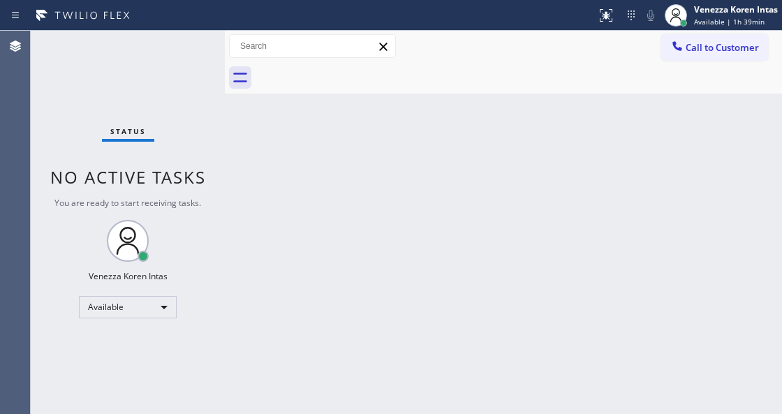
click at [201, 118] on div "Status No active tasks You are ready to start receiving tasks. Venezza Koren In…" at bounding box center [128, 222] width 194 height 383
click at [182, 59] on div "Status No active tasks You are ready to start receiving tasks. Venezza Koren In…" at bounding box center [128, 222] width 194 height 383
click at [173, 188] on span "No active tasks" at bounding box center [128, 177] width 156 height 23
drag, startPoint x: 158, startPoint y: 158, endPoint x: 173, endPoint y: 89, distance: 70.0
click at [158, 152] on div "Status No active tasks You are ready to start receiving tasks. Venezza Koren In…" at bounding box center [128, 222] width 194 height 383
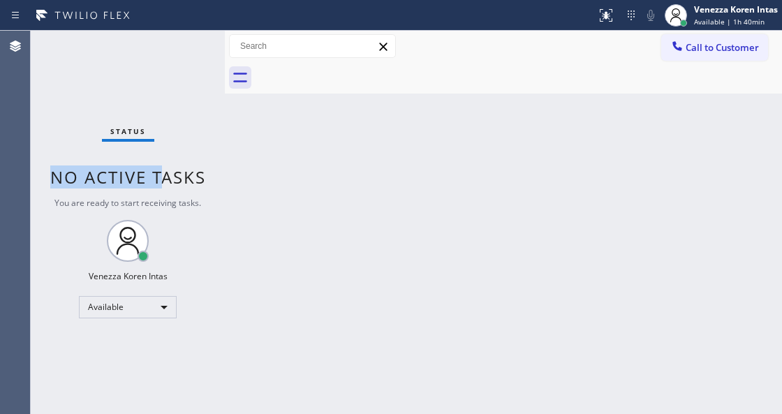
click at [183, 54] on div "Status No active tasks You are ready to start receiving tasks. Venezza Koren In…" at bounding box center [128, 222] width 194 height 383
click at [184, 54] on div "Status No active tasks You are ready to start receiving tasks. Venezza Koren In…" at bounding box center [128, 222] width 194 height 383
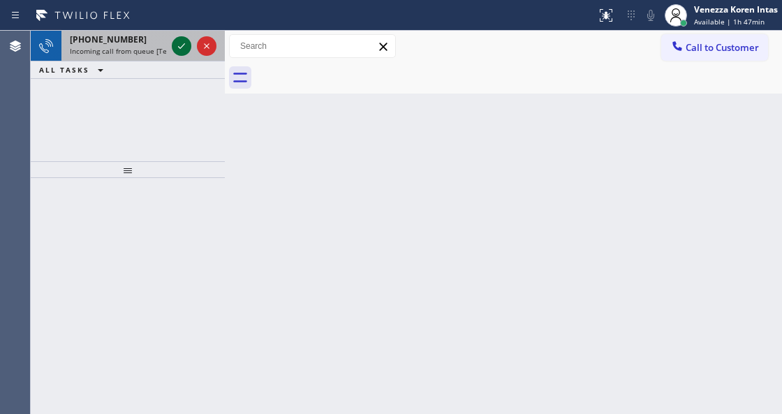
click at [182, 43] on icon at bounding box center [181, 46] width 17 height 17
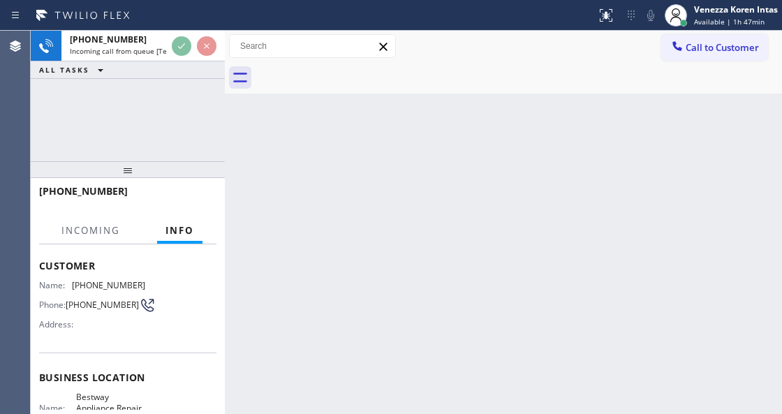
scroll to position [140, 0]
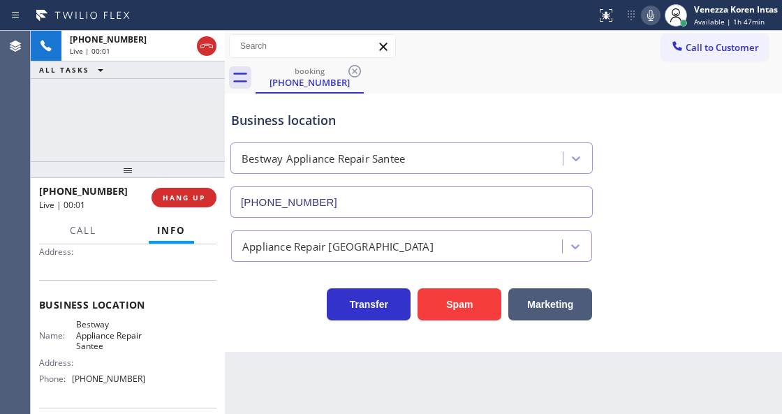
type input "[PHONE_NUMBER]"
click at [405, 114] on div "Business location" at bounding box center [411, 120] width 361 height 19
drag, startPoint x: 74, startPoint y: 323, endPoint x: 109, endPoint y: 344, distance: 41.1
click at [109, 344] on div "Name: Bestway Appliance Repair Santee" at bounding box center [92, 335] width 106 height 32
click at [480, 113] on div "Business location" at bounding box center [411, 120] width 361 height 19
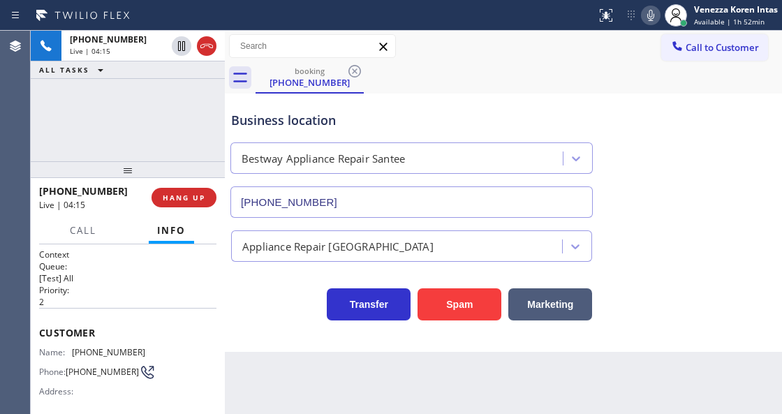
scroll to position [0, 0]
drag, startPoint x: 149, startPoint y: 346, endPoint x: 70, endPoint y: 344, distance: 79.7
click at [70, 347] on div "Name: [PHONE_NUMBER] Phone: [PHONE_NUMBER] Address:" at bounding box center [127, 374] width 177 height 55
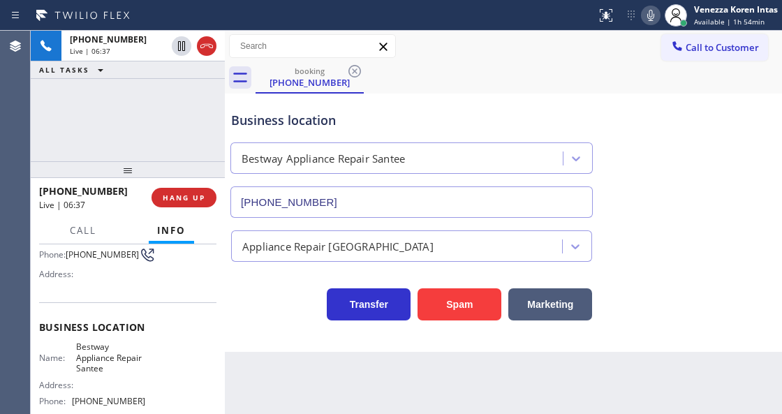
scroll to position [140, 0]
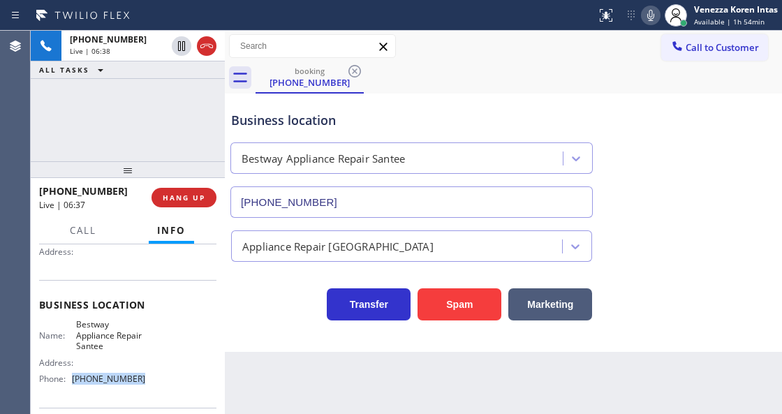
drag, startPoint x: 142, startPoint y: 379, endPoint x: 75, endPoint y: 379, distance: 67.0
click at [75, 379] on div "Name: Bestway Appliance Repair Santee Address: Phone: [PHONE_NUMBER]" at bounding box center [127, 354] width 177 height 71
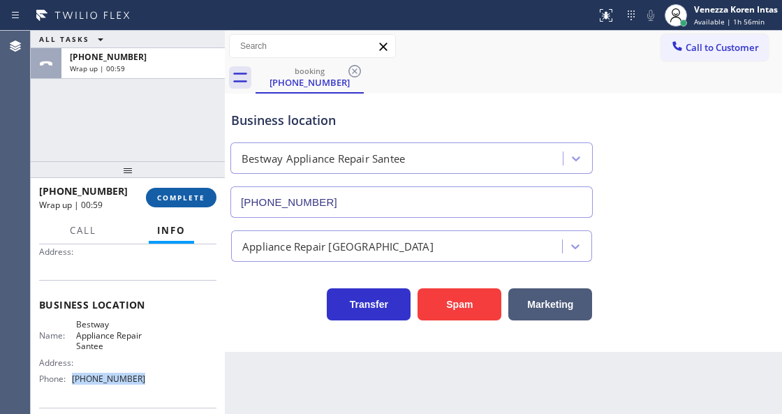
click at [173, 192] on button "COMPLETE" at bounding box center [181, 198] width 71 height 20
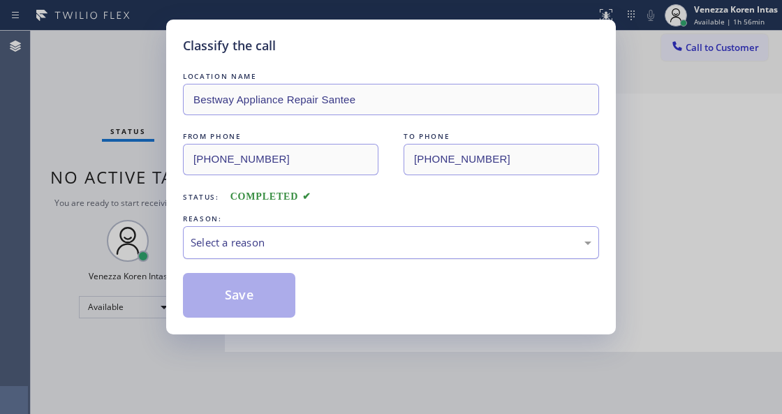
click at [281, 232] on div "Select a reason" at bounding box center [391, 242] width 416 height 33
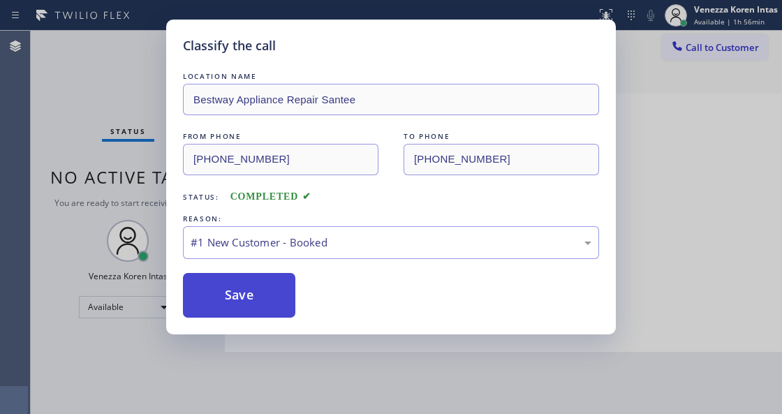
click at [271, 293] on button "Save" at bounding box center [239, 295] width 112 height 45
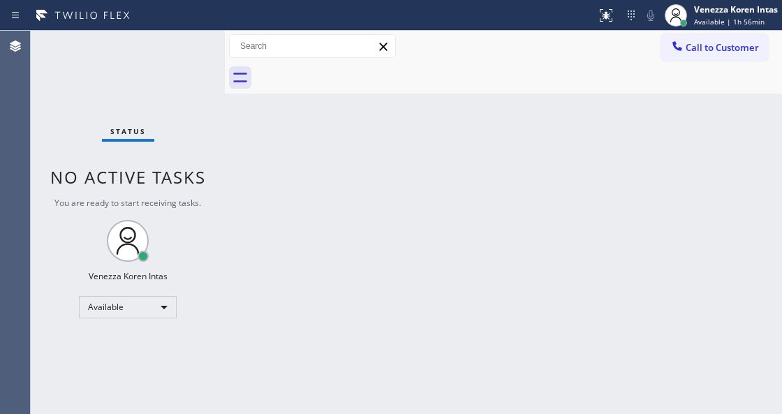
drag, startPoint x: 416, startPoint y: 158, endPoint x: 416, endPoint y: 175, distance: 17.5
click at [416, 167] on div "Back to Dashboard Change Sender ID Customers Technicians Select a contact Outbo…" at bounding box center [503, 222] width 557 height 383
drag, startPoint x: 219, startPoint y: 236, endPoint x: 219, endPoint y: 221, distance: 14.7
click at [219, 236] on div "Status No active tasks You are ready to start receiving tasks. Venezza Koren In…" at bounding box center [128, 222] width 194 height 383
click at [214, 155] on div "Status No active tasks You are ready to start receiving tasks. Venezza Koren In…" at bounding box center [128, 222] width 194 height 383
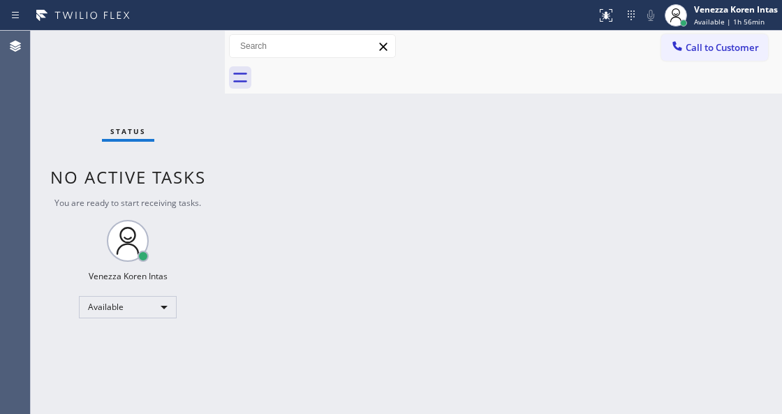
click at [200, 98] on div "Status No active tasks You are ready to start receiving tasks. Venezza Koren In…" at bounding box center [128, 222] width 194 height 383
drag, startPoint x: 184, startPoint y: 73, endPoint x: 35, endPoint y: 142, distance: 164.7
click at [184, 71] on div "Status No active tasks You are ready to start receiving tasks. Venezza Koren In…" at bounding box center [128, 222] width 194 height 383
click at [189, 67] on div "Status No active tasks You are ready to start receiving tasks. Venezza Koren In…" at bounding box center [128, 222] width 194 height 383
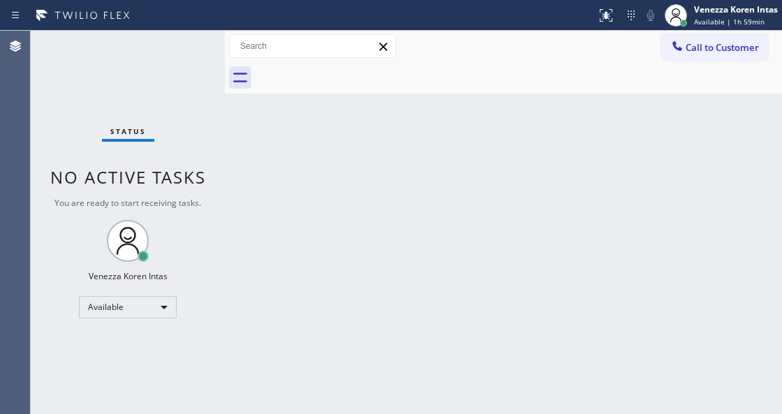
drag, startPoint x: 293, startPoint y: 229, endPoint x: 15, endPoint y: 169, distance: 284.4
click at [279, 225] on div "Back to Dashboard Change Sender ID Customers Technicians Select a contact Outbo…" at bounding box center [503, 222] width 557 height 383
click at [185, 52] on div "Status No active tasks You are ready to start receiving tasks. Venezza Koren In…" at bounding box center [128, 222] width 194 height 383
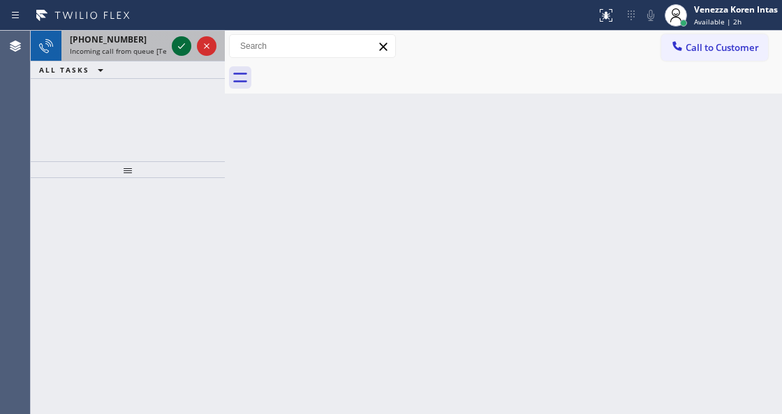
click at [178, 52] on icon at bounding box center [181, 46] width 17 height 17
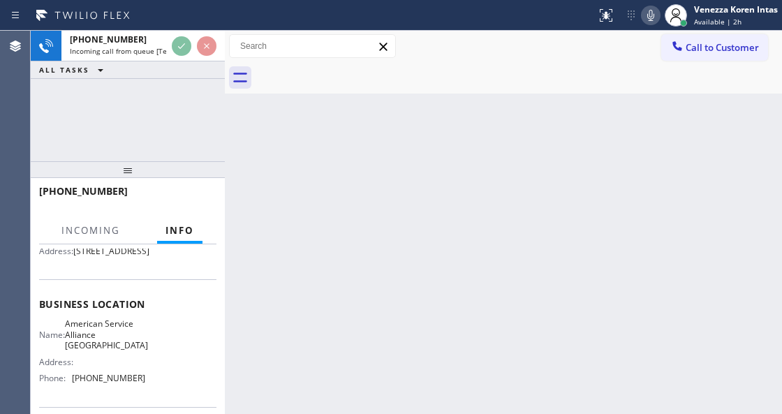
scroll to position [186, 0]
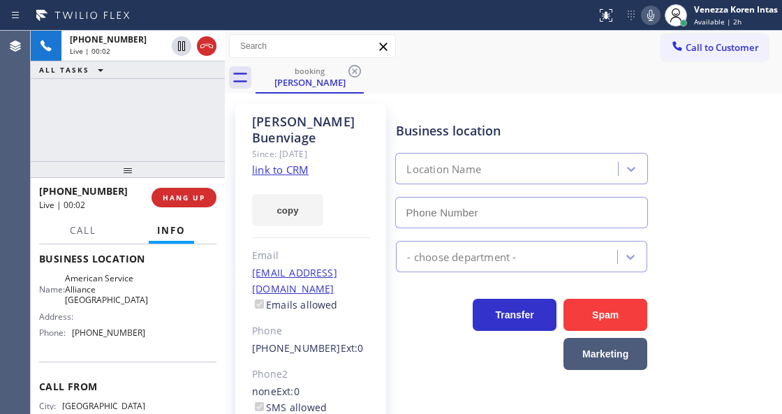
type input "[PHONE_NUMBER]"
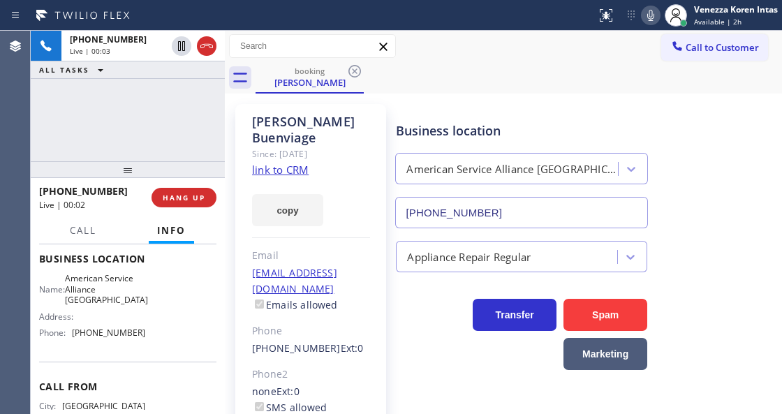
click at [288, 163] on link "link to CRM" at bounding box center [280, 170] width 57 height 14
click at [422, 75] on div "booking [PERSON_NAME]" at bounding box center [519, 77] width 527 height 31
click at [292, 163] on link "link to CRM" at bounding box center [280, 170] width 57 height 14
click at [401, 124] on div "Business location" at bounding box center [521, 131] width 251 height 19
click at [217, 135] on div "[PHONE_NUMBER] Live | 01:01 ALL TASKS ALL TASKS ACTIVE TASKS TASKS IN WRAP UP" at bounding box center [128, 96] width 194 height 131
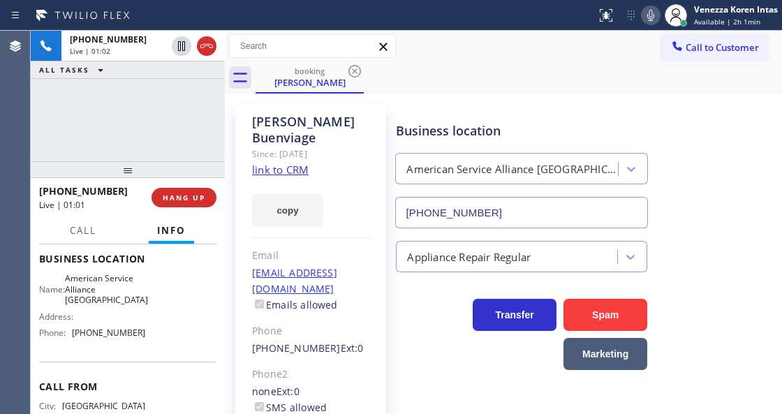
click at [329, 123] on div "[PERSON_NAME]" at bounding box center [311, 130] width 118 height 32
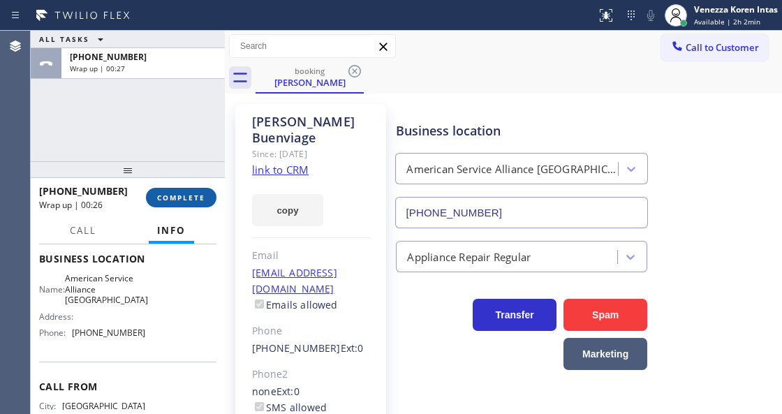
click at [198, 189] on button "COMPLETE" at bounding box center [181, 198] width 71 height 20
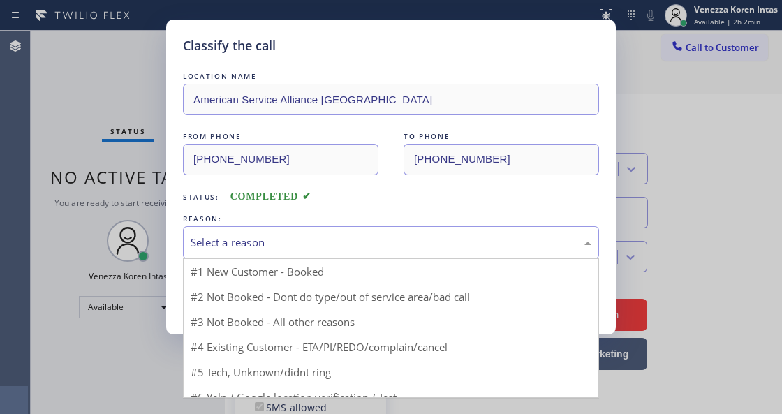
click at [368, 242] on div "Select a reason" at bounding box center [391, 243] width 401 height 16
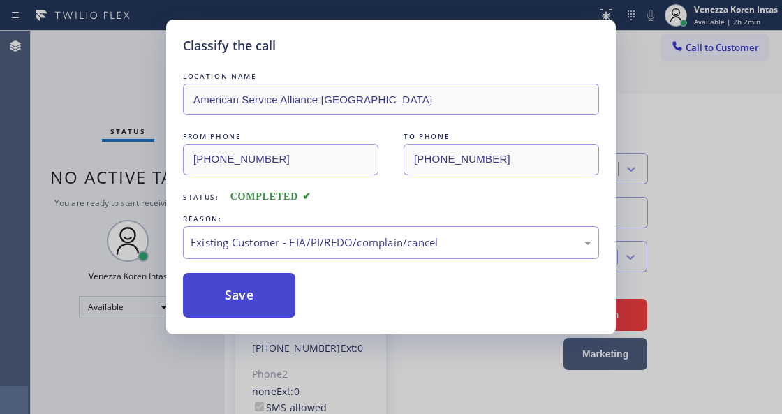
click at [249, 284] on button "Save" at bounding box center [239, 295] width 112 height 45
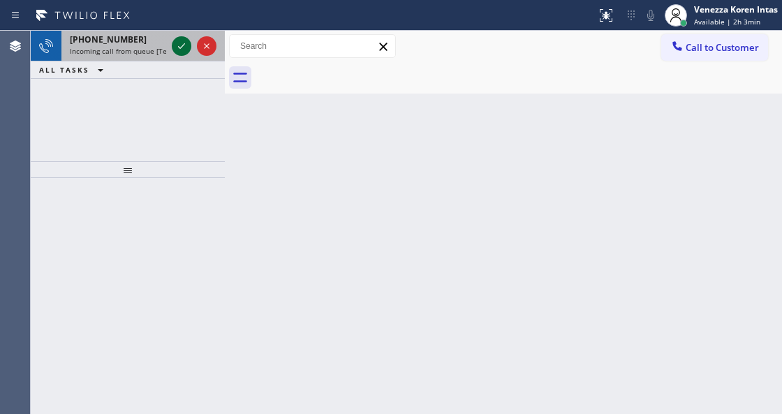
click at [180, 45] on icon at bounding box center [181, 46] width 17 height 17
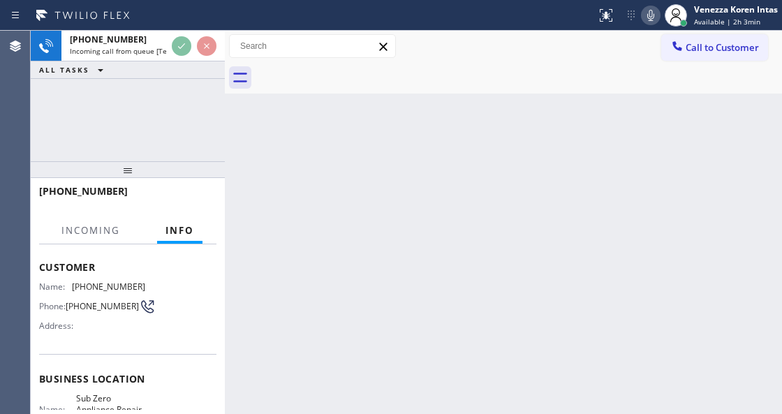
scroll to position [140, 0]
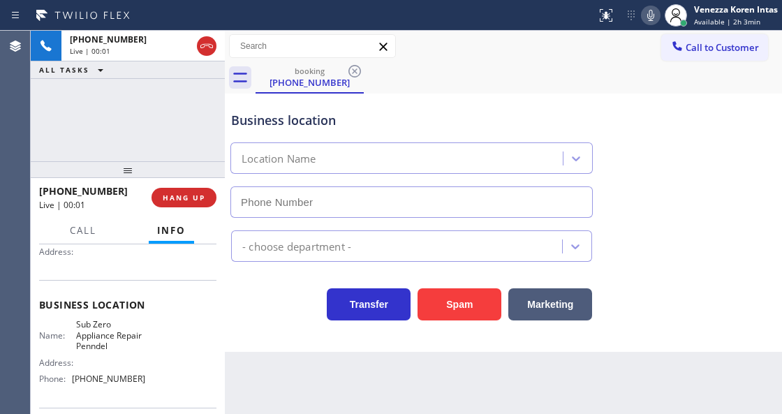
type input "[PHONE_NUMBER]"
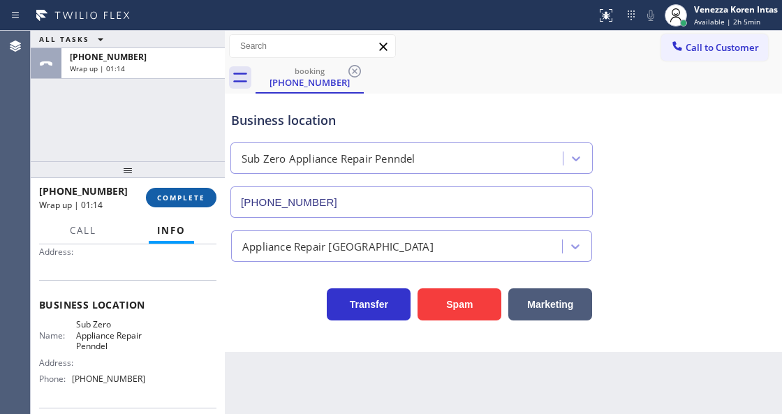
click at [196, 193] on span "COMPLETE" at bounding box center [181, 198] width 48 height 10
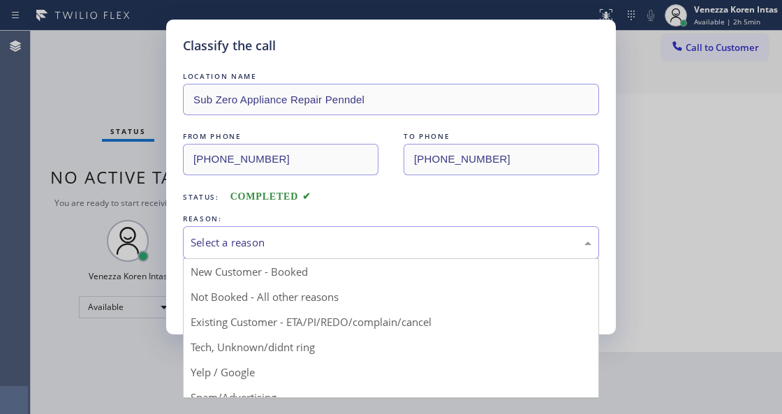
click at [295, 236] on div "Select a reason" at bounding box center [391, 243] width 401 height 16
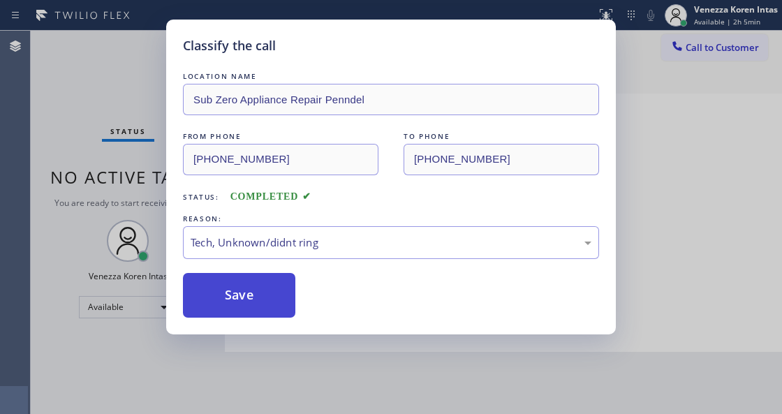
click at [249, 312] on button "Save" at bounding box center [239, 295] width 112 height 45
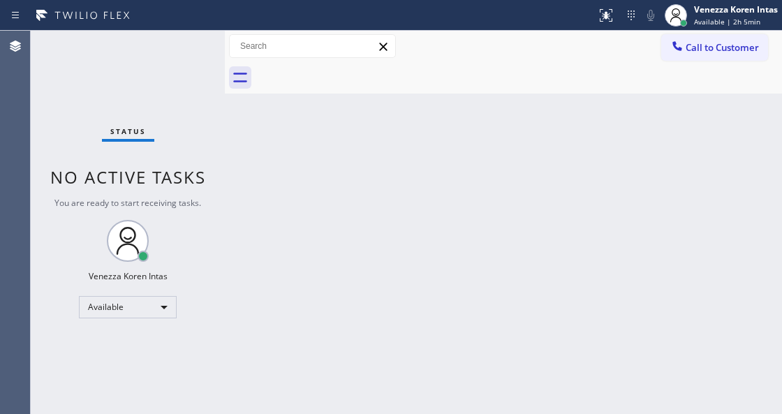
click at [186, 52] on div "Status No active tasks You are ready to start receiving tasks. Venezza Koren In…" at bounding box center [128, 222] width 194 height 383
click at [207, 74] on div "Status No active tasks You are ready to start receiving tasks. Venezza Koren In…" at bounding box center [128, 222] width 194 height 383
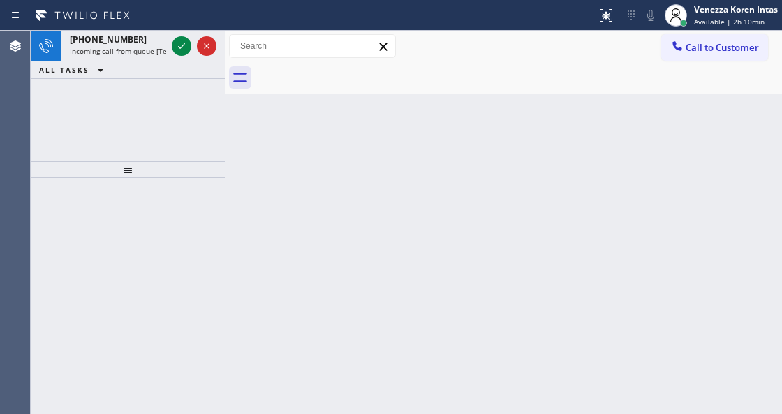
click at [182, 116] on div "[PHONE_NUMBER] Incoming call from queue [Test] All ALL TASKS ALL TASKS ACTIVE T…" at bounding box center [128, 96] width 194 height 131
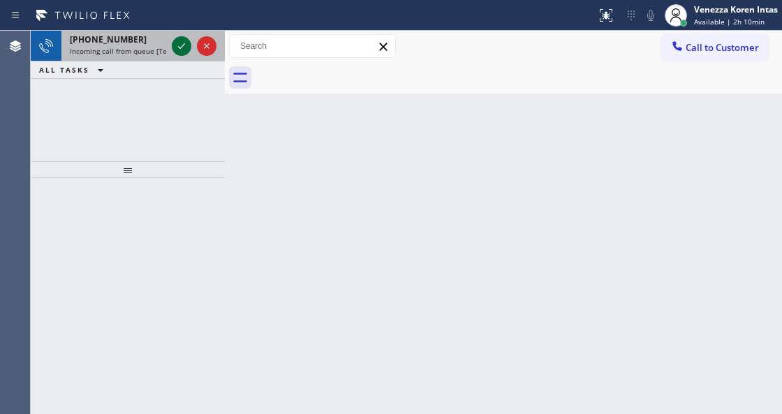
click at [175, 50] on icon at bounding box center [181, 46] width 17 height 17
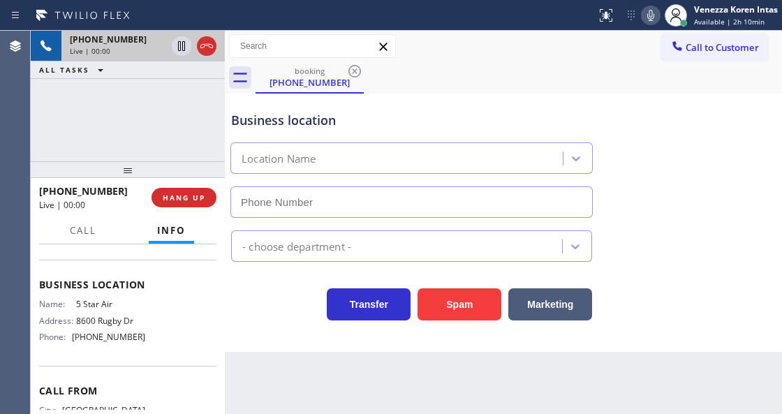
type input "[PHONE_NUMBER]"
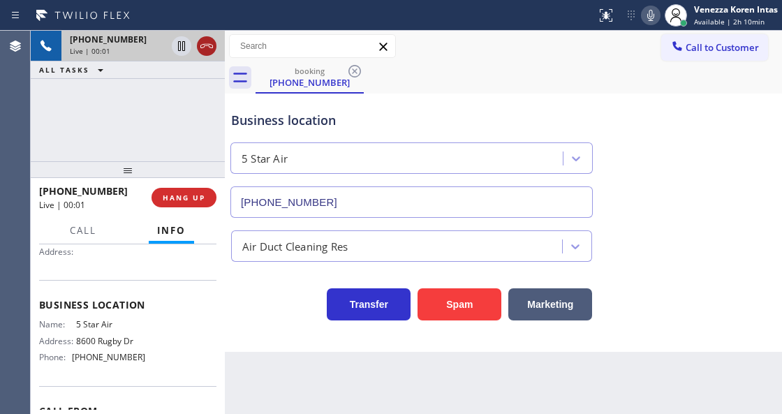
click at [197, 44] on div at bounding box center [207, 46] width 20 height 17
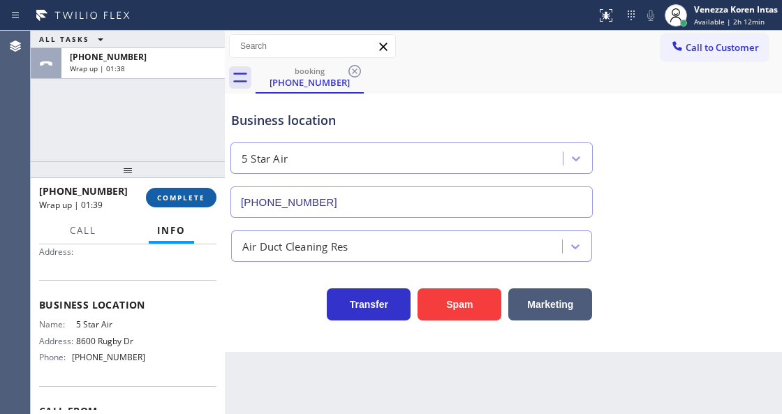
click at [191, 204] on button "COMPLETE" at bounding box center [181, 198] width 71 height 20
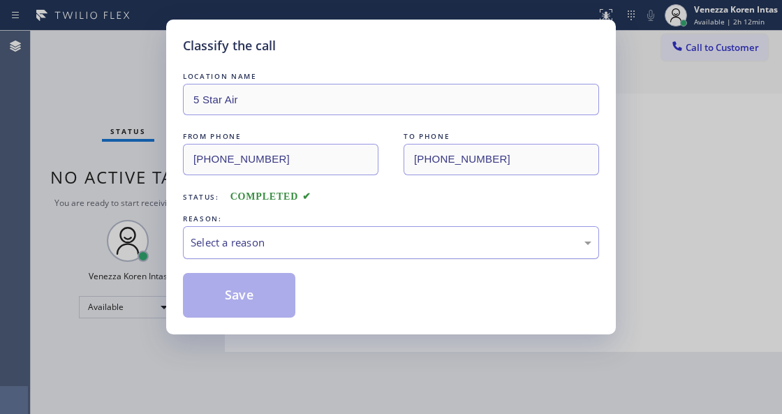
click at [353, 242] on div "Select a reason" at bounding box center [391, 243] width 401 height 16
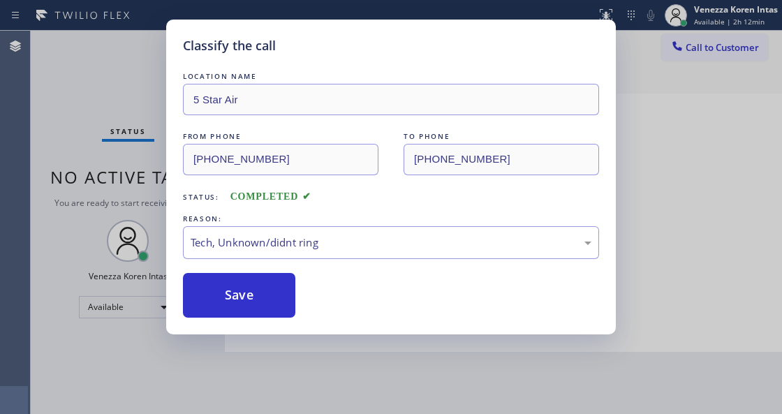
click at [289, 325] on div "Classify the call LOCATION NAME 5 Star Air FROM PHONE [PHONE_NUMBER] TO PHONE […" at bounding box center [391, 177] width 450 height 315
click at [285, 304] on button "Save" at bounding box center [239, 295] width 112 height 45
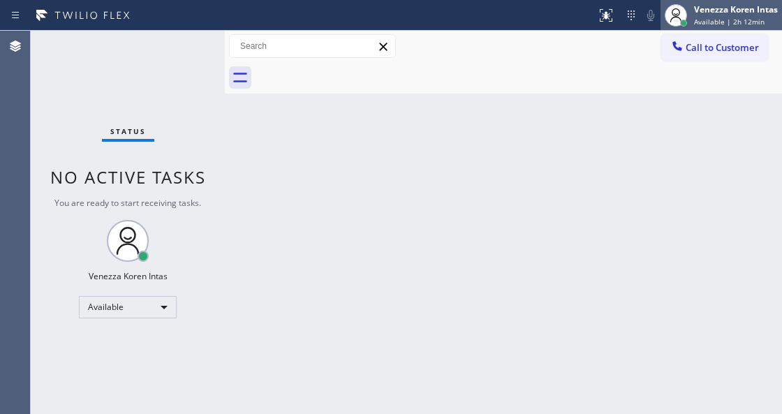
click at [703, 18] on span "Available | 2h 12min" at bounding box center [729, 22] width 71 height 10
click at [718, 24] on div "Venezza Koren Intas Available | 2h 12min" at bounding box center [736, 15] width 91 height 24
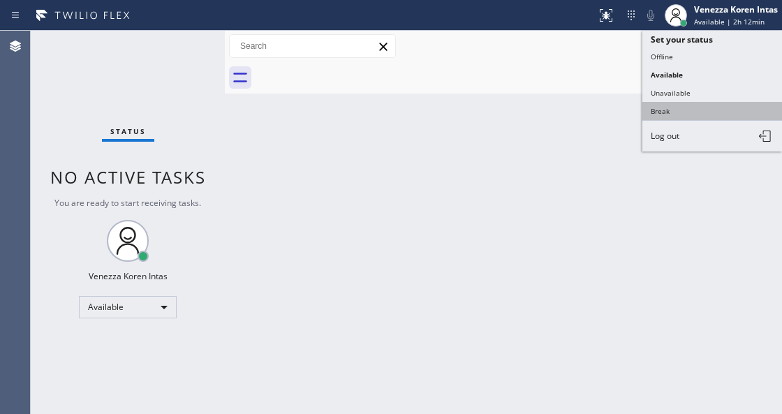
click at [683, 110] on button "Break" at bounding box center [713, 111] width 140 height 18
